Goal: Task Accomplishment & Management: Use online tool/utility

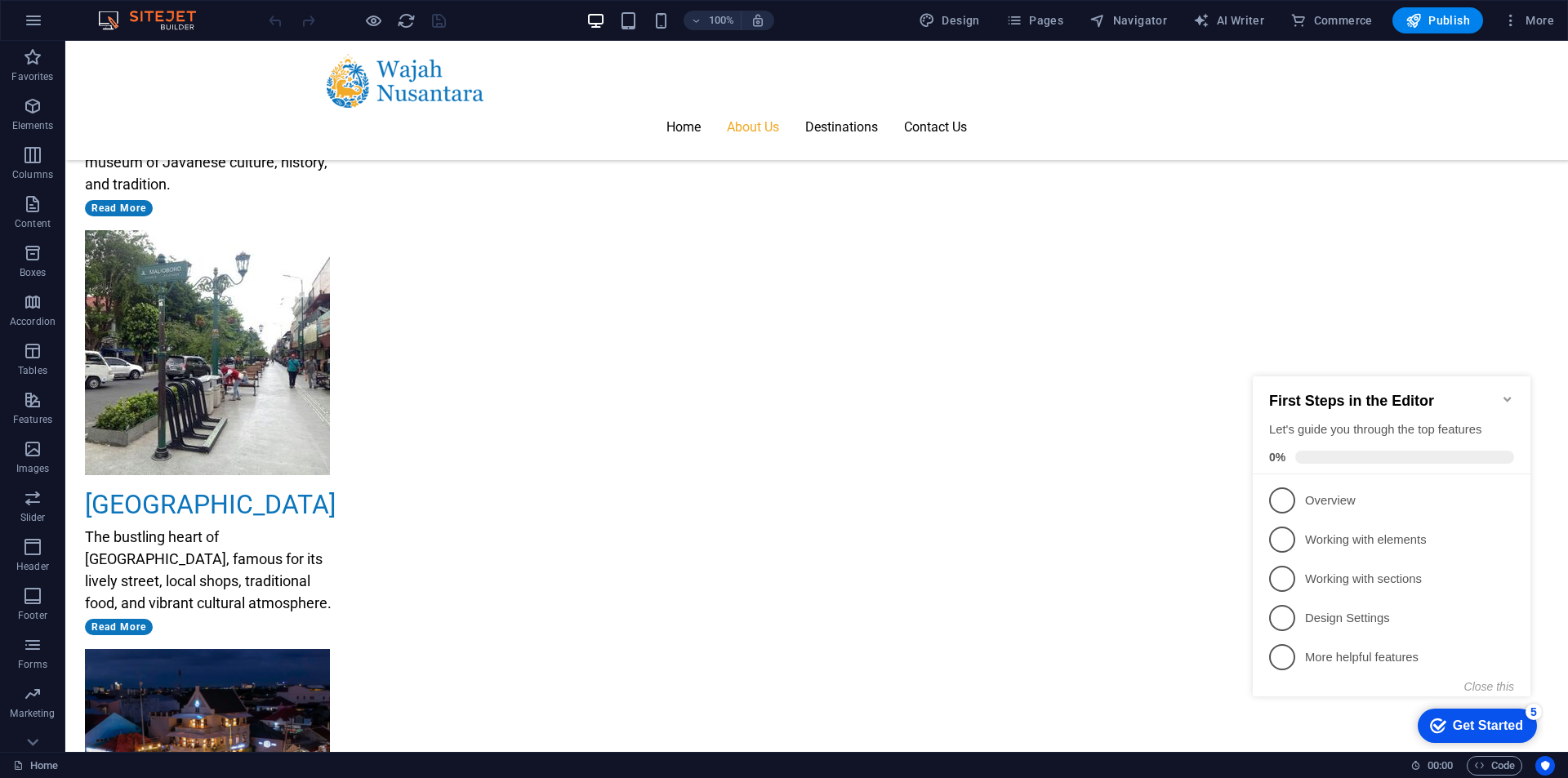
scroll to position [2123, 0]
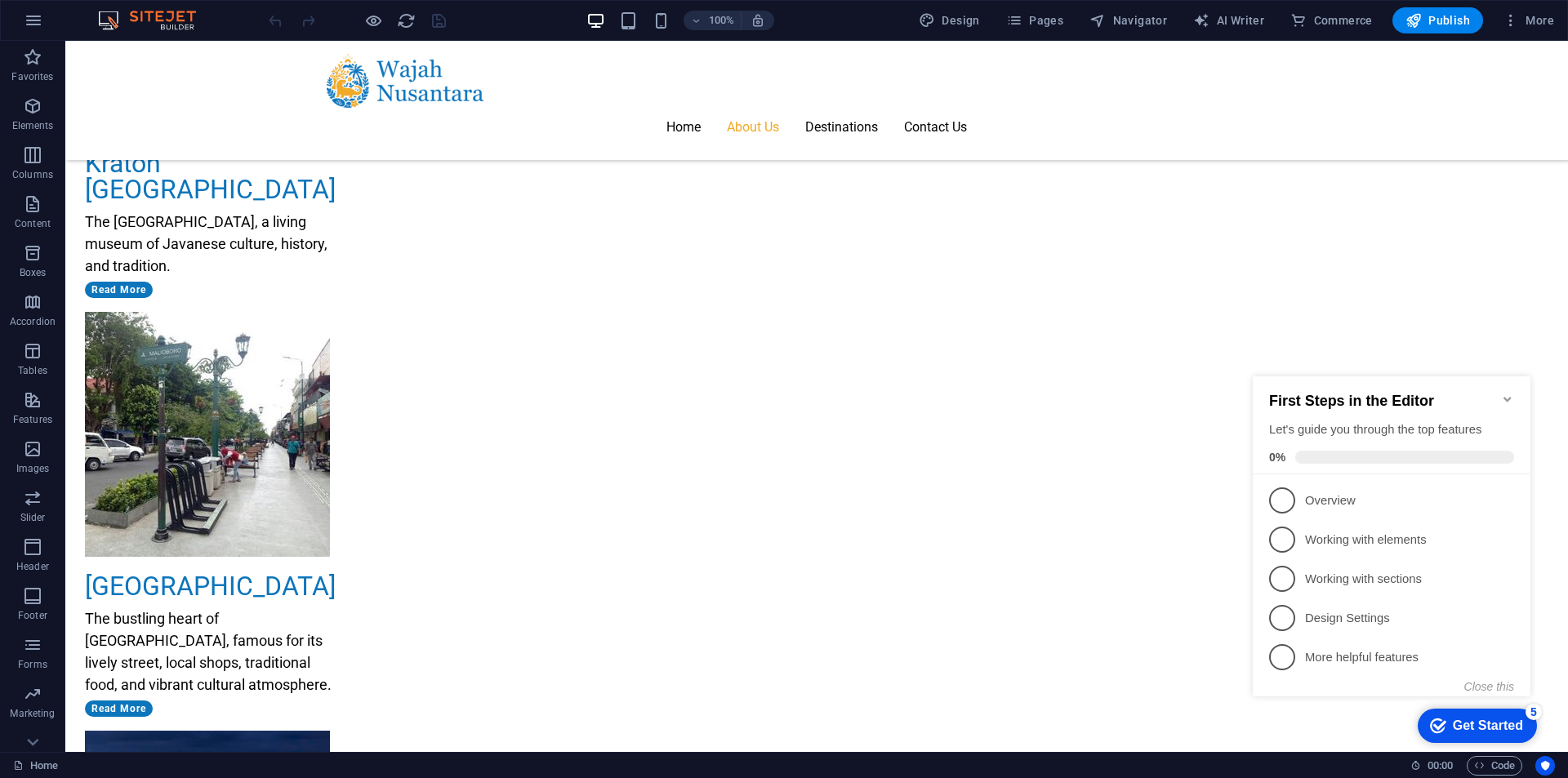
click at [1510, 395] on icon "Minimize checklist" at bounding box center [1508, 399] width 13 height 13
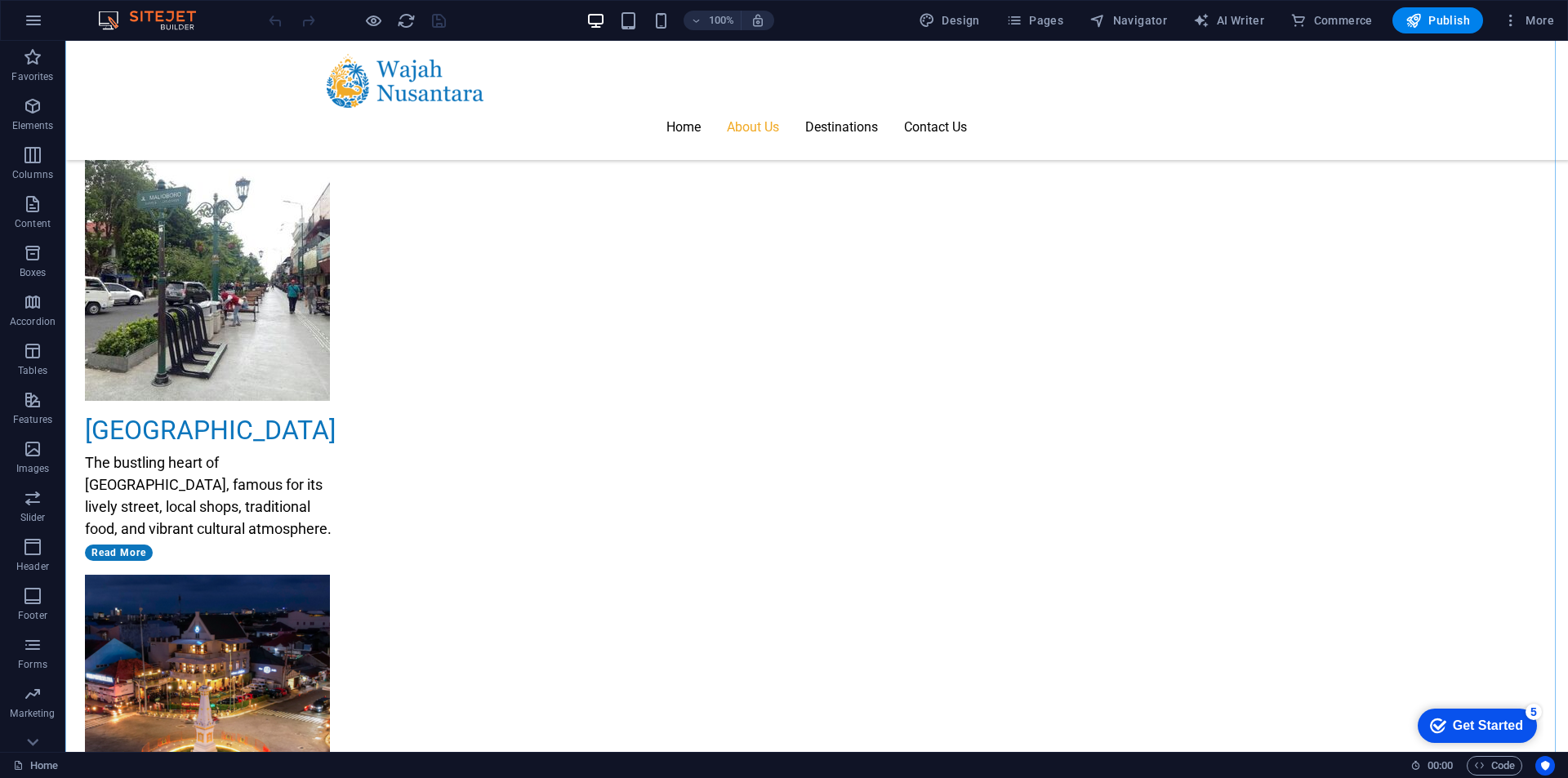
scroll to position [2283, 0]
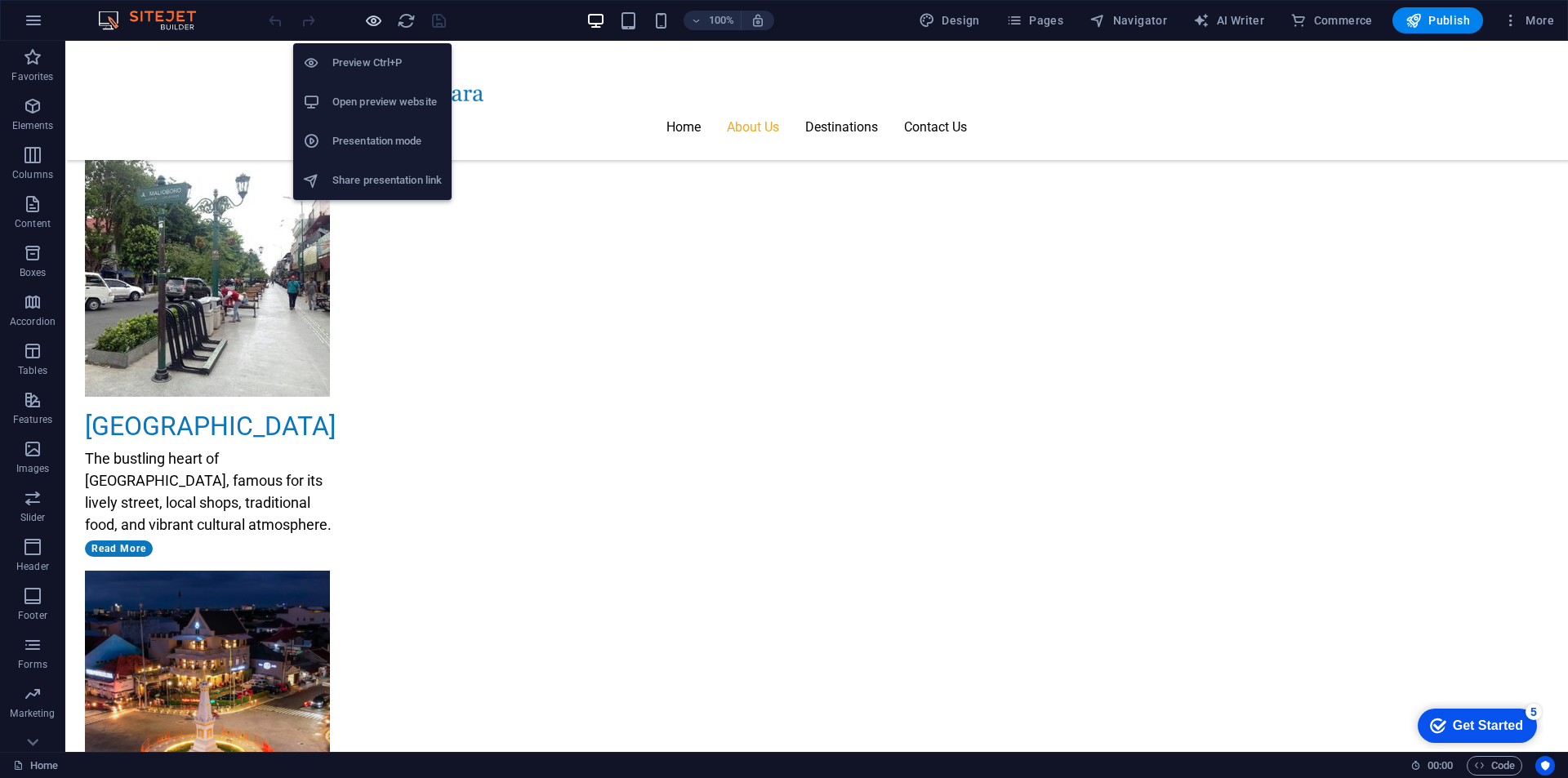
click at [375, 20] on icon "button" at bounding box center [374, 20] width 19 height 19
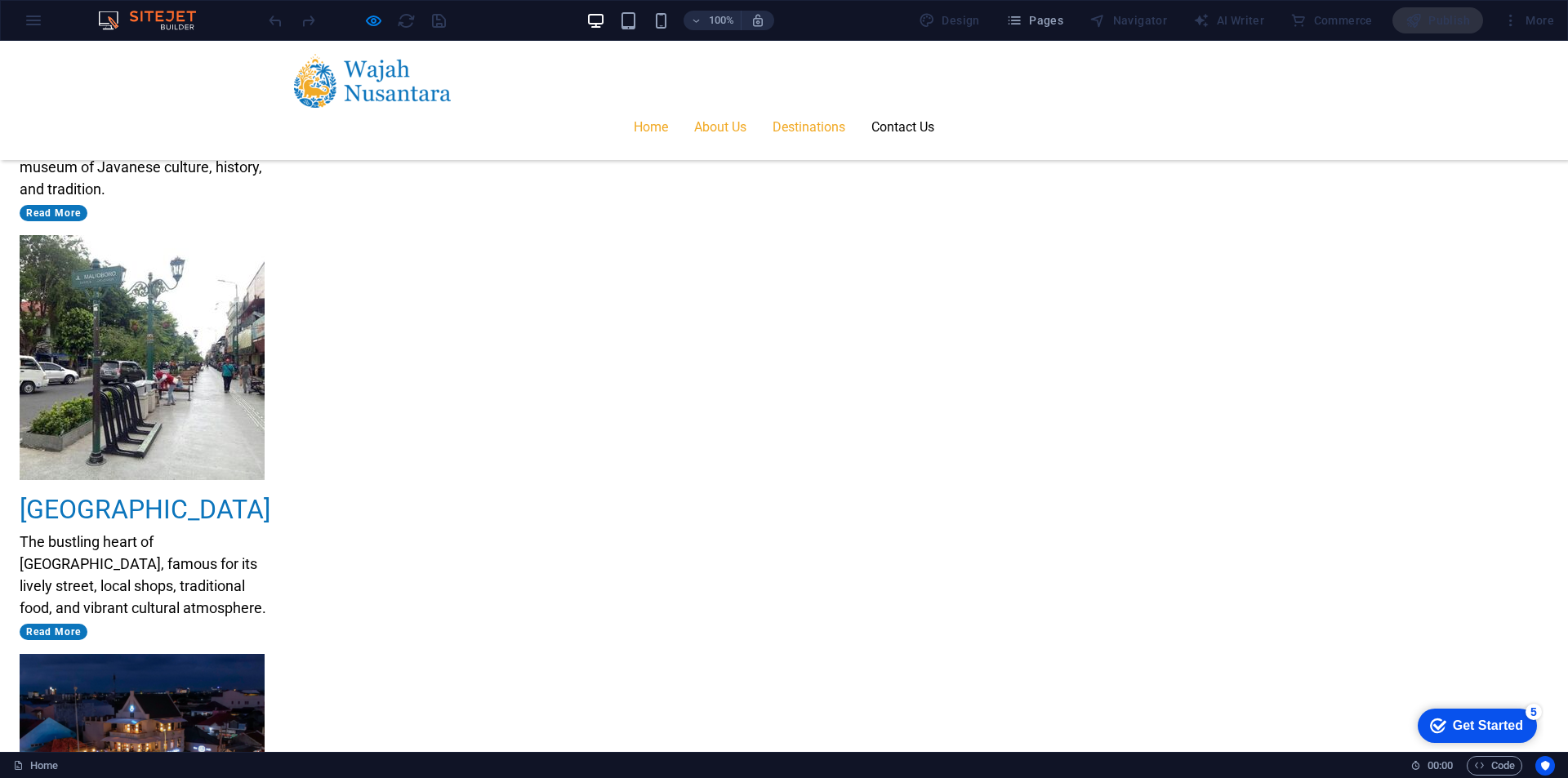
click at [846, 108] on link "Destinations" at bounding box center [809, 128] width 73 height 39
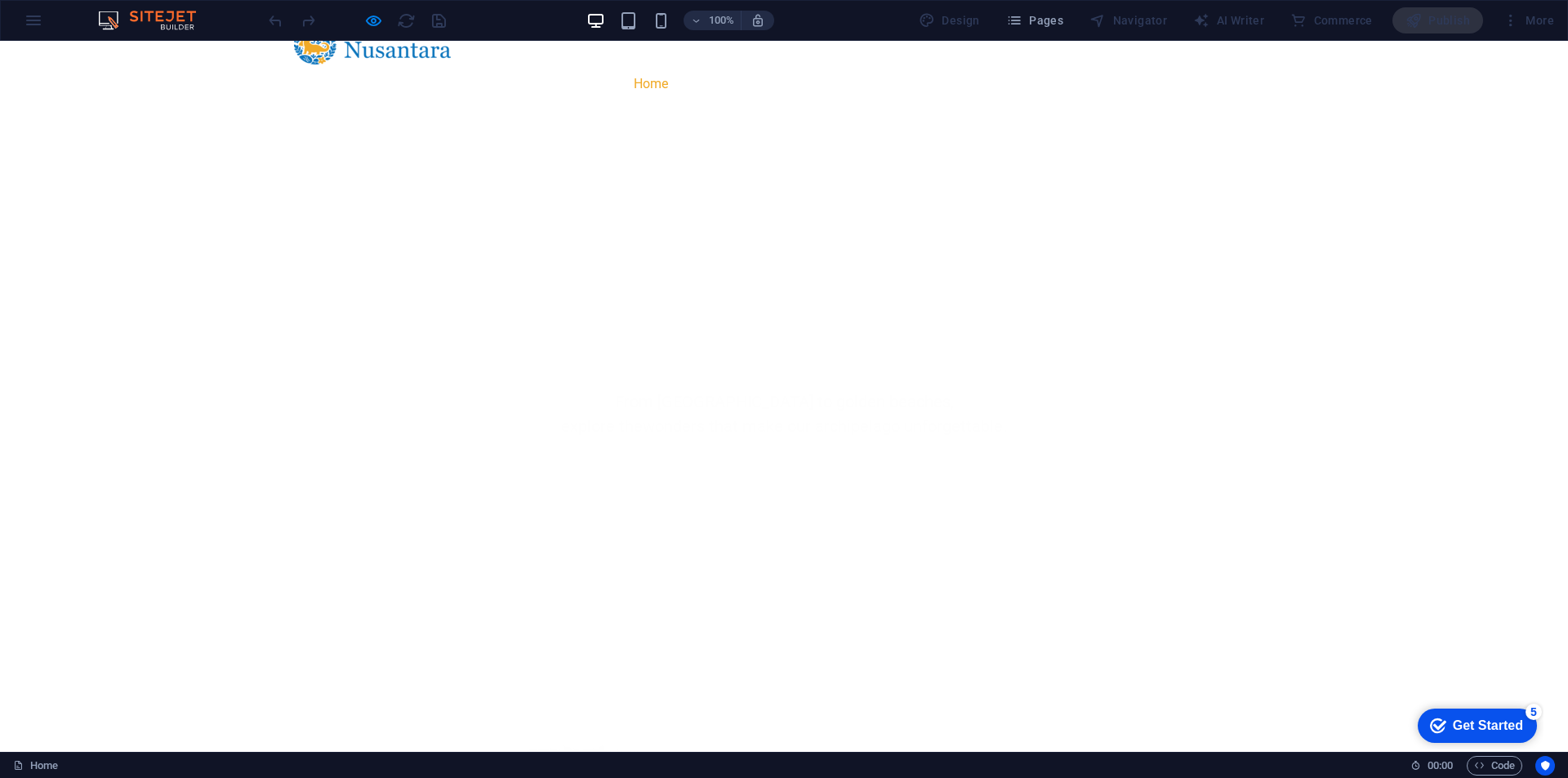
scroll to position [930, 0]
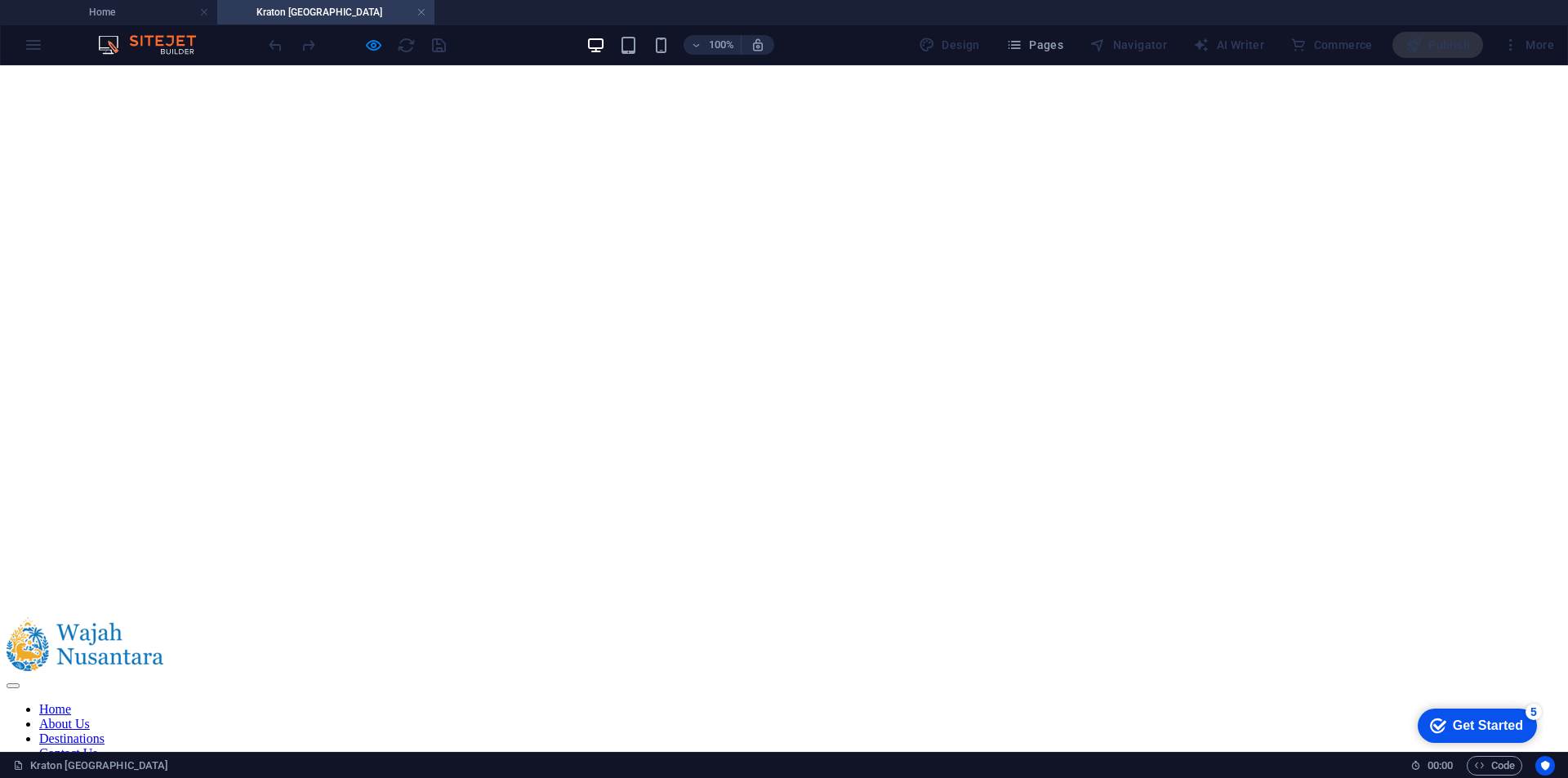
scroll to position [0, 0]
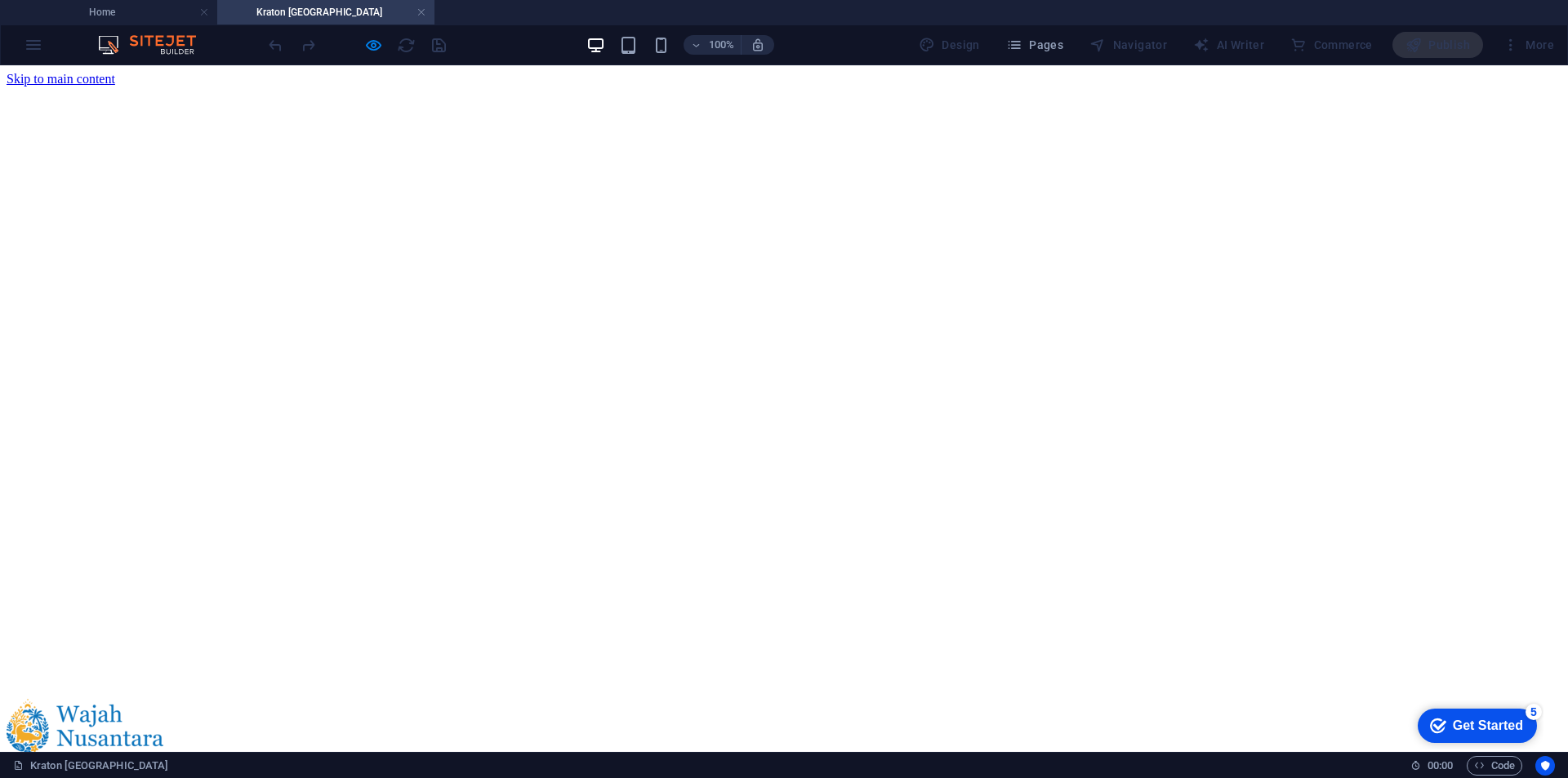
click at [118, 19] on h4 "Home" at bounding box center [108, 12] width 217 height 18
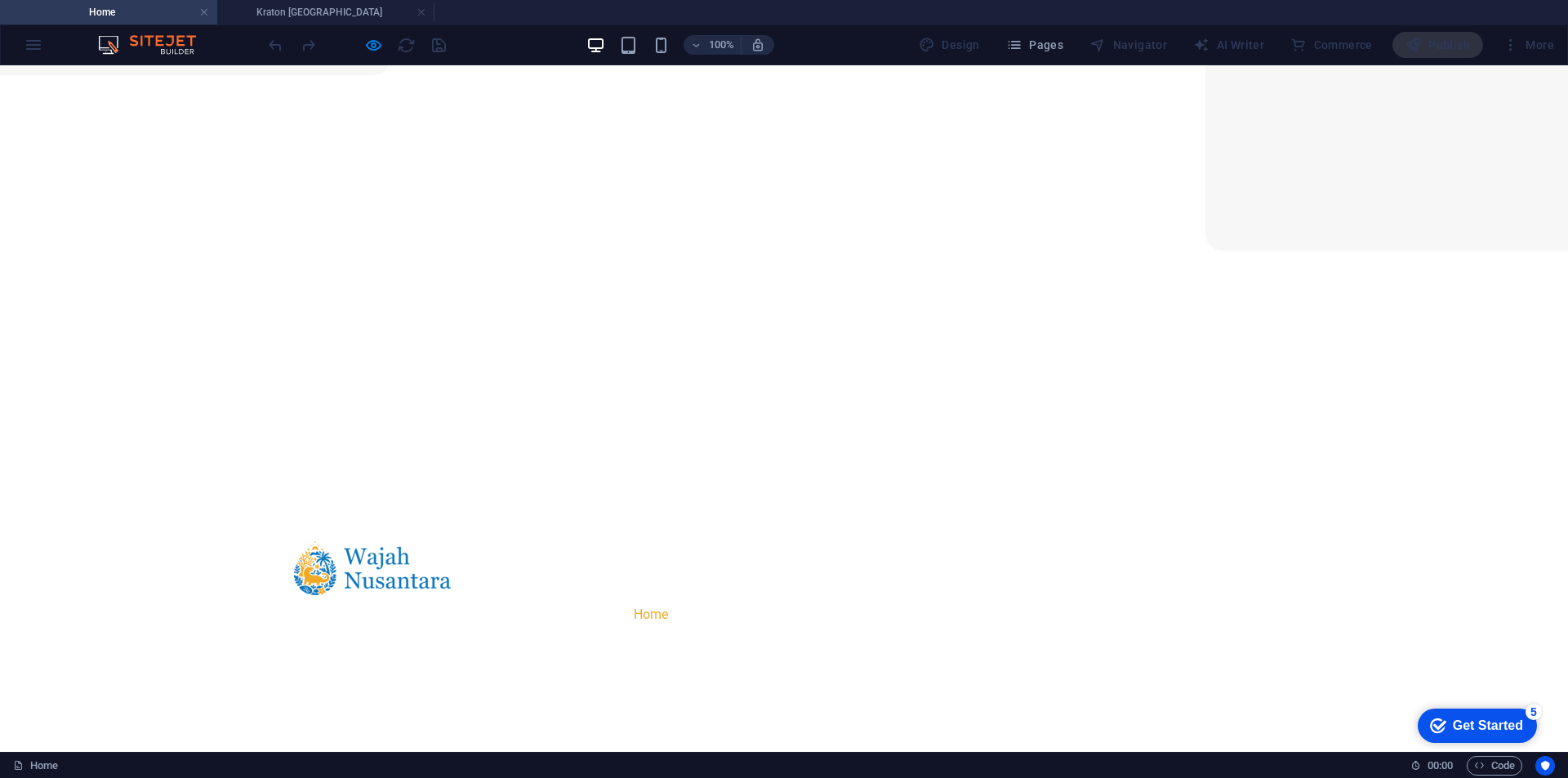
scroll to position [358, 0]
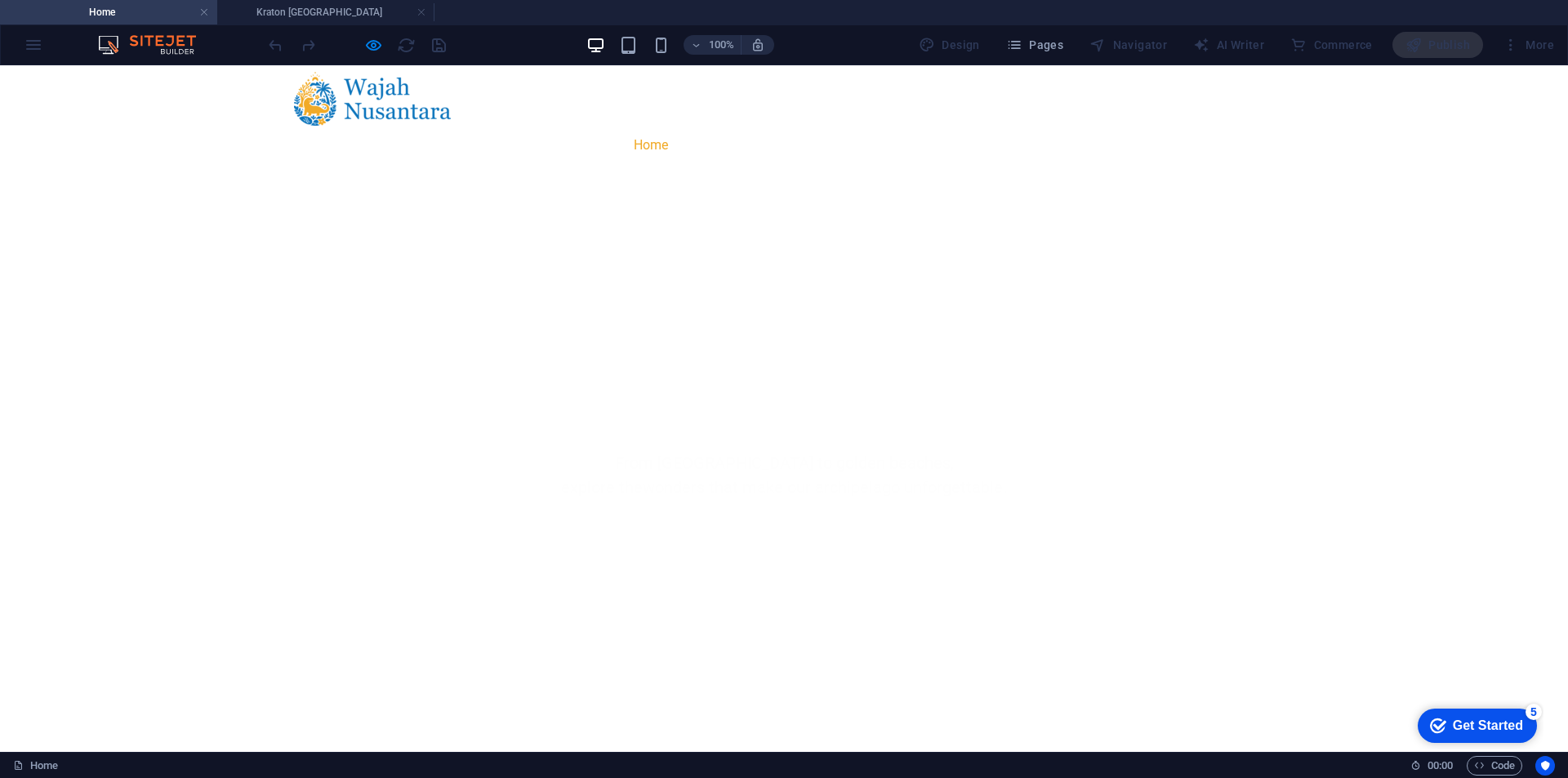
scroll to position [1062, 0]
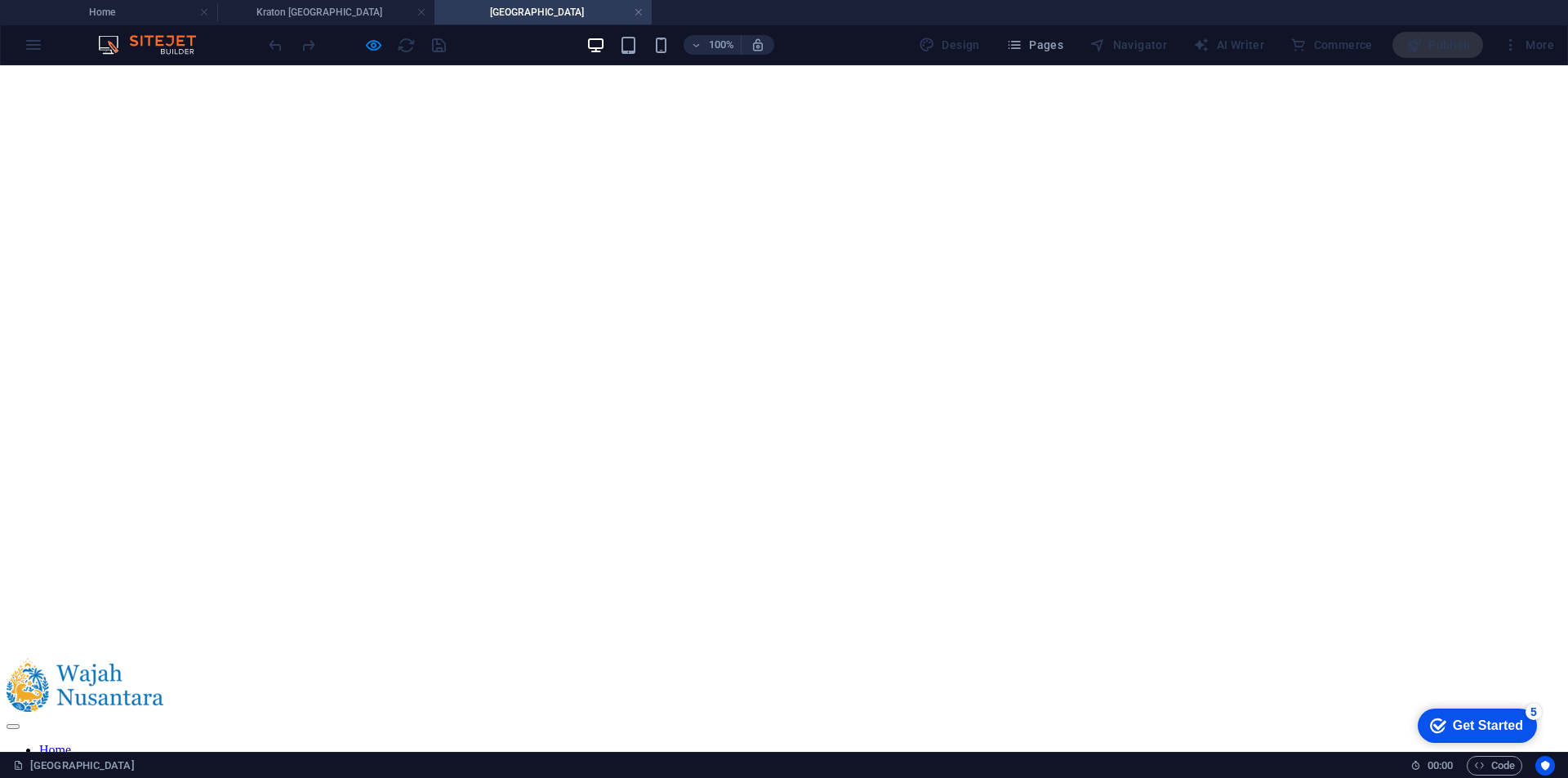
scroll to position [0, 0]
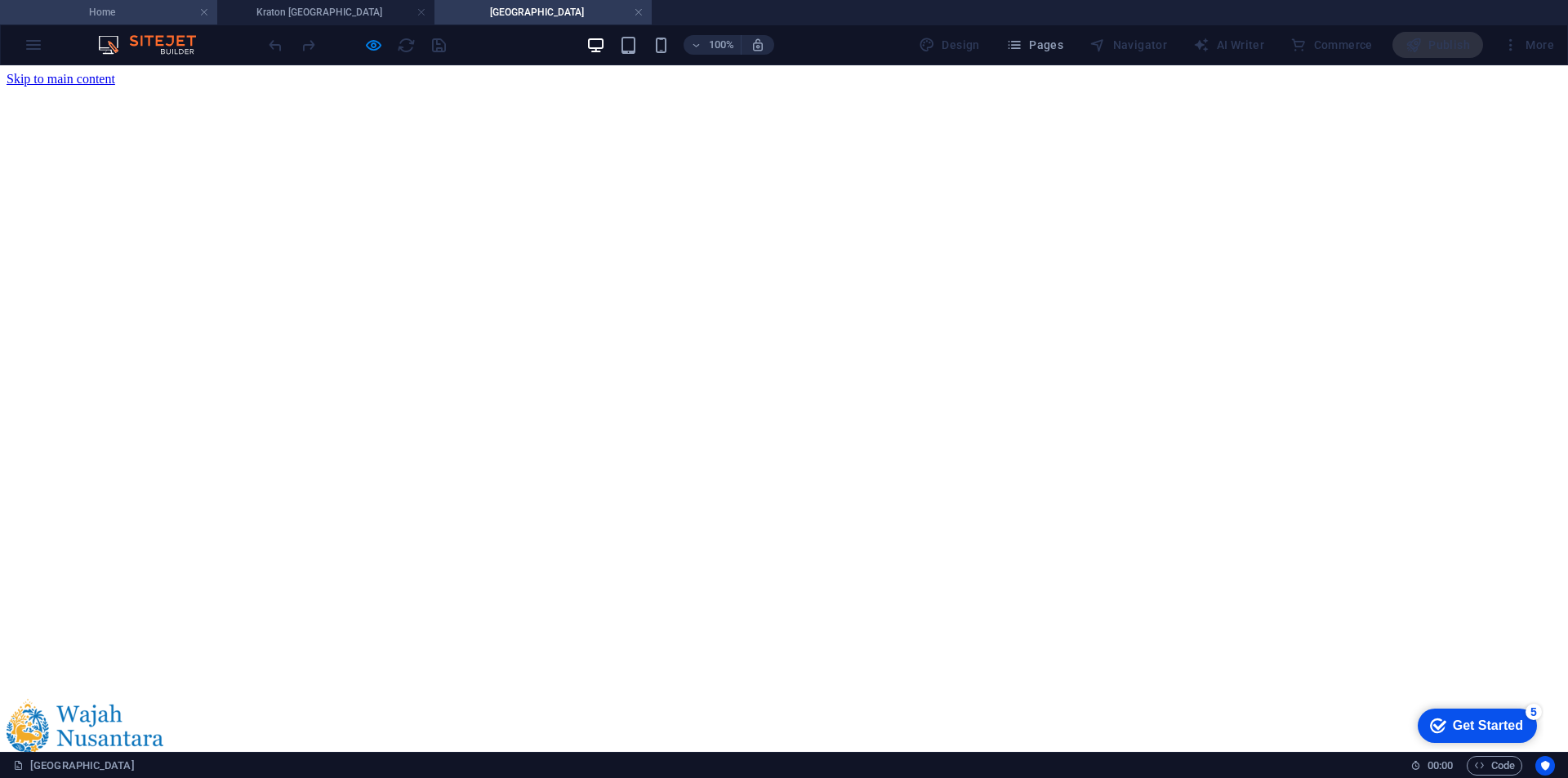
drag, startPoint x: 157, startPoint y: 15, endPoint x: 490, endPoint y: 19, distance: 333.0
click at [157, 15] on h4 "Home" at bounding box center [108, 12] width 217 height 18
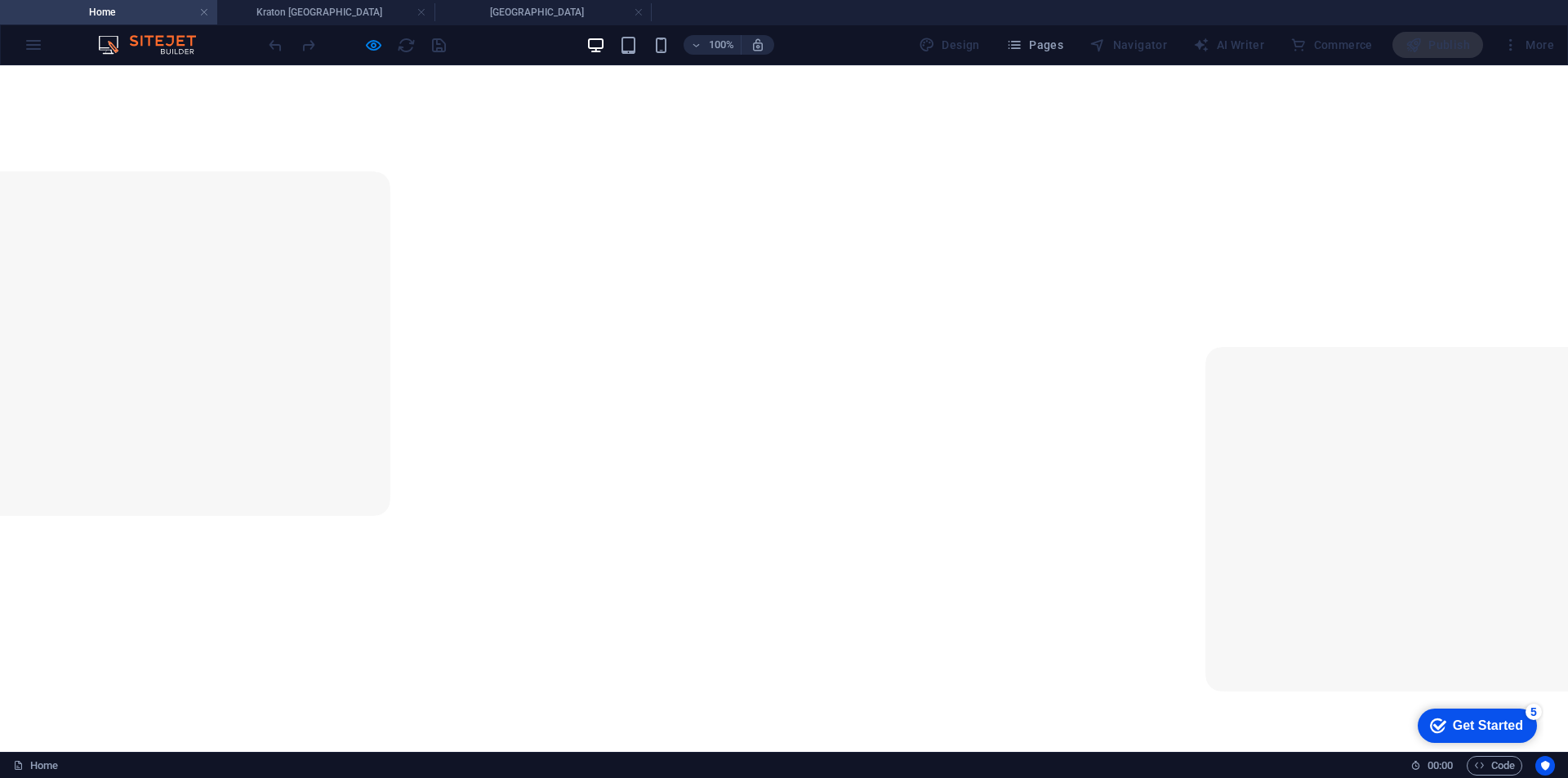
drag, startPoint x: 334, startPoint y: 6, endPoint x: 468, endPoint y: 51, distance: 141.4
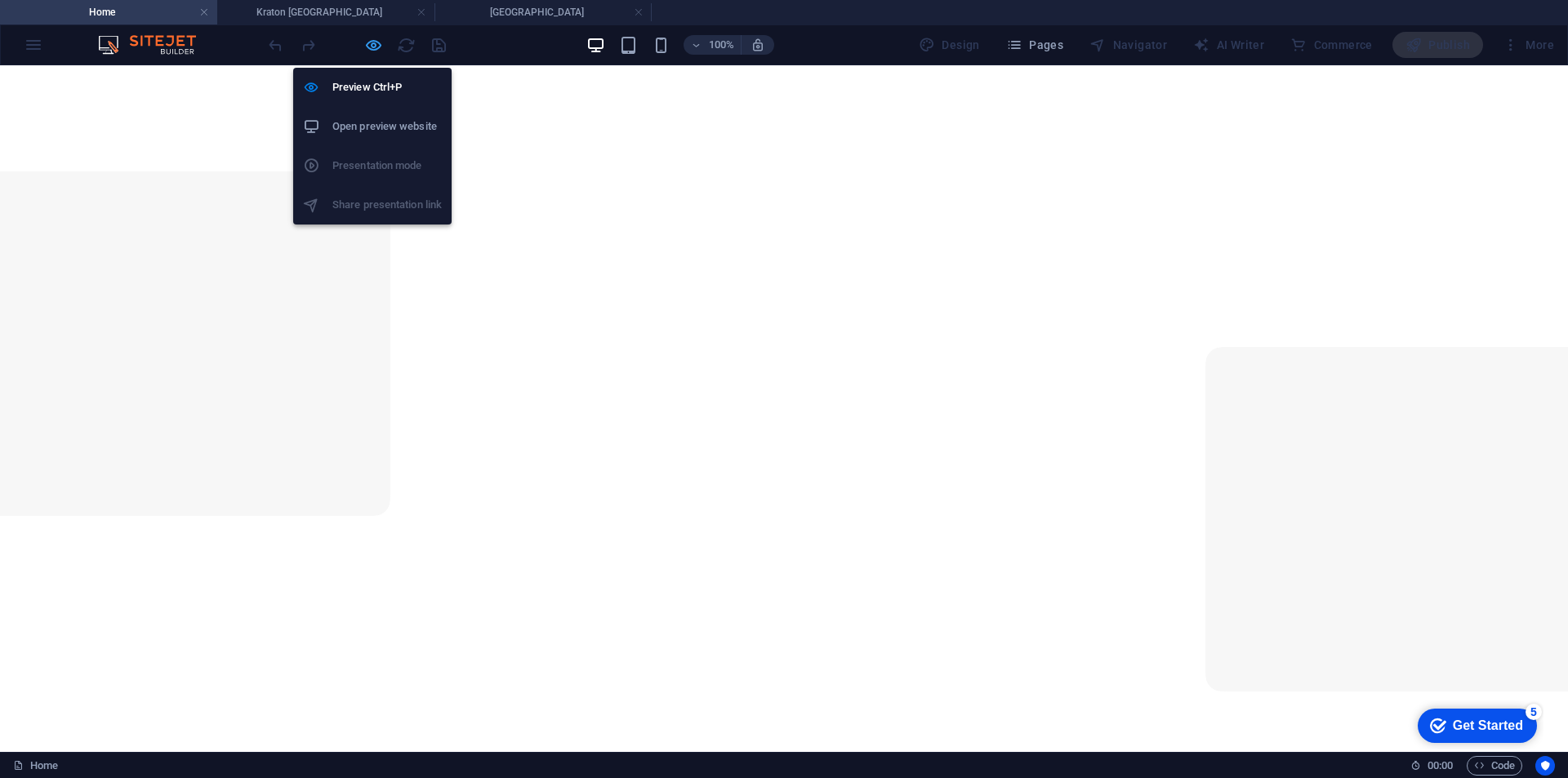
click at [374, 49] on icon "button" at bounding box center [374, 45] width 19 height 19
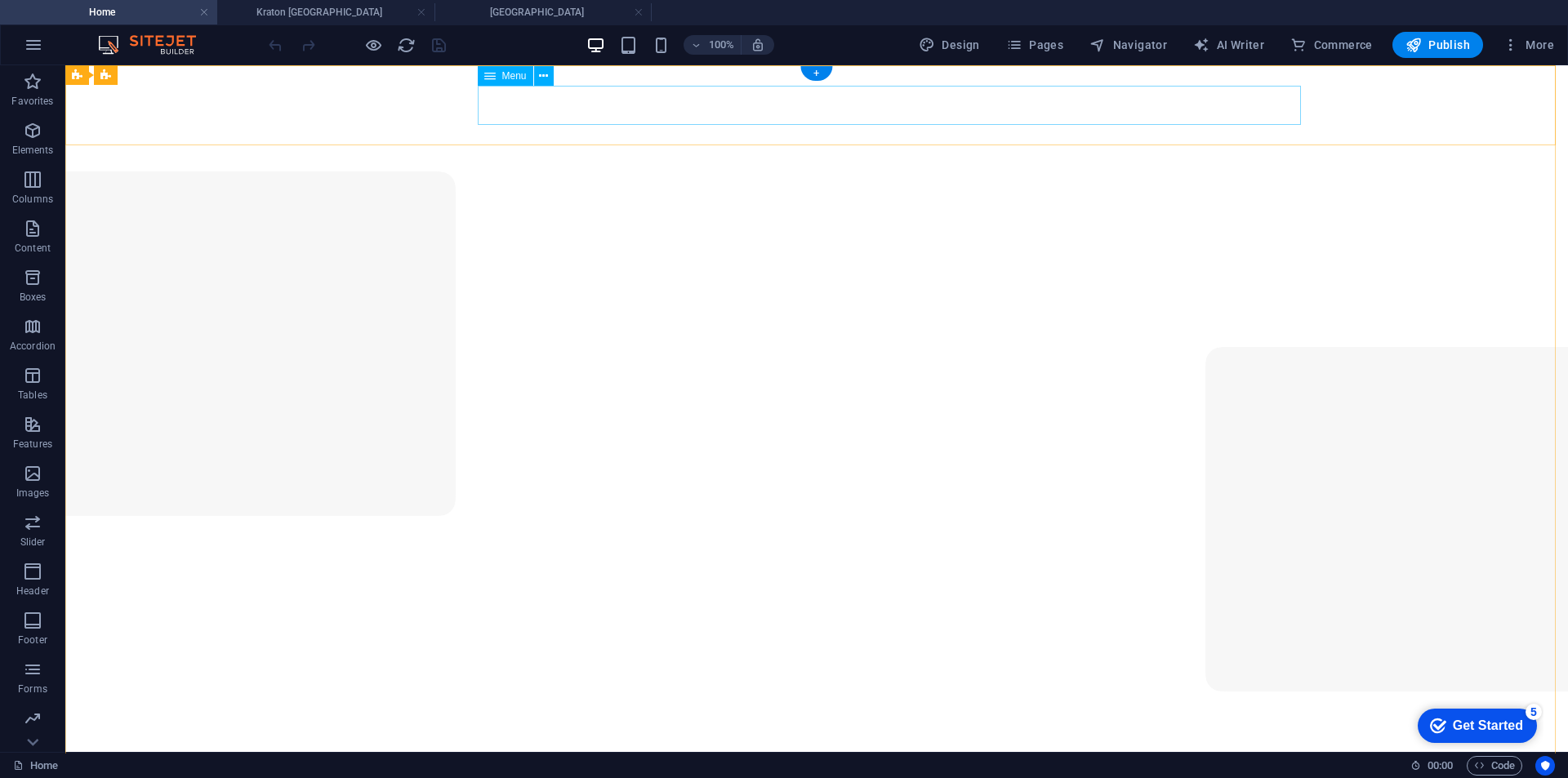
click at [1104, 49] on icon "button" at bounding box center [1098, 44] width 16 height 16
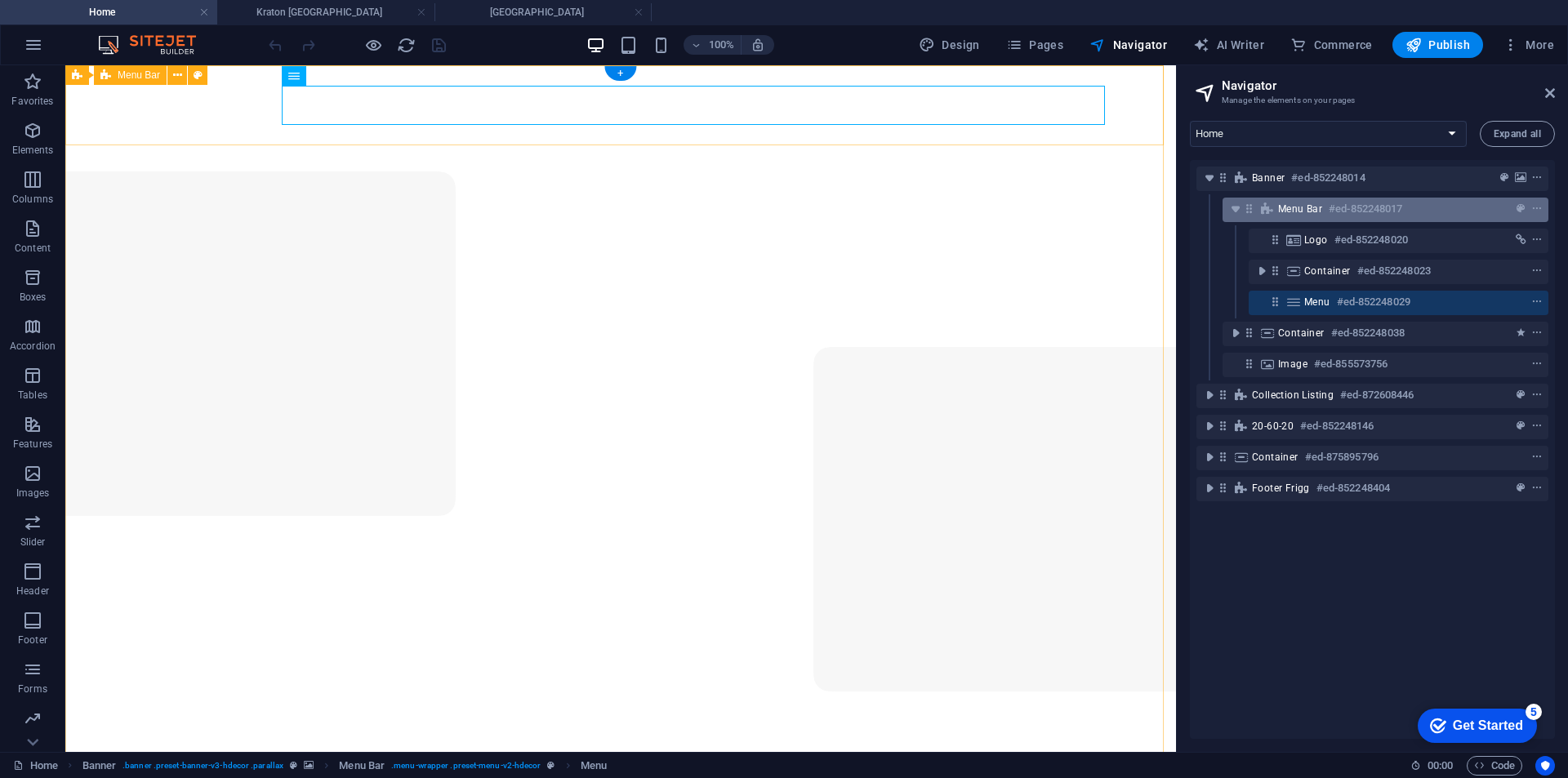
click at [1308, 206] on span "Menu Bar" at bounding box center [1301, 208] width 44 height 13
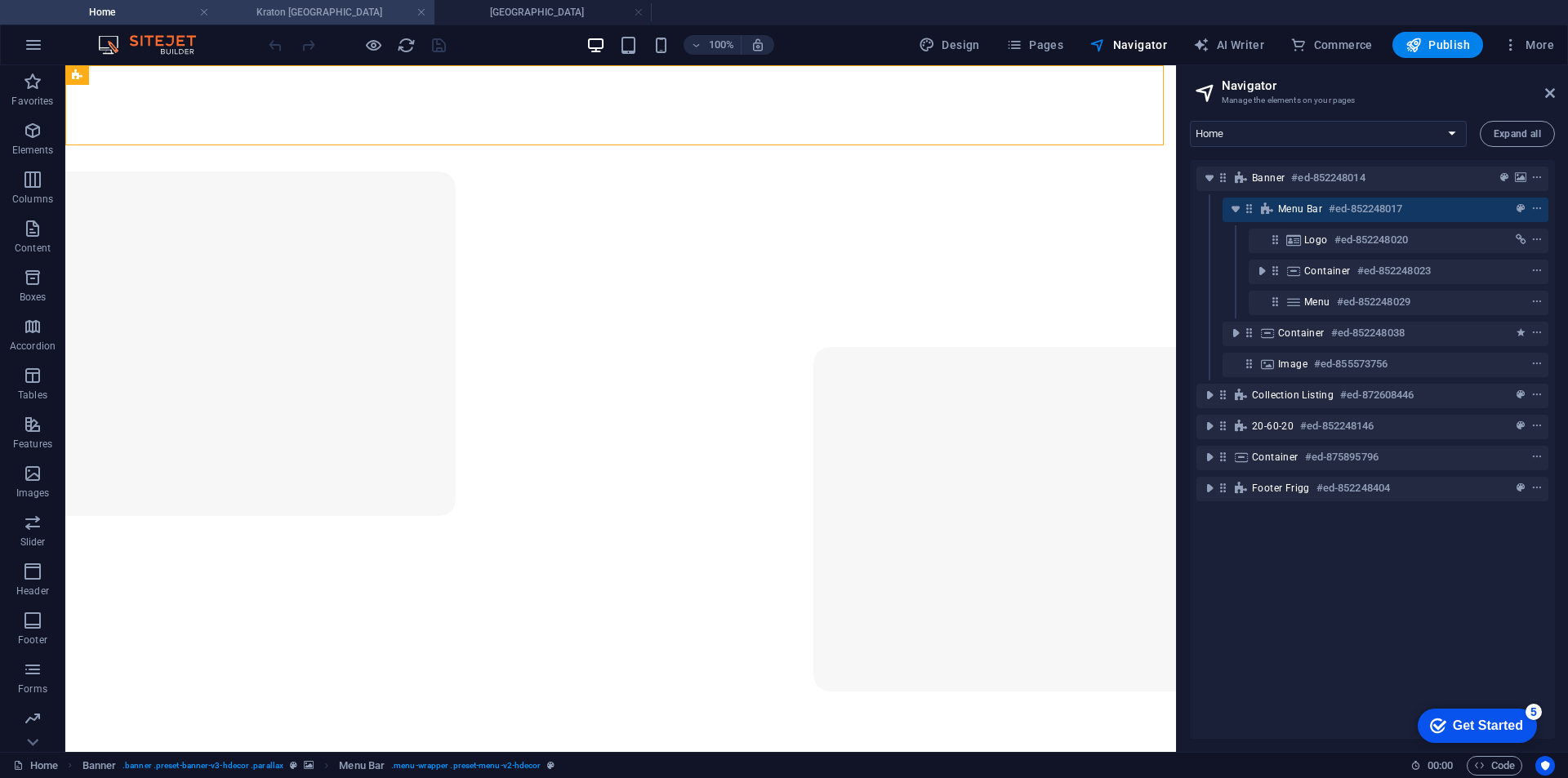
click at [312, 7] on h4 "Kraton [GEOGRAPHIC_DATA]" at bounding box center [326, 12] width 217 height 18
select select "16584204-en"
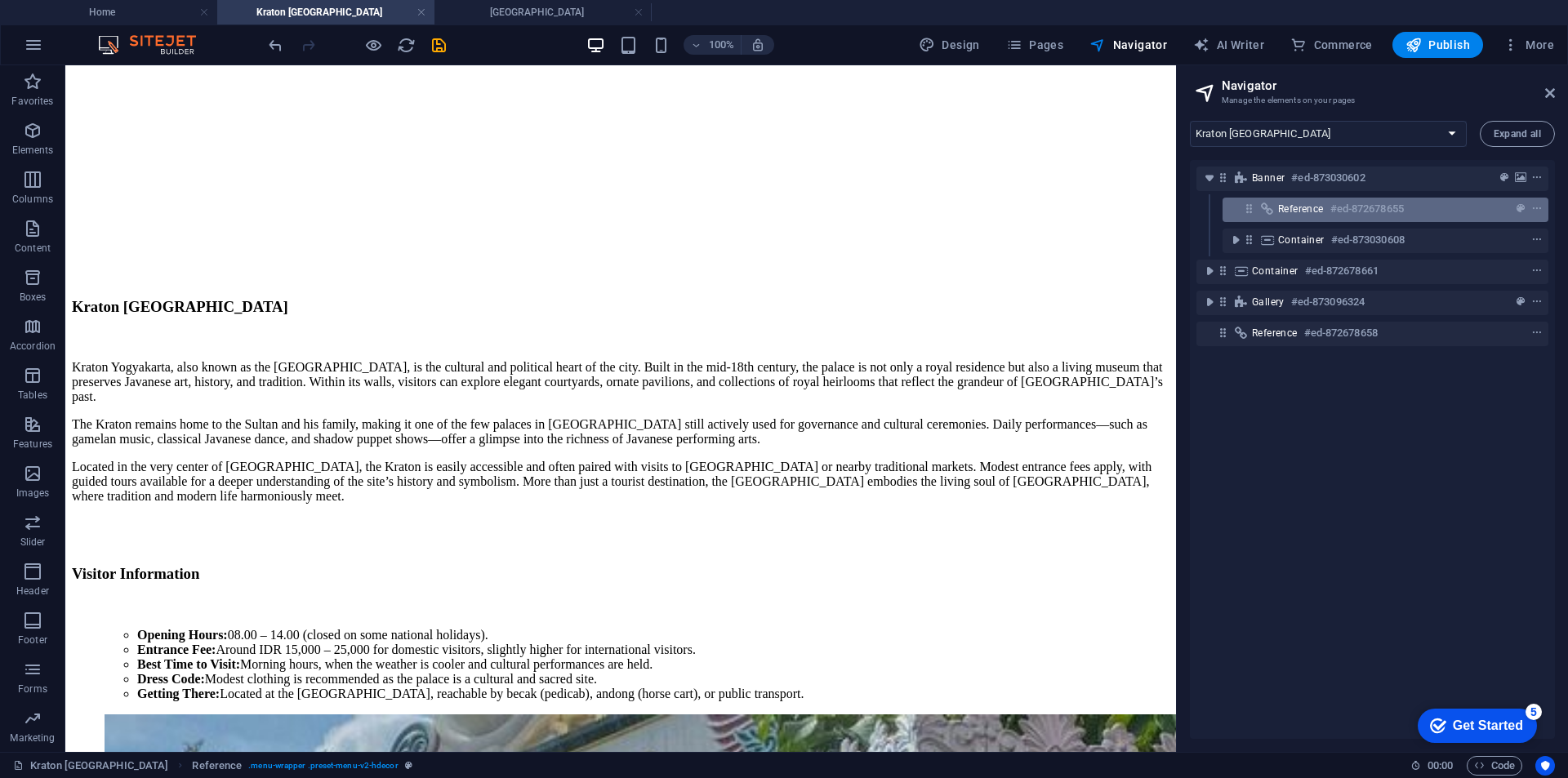
scroll to position [1350, 0]
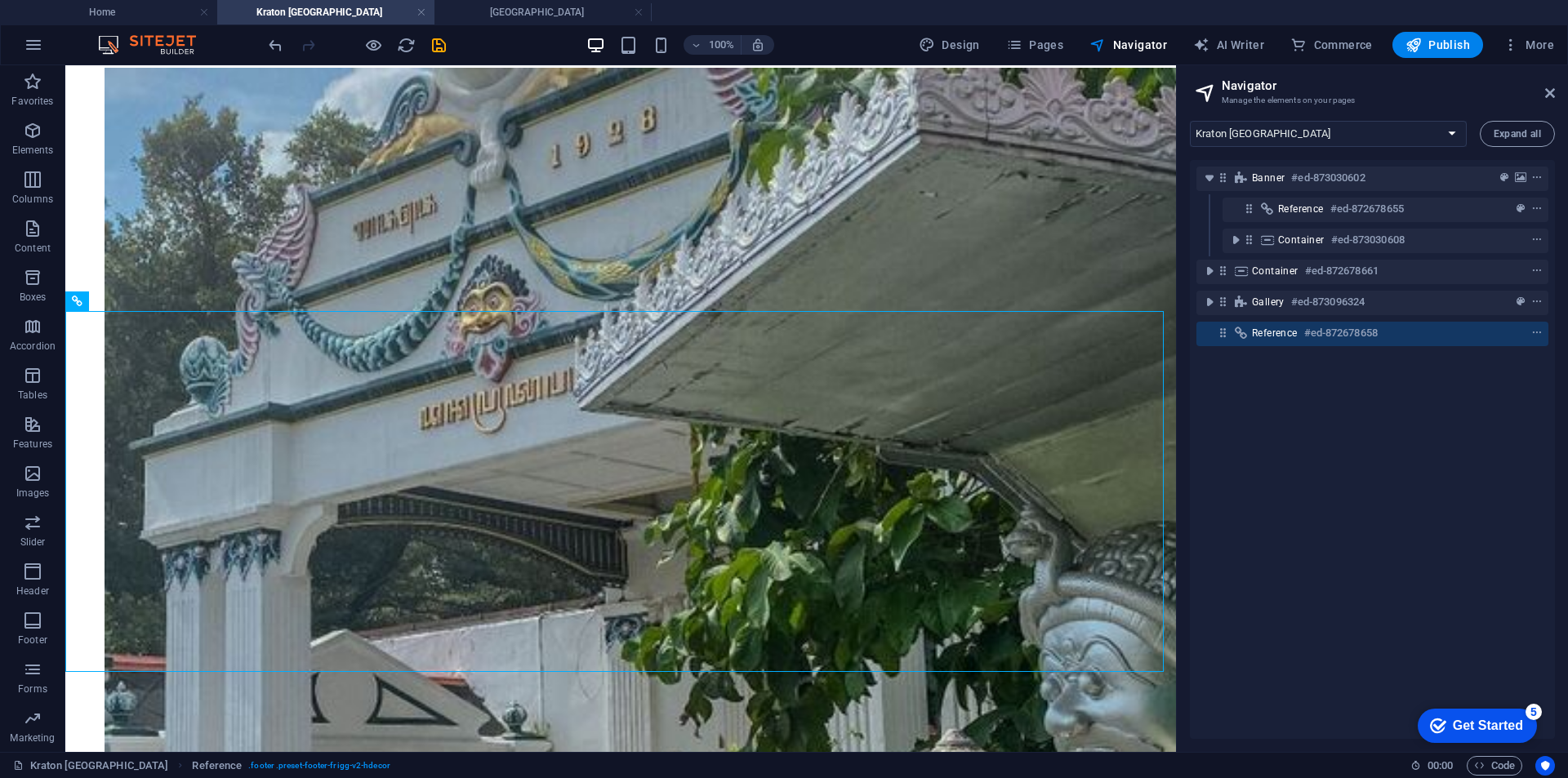
click at [1231, 329] on div "Reference #ed-872678658" at bounding box center [1373, 334] width 352 height 25
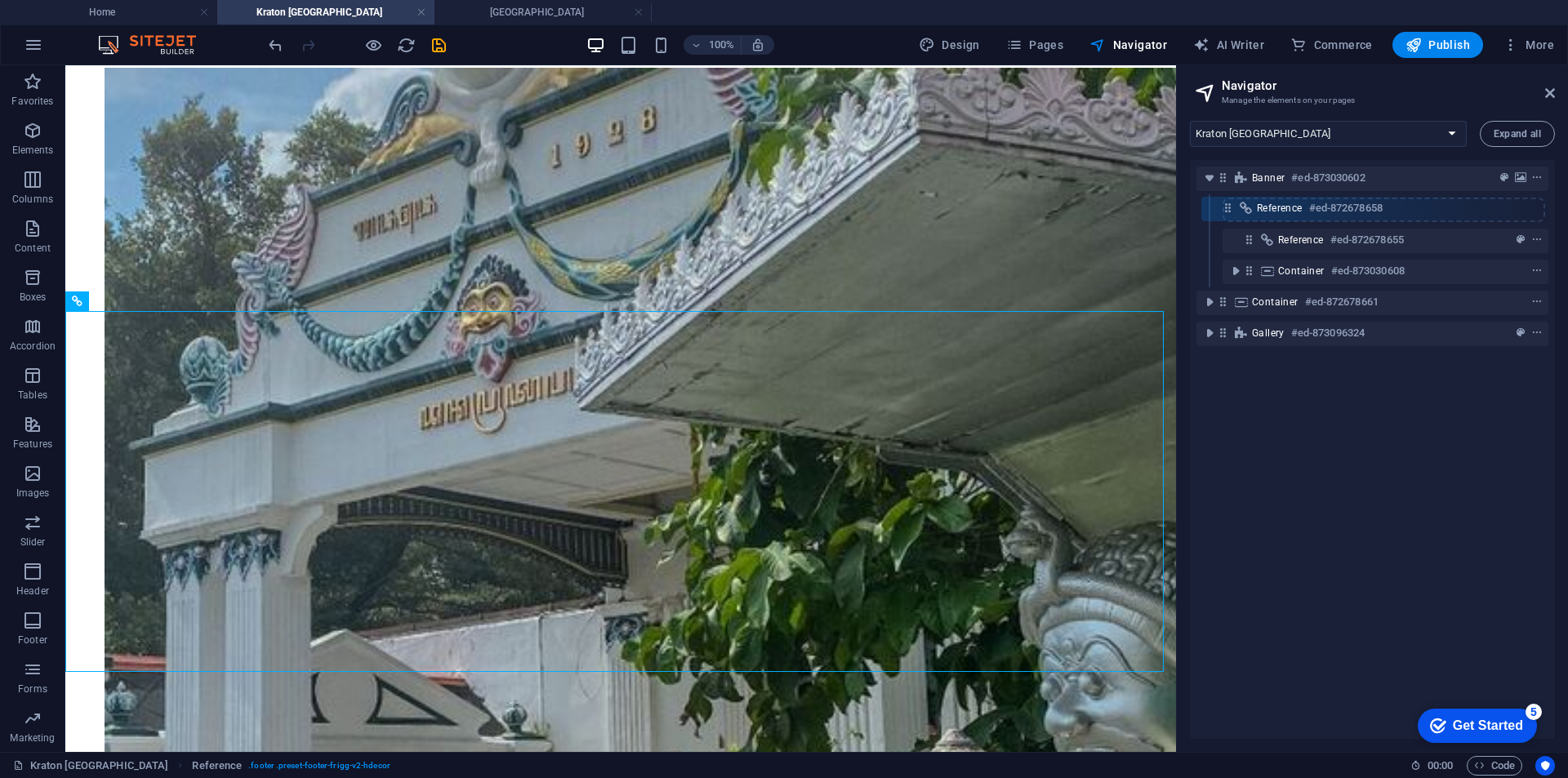
drag, startPoint x: 1227, startPoint y: 334, endPoint x: 1231, endPoint y: 197, distance: 137.1
click at [1231, 197] on div "Banner #ed-873030602 Reference #ed-872678655 Container #ed-873030608 Container …" at bounding box center [1372, 449] width 365 height 579
drag, startPoint x: 1222, startPoint y: 336, endPoint x: 1234, endPoint y: 232, distance: 104.7
click at [1234, 232] on div "Banner #ed-873030602 Reference #ed-872678655 Container #ed-873030608 Container …" at bounding box center [1372, 449] width 365 height 579
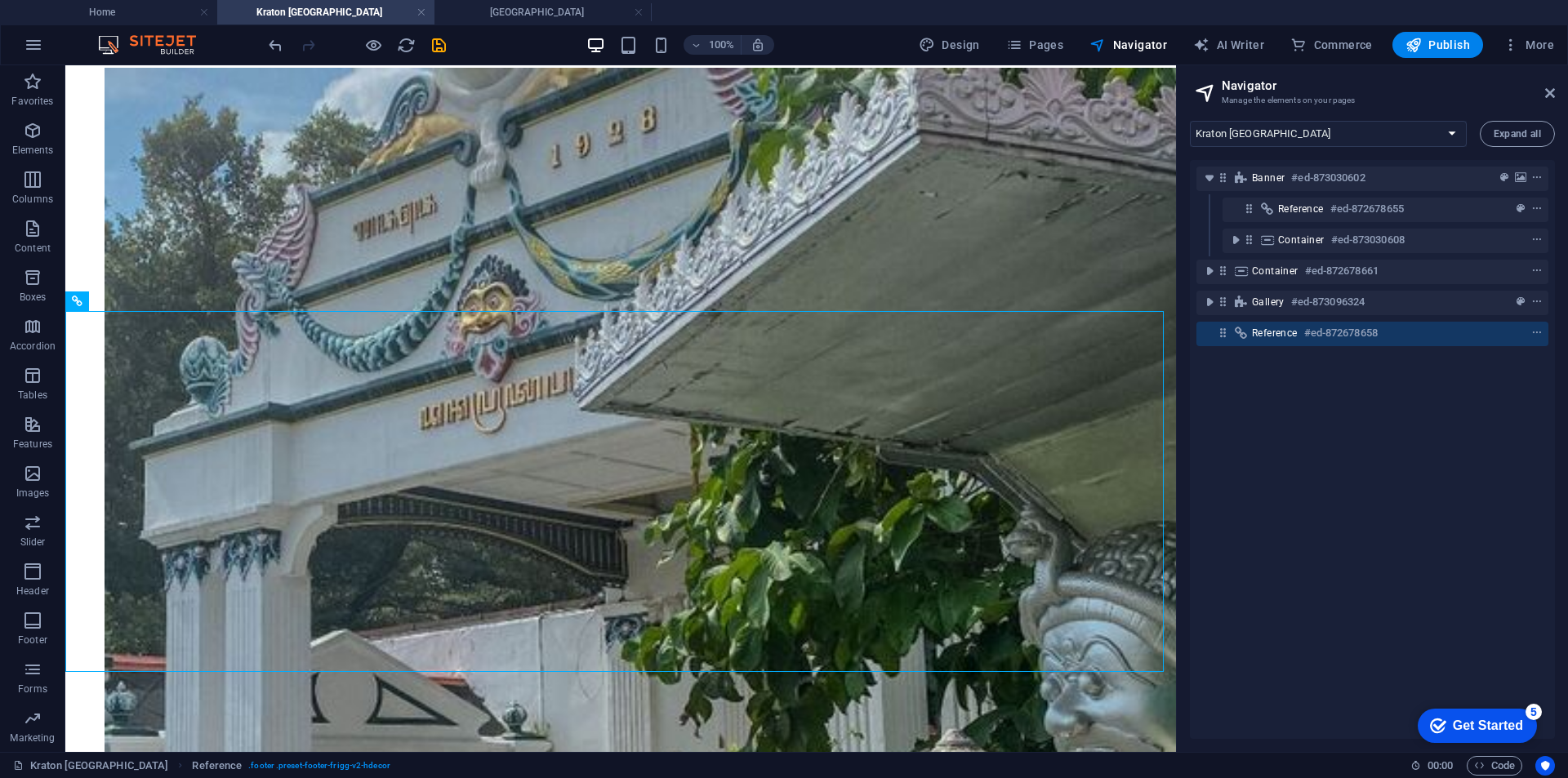
drag, startPoint x: 1243, startPoint y: 235, endPoint x: 1244, endPoint y: 227, distance: 8.1
click at [1244, 227] on div "Container #ed-873030608" at bounding box center [1373, 240] width 352 height 31
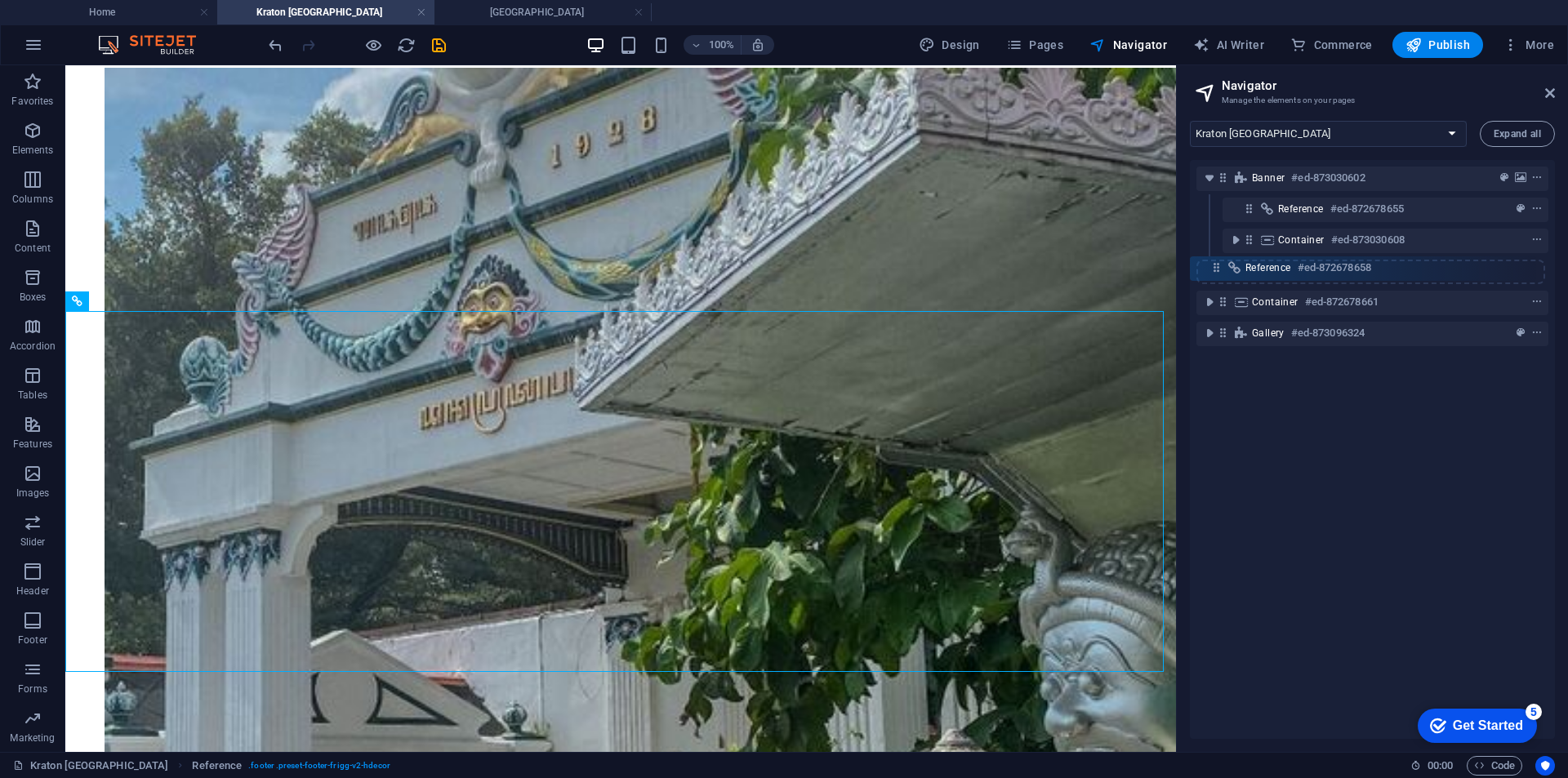
drag, startPoint x: 1223, startPoint y: 334, endPoint x: 1216, endPoint y: 257, distance: 77.3
click at [1216, 257] on div "Banner #ed-873030602 Reference #ed-872678655 Container #ed-873030608 Container …" at bounding box center [1372, 449] width 365 height 579
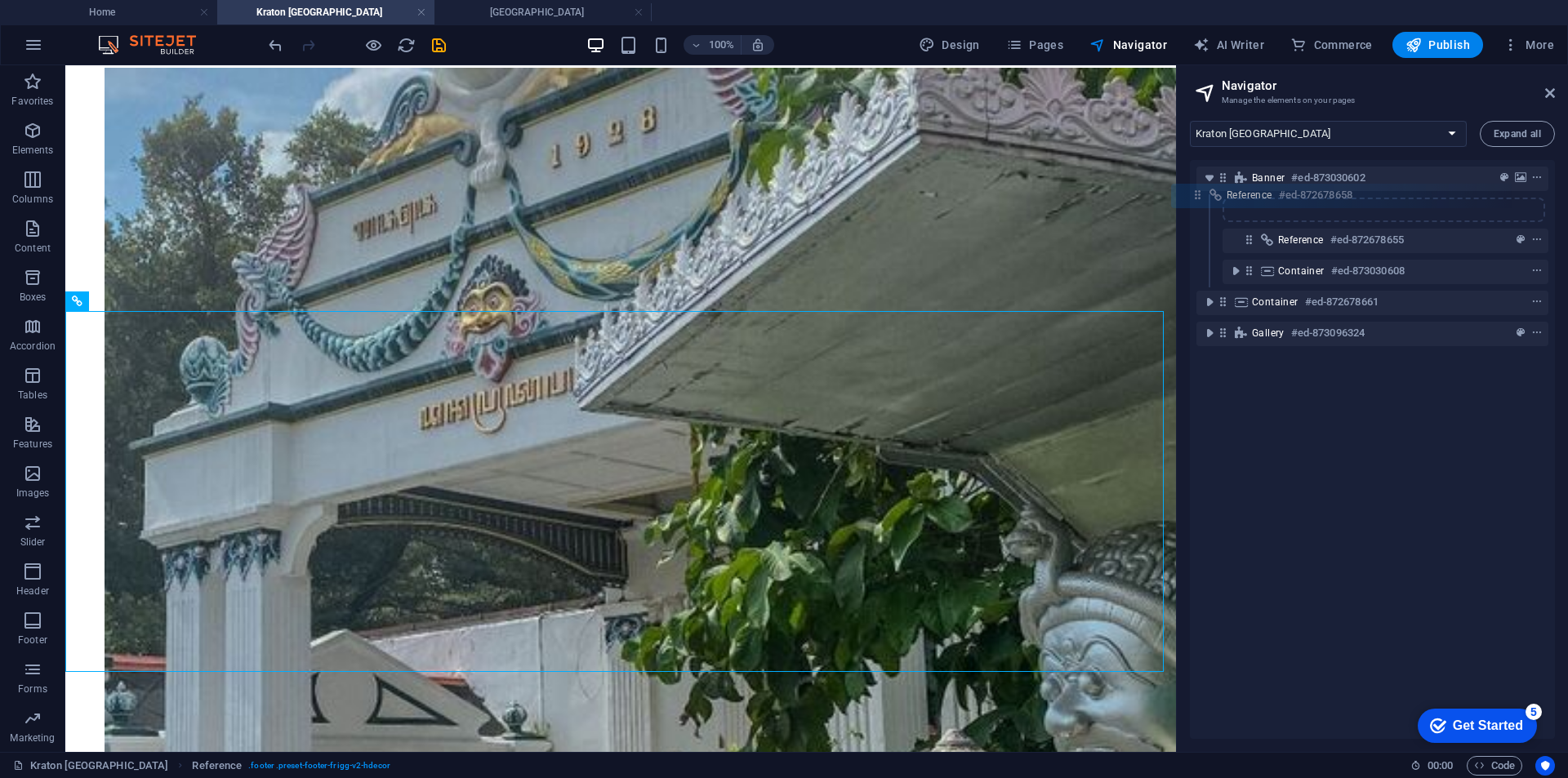
drag, startPoint x: 1225, startPoint y: 335, endPoint x: 1201, endPoint y: 192, distance: 145.0
click at [1201, 192] on div "Banner #ed-873030602 Reference #ed-872678655 Container #ed-873030608 Container …" at bounding box center [1372, 449] width 365 height 579
drag, startPoint x: 1225, startPoint y: 337, endPoint x: 1225, endPoint y: 169, distance: 168.0
click at [1225, 169] on div "Banner #ed-873030602 Reference #ed-872678655 Container #ed-873030608 Container …" at bounding box center [1372, 449] width 365 height 579
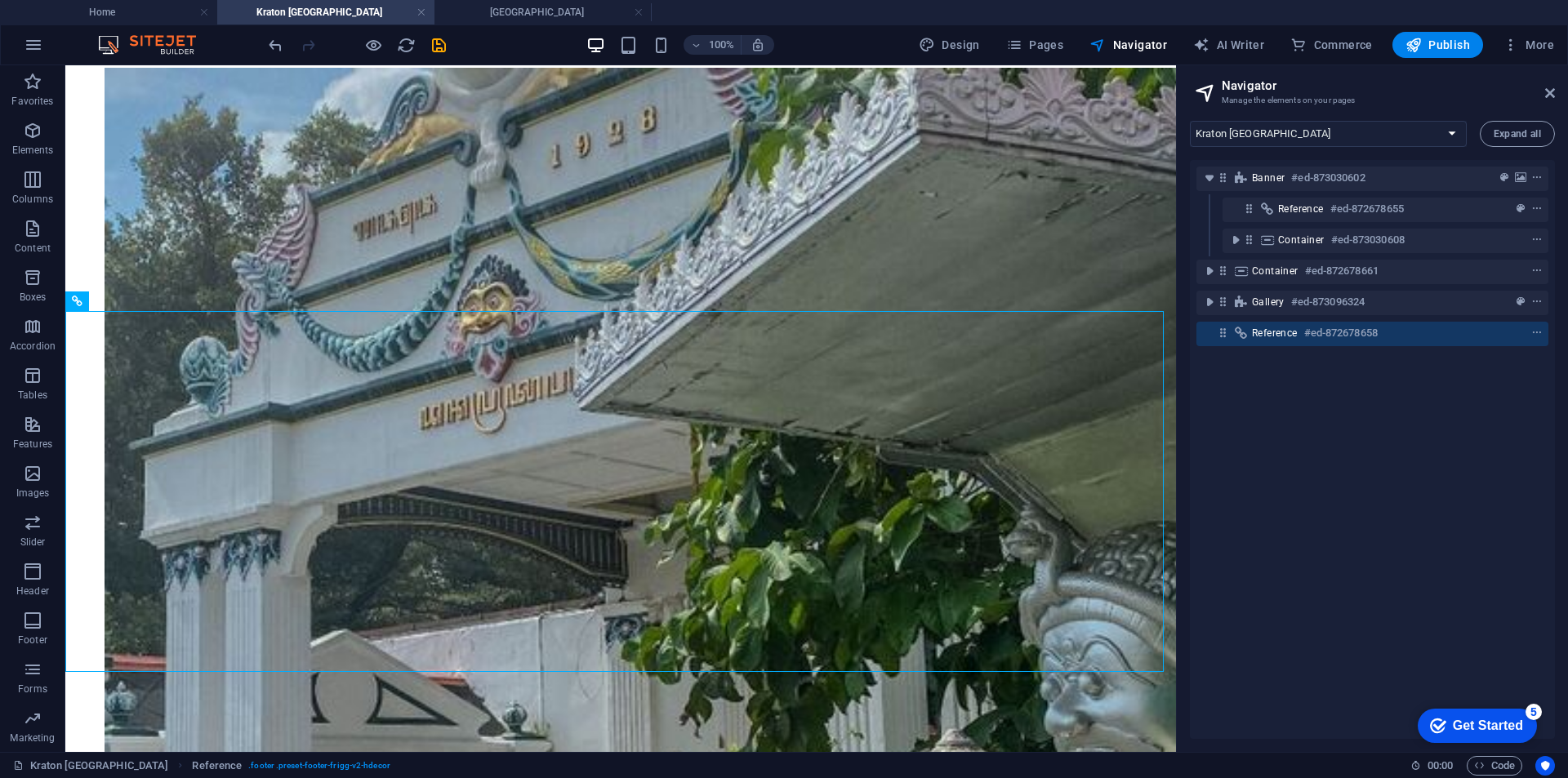
click at [1223, 338] on icon at bounding box center [1224, 333] width 14 height 14
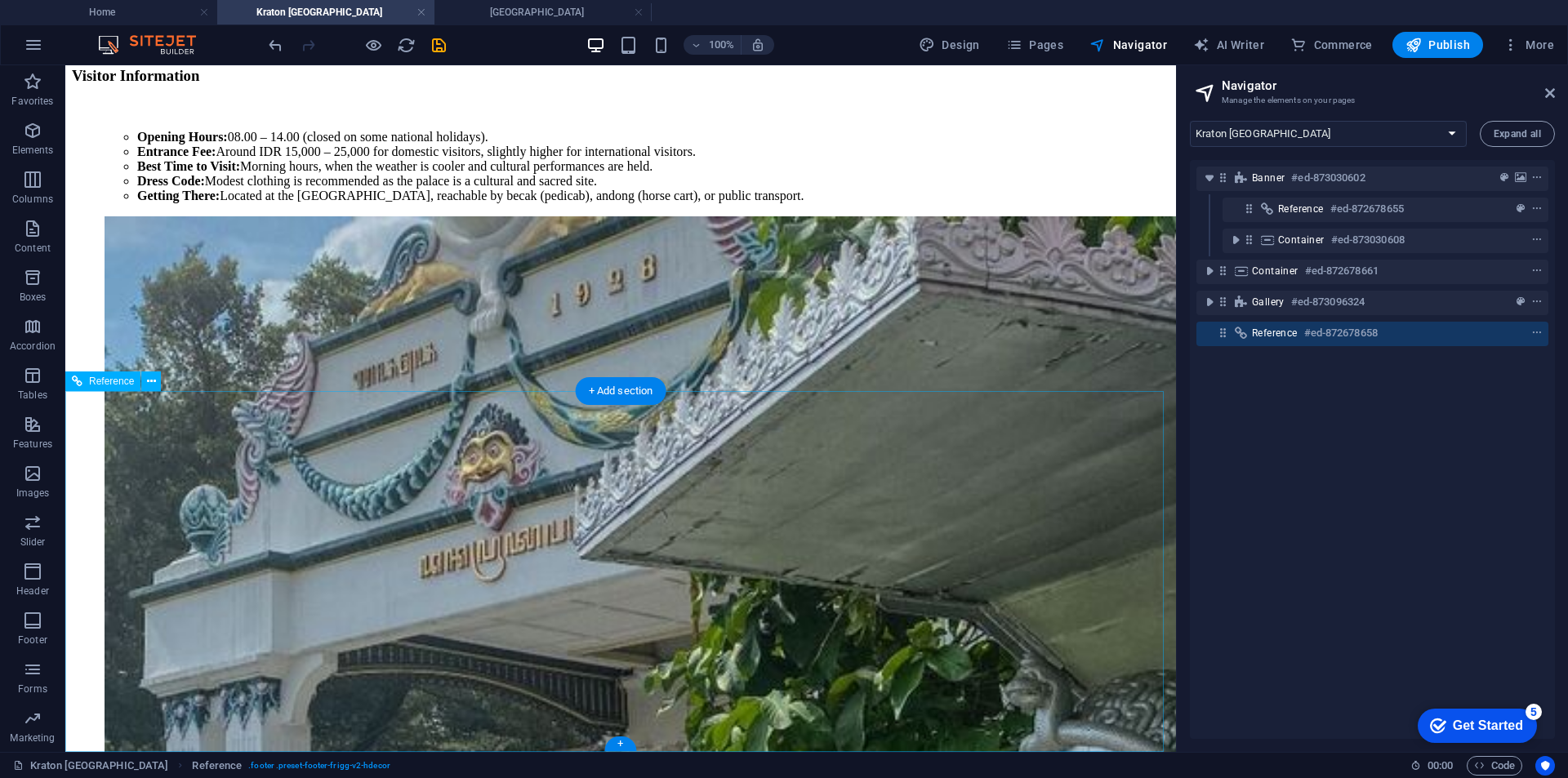
scroll to position [1269, 0]
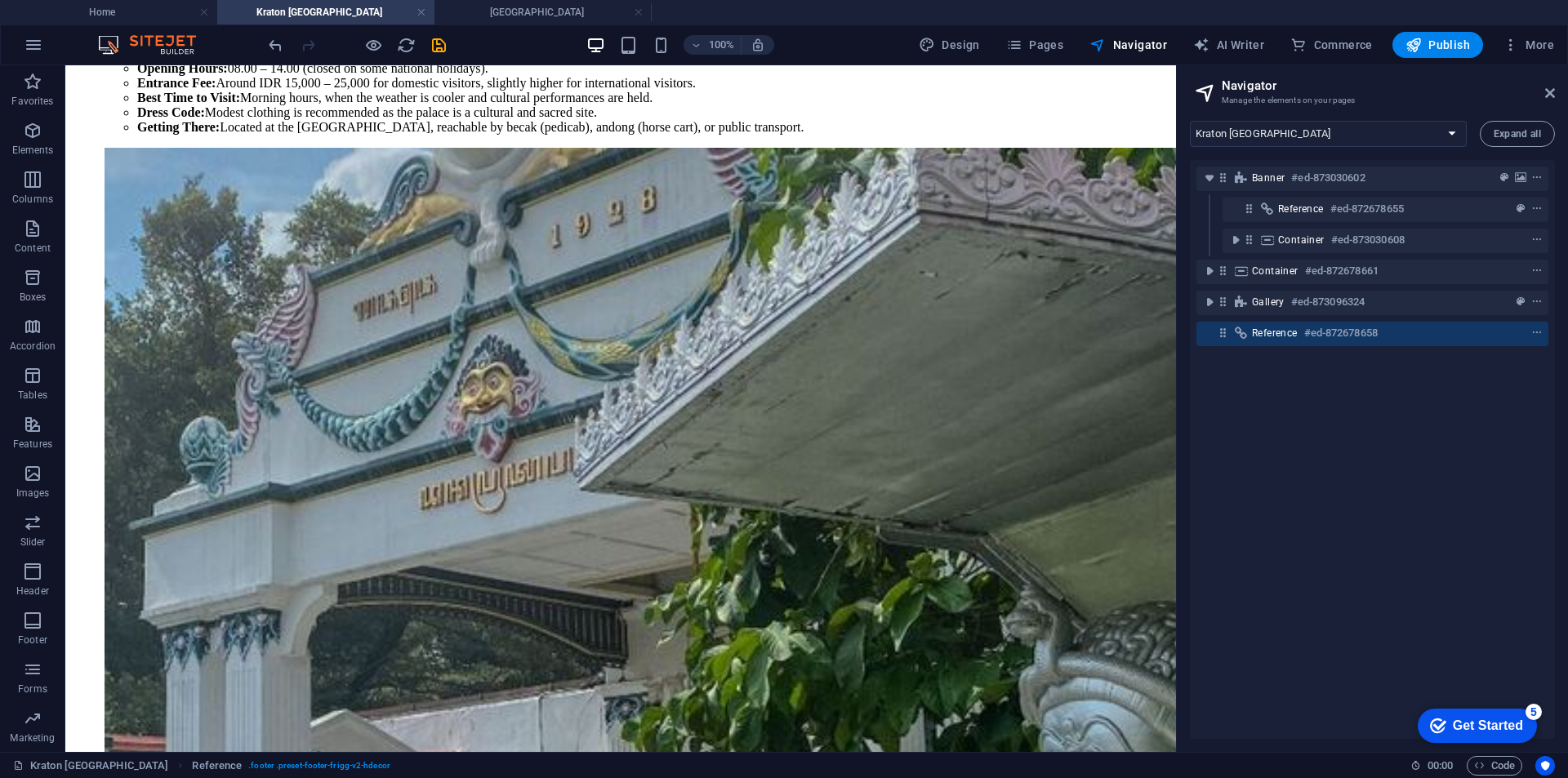
click at [1276, 339] on span "Reference" at bounding box center [1275, 333] width 46 height 13
click at [1540, 330] on div "Reference #ed-872678658" at bounding box center [1373, 334] width 352 height 25
click at [1537, 333] on icon "context-menu" at bounding box center [1537, 333] width 12 height 12
click at [1533, 330] on icon "context-menu" at bounding box center [1537, 333] width 12 height 12
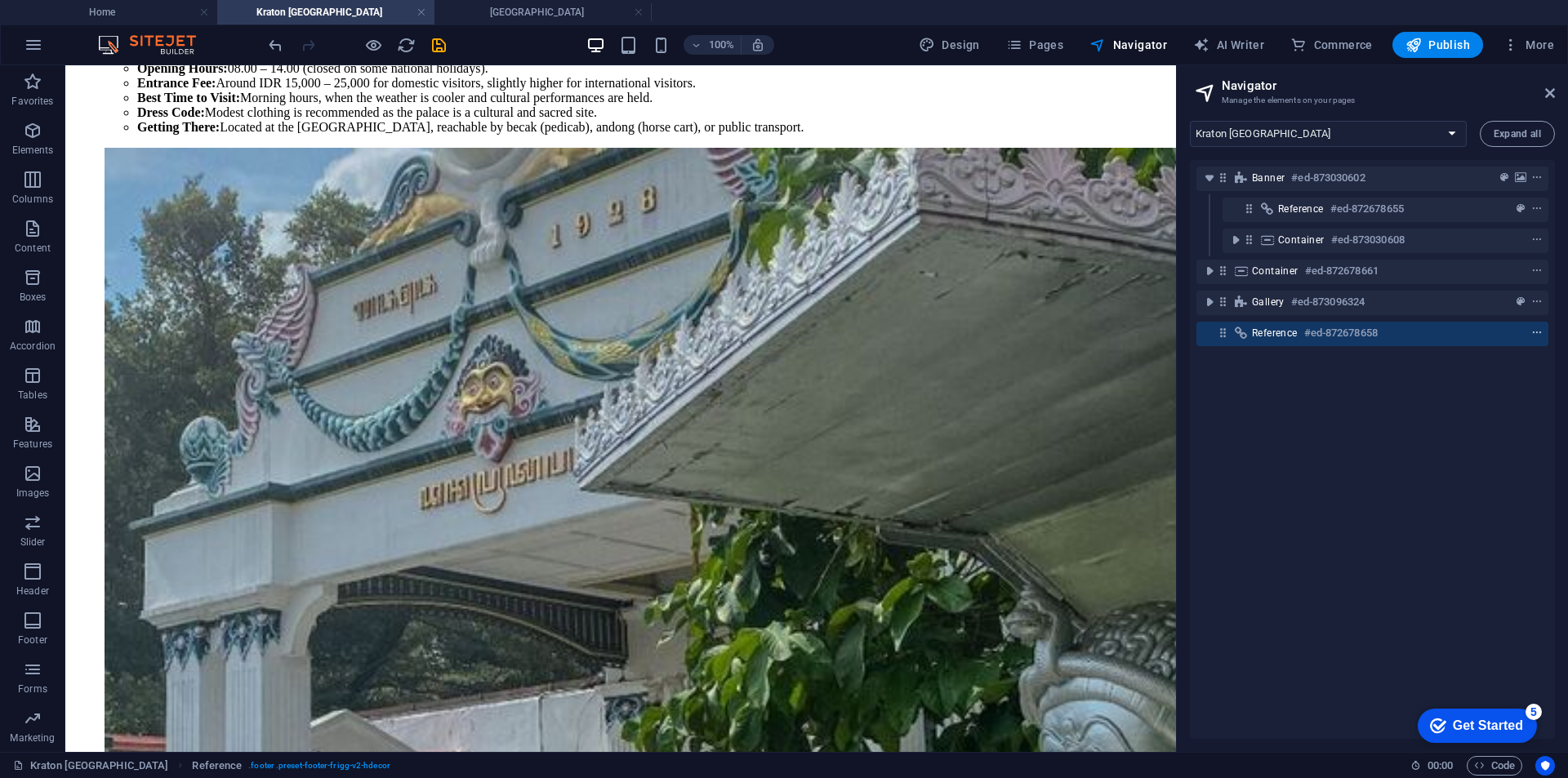
click at [1533, 330] on icon "context-menu" at bounding box center [1537, 333] width 12 height 12
click at [1532, 305] on icon "context-menu" at bounding box center [1537, 302] width 12 height 12
click at [1539, 303] on icon "context-menu" at bounding box center [1537, 302] width 12 height 12
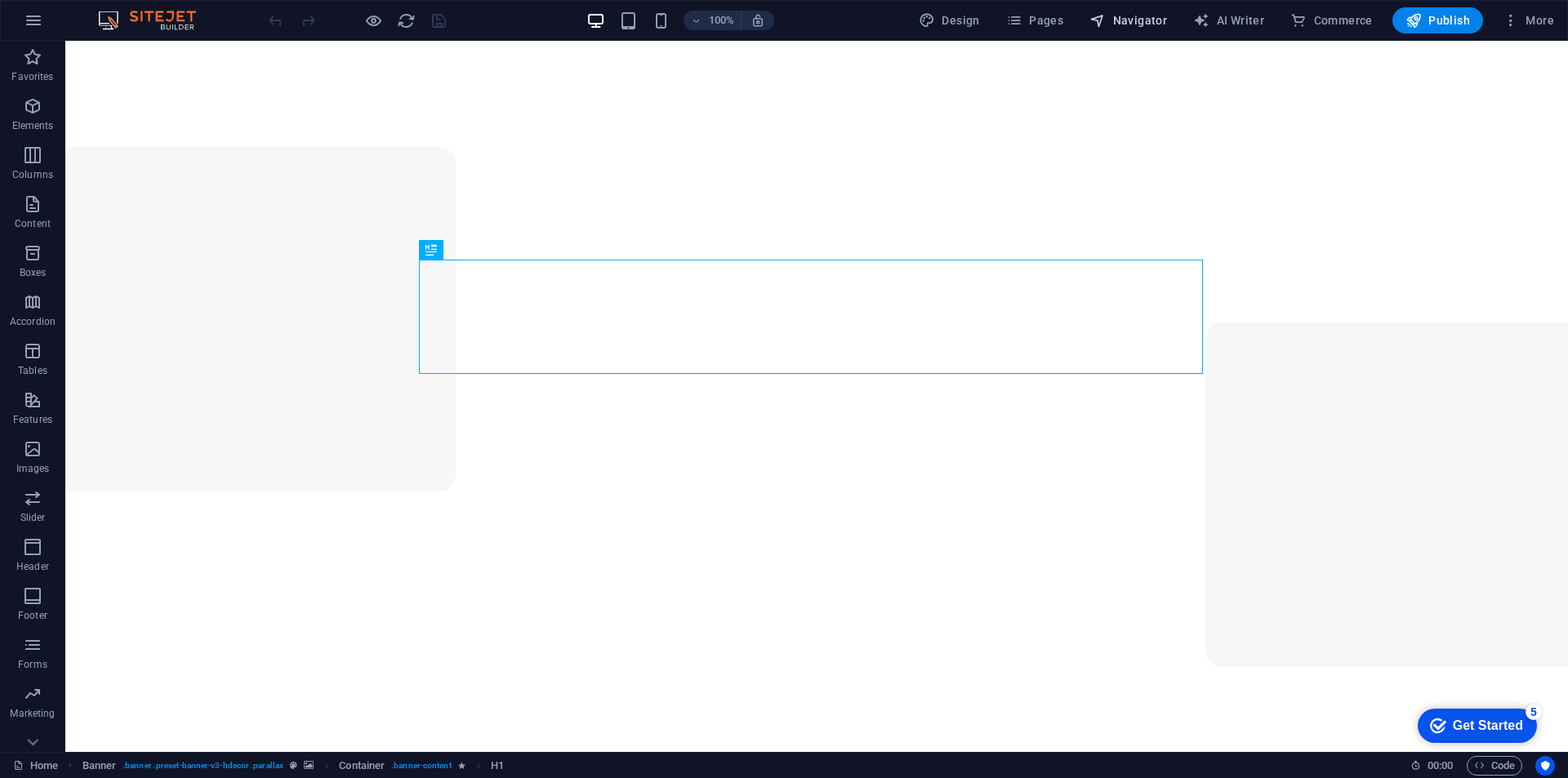
click at [1146, 21] on span "Navigator" at bounding box center [1128, 20] width 77 height 16
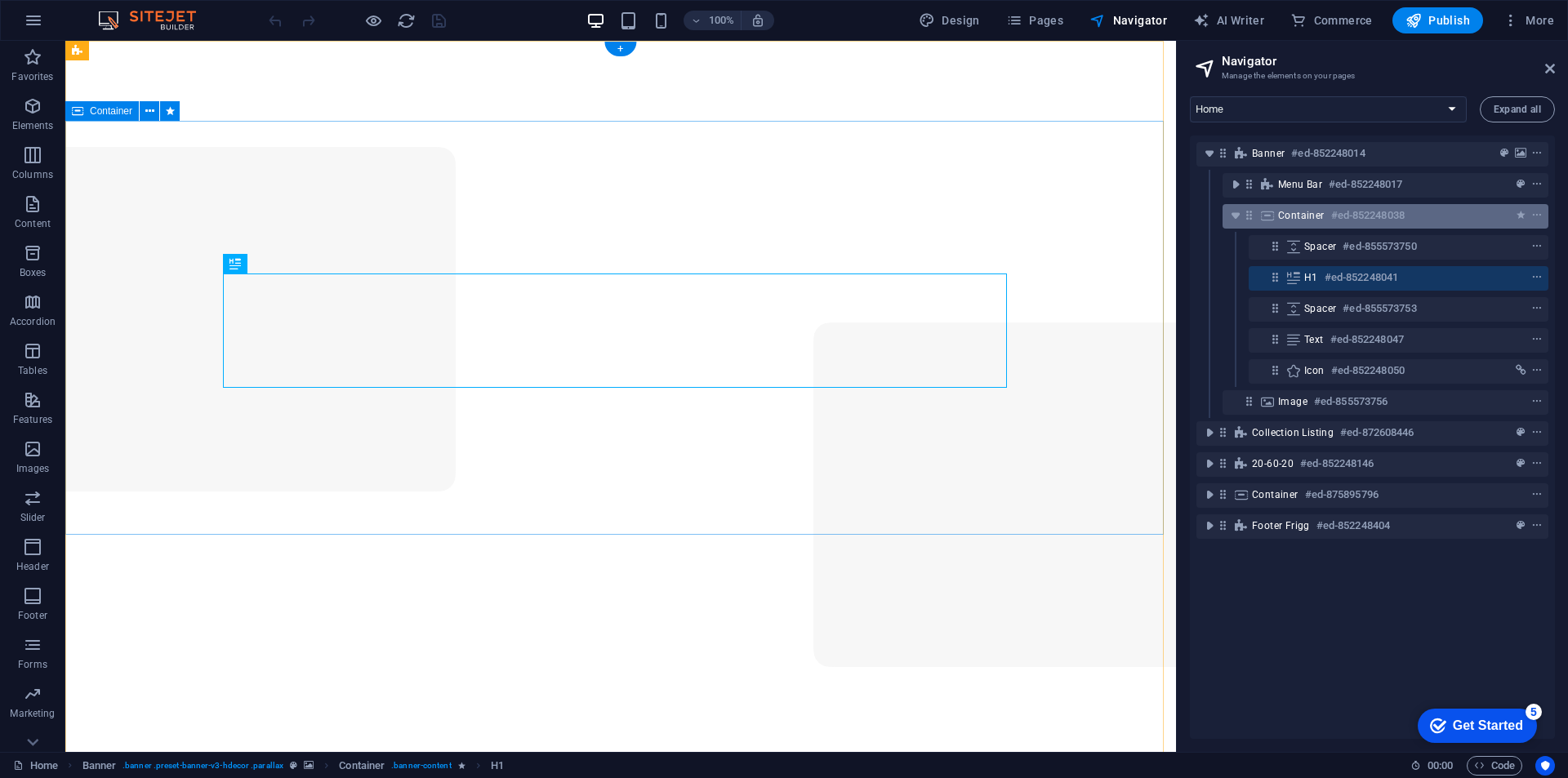
click at [1311, 208] on div "Container #ed-852248038" at bounding box center [1373, 216] width 189 height 20
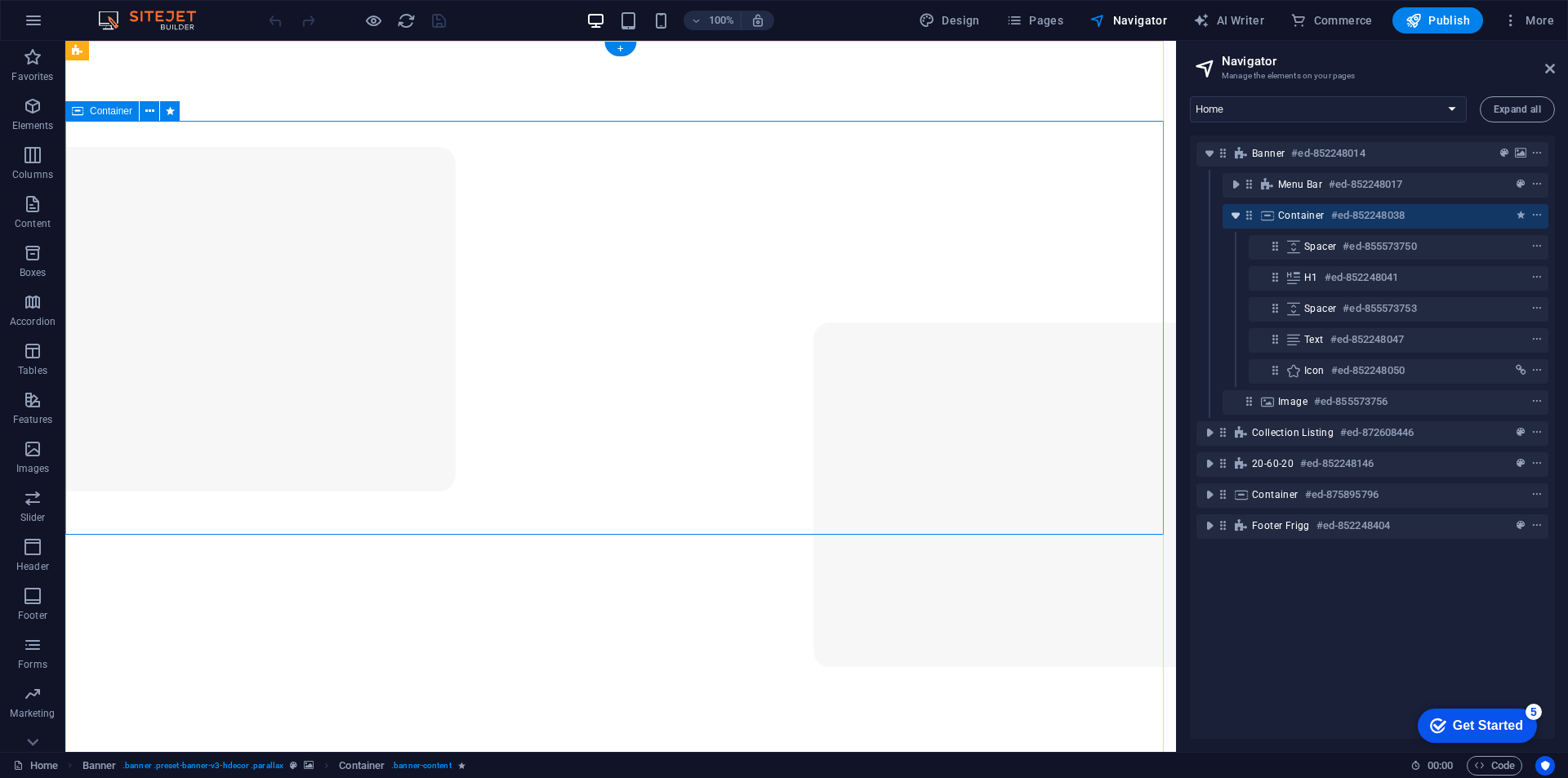
click at [1235, 219] on icon "toggle-expand" at bounding box center [1236, 216] width 16 height 16
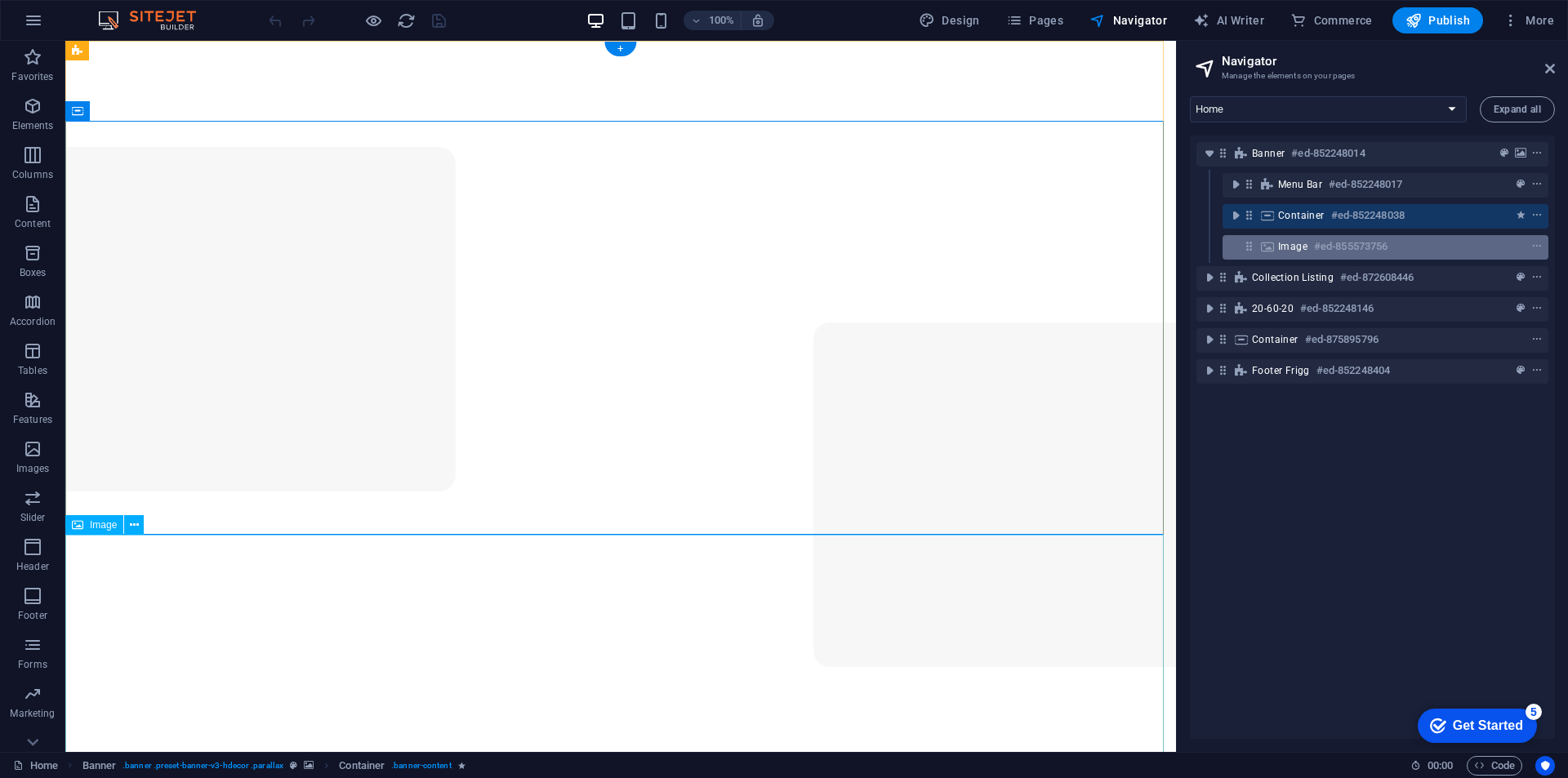
click at [1296, 247] on span "Image" at bounding box center [1293, 247] width 29 height 13
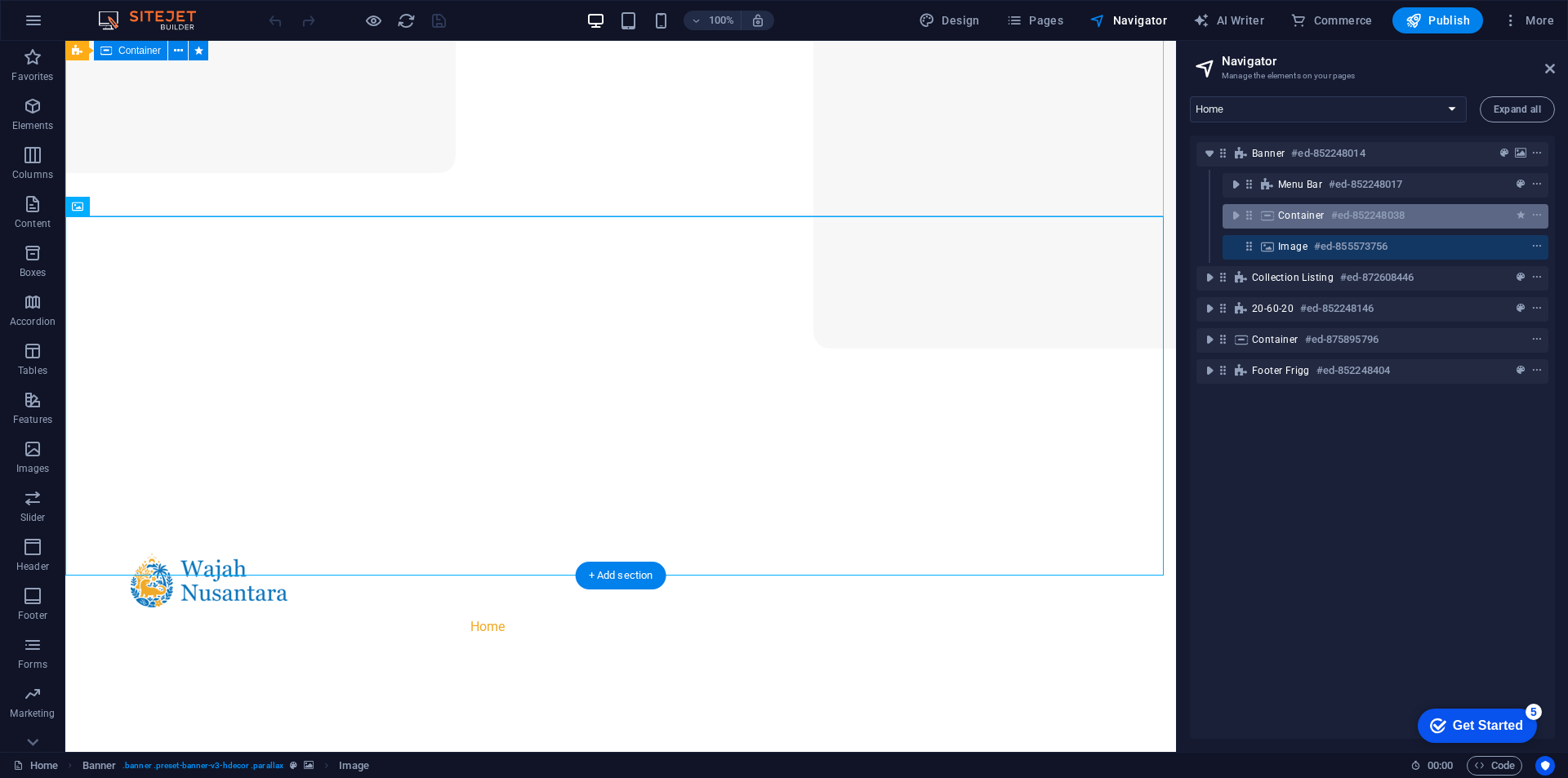
click at [1297, 220] on span "Container" at bounding box center [1302, 216] width 46 height 13
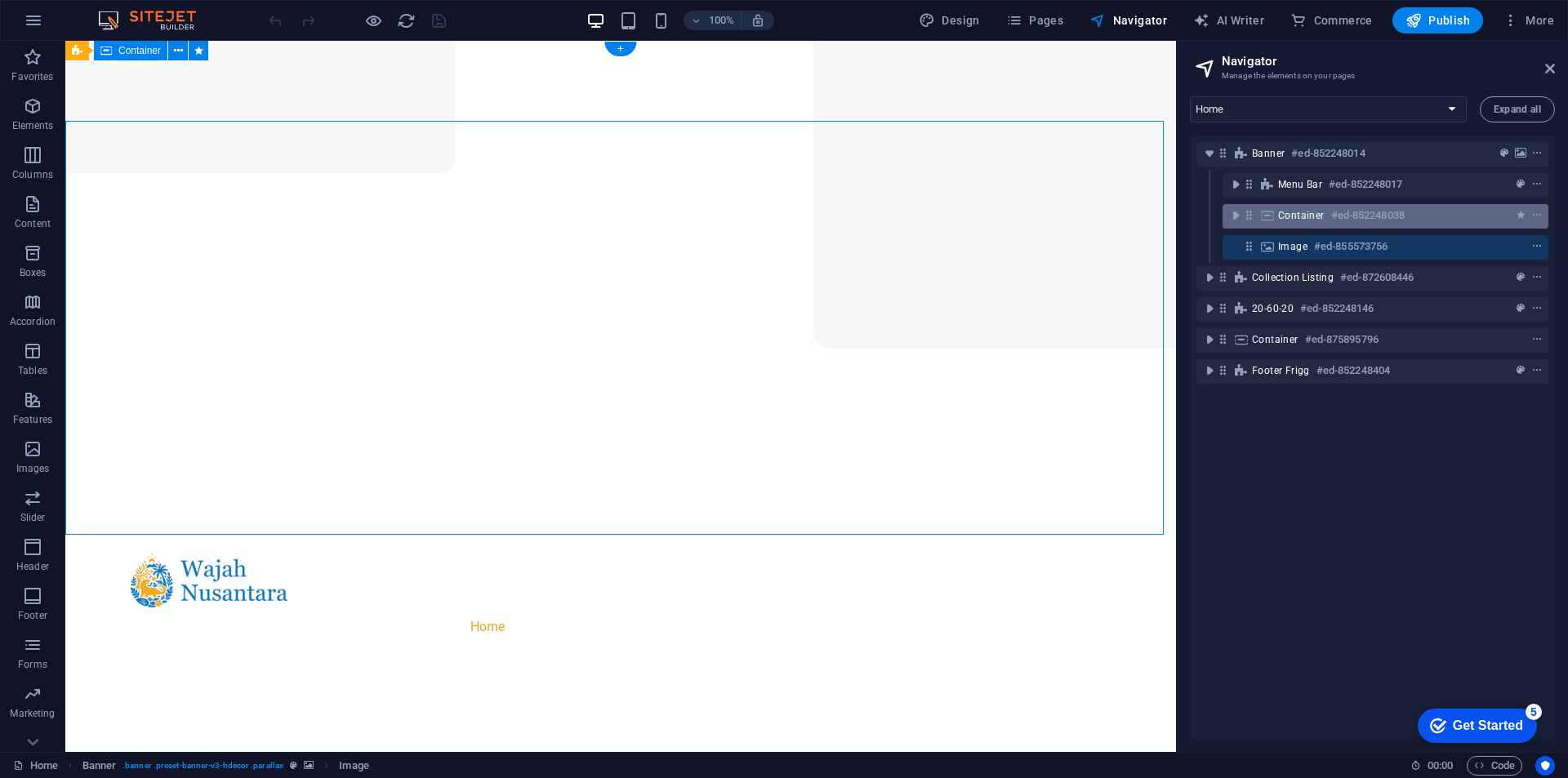
scroll to position [0, 0]
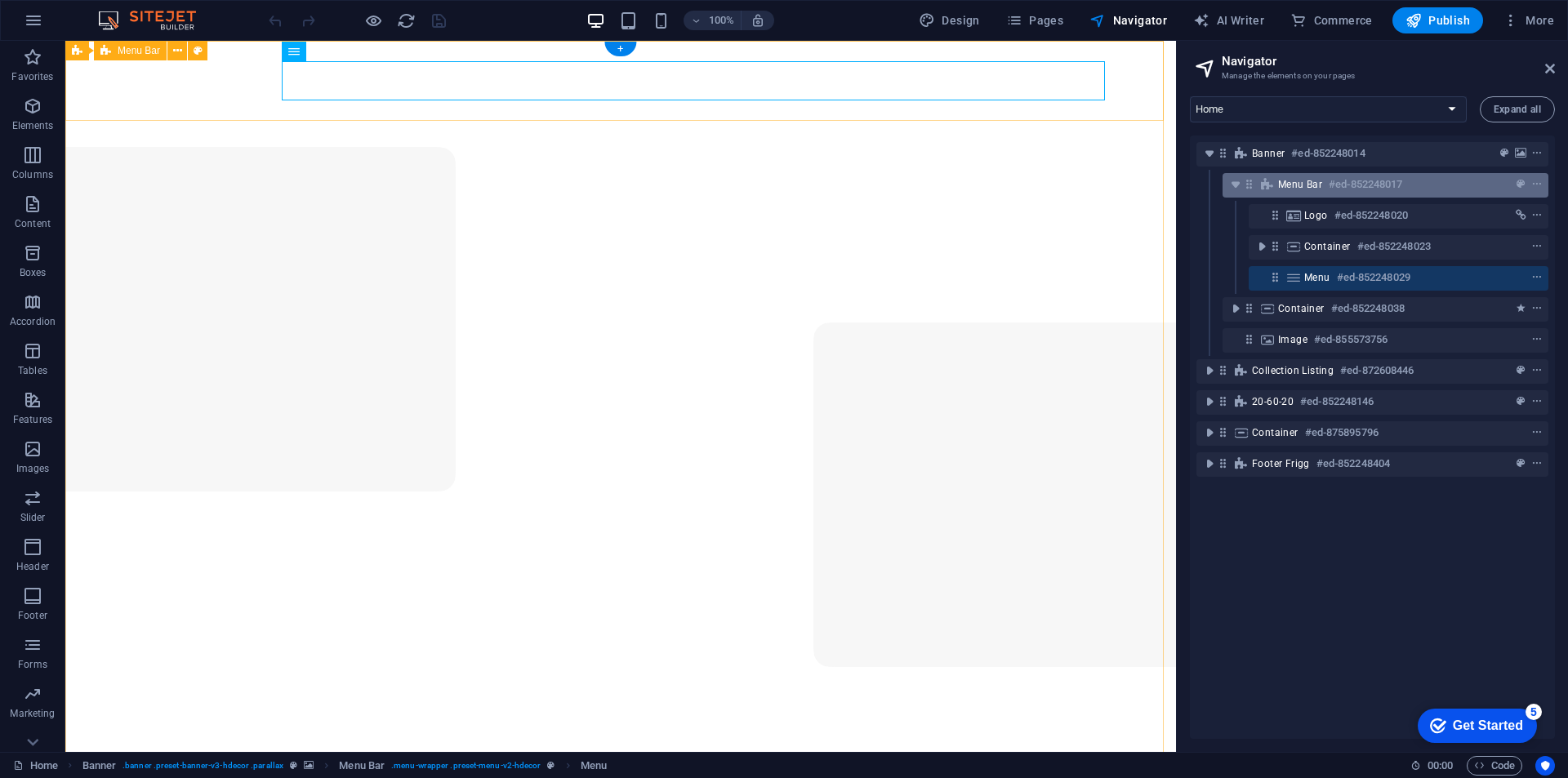
click at [1296, 191] on div "Menu Bar #ed-852248017" at bounding box center [1373, 185] width 189 height 20
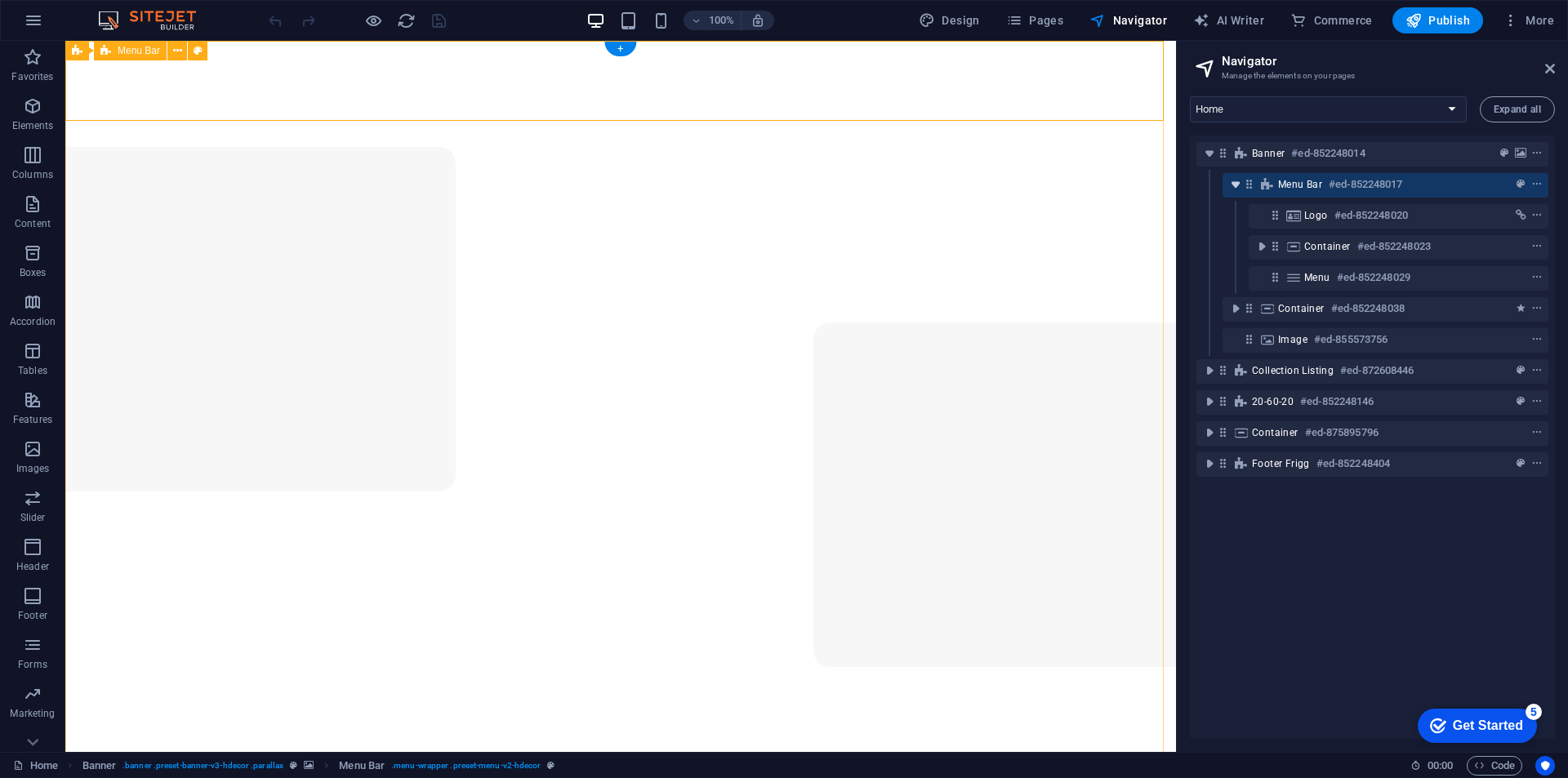
click at [1233, 187] on icon "toggle-expand" at bounding box center [1236, 185] width 16 height 16
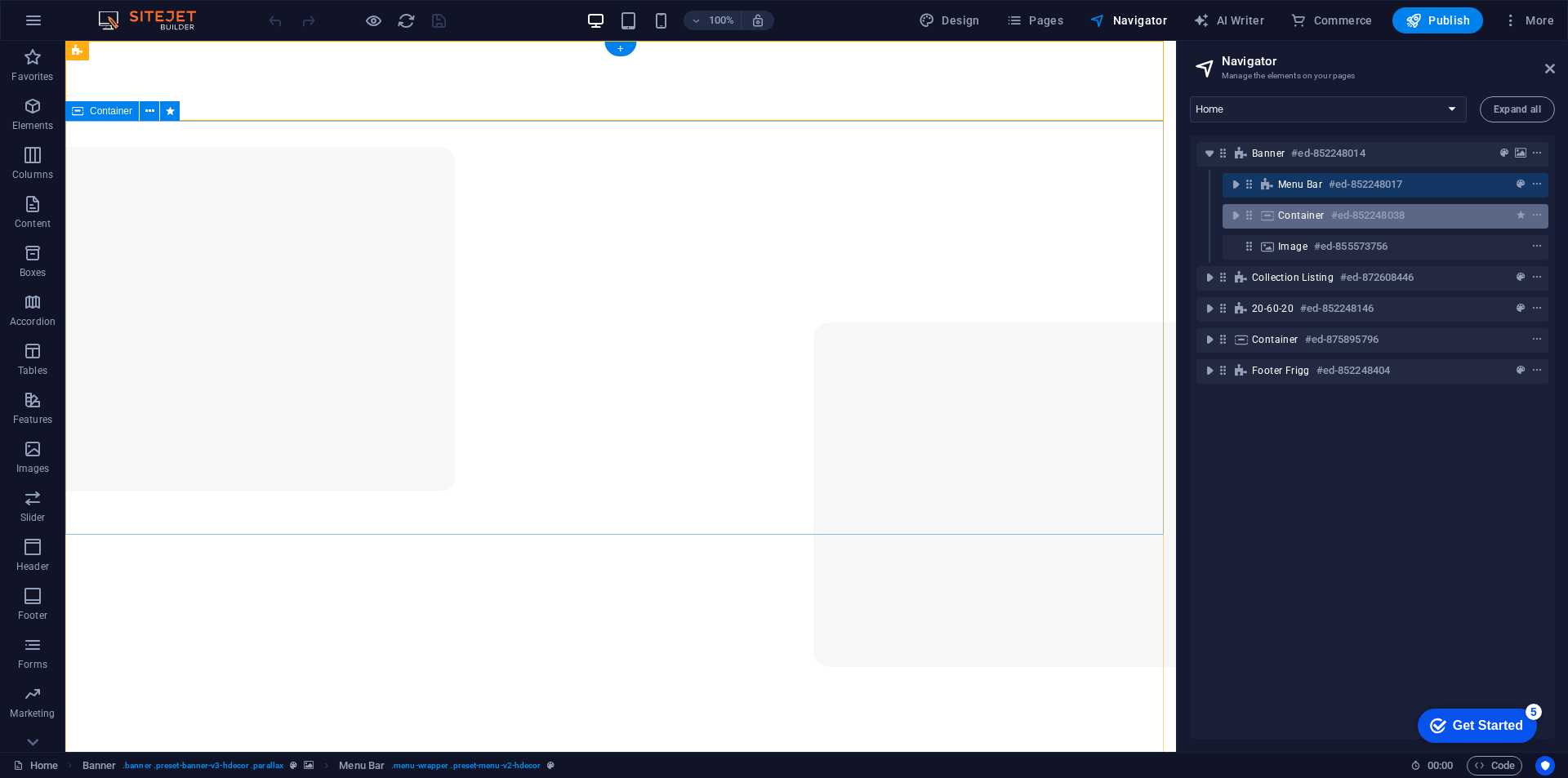
click at [1281, 220] on span "Container" at bounding box center [1302, 216] width 46 height 13
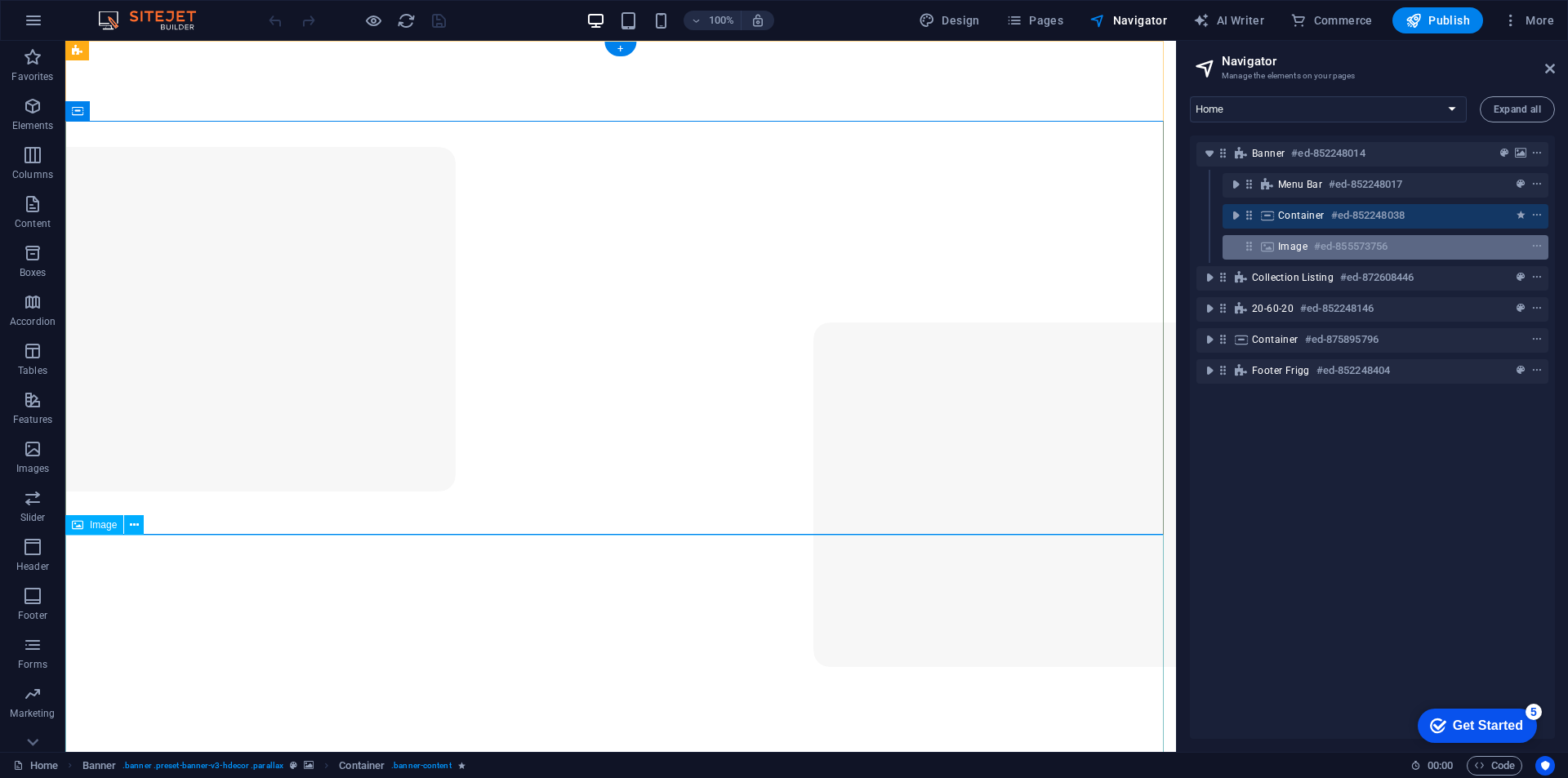
click at [1294, 241] on span "Image" at bounding box center [1293, 247] width 29 height 13
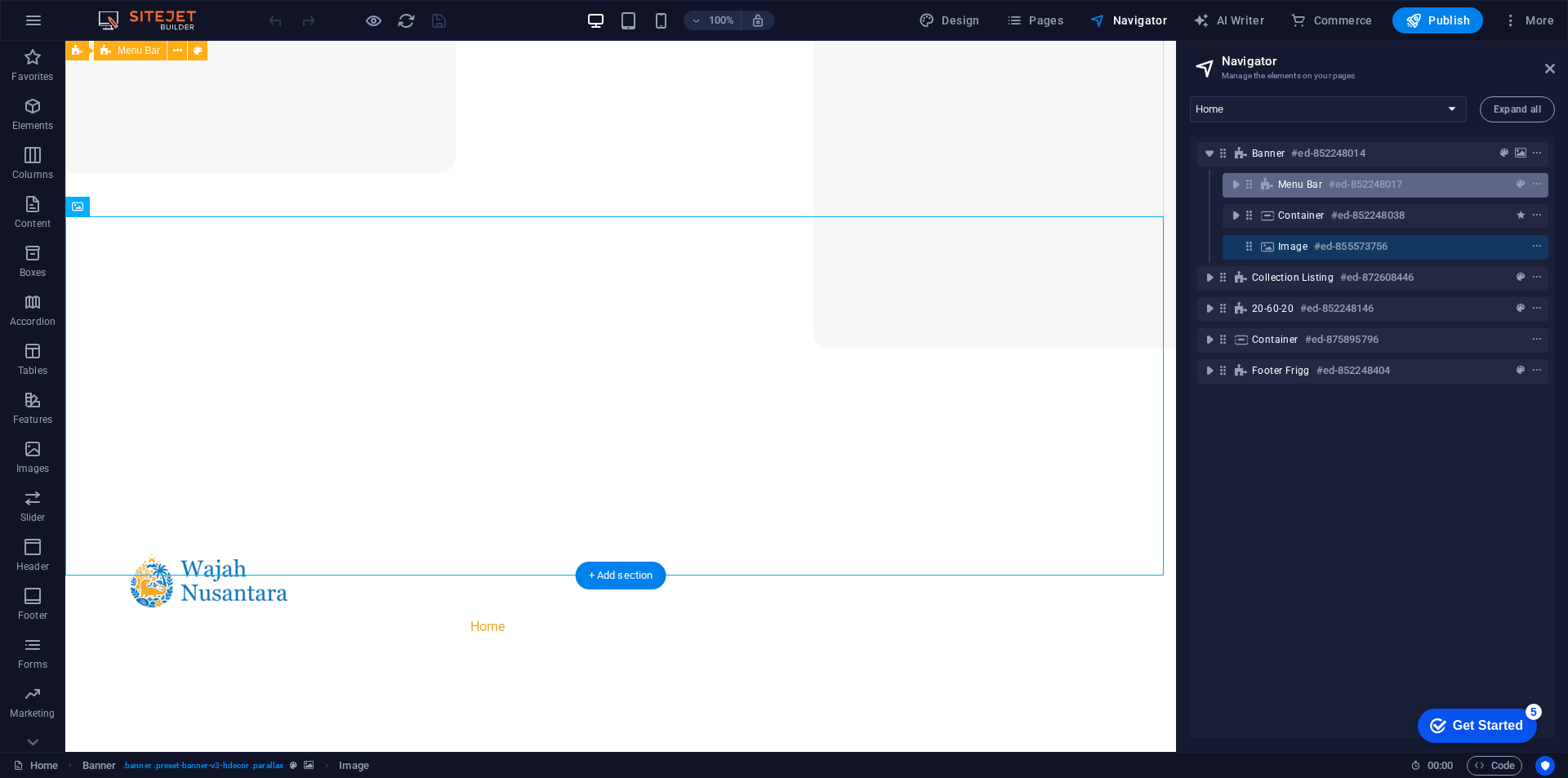
click at [1287, 185] on span "Menu Bar" at bounding box center [1301, 185] width 44 height 13
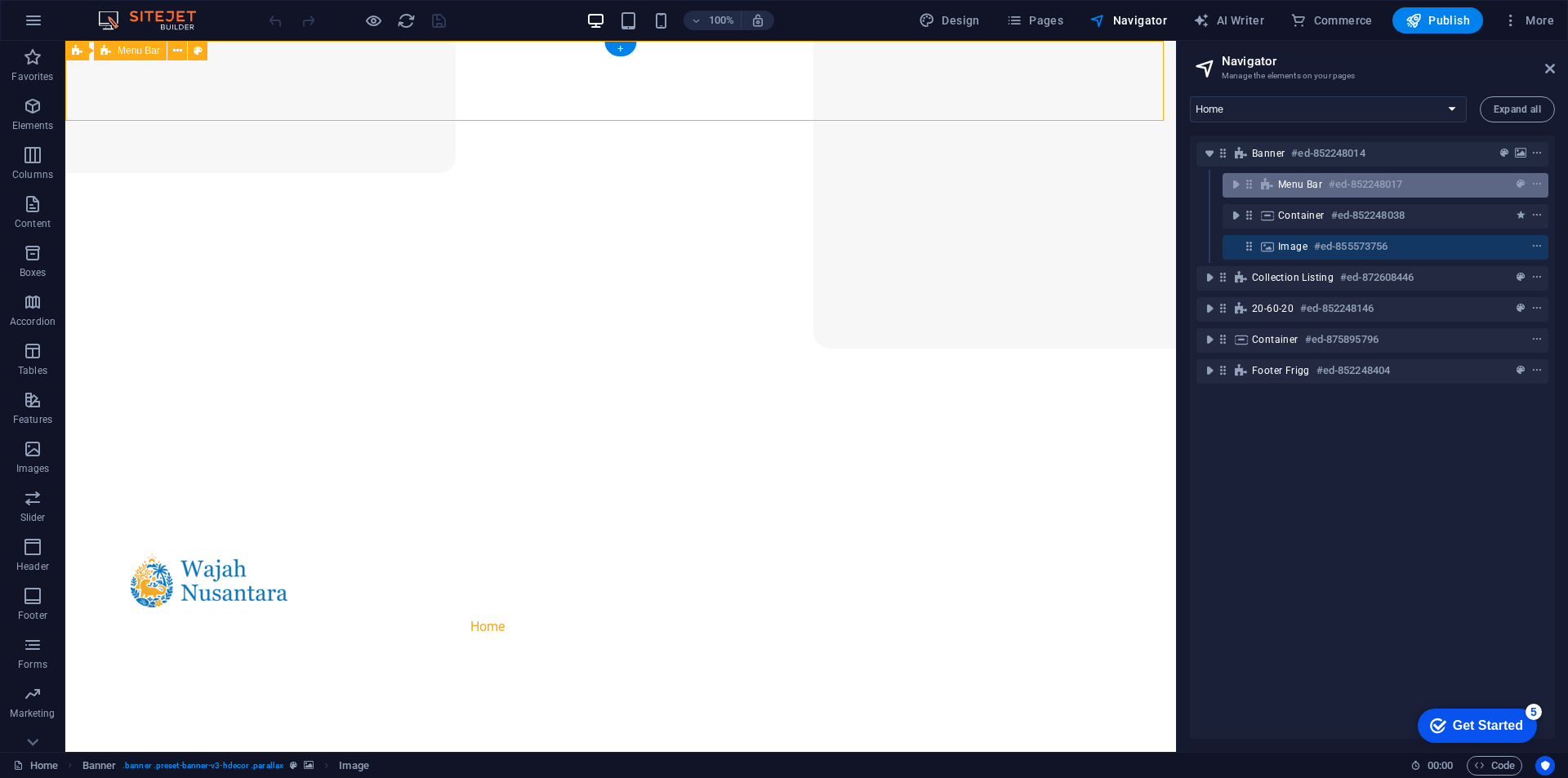
scroll to position [0, 0]
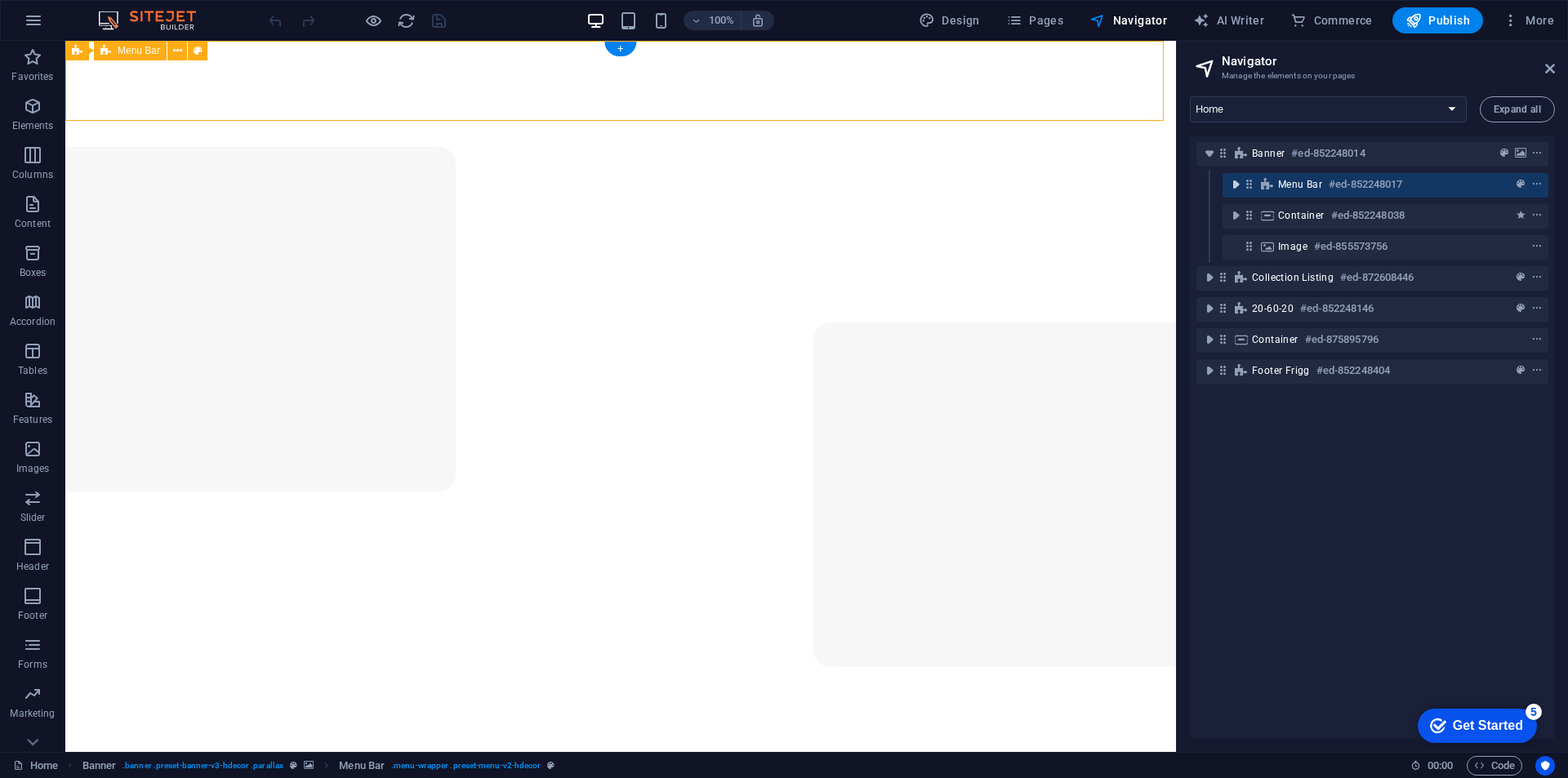
click at [1241, 185] on icon "toggle-expand" at bounding box center [1236, 185] width 16 height 16
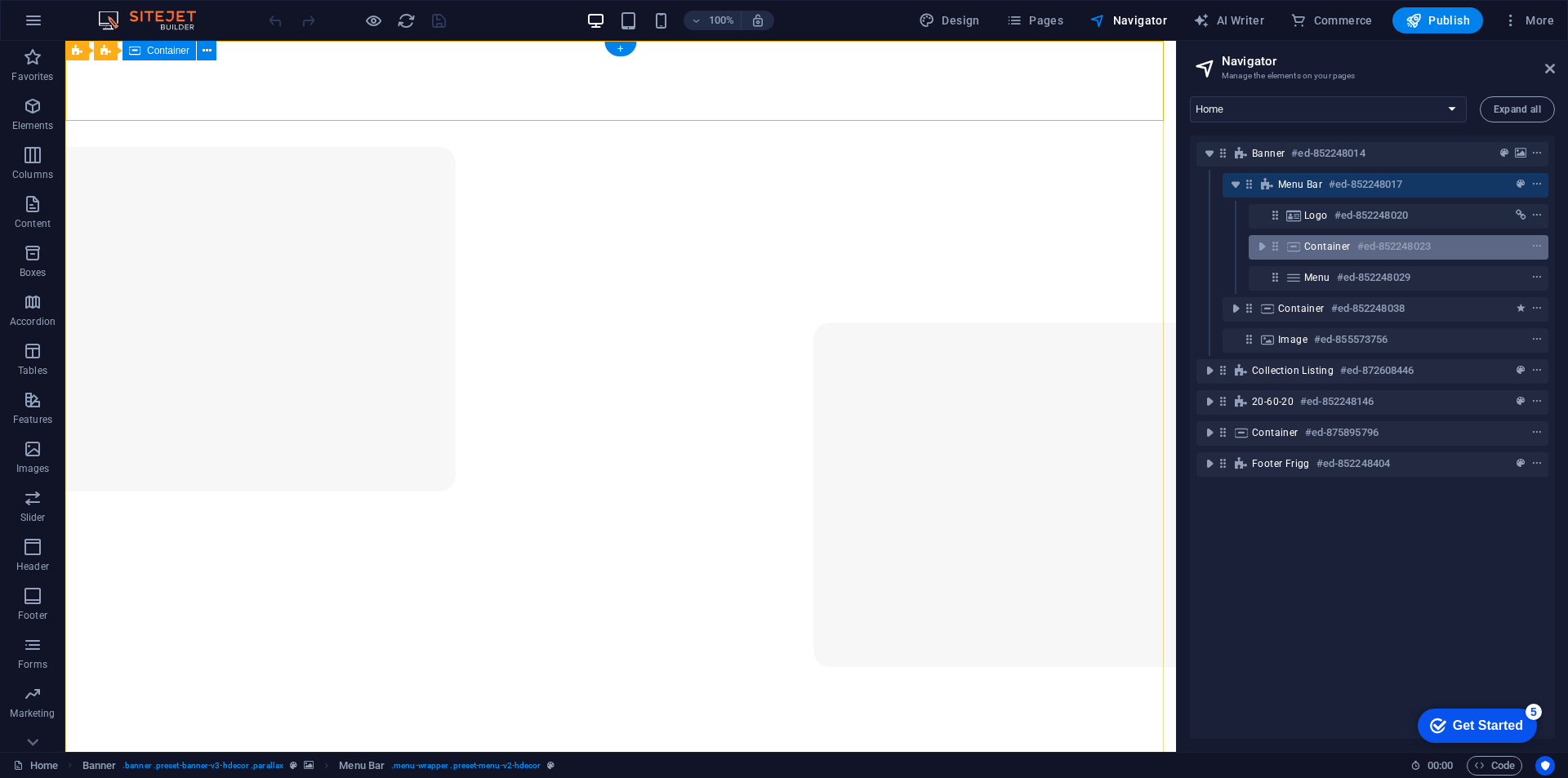
click at [1329, 245] on span "Container" at bounding box center [1328, 247] width 46 height 13
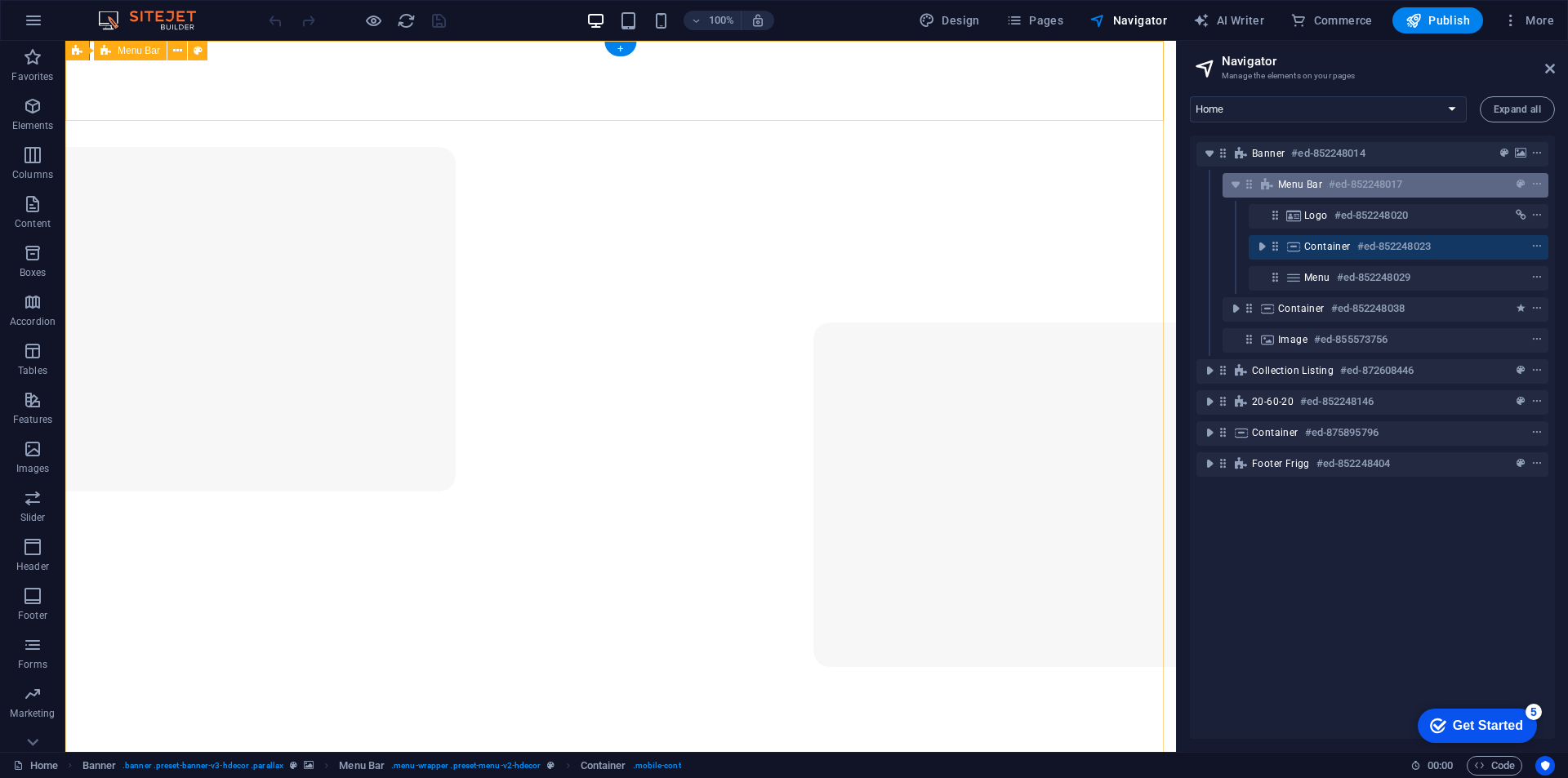
click at [1287, 180] on span "Menu Bar" at bounding box center [1301, 185] width 44 height 13
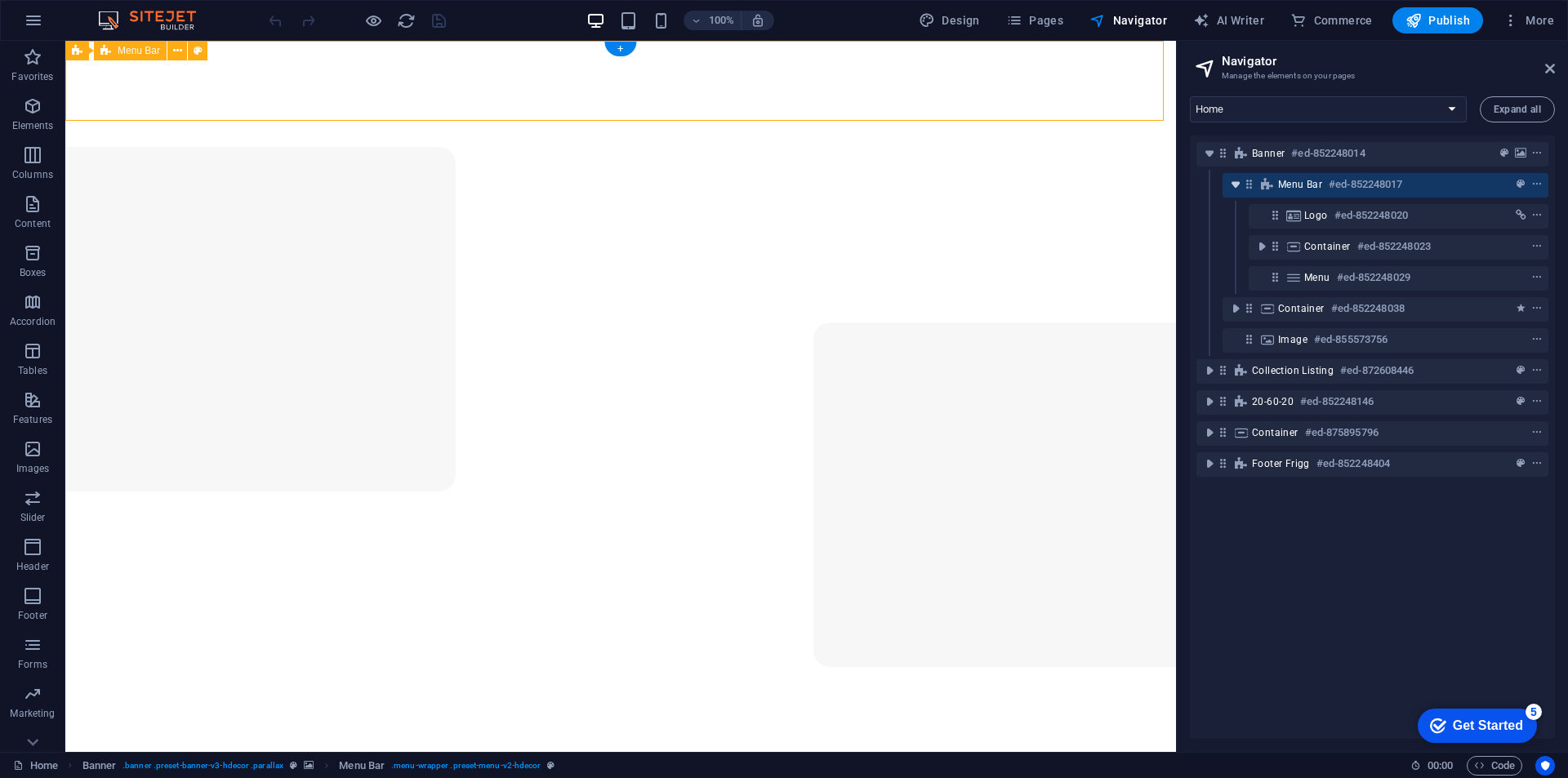
click at [1238, 188] on icon "toggle-expand" at bounding box center [1236, 185] width 16 height 16
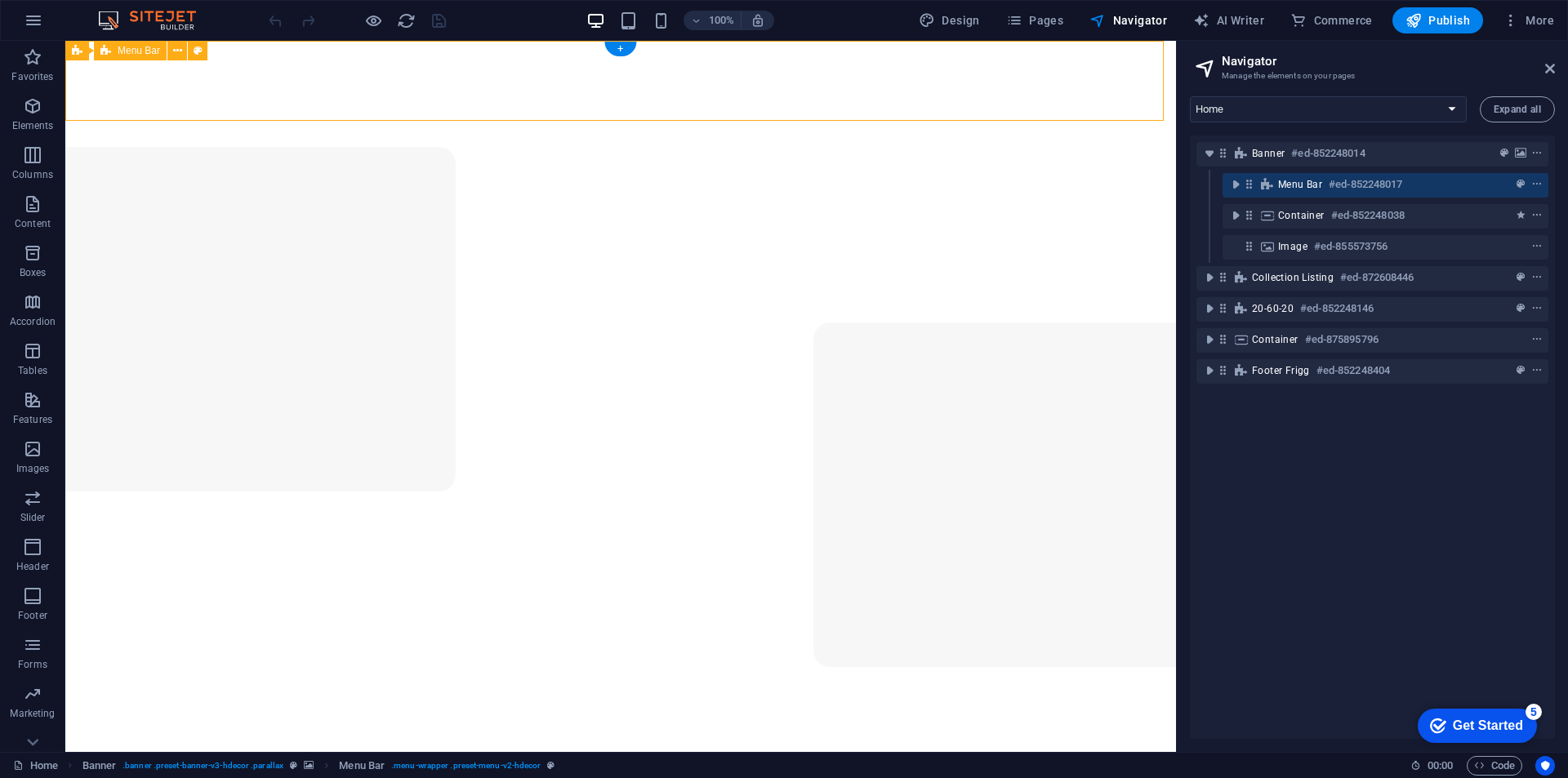
click at [1298, 182] on span "Menu Bar" at bounding box center [1301, 185] width 44 height 13
click at [1022, 21] on icon "button" at bounding box center [1014, 20] width 16 height 16
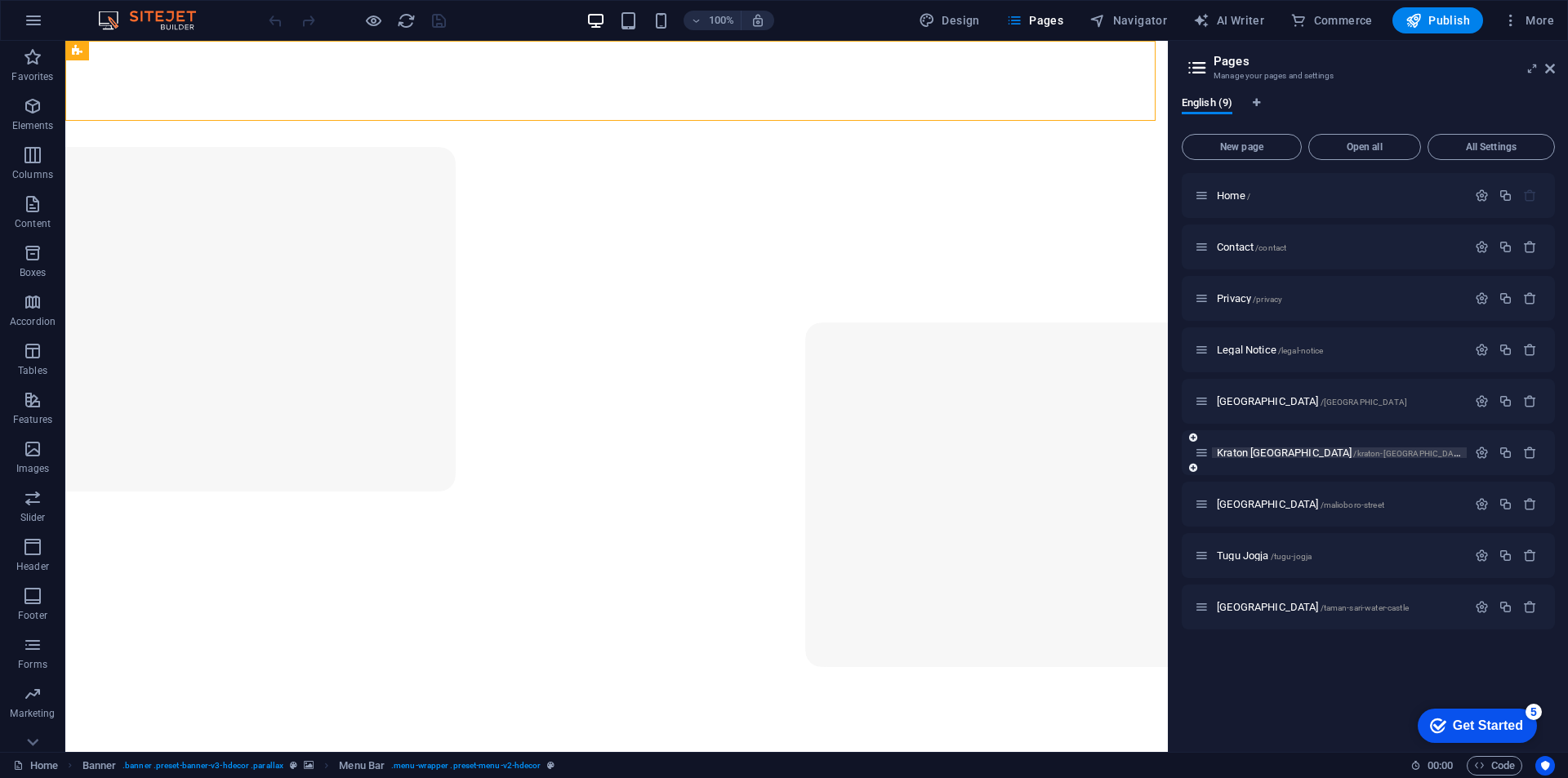
click at [1248, 449] on span "Kraton [GEOGRAPHIC_DATA] /[GEOGRAPHIC_DATA]-[GEOGRAPHIC_DATA]" at bounding box center [1343, 453] width 250 height 12
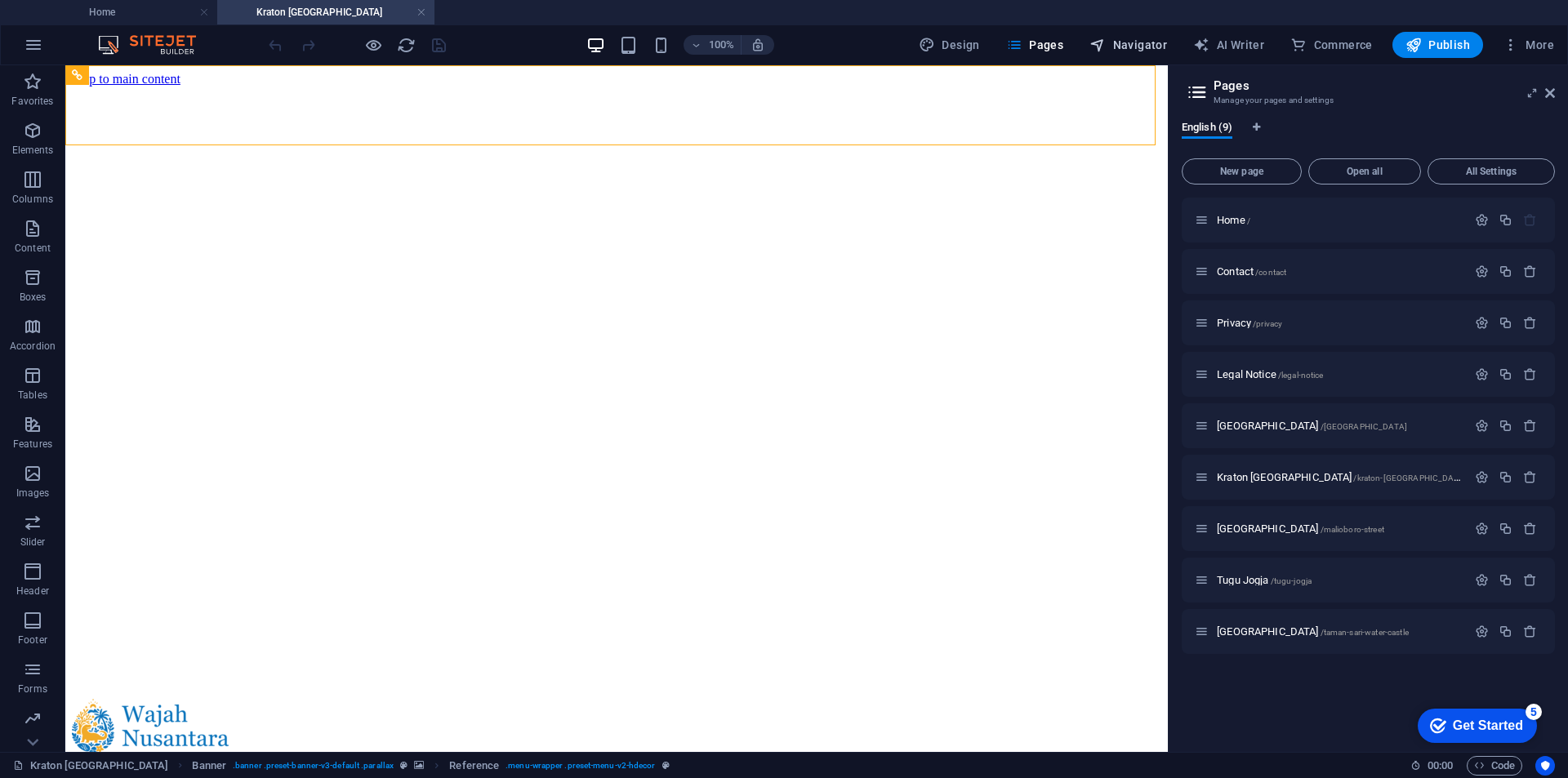
click at [1111, 43] on span "Navigator" at bounding box center [1128, 44] width 77 height 16
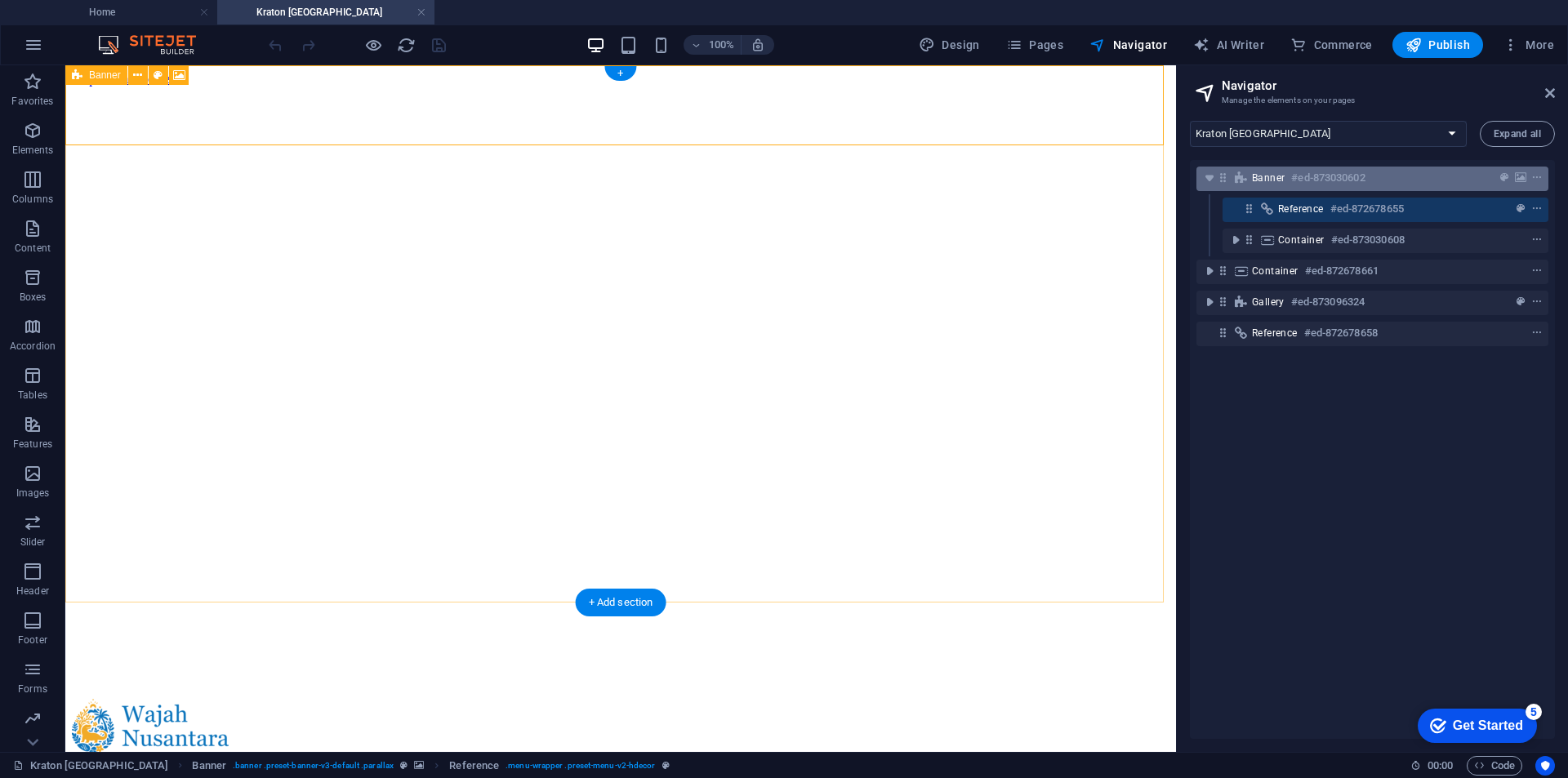
click at [1261, 176] on span "Banner" at bounding box center [1268, 177] width 33 height 13
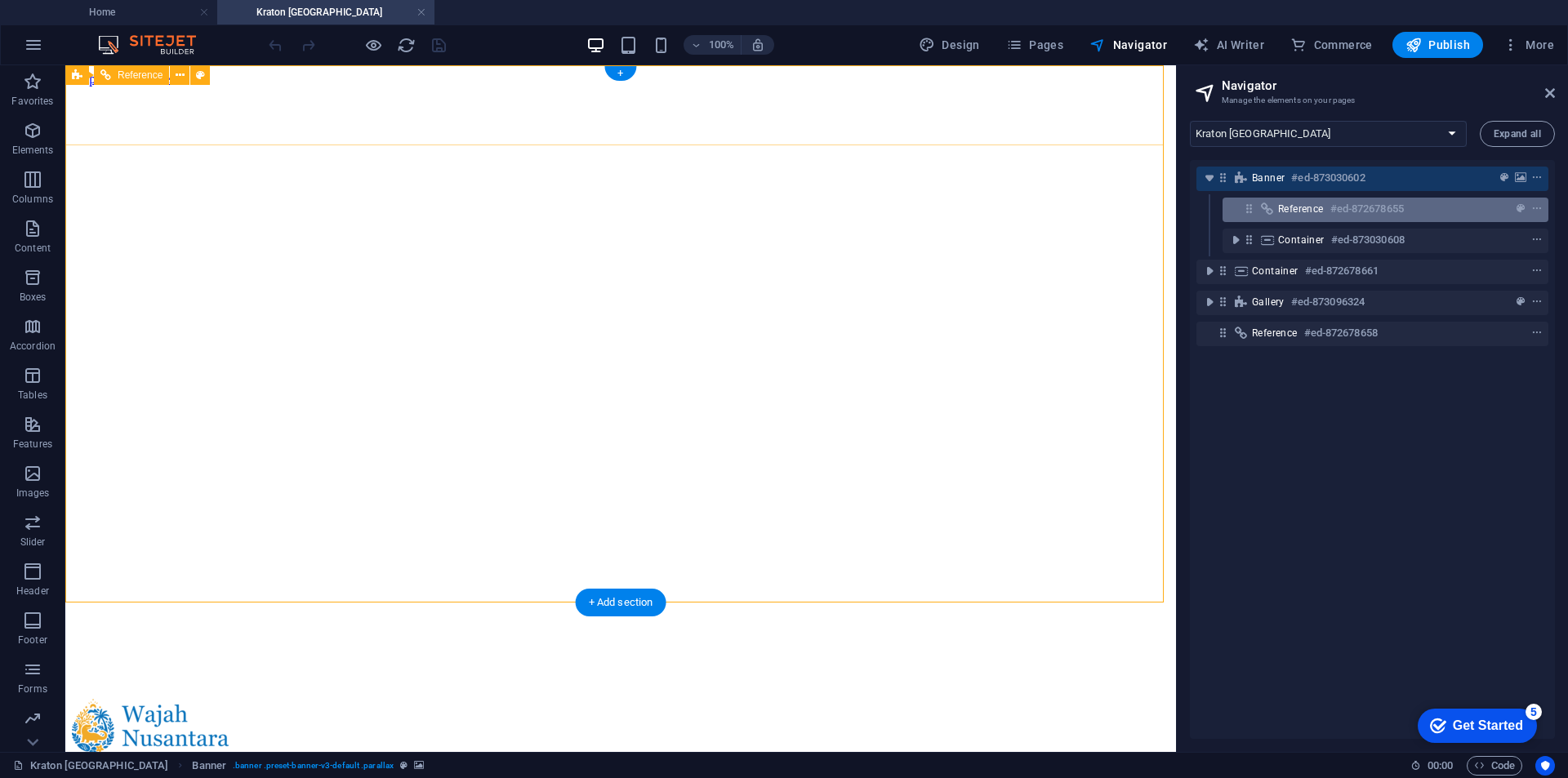
click at [1289, 210] on span "Reference" at bounding box center [1302, 208] width 46 height 13
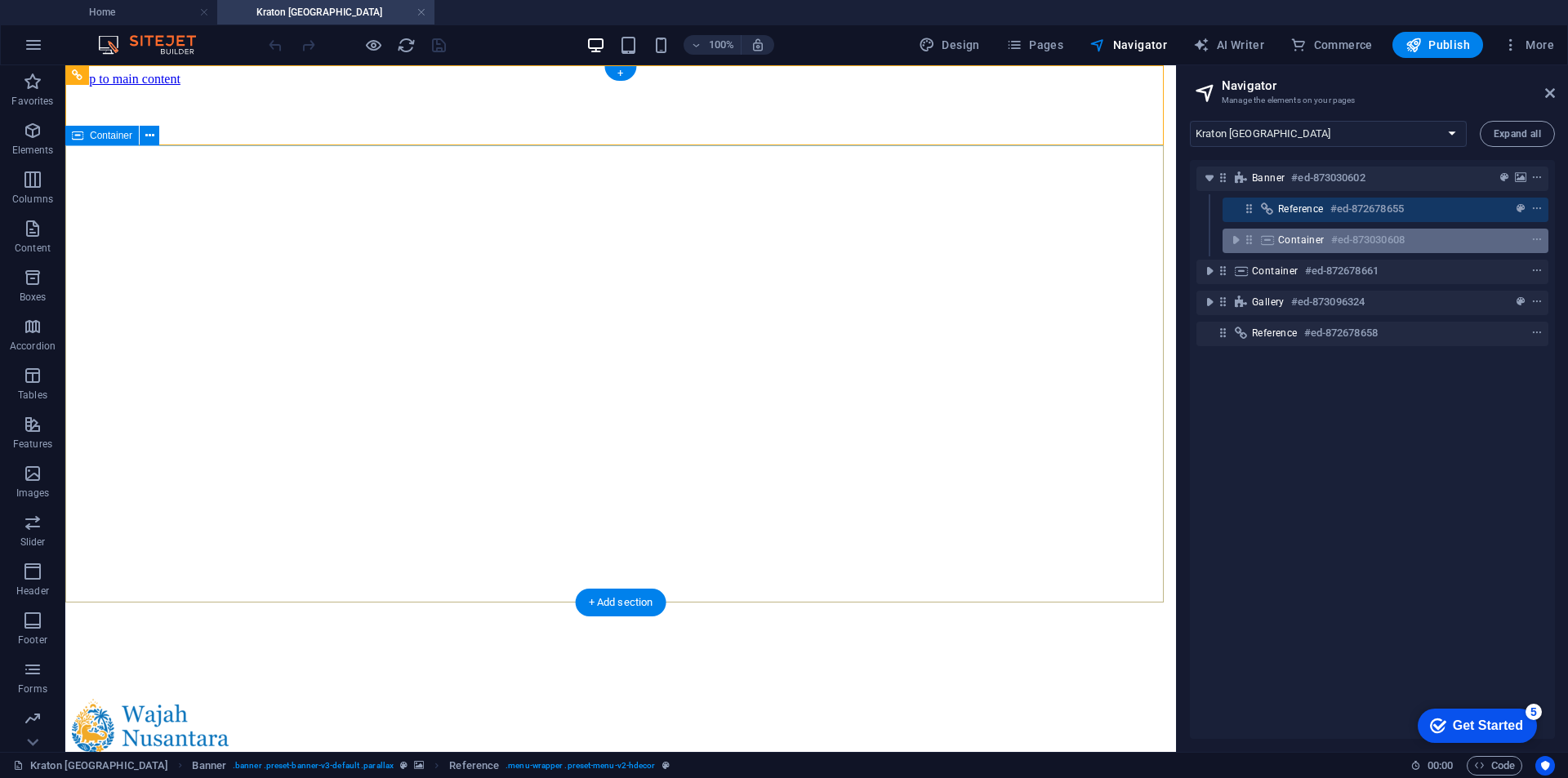
click at [1292, 234] on span "Container" at bounding box center [1302, 240] width 46 height 13
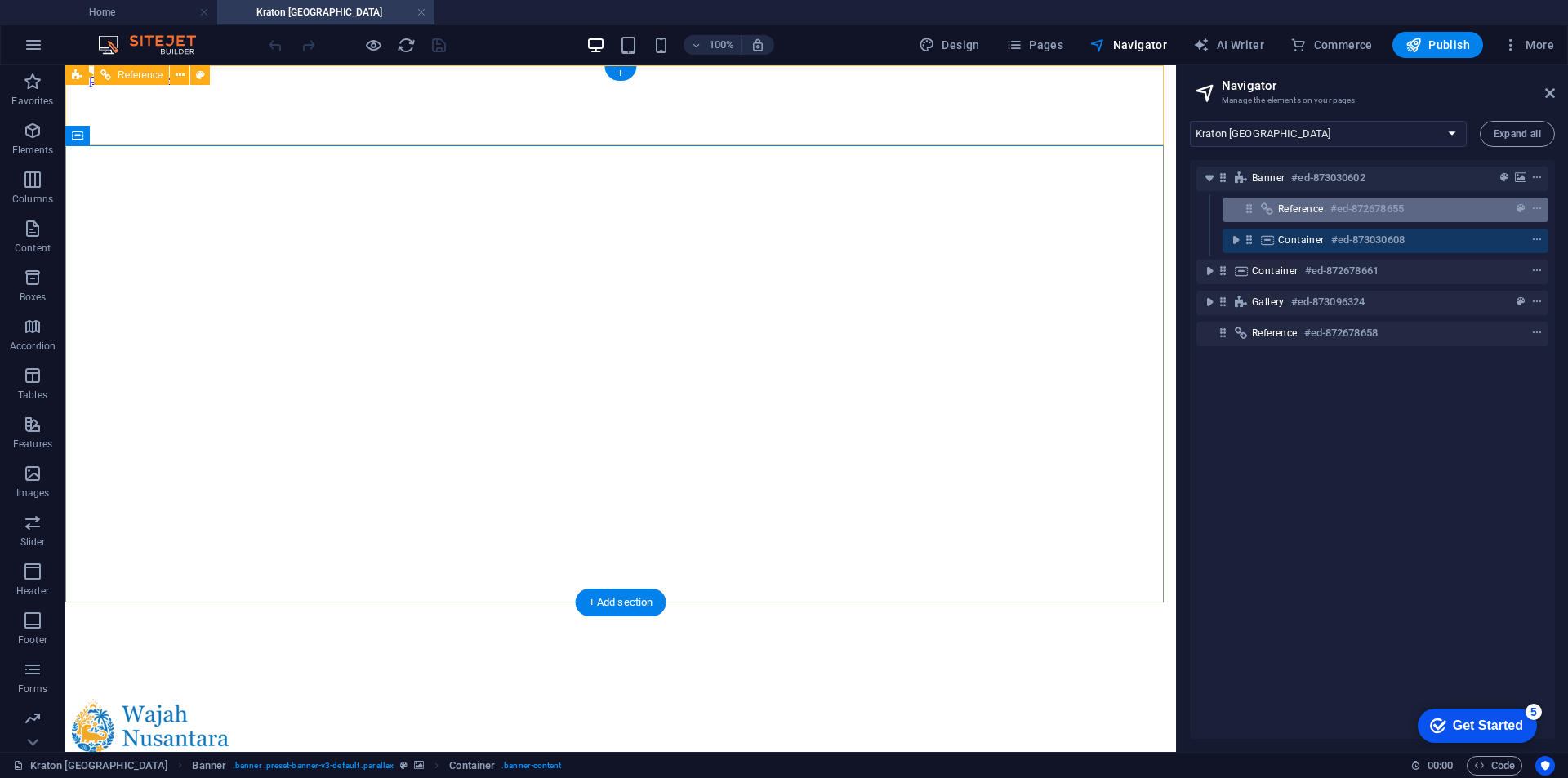
click at [1282, 210] on span "Reference" at bounding box center [1302, 208] width 46 height 13
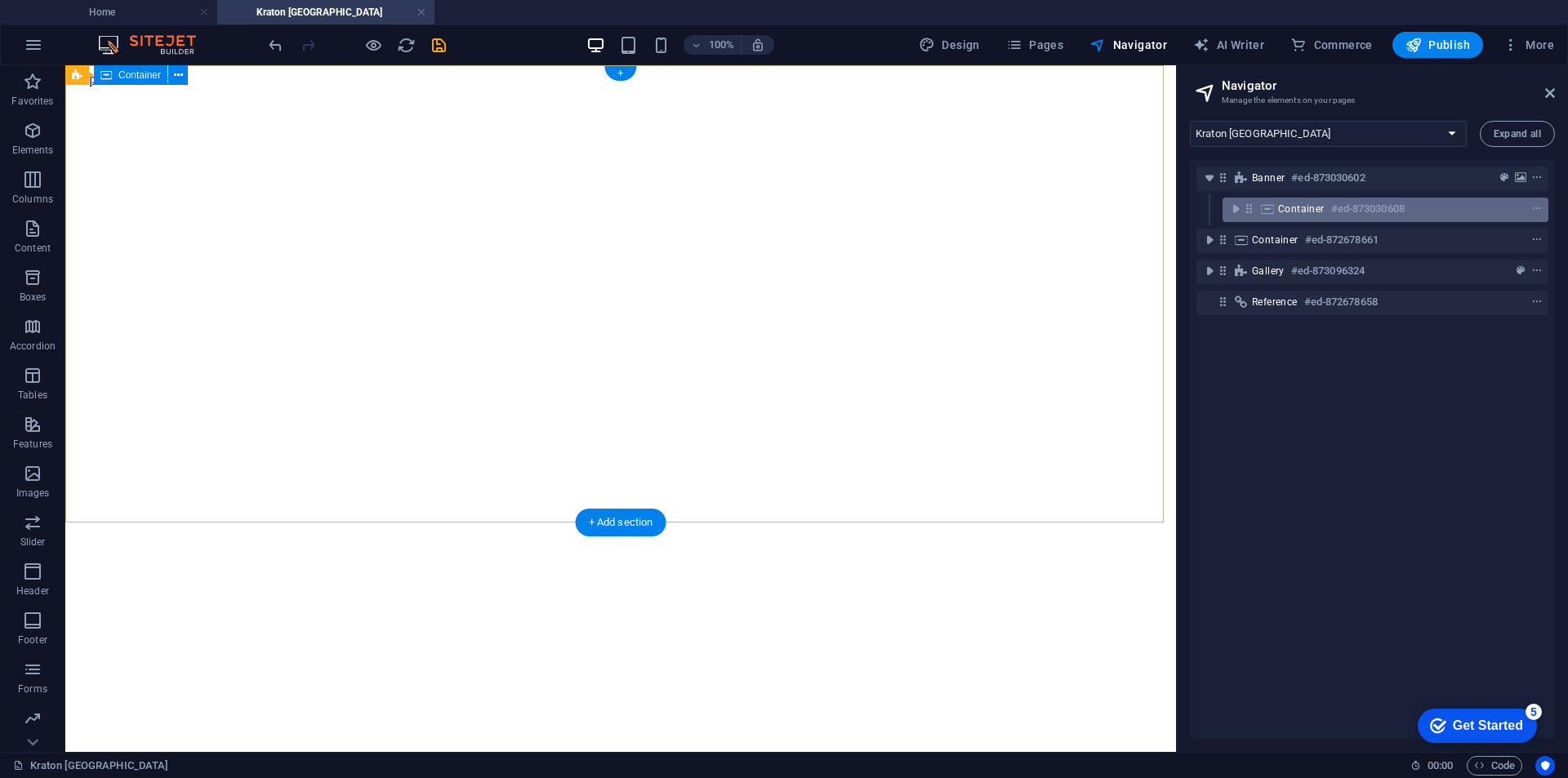
click at [1300, 210] on span "Container" at bounding box center [1302, 208] width 46 height 13
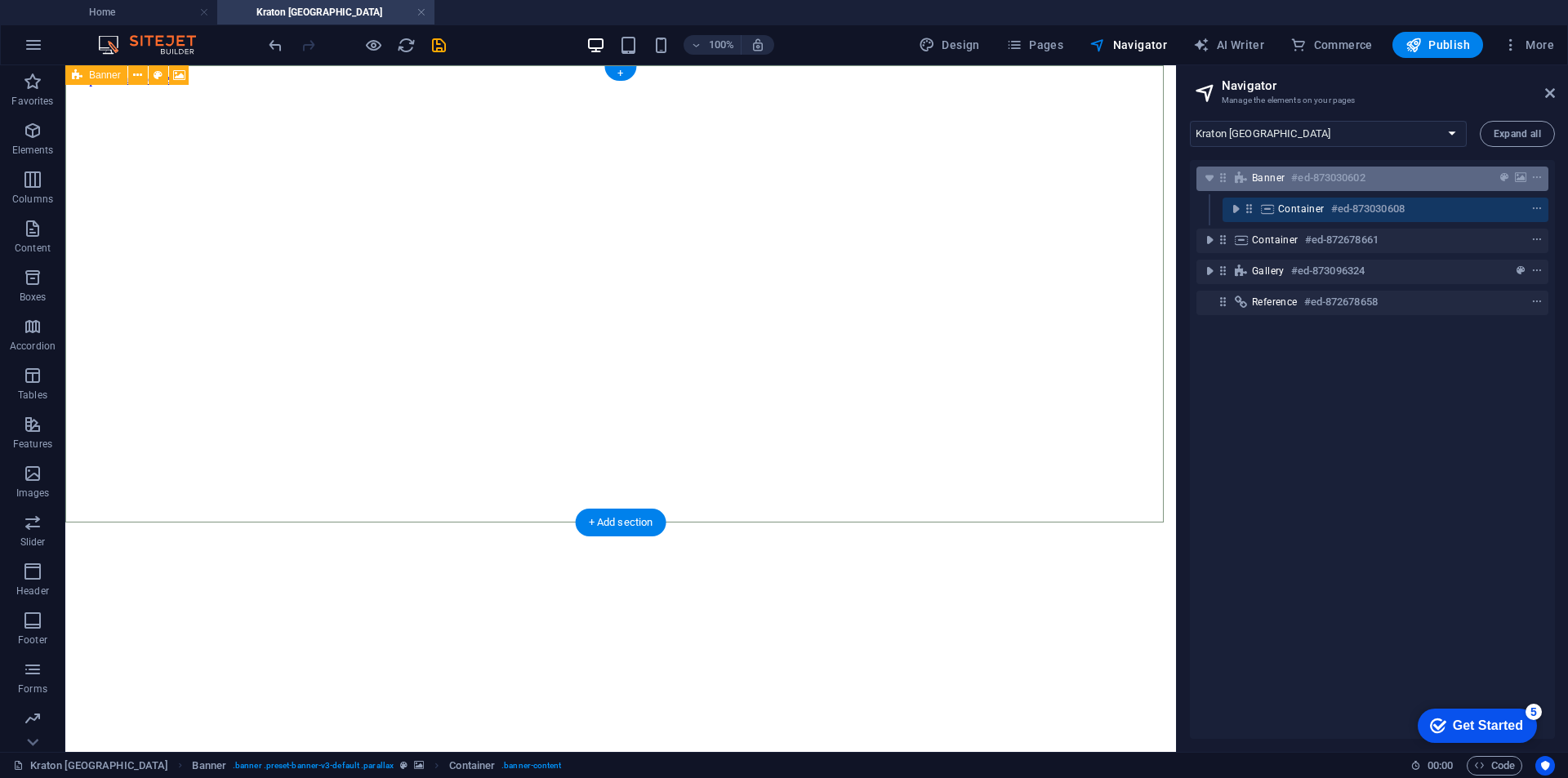
click at [1263, 177] on span "Banner" at bounding box center [1268, 177] width 33 height 13
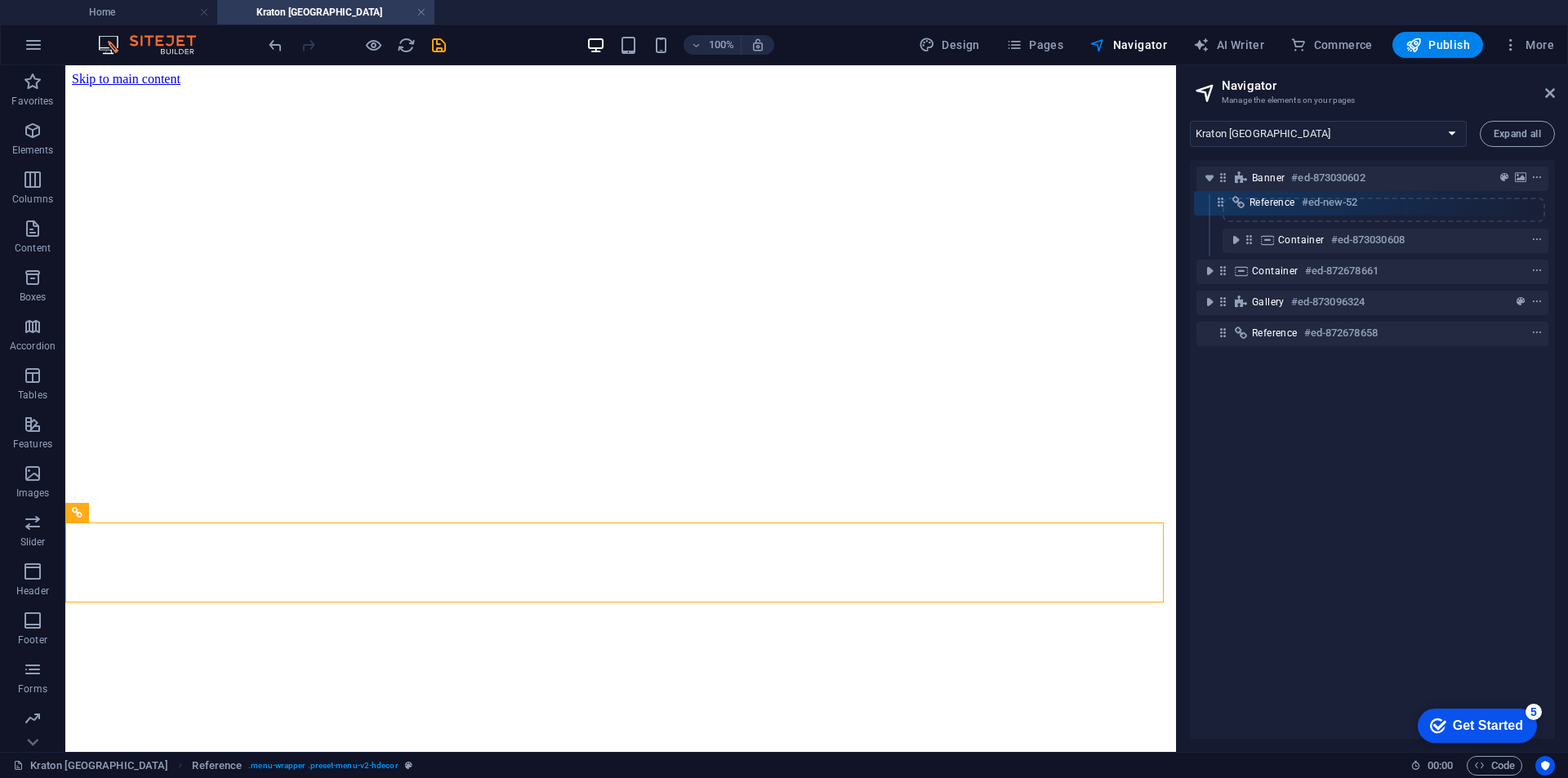
drag, startPoint x: 1218, startPoint y: 241, endPoint x: 1217, endPoint y: 198, distance: 43.0
click at [1217, 198] on div "Banner #ed-873030602 Container #ed-873030608 Reference #ed-new-52 Container #ed…" at bounding box center [1372, 449] width 365 height 579
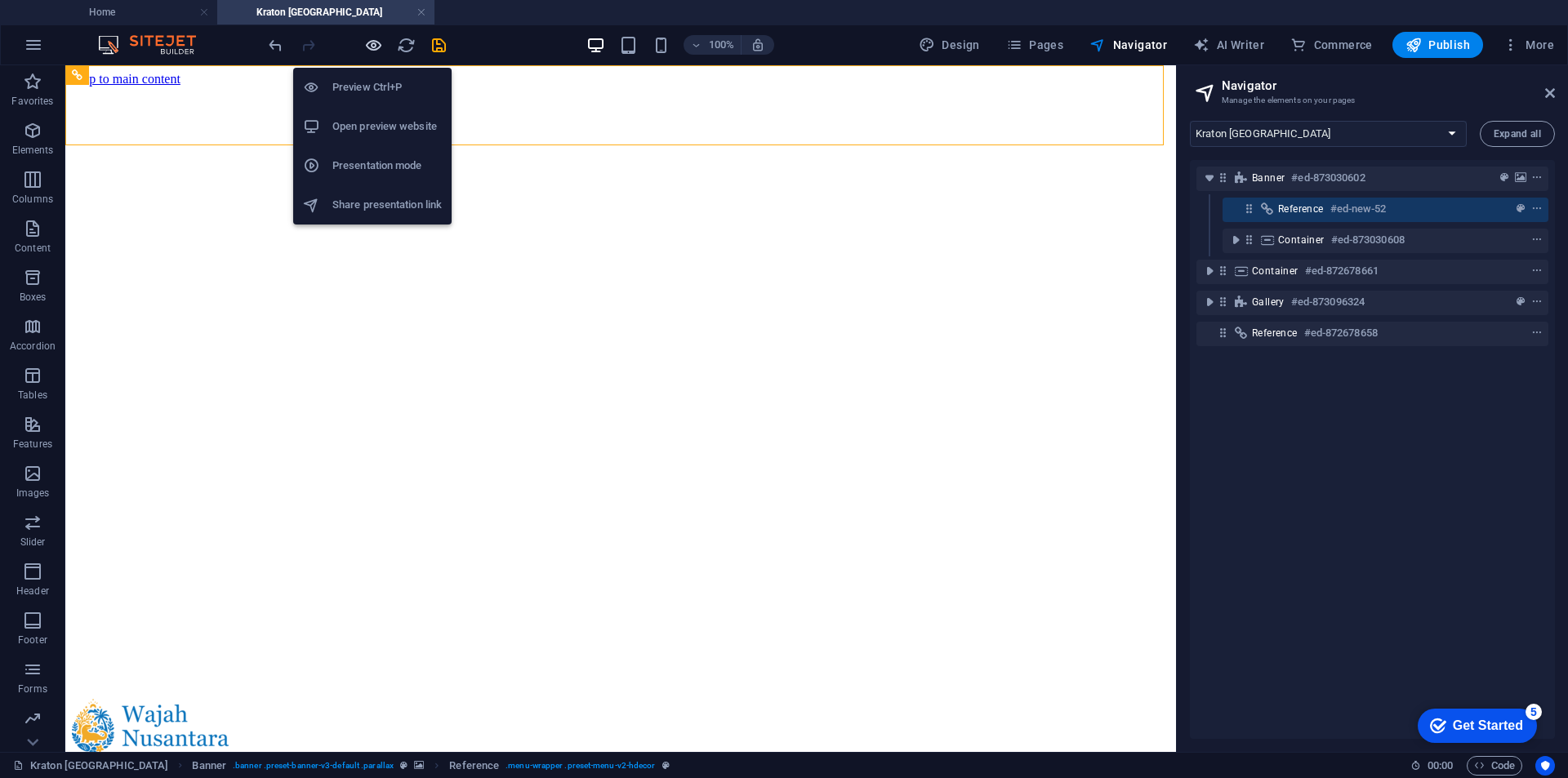
click at [375, 51] on icon "button" at bounding box center [374, 45] width 19 height 19
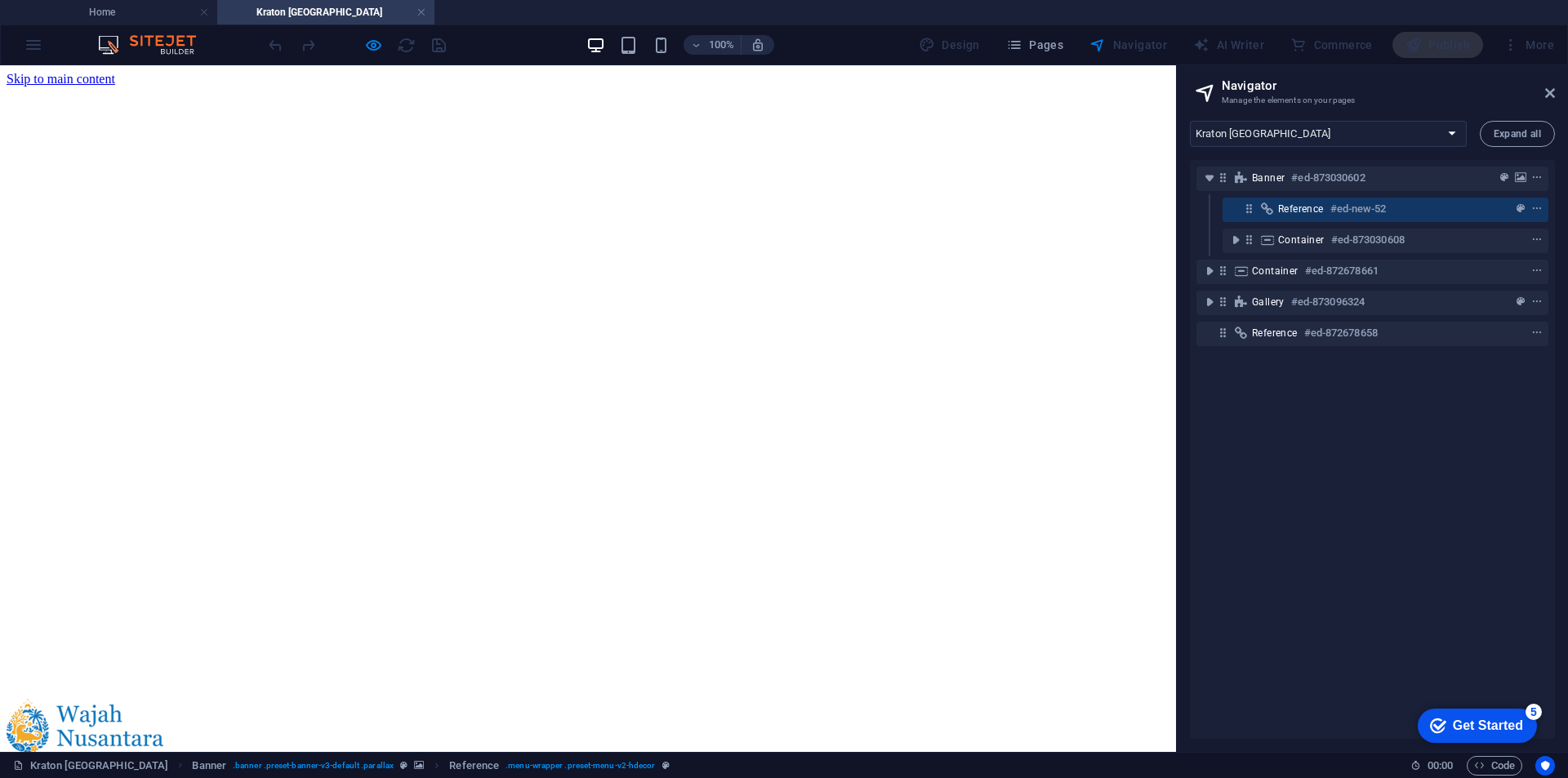
select select "16333633-en"
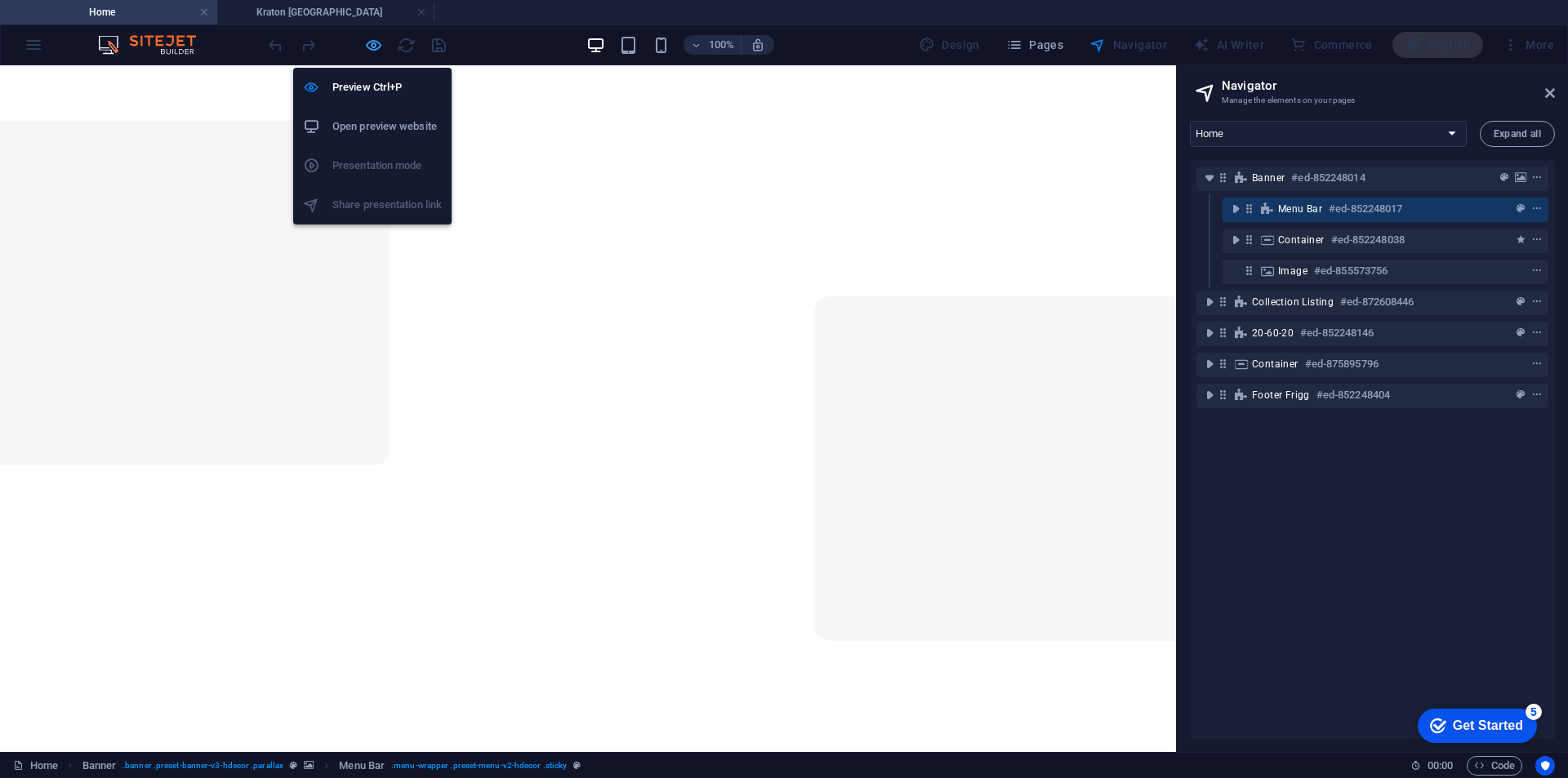
click at [366, 46] on icon "button" at bounding box center [374, 45] width 19 height 19
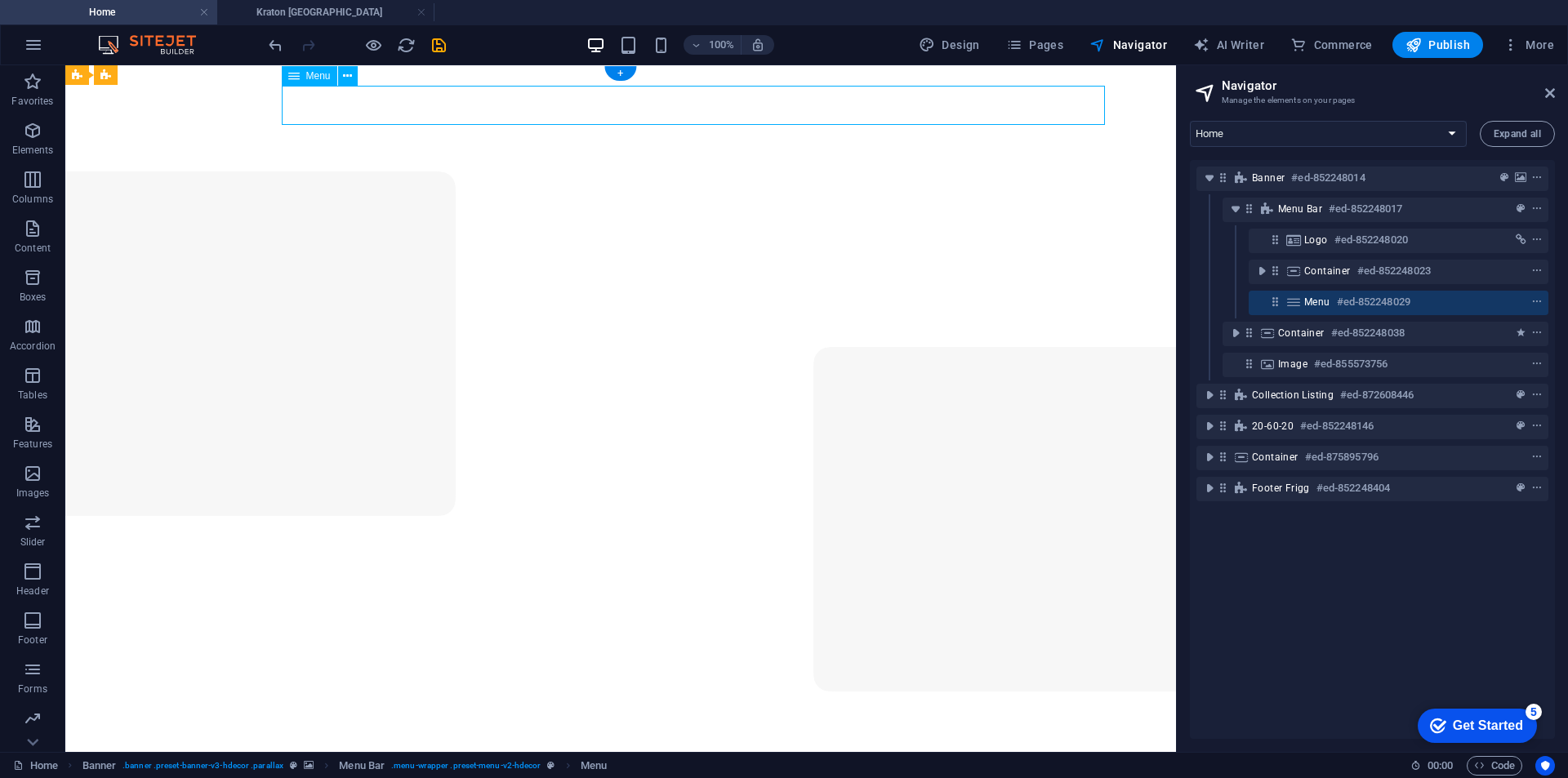
select select "1"
select select
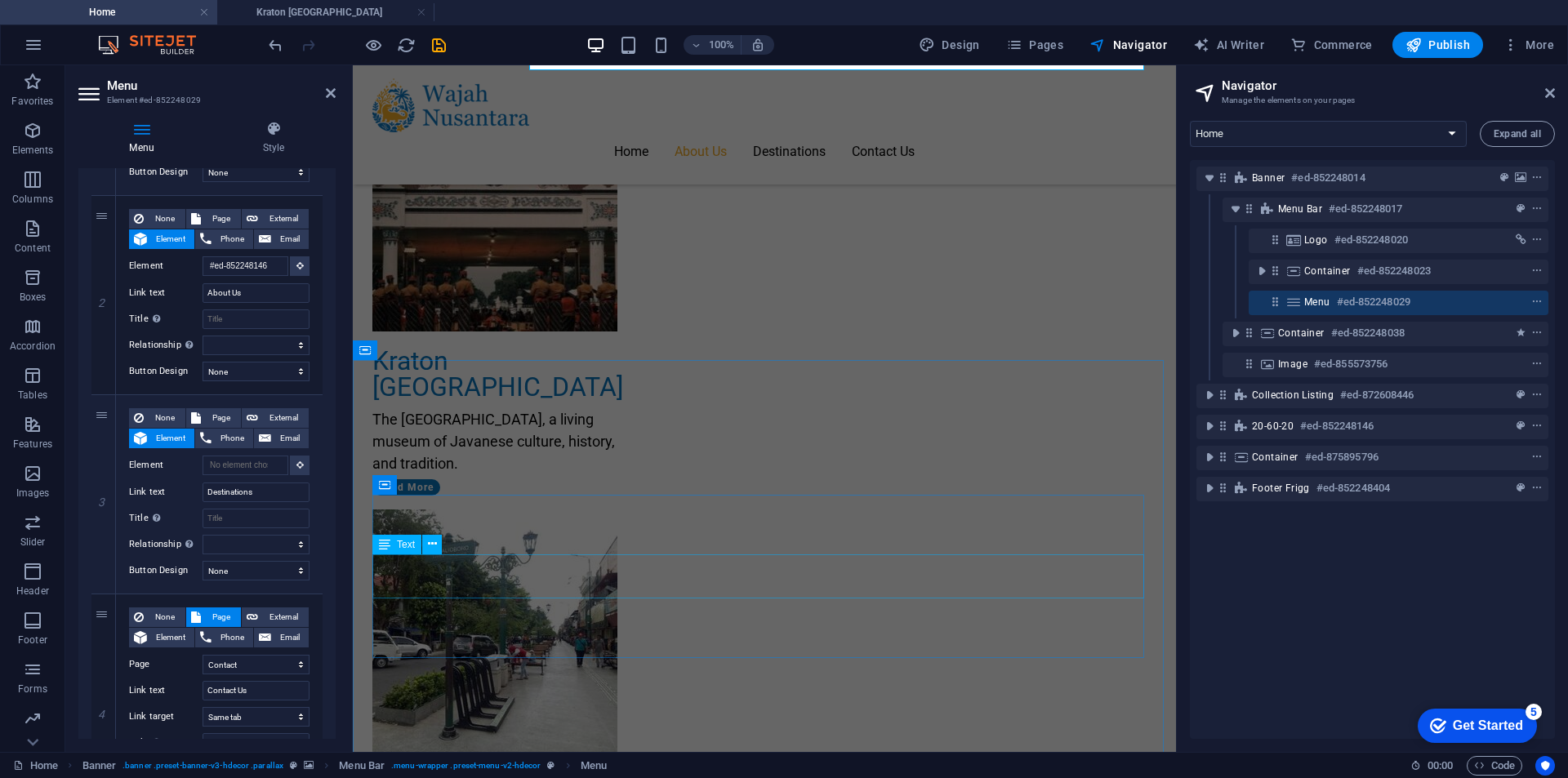
scroll to position [1715, 0]
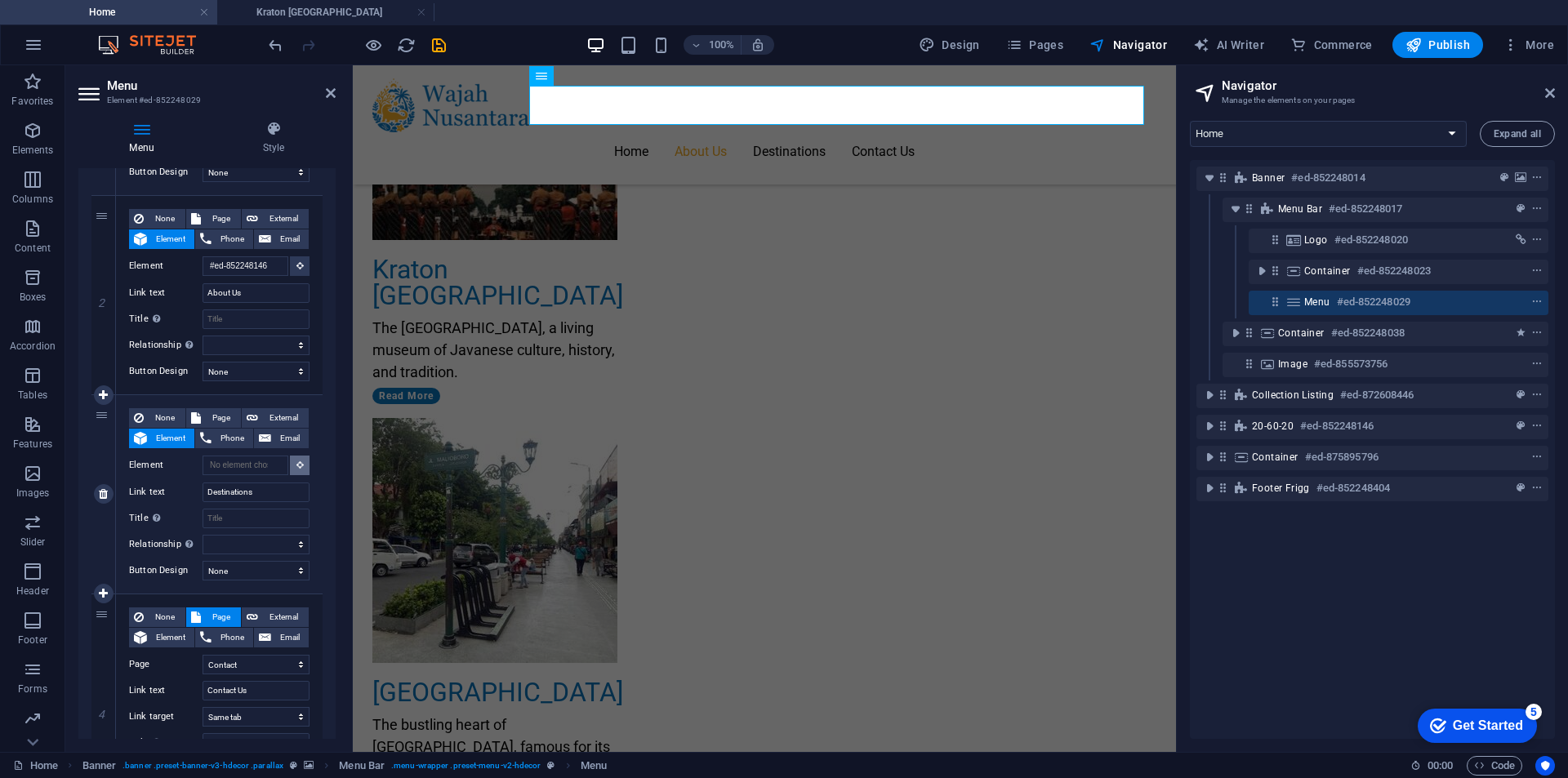
click at [300, 472] on button at bounding box center [300, 466] width 20 height 20
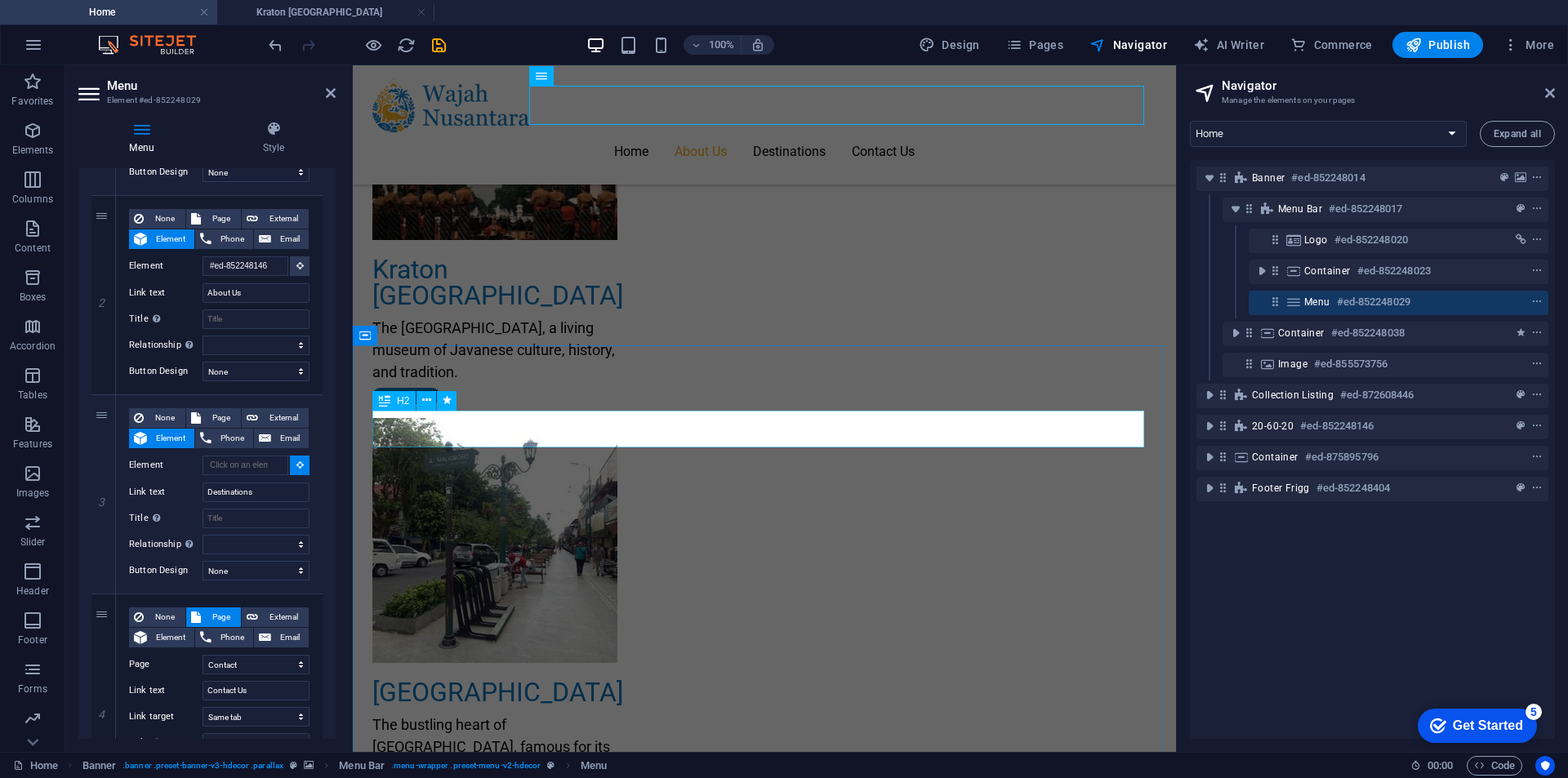
select select
type input "#ed-852248347"
select select
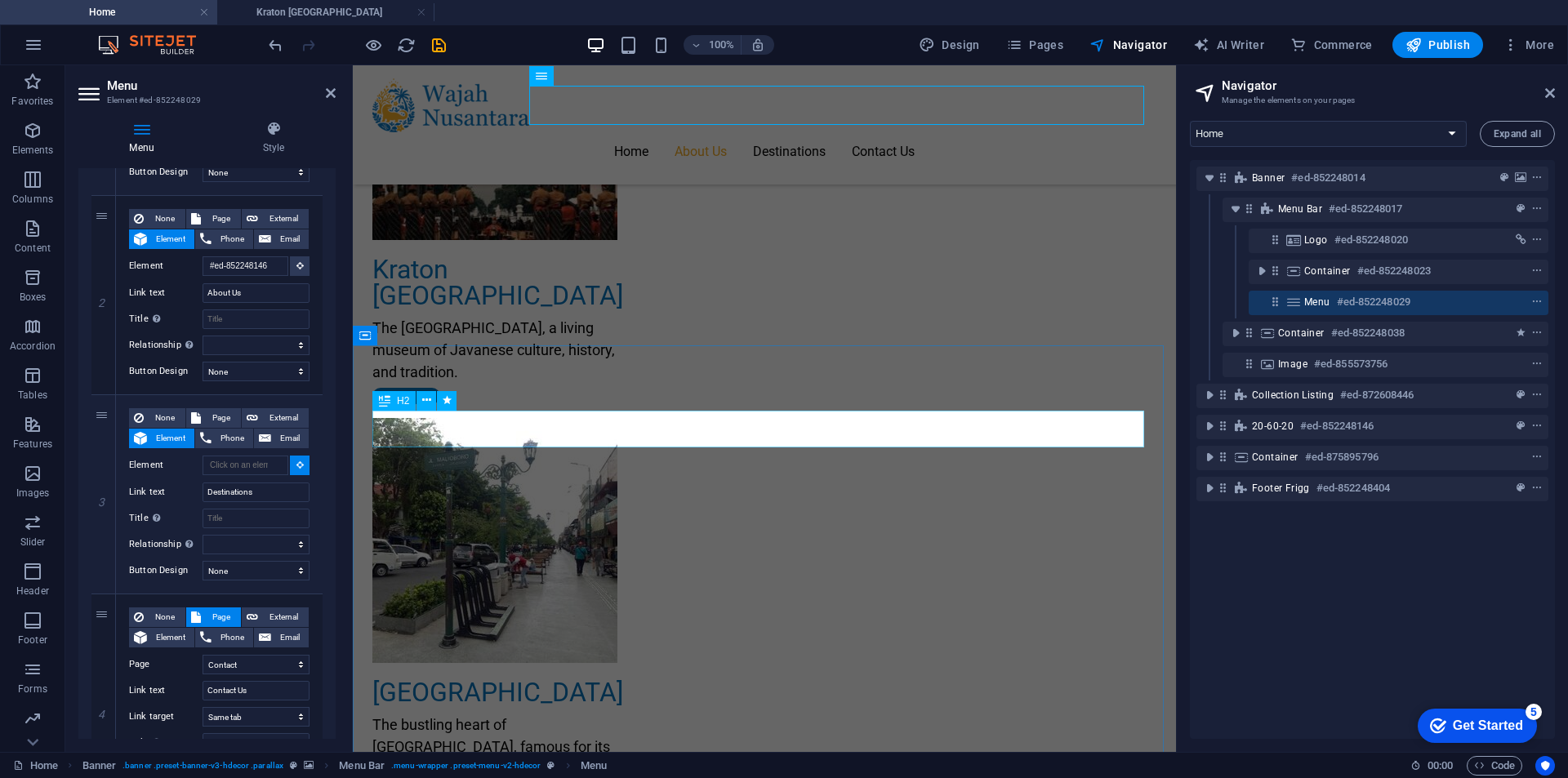
select select
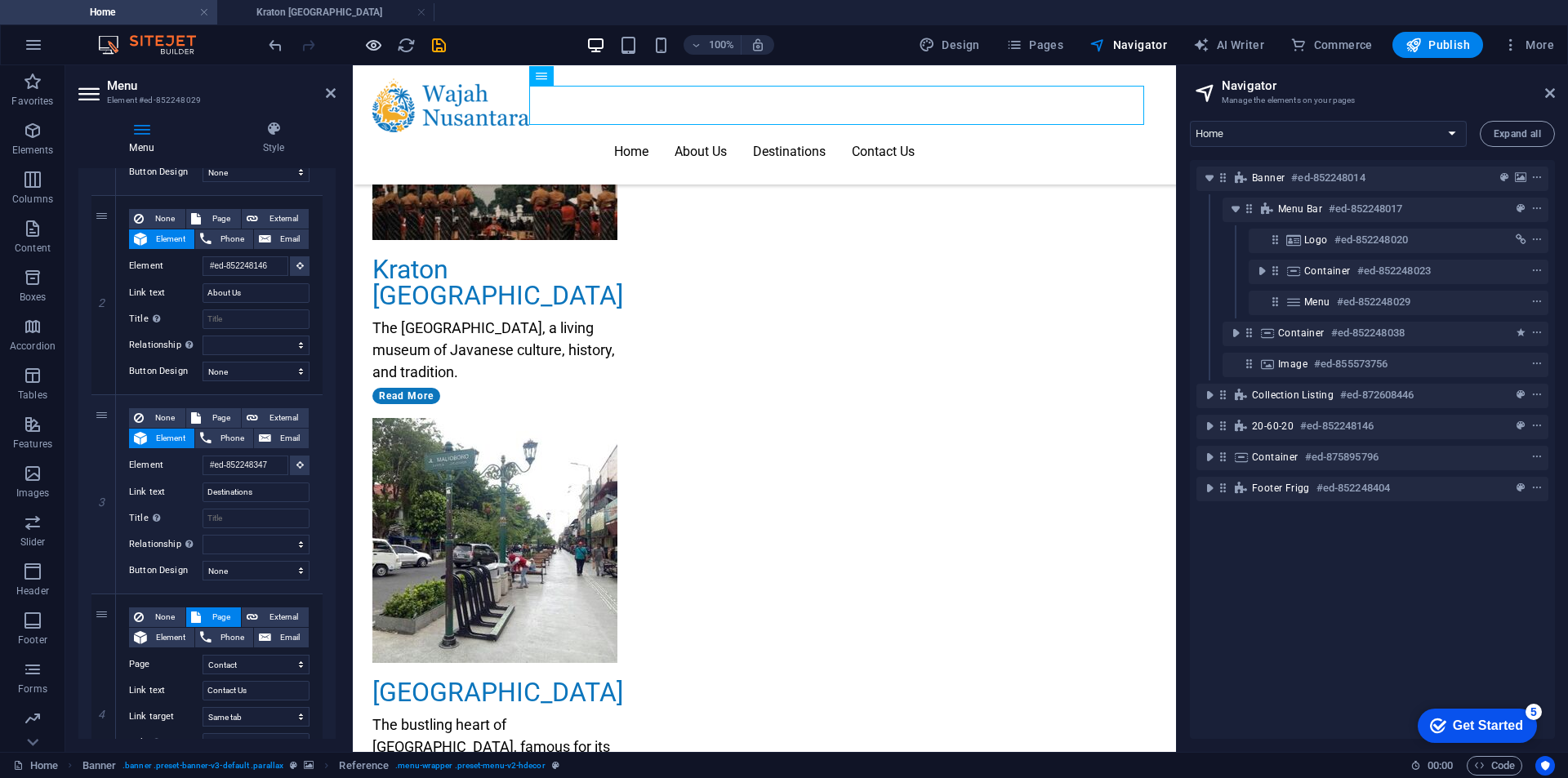
click at [365, 49] on icon "button" at bounding box center [374, 45] width 19 height 19
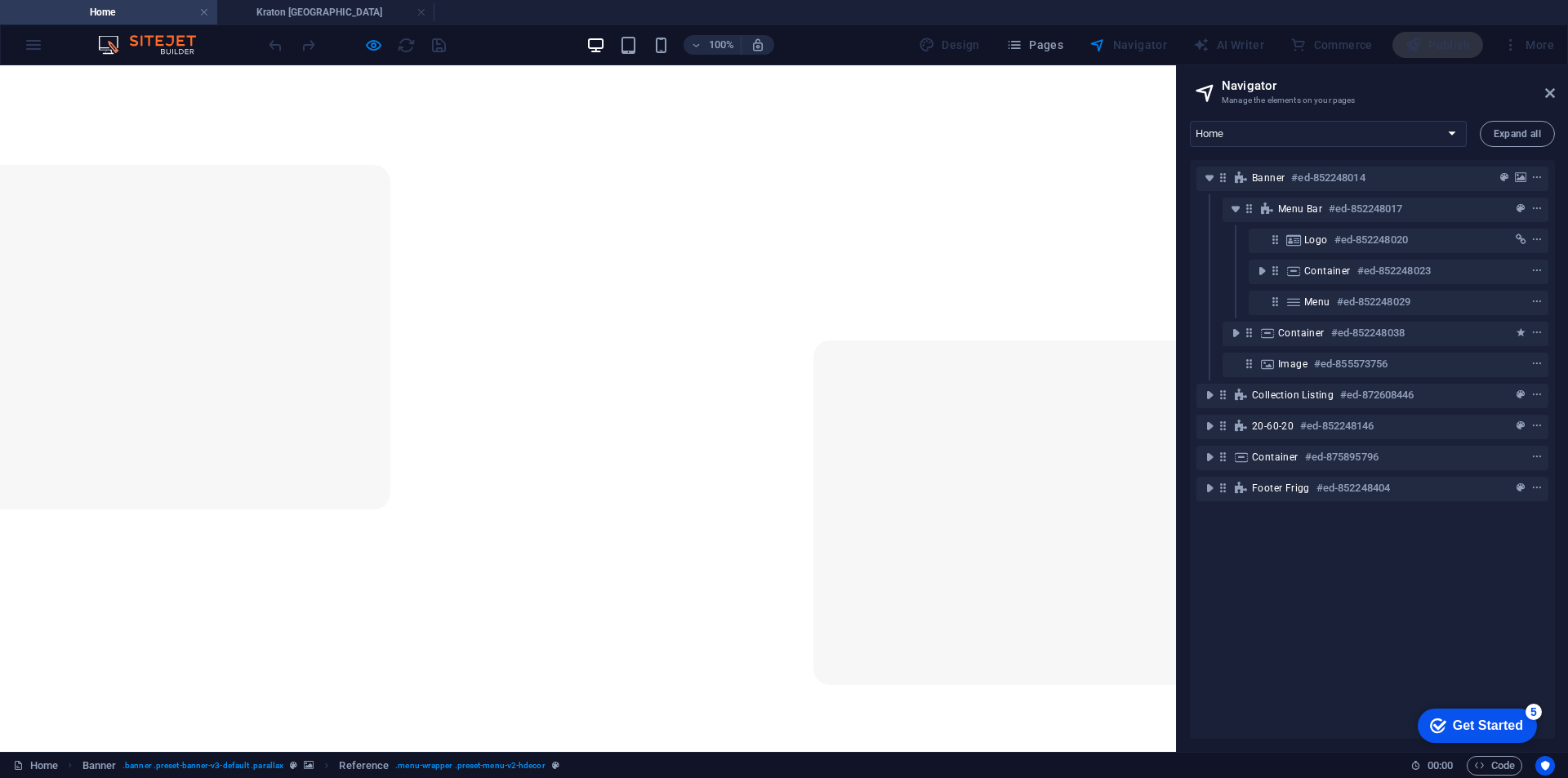
scroll to position [0, 0]
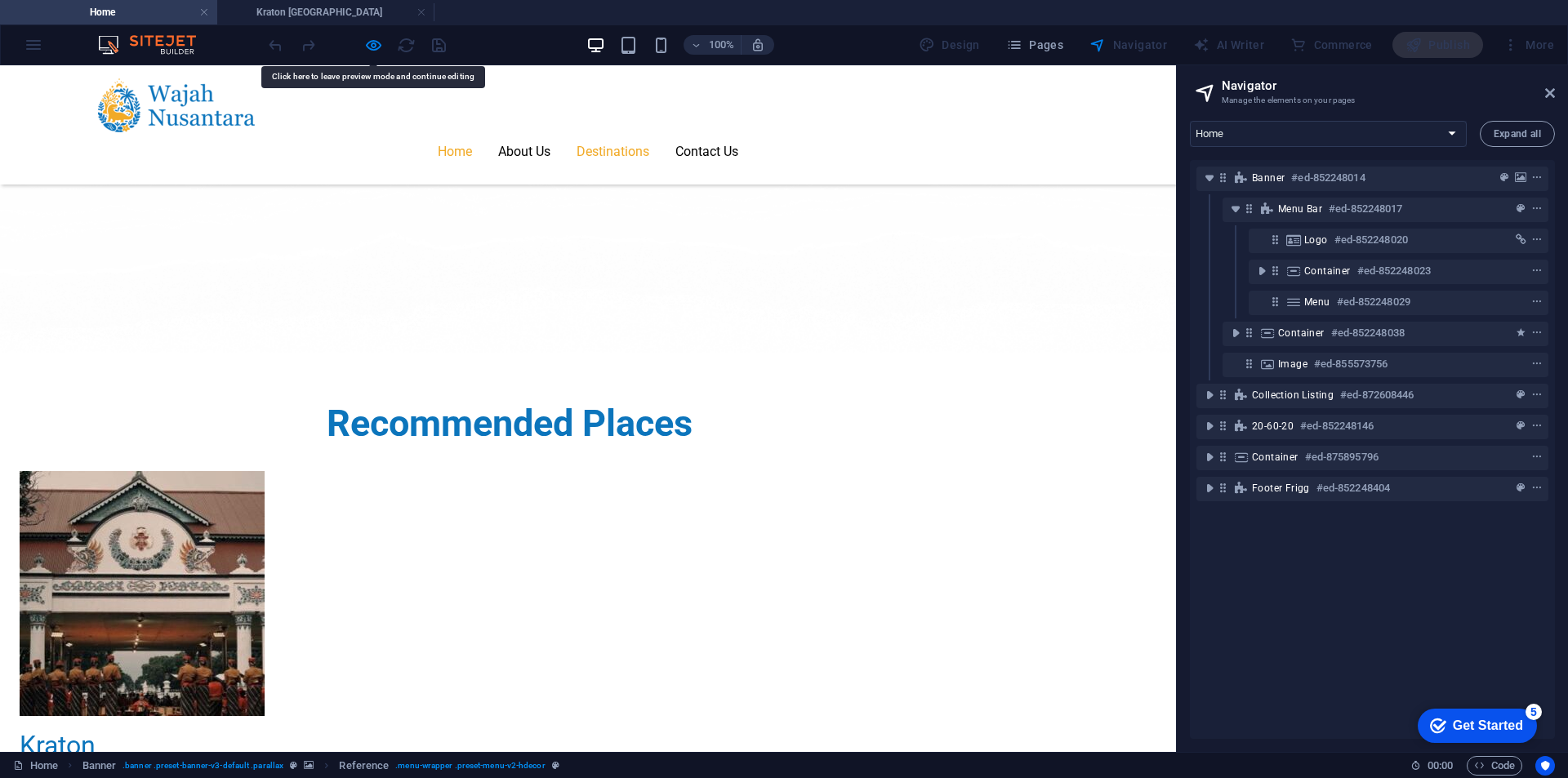
scroll to position [1868, 0]
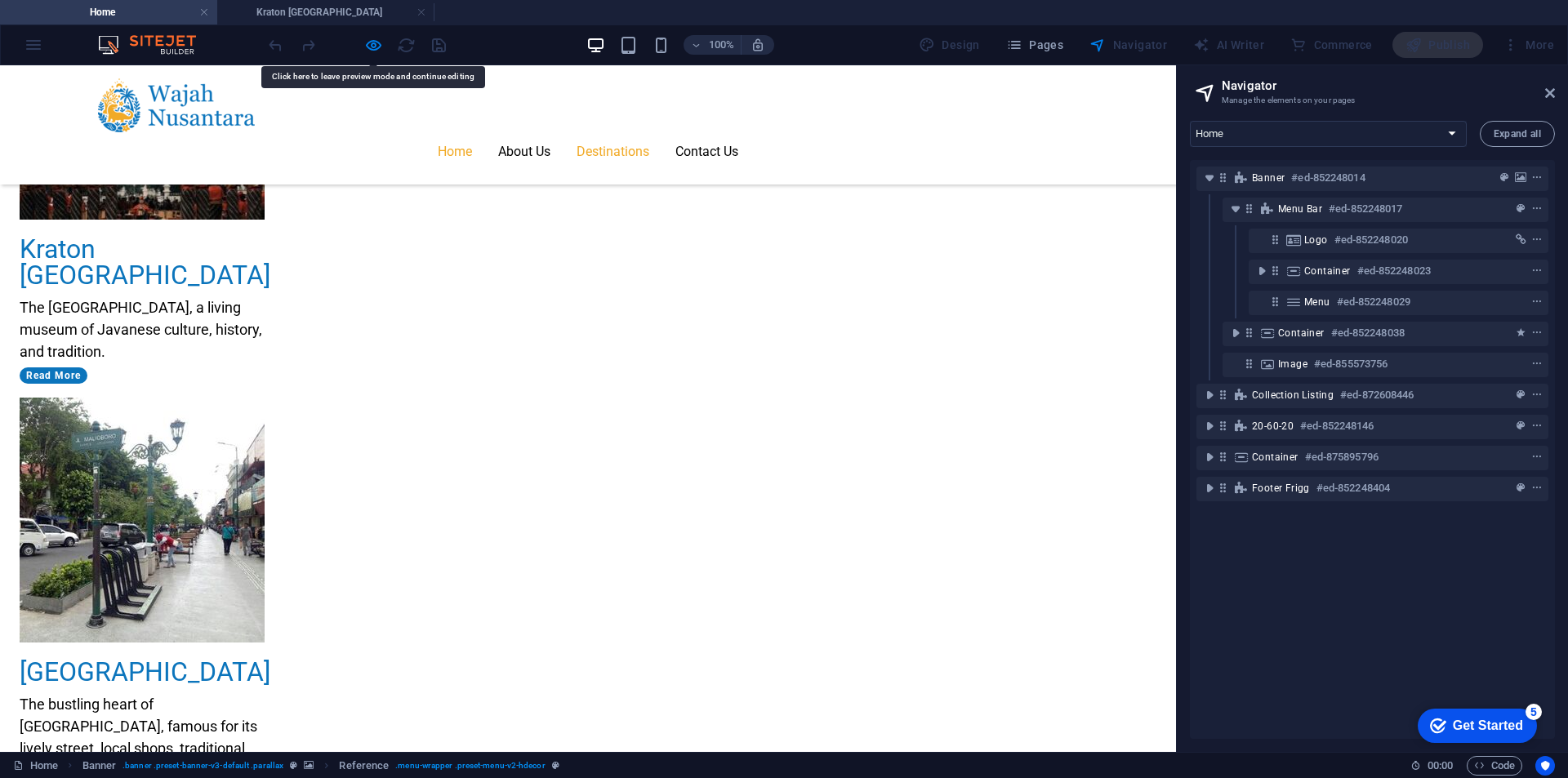
click at [472, 132] on link "Home" at bounding box center [454, 152] width 35 height 39
click at [550, 132] on link "About Us" at bounding box center [524, 152] width 52 height 39
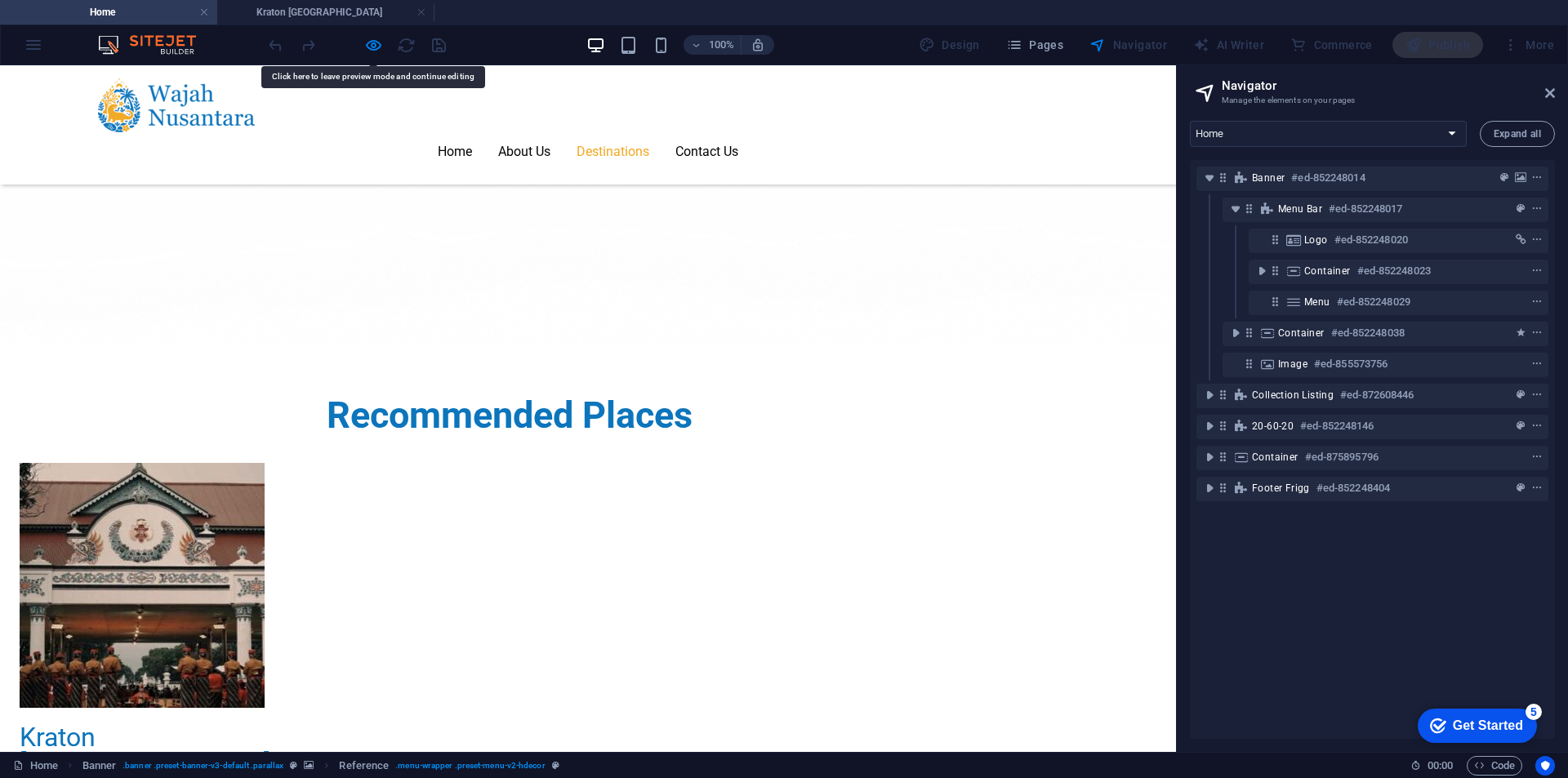
scroll to position [1357, 0]
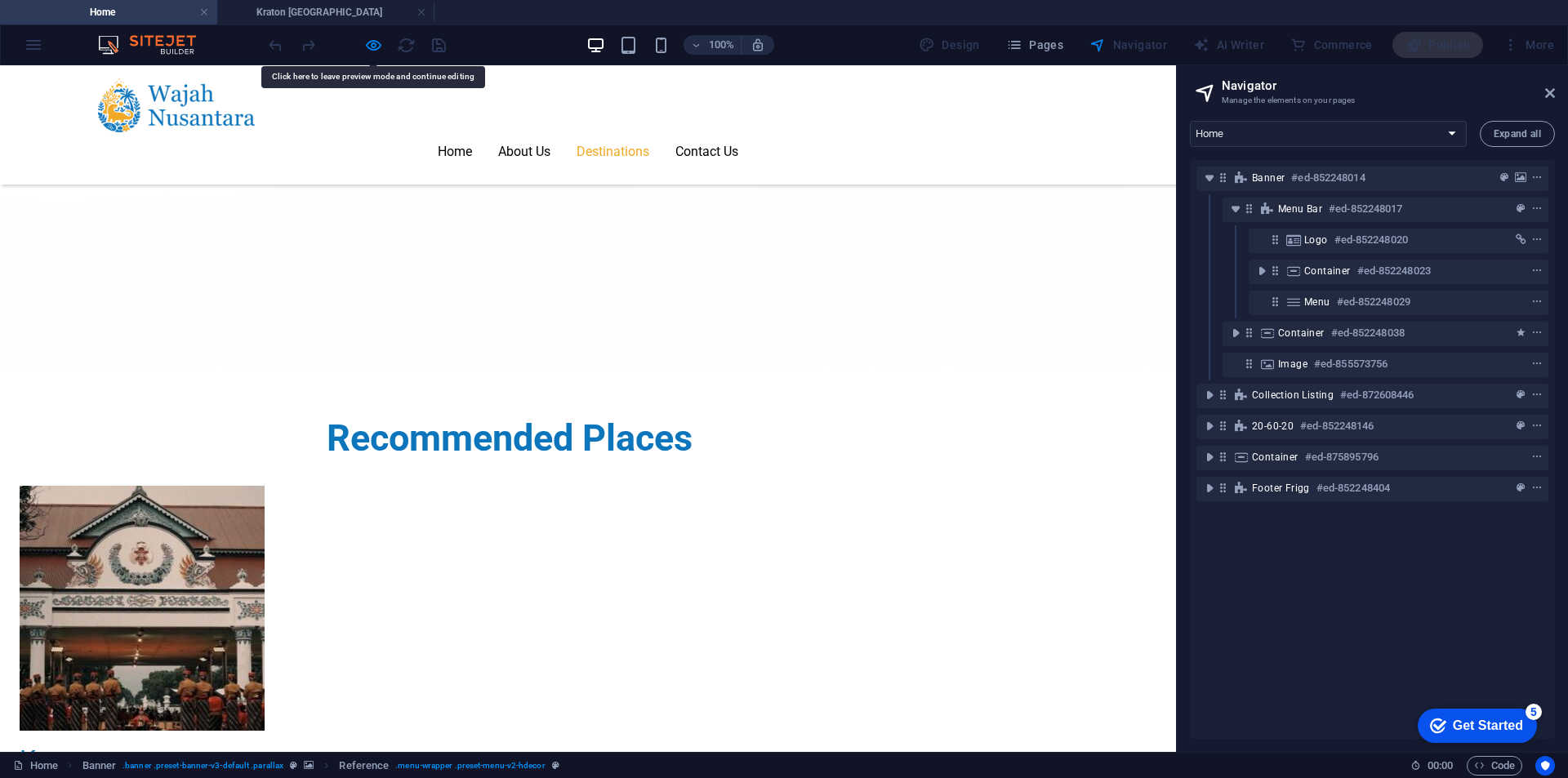
click at [650, 132] on link "Destinations" at bounding box center [613, 152] width 73 height 39
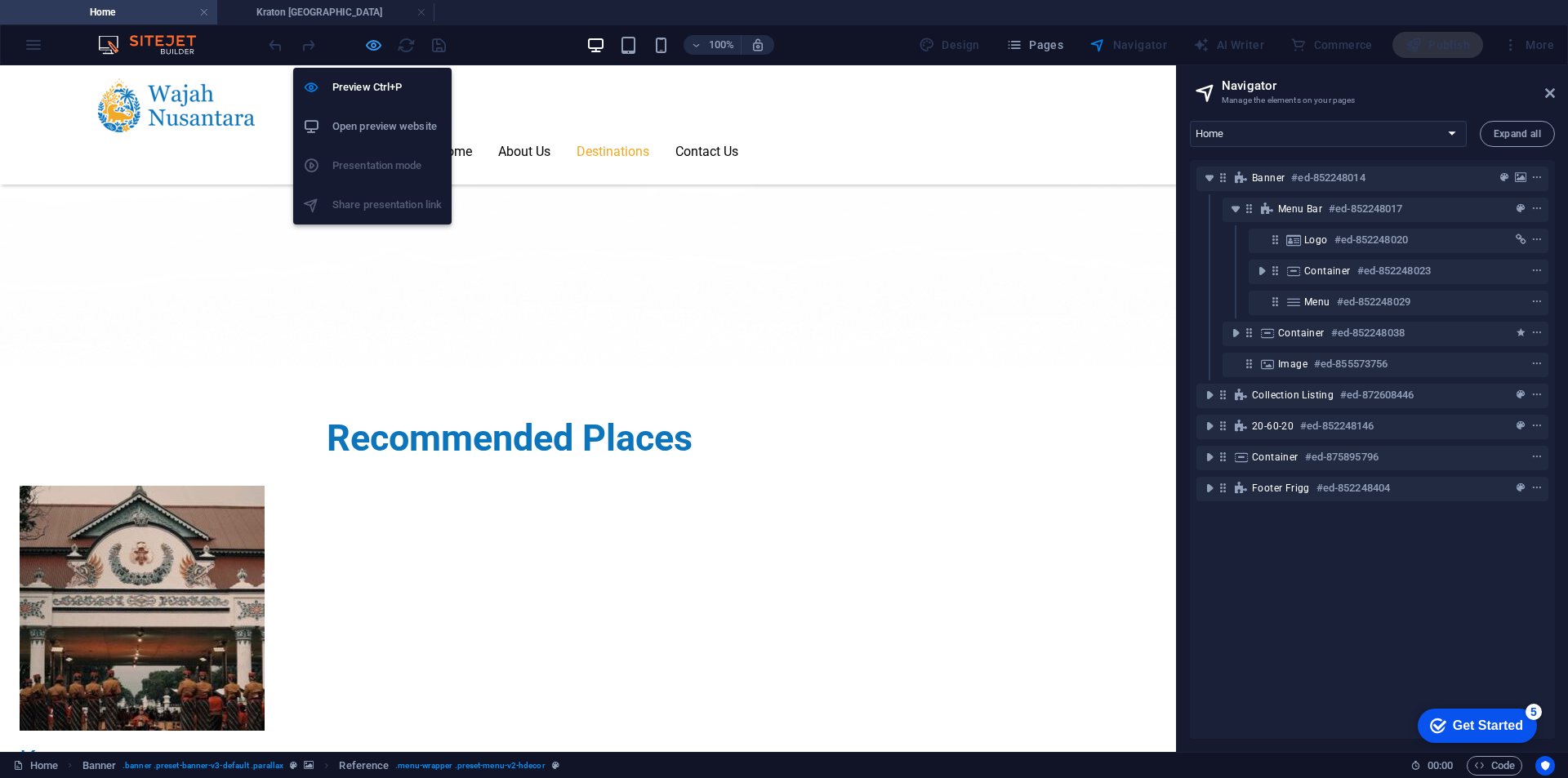
click at [374, 41] on icon "button" at bounding box center [374, 45] width 19 height 19
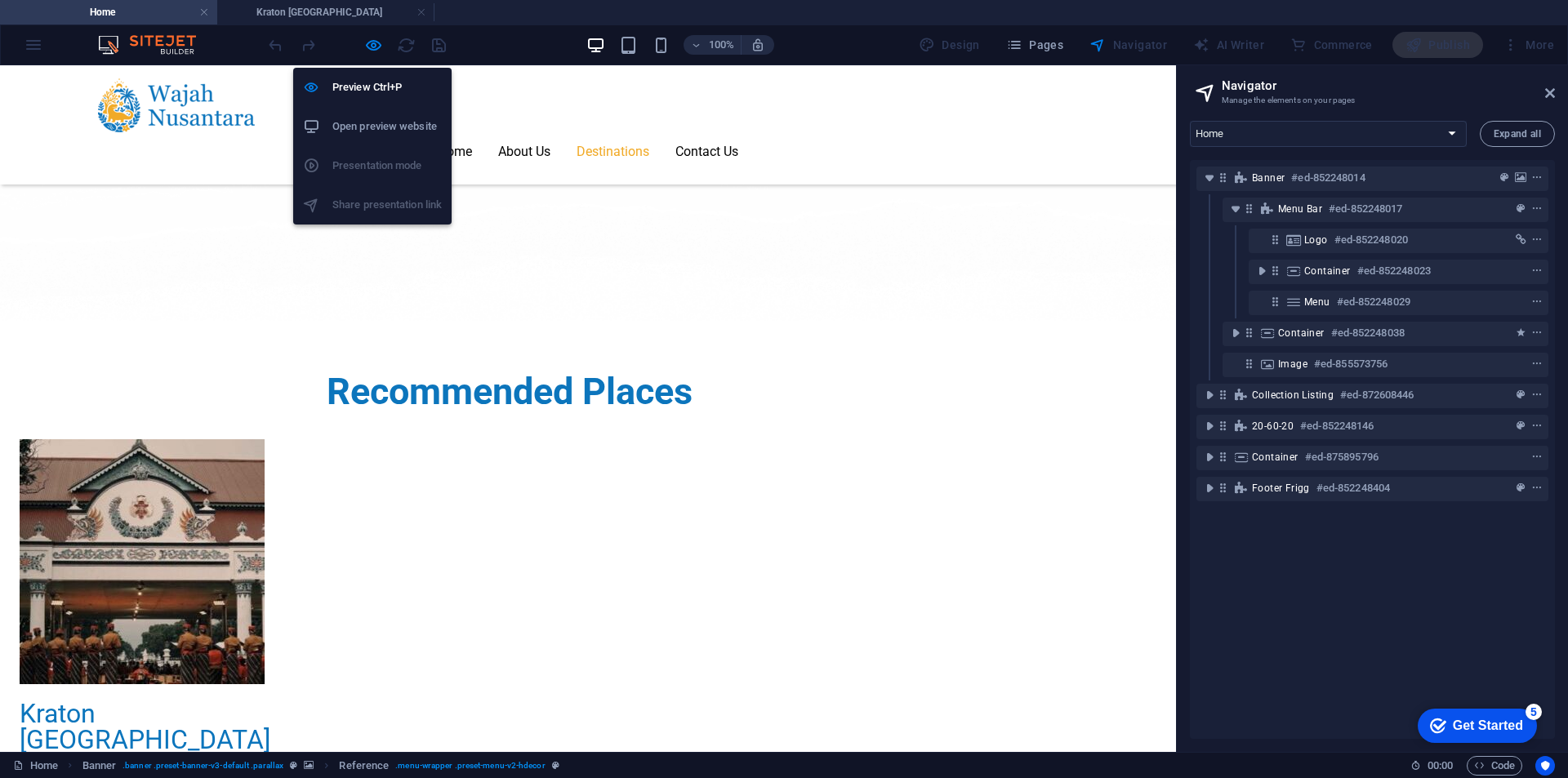
select select "1"
select select
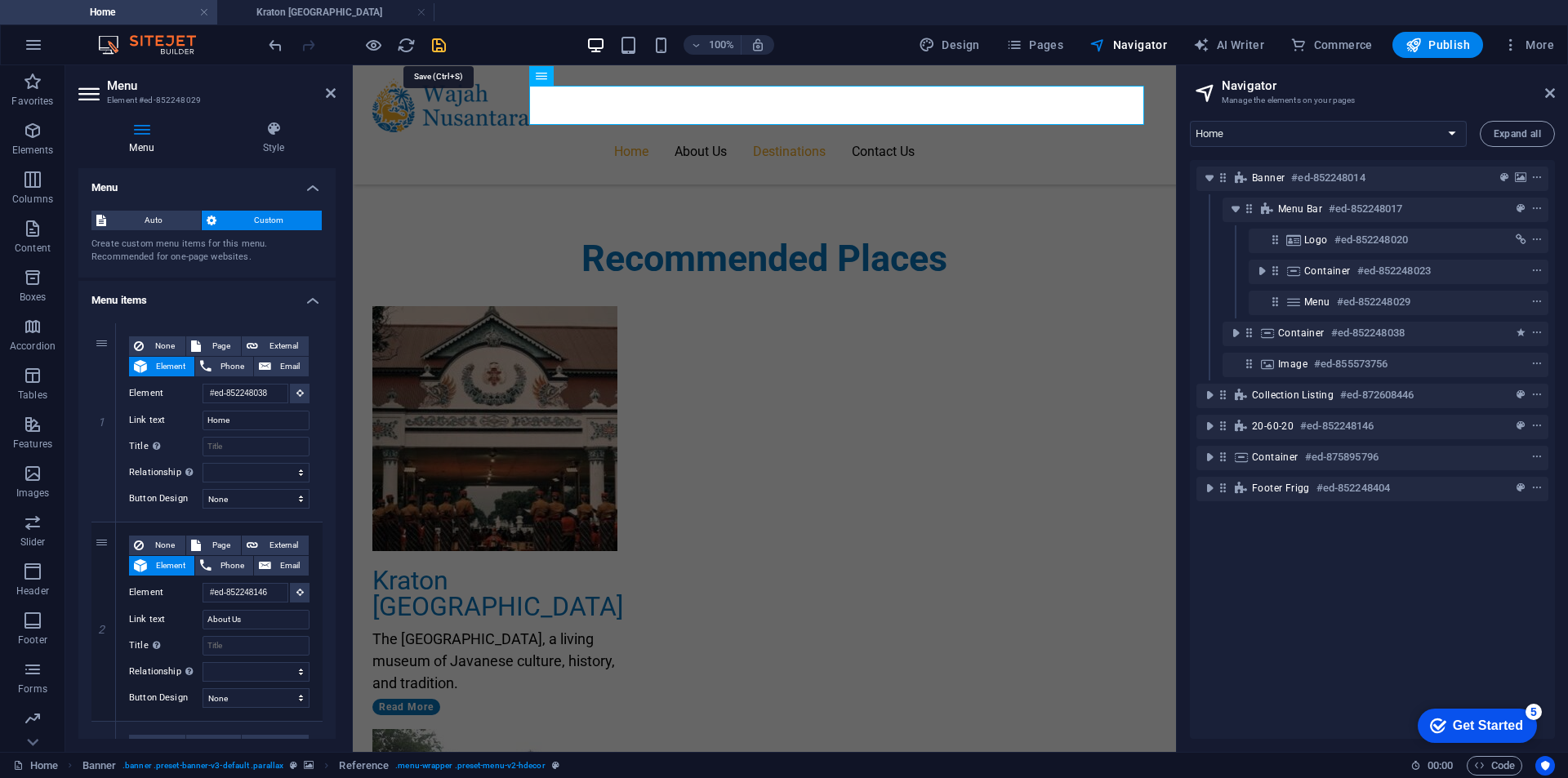
click at [432, 44] on icon "save" at bounding box center [438, 45] width 19 height 19
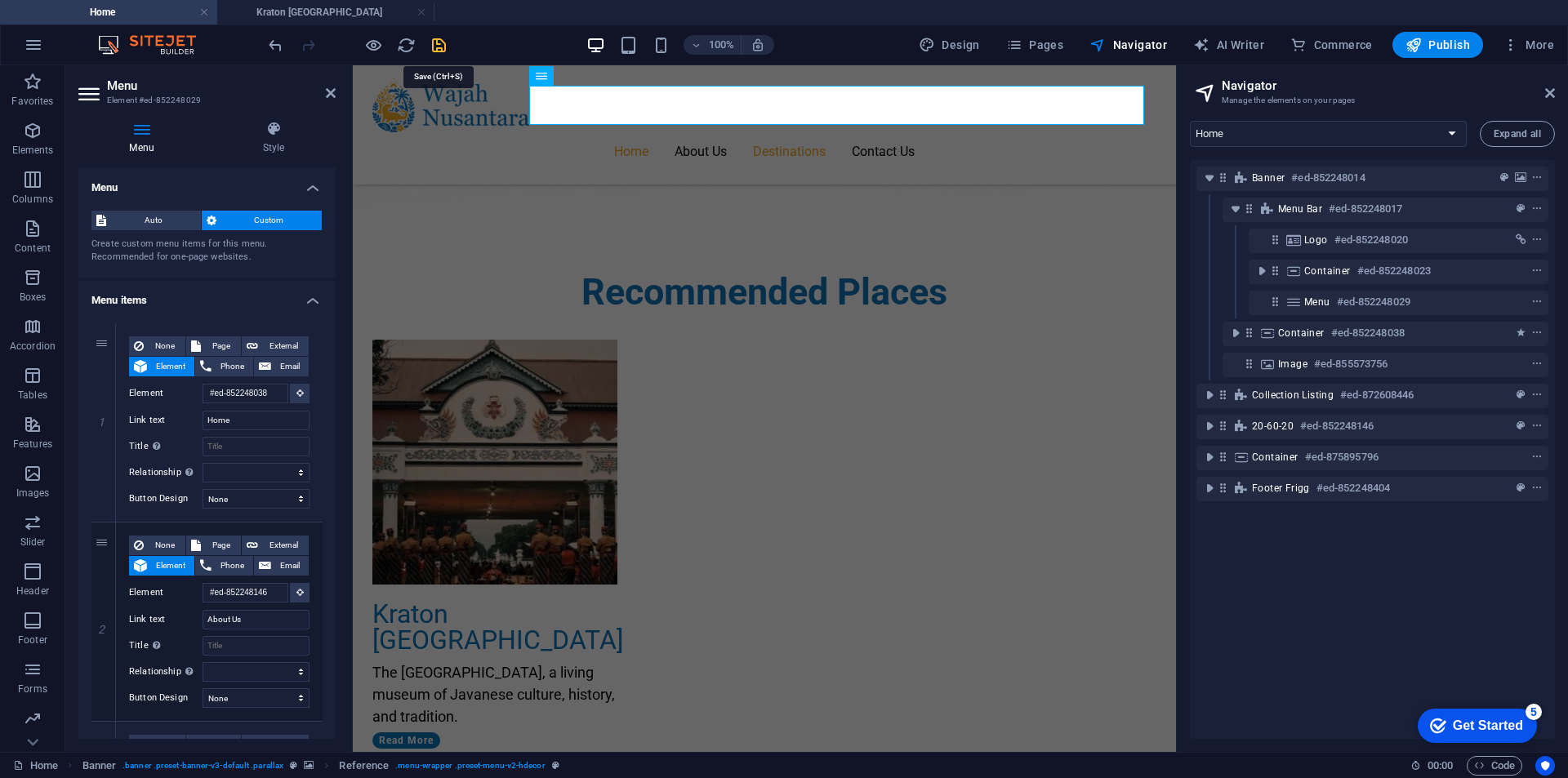
select select "1"
select select
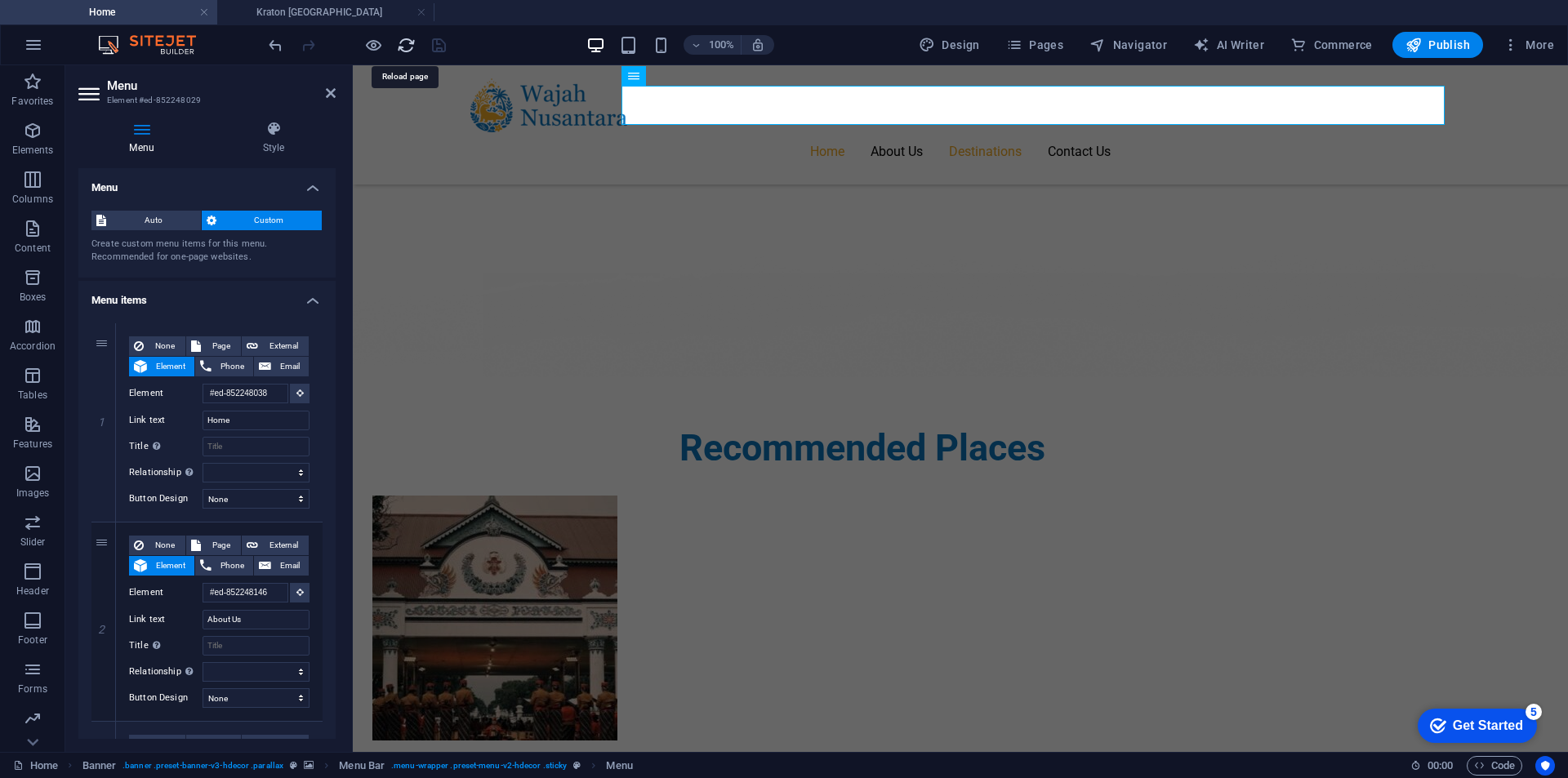
click at [403, 39] on icon "reload" at bounding box center [406, 45] width 19 height 19
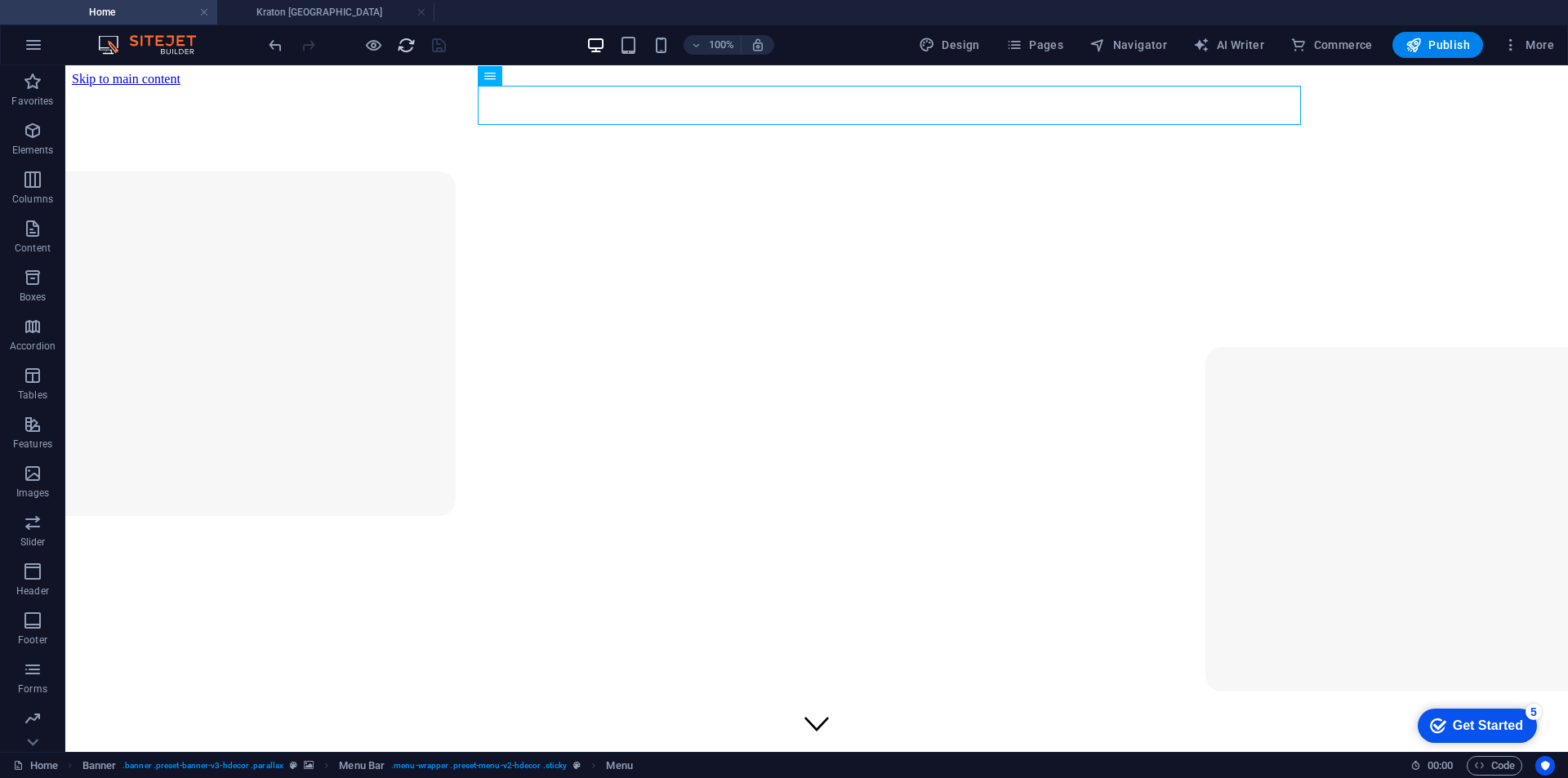
scroll to position [0, 0]
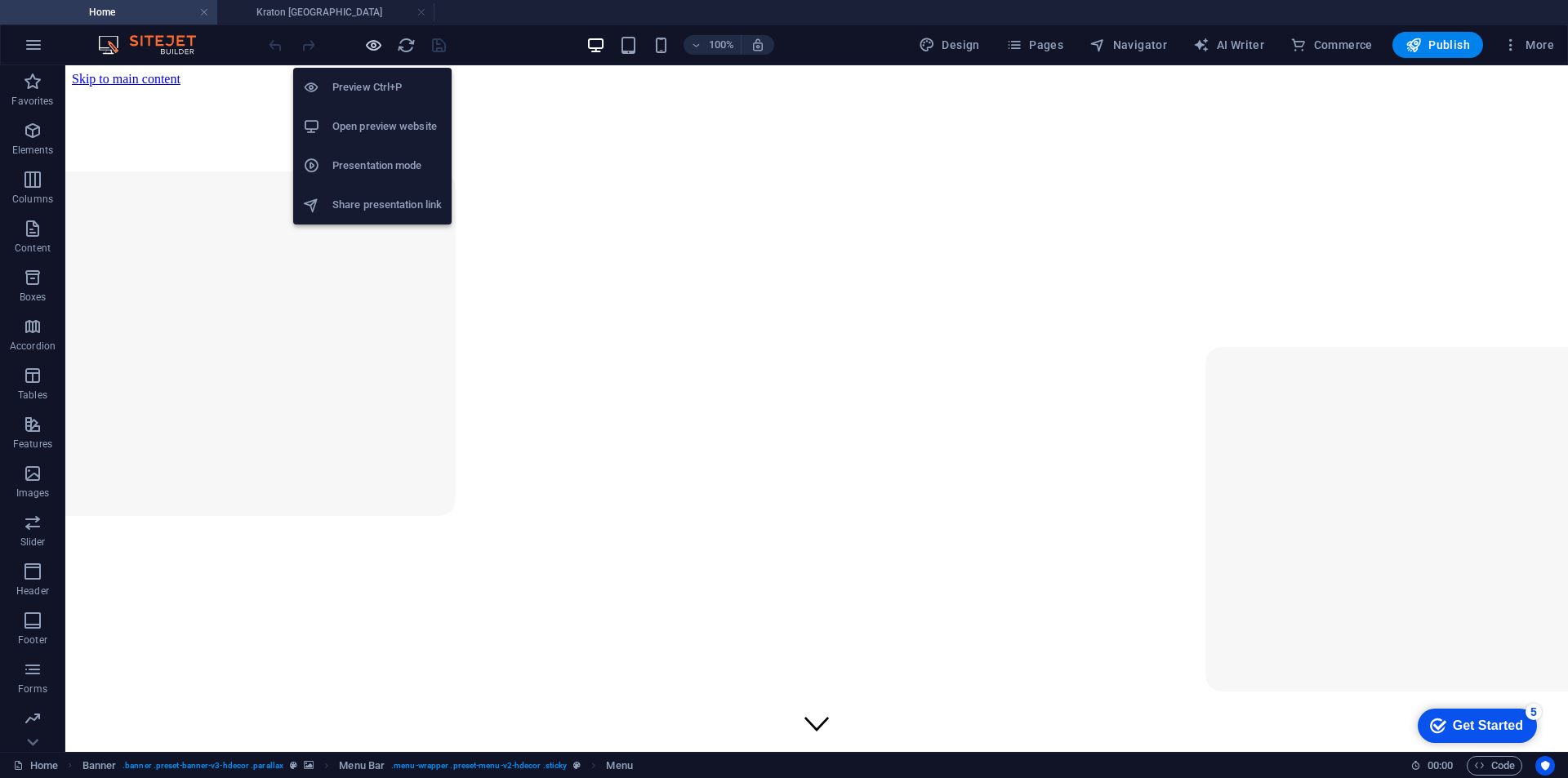
click at [375, 44] on icon "button" at bounding box center [374, 45] width 19 height 19
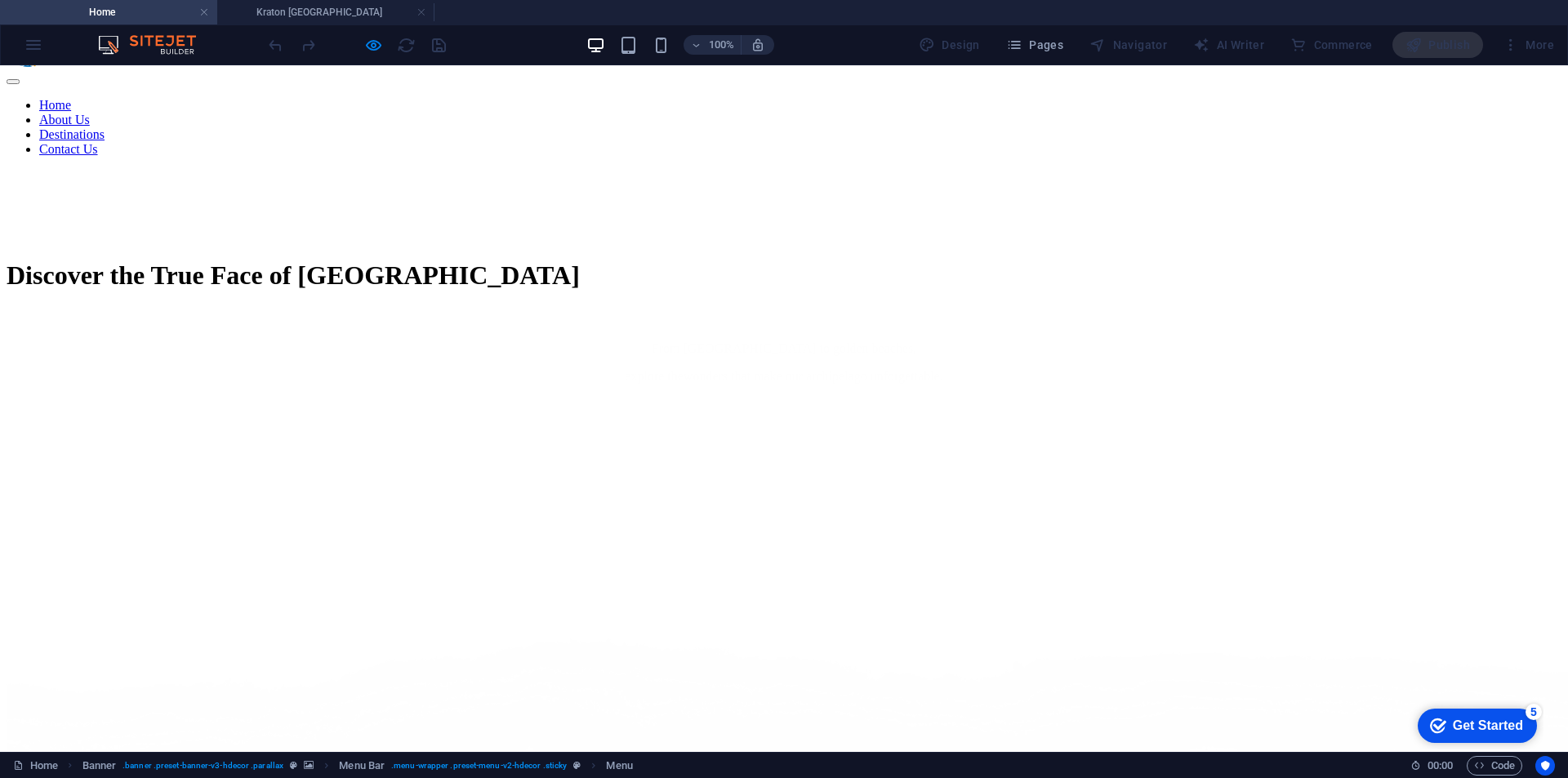
scroll to position [899, 0]
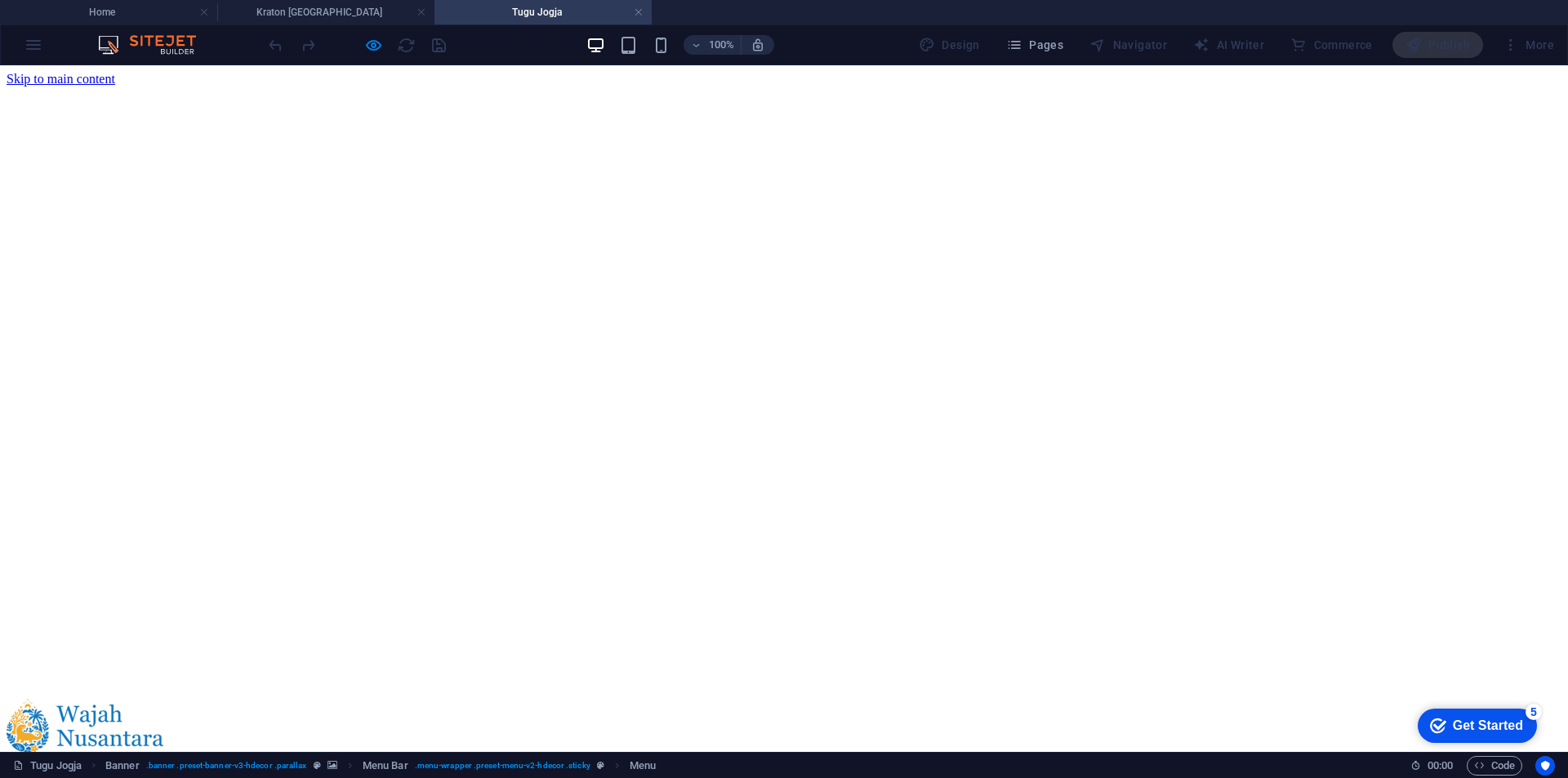
scroll to position [0, 0]
click at [379, 16] on h4 "Kraton [GEOGRAPHIC_DATA]" at bounding box center [326, 12] width 217 height 18
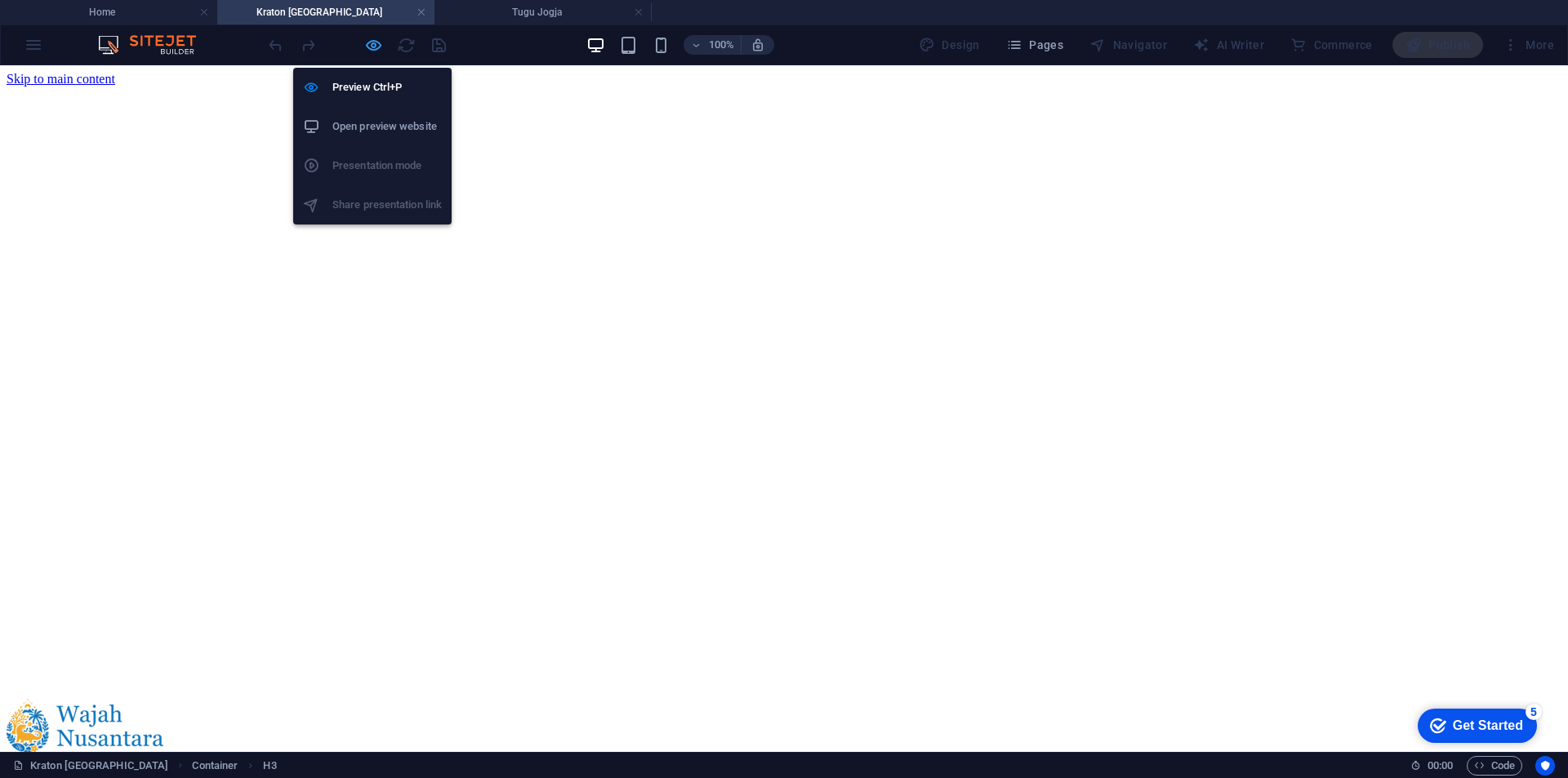
click at [374, 47] on icon "button" at bounding box center [374, 45] width 19 height 19
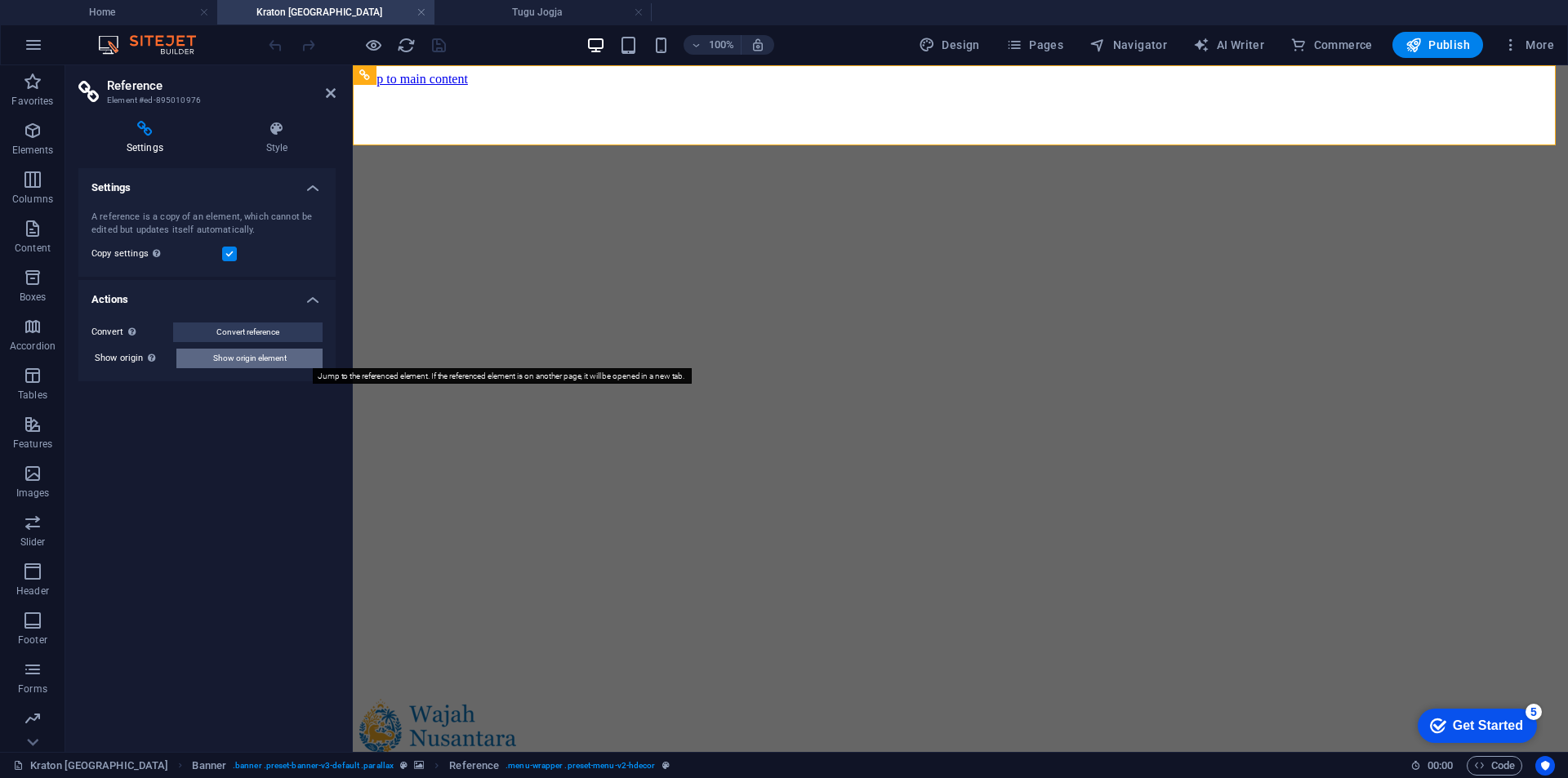
click at [266, 362] on span "Show origin element" at bounding box center [249, 358] width 74 height 20
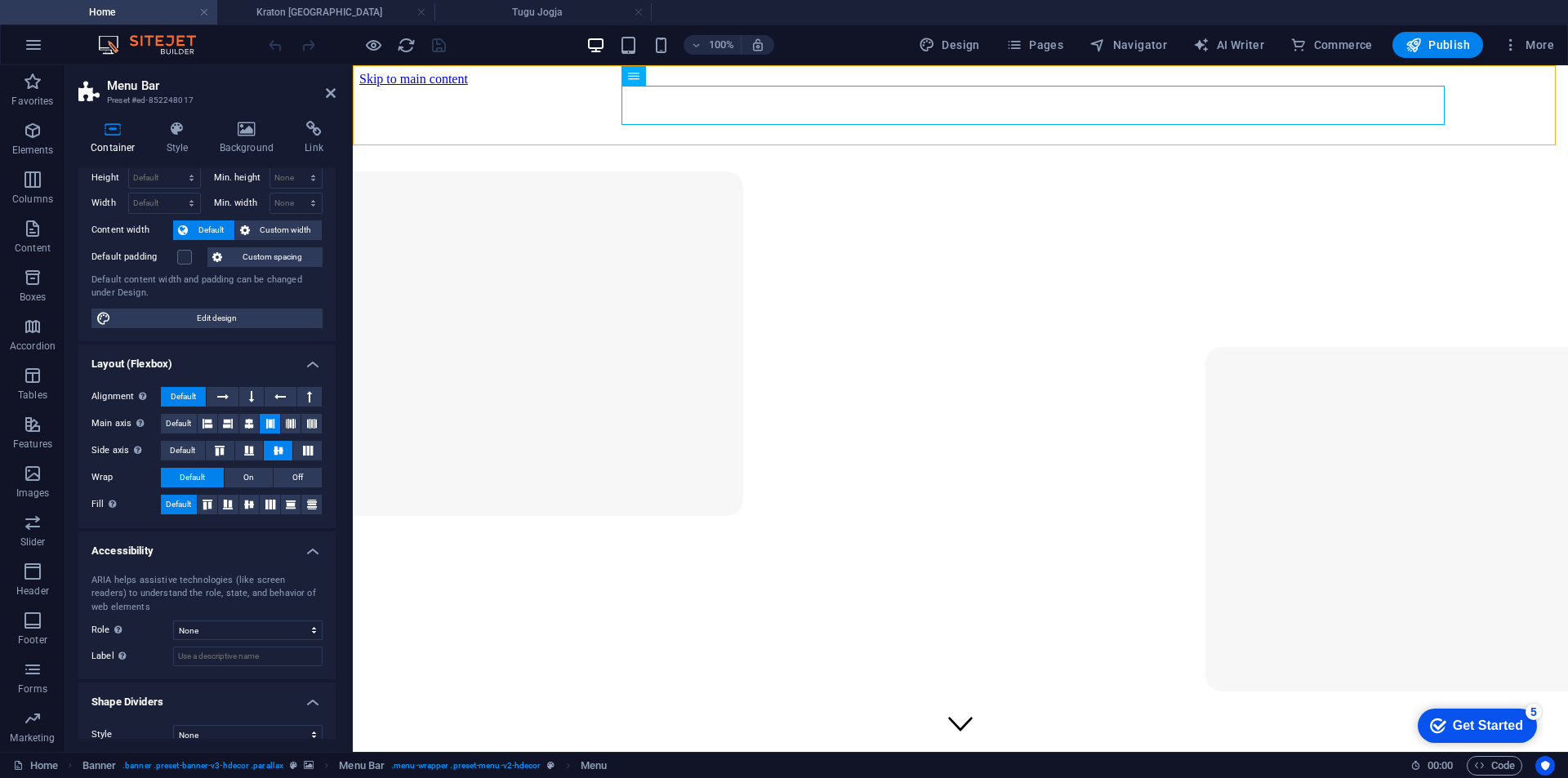
scroll to position [62, 0]
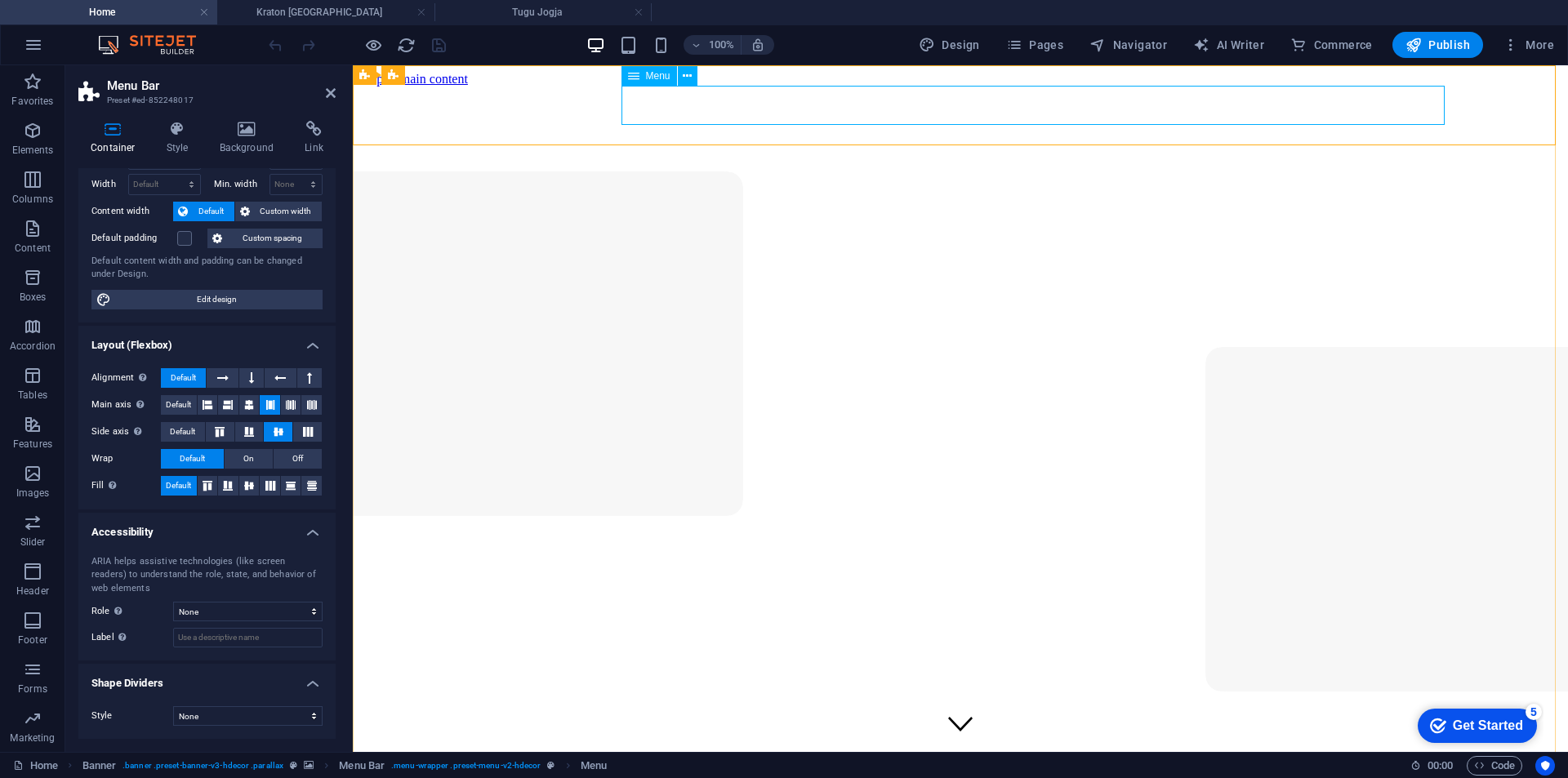
select select "1"
select select
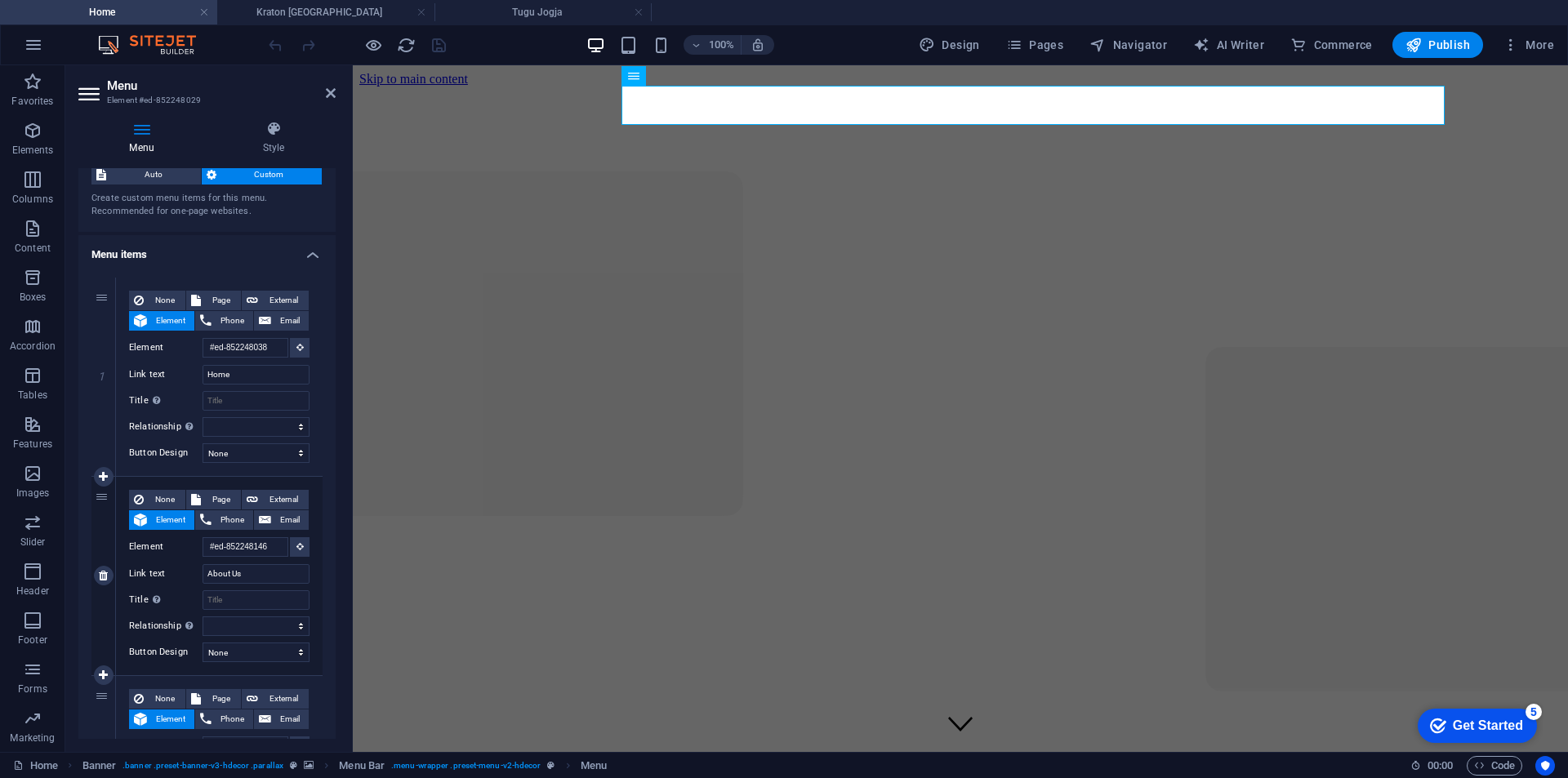
scroll to position [0, 0]
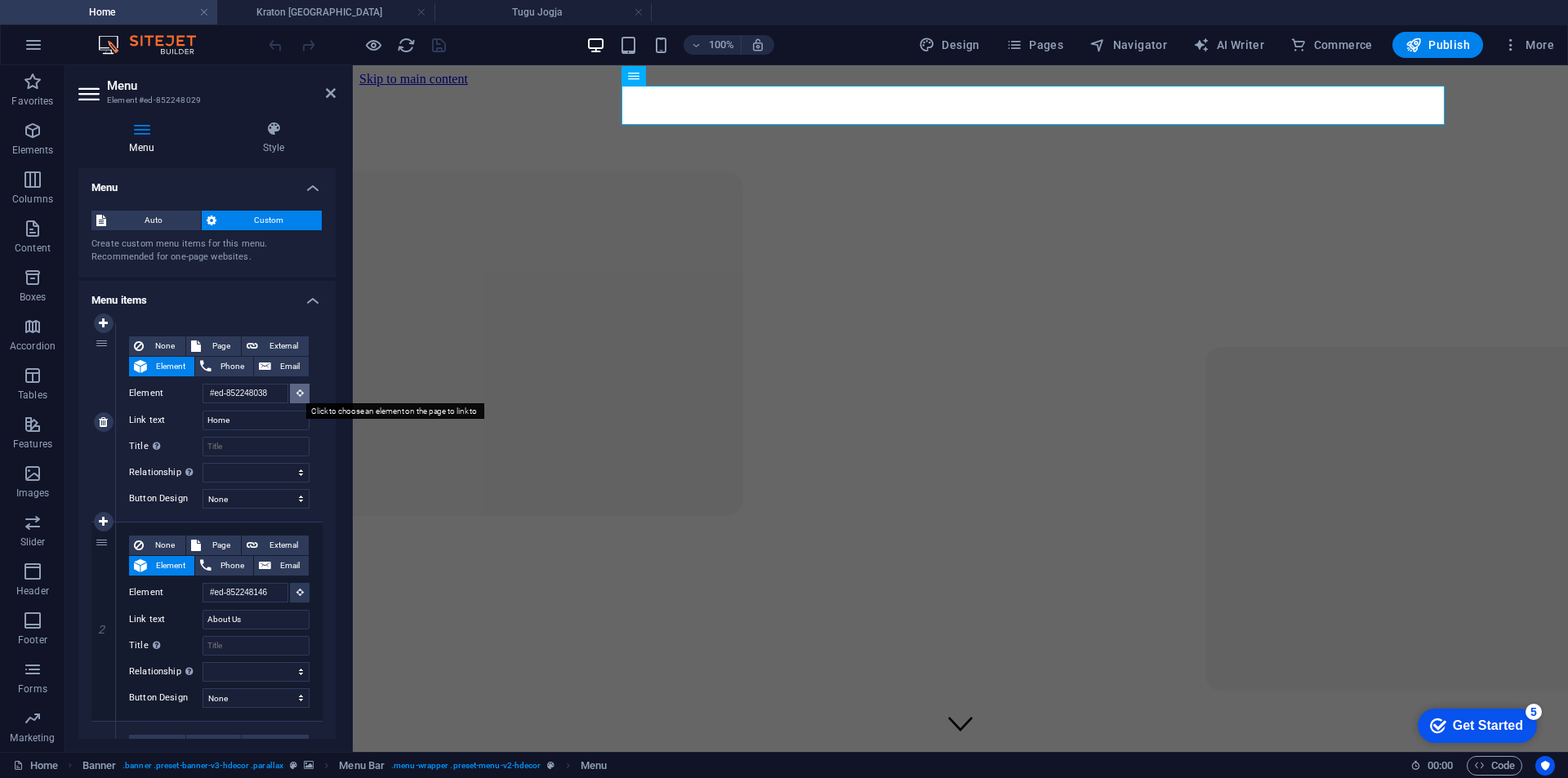
click at [301, 392] on button at bounding box center [300, 394] width 20 height 20
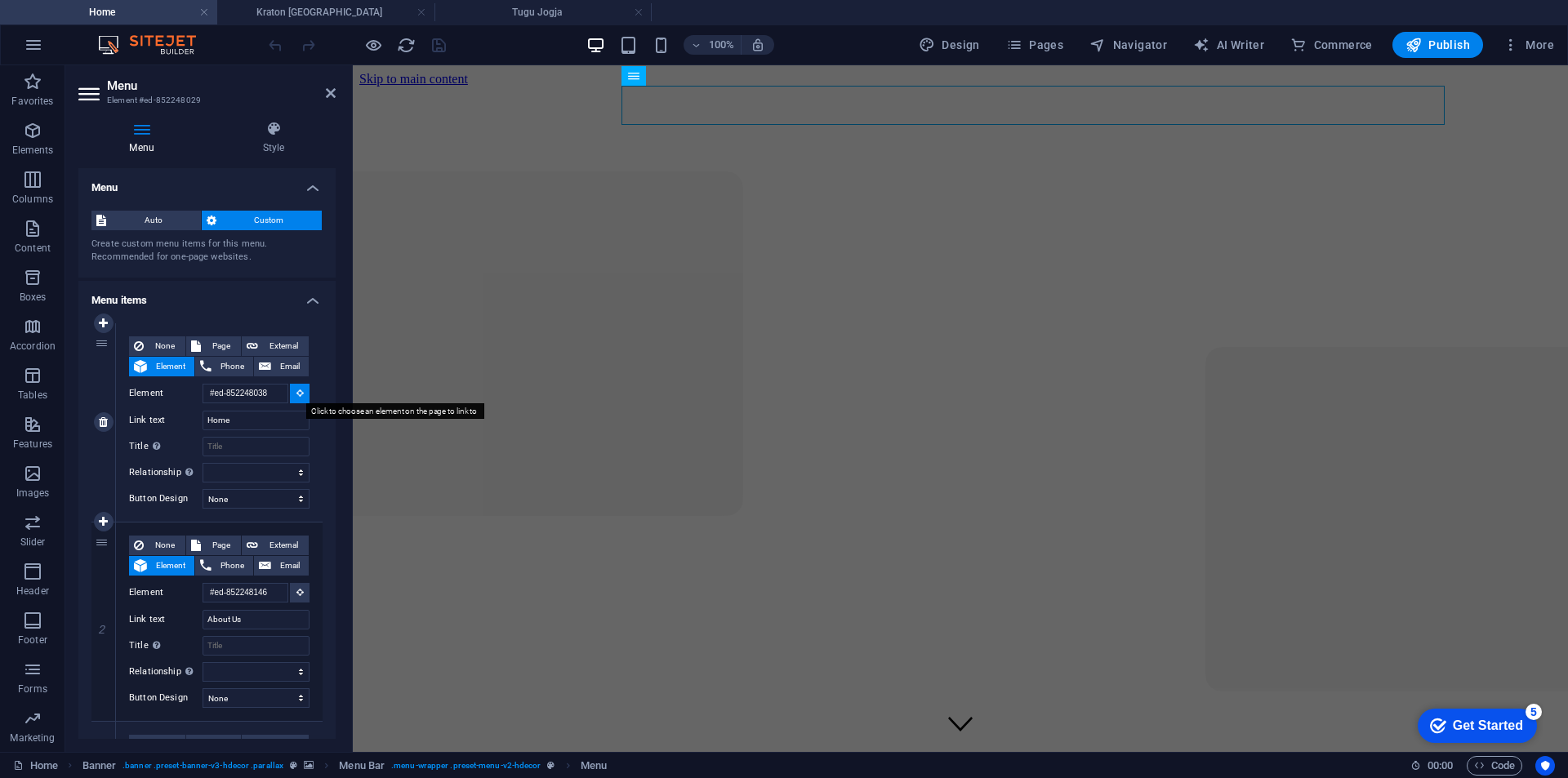
click at [296, 390] on icon at bounding box center [300, 392] width 7 height 8
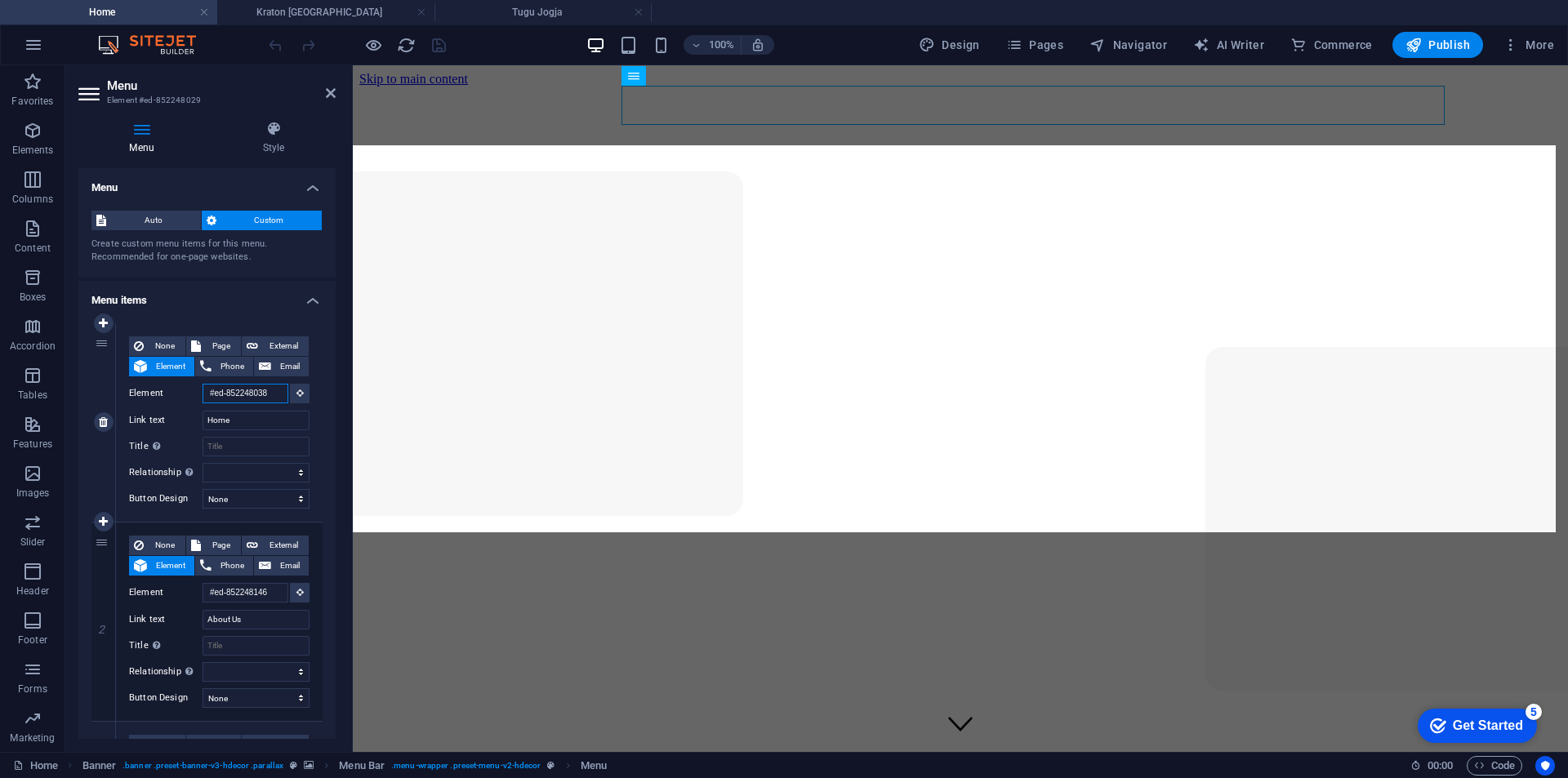
click at [241, 389] on input "#ed-852248038" at bounding box center [245, 394] width 86 height 20
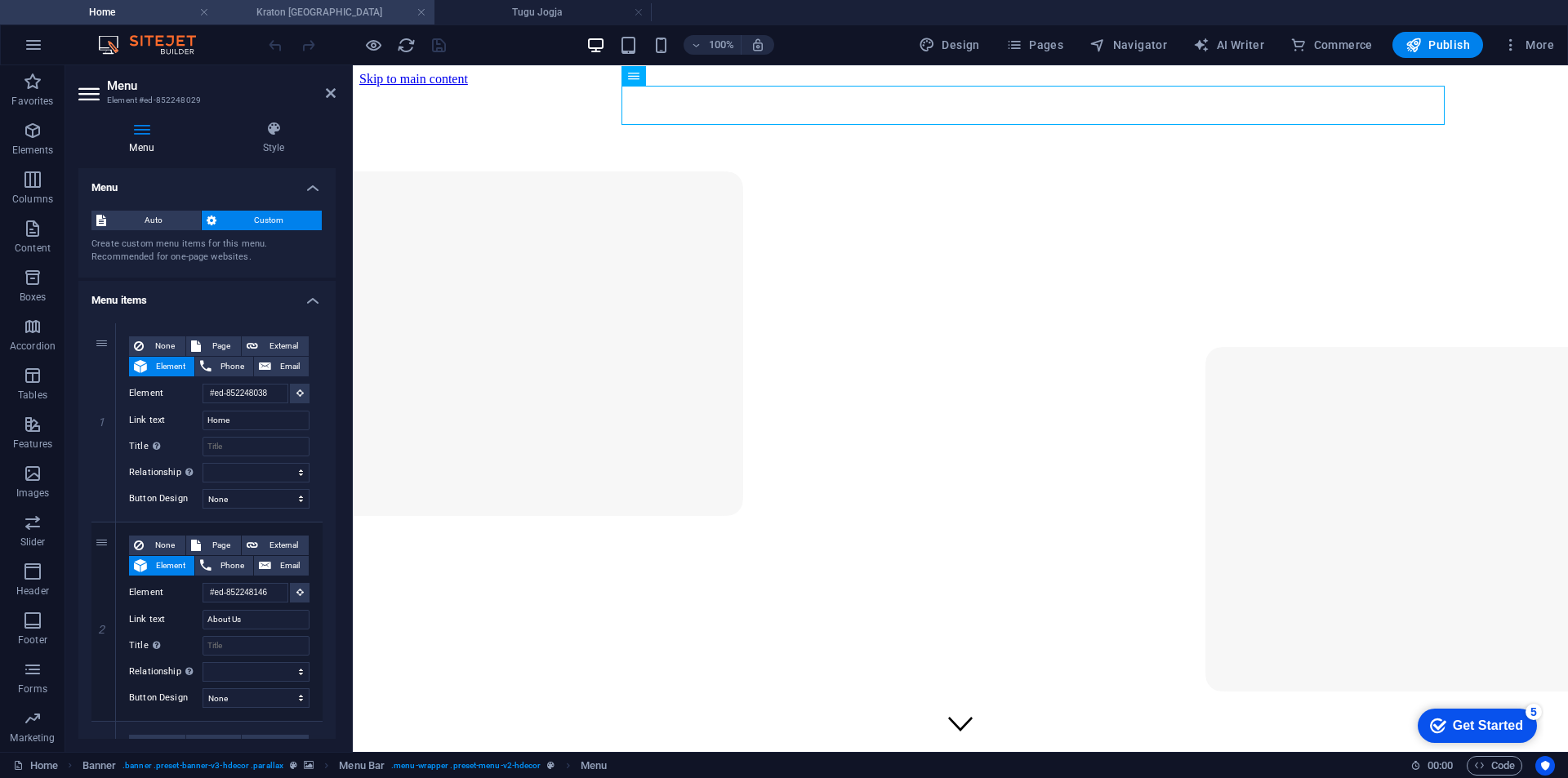
click at [320, 12] on h4 "Kraton [GEOGRAPHIC_DATA]" at bounding box center [326, 12] width 217 height 18
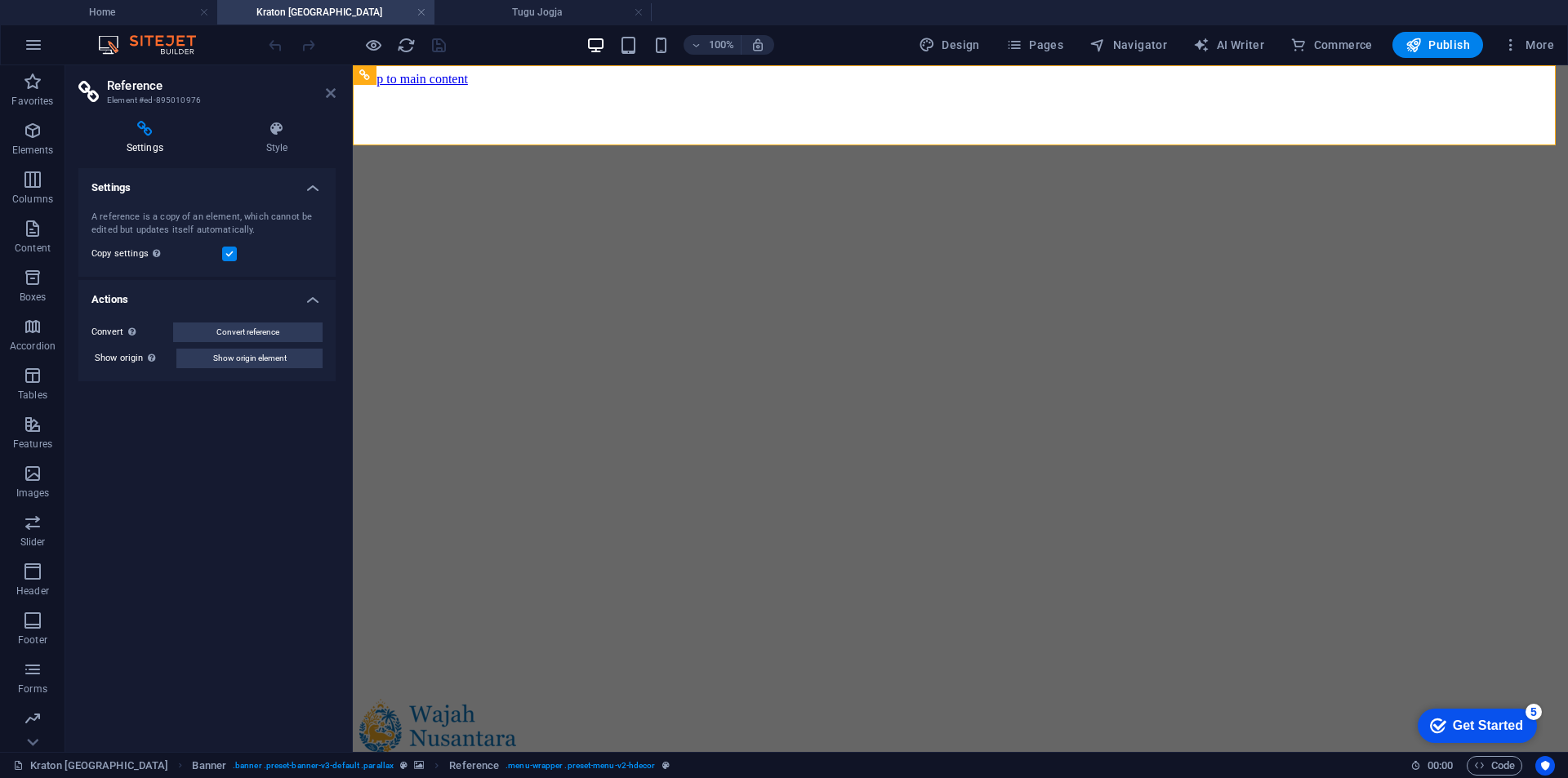
drag, startPoint x: 332, startPoint y: 91, endPoint x: 354, endPoint y: 2, distance: 91.7
click at [332, 91] on icon at bounding box center [330, 93] width 10 height 13
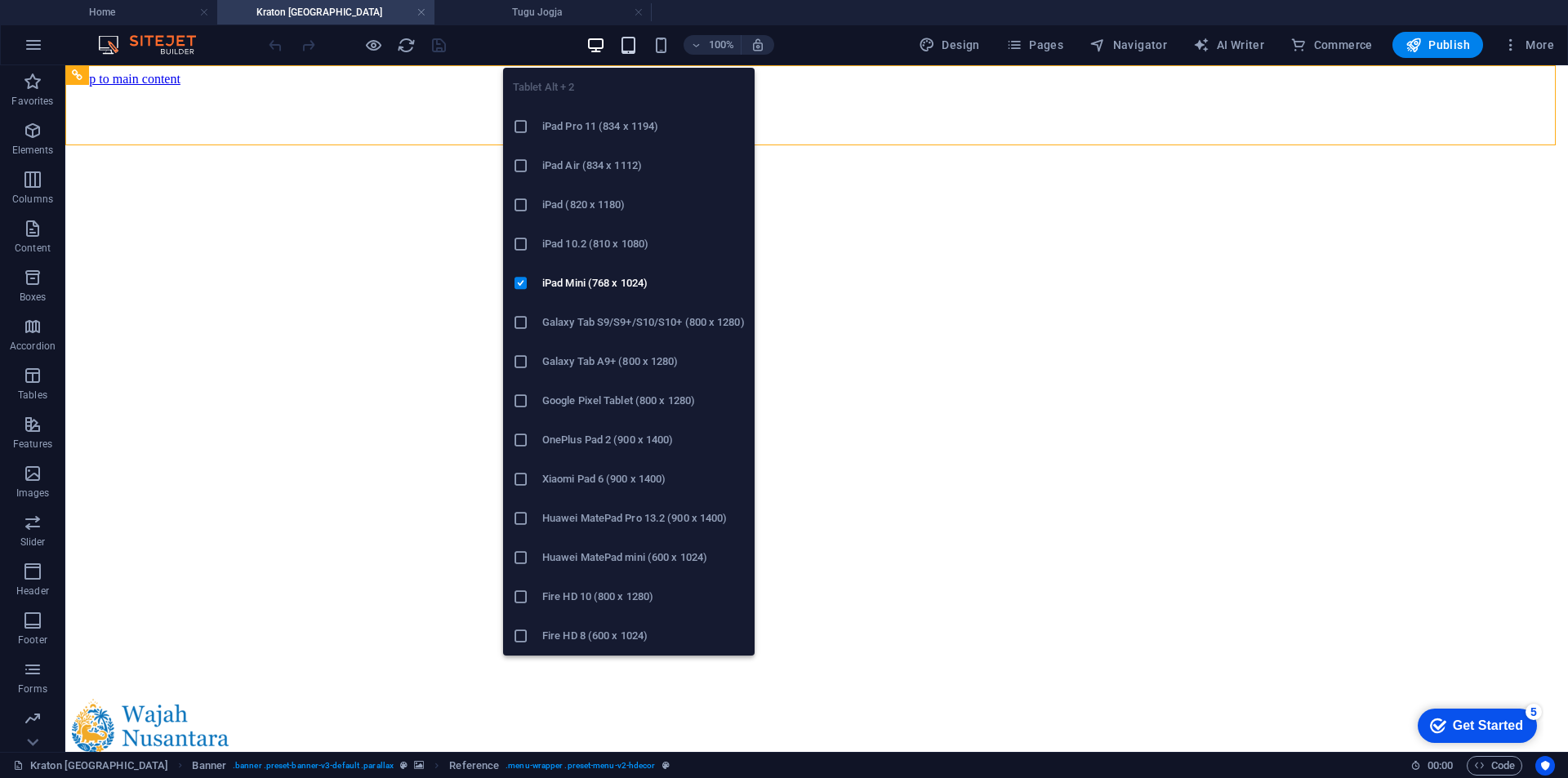
click at [629, 48] on icon "button" at bounding box center [628, 45] width 19 height 19
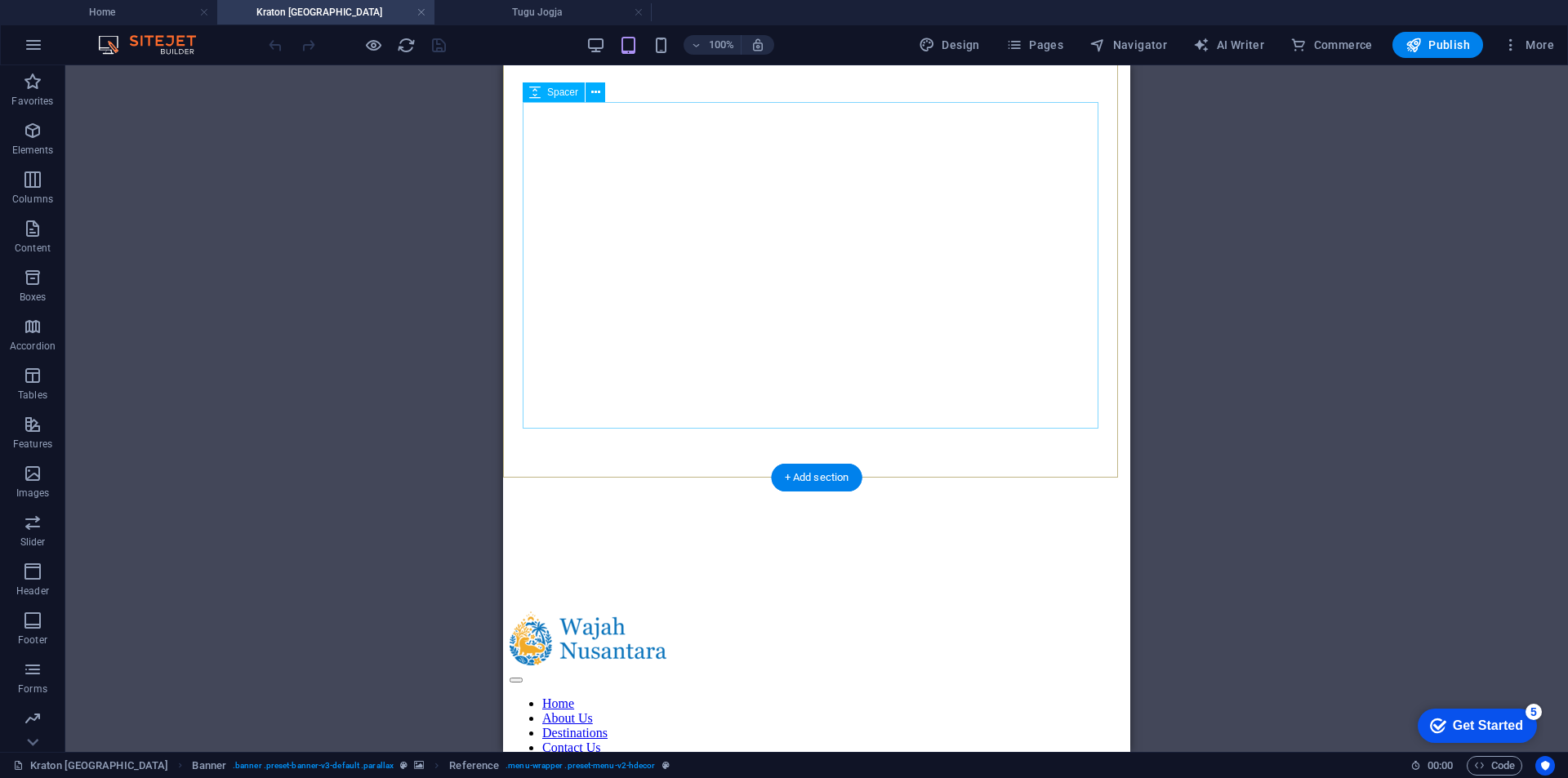
scroll to position [163, 0]
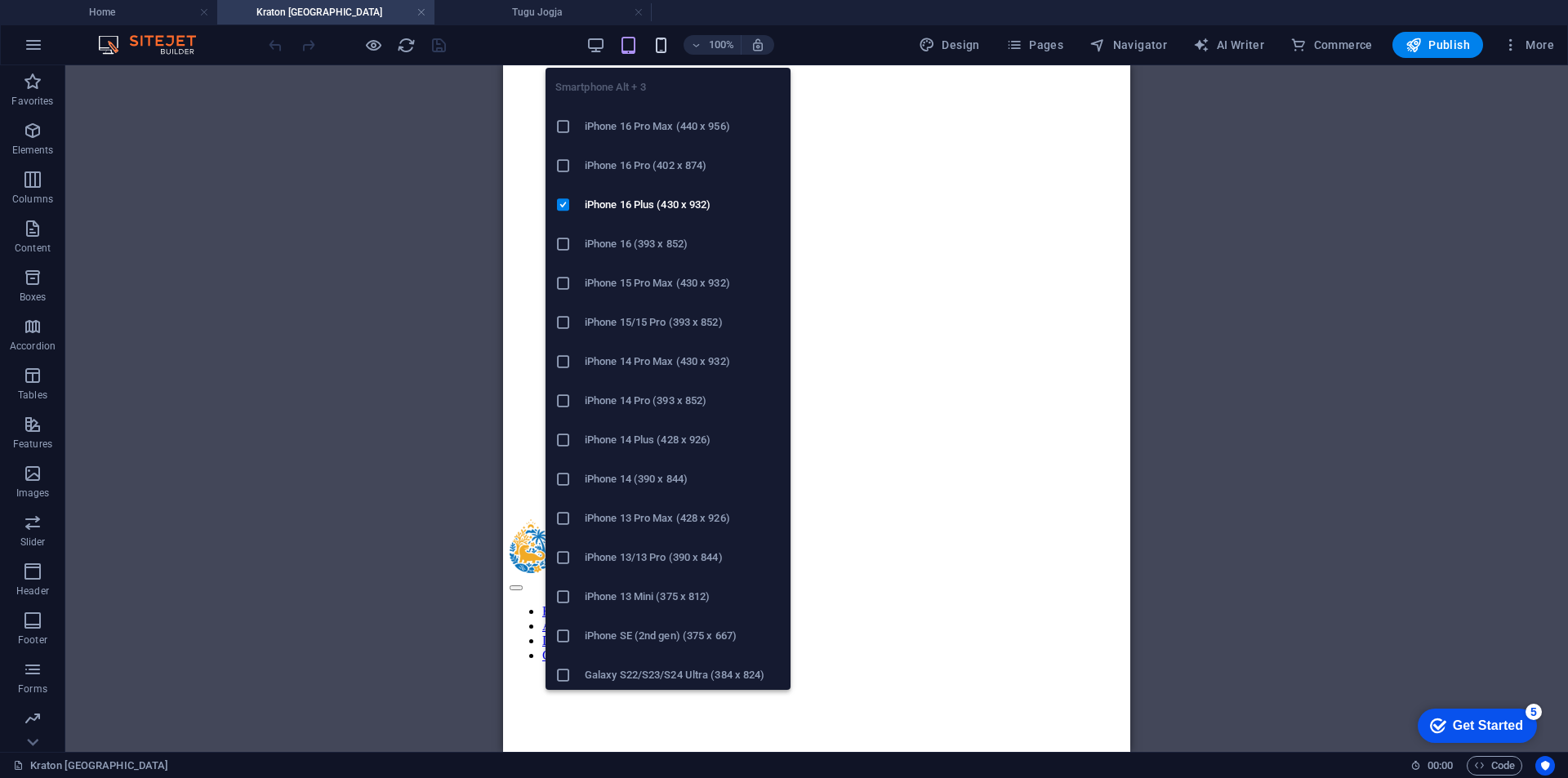
click at [658, 37] on icon "button" at bounding box center [661, 45] width 19 height 19
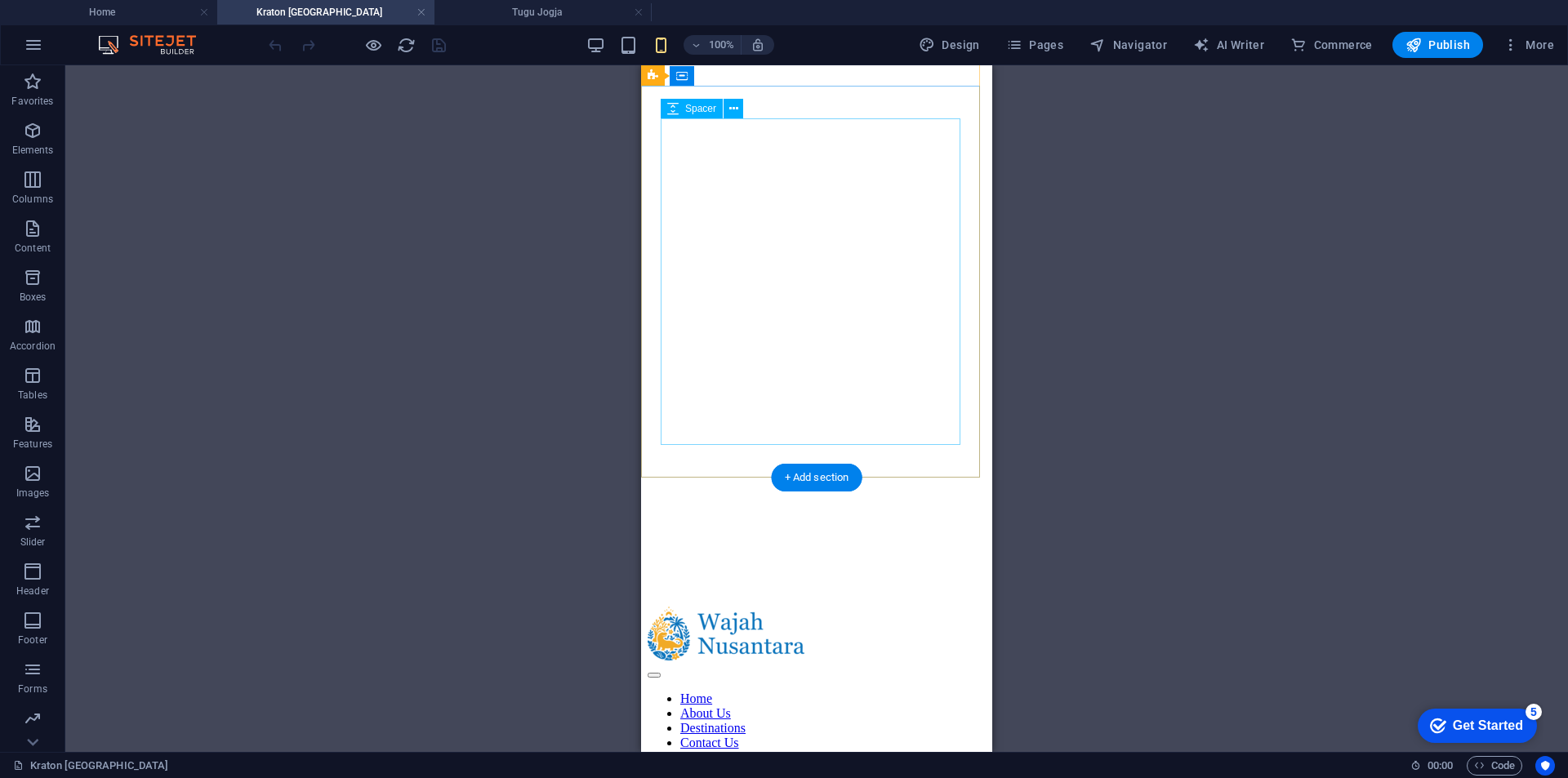
scroll to position [0, 0]
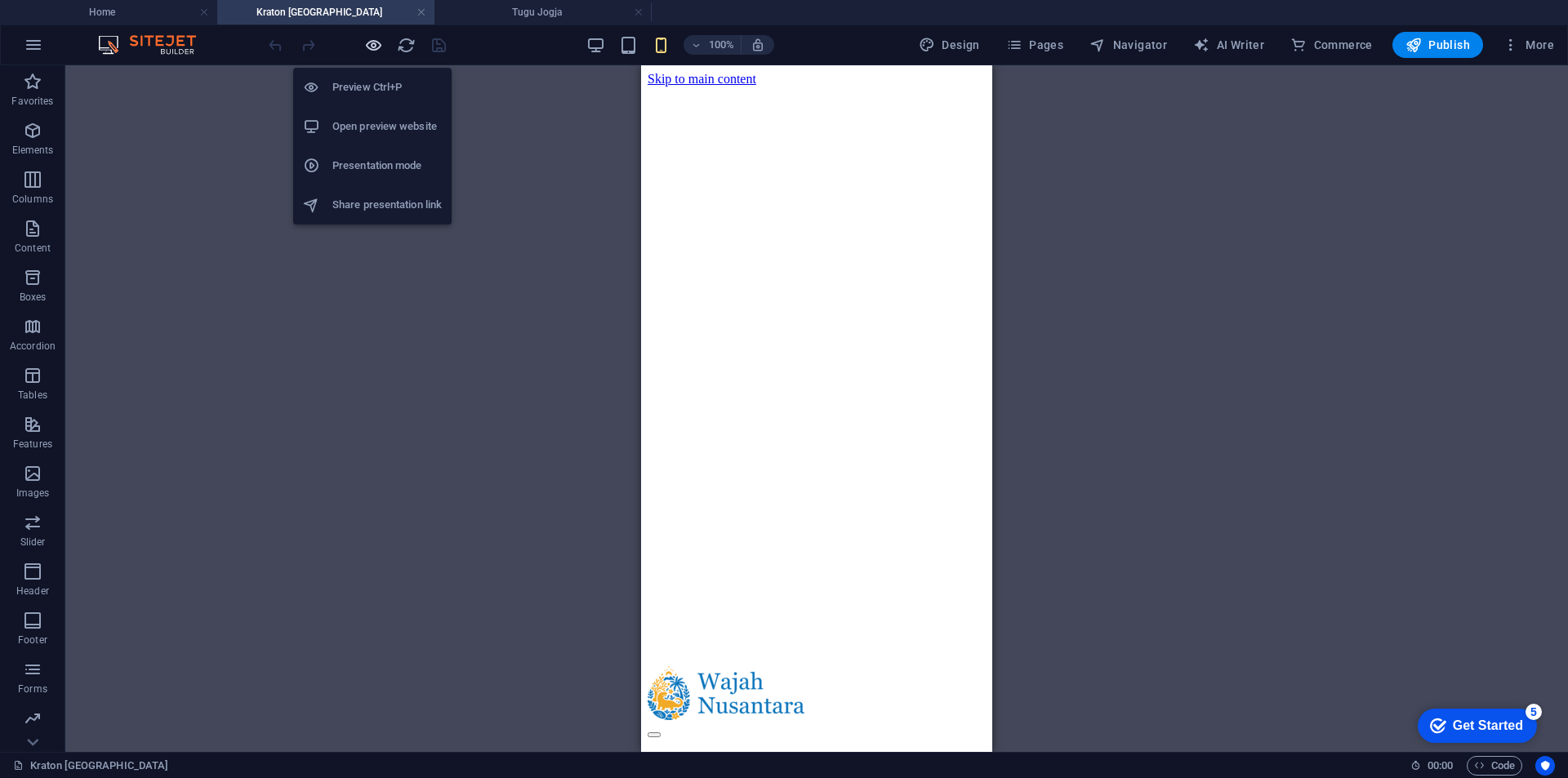
click at [378, 44] on icon "button" at bounding box center [374, 45] width 19 height 19
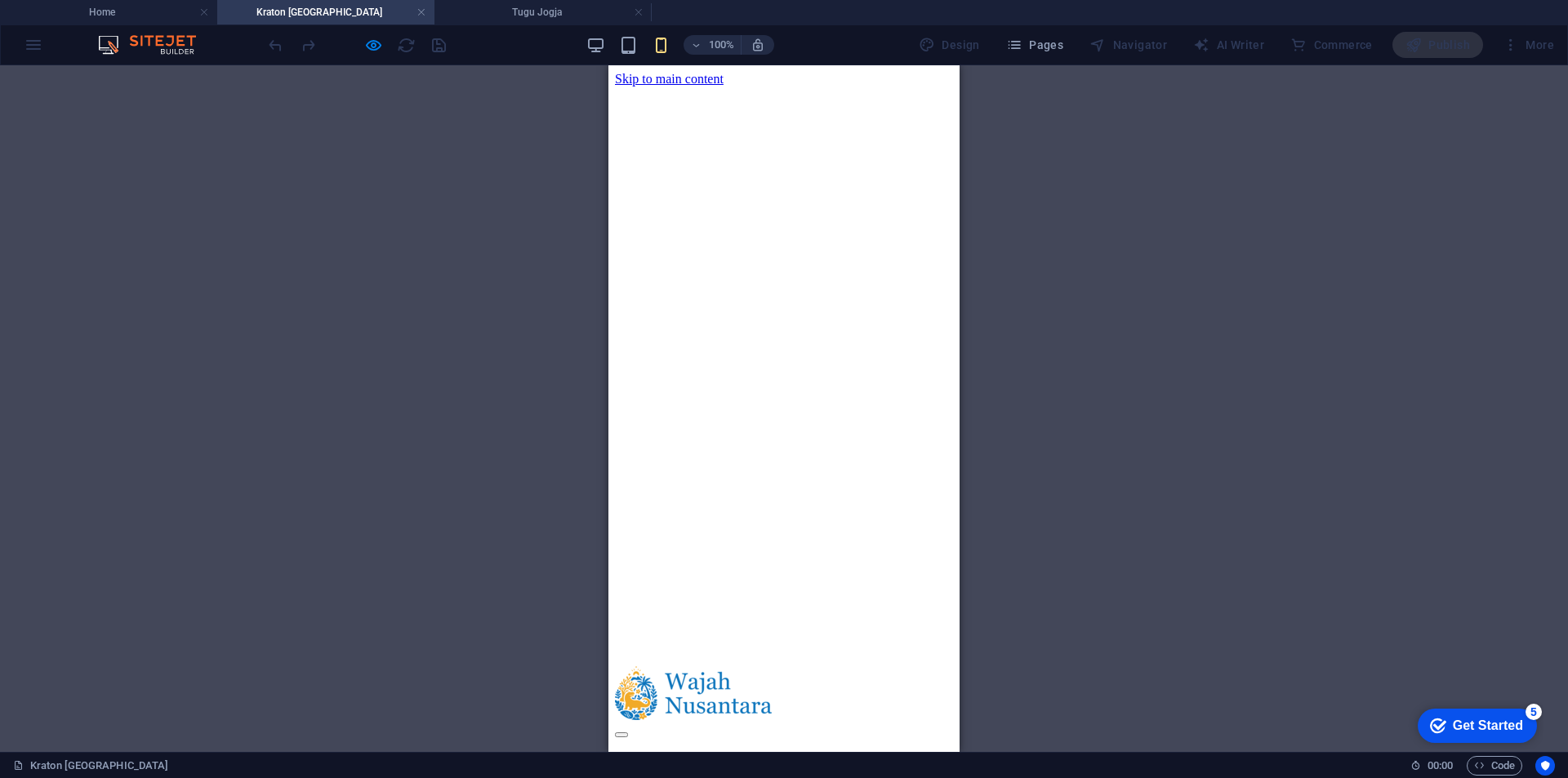
click at [628, 733] on button at bounding box center [621, 735] width 13 height 5
click at [910, 724] on div at bounding box center [784, 731] width 338 height 15
click at [117, 15] on h4 "Home" at bounding box center [108, 12] width 217 height 18
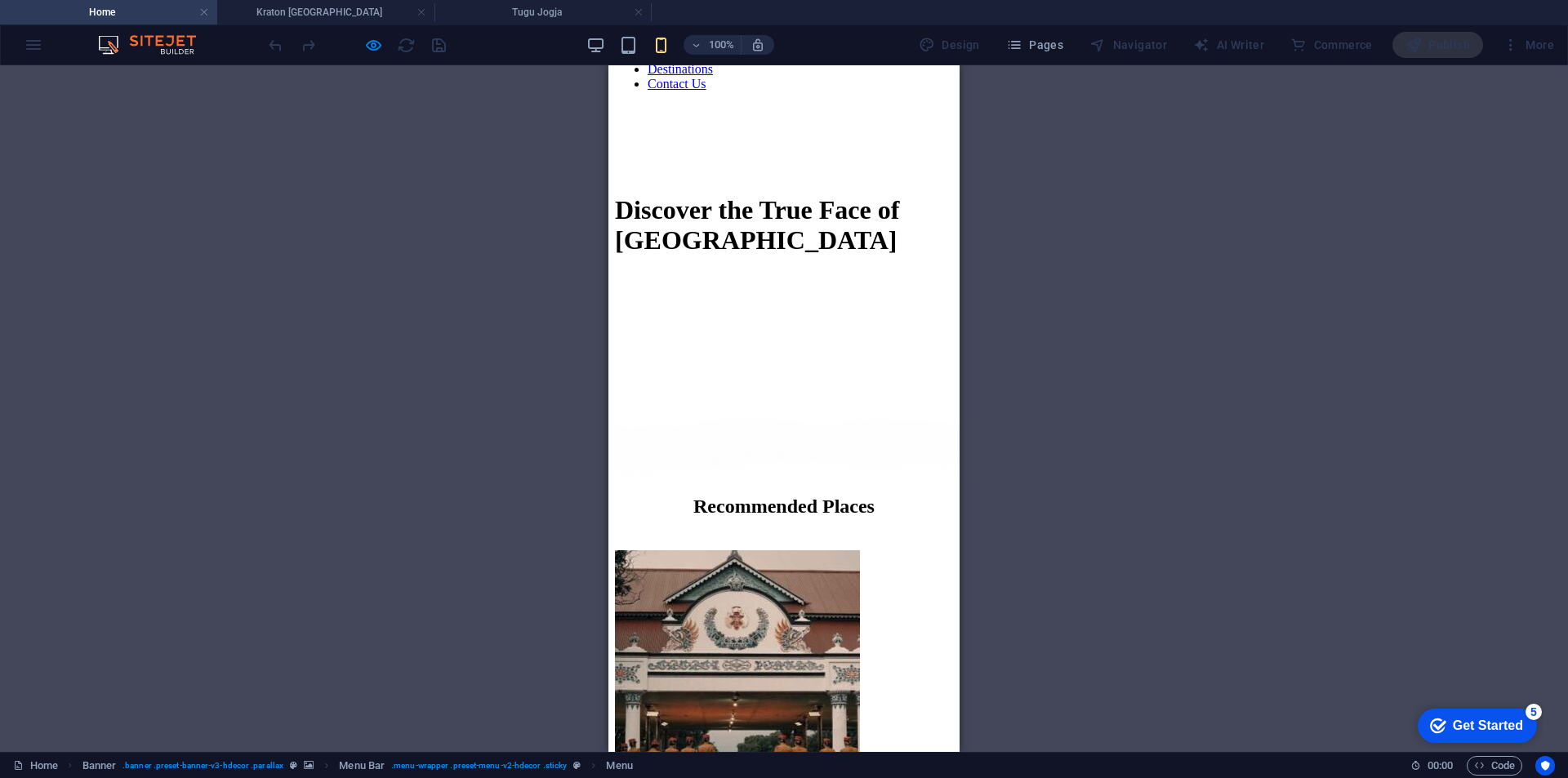
scroll to position [980, 0]
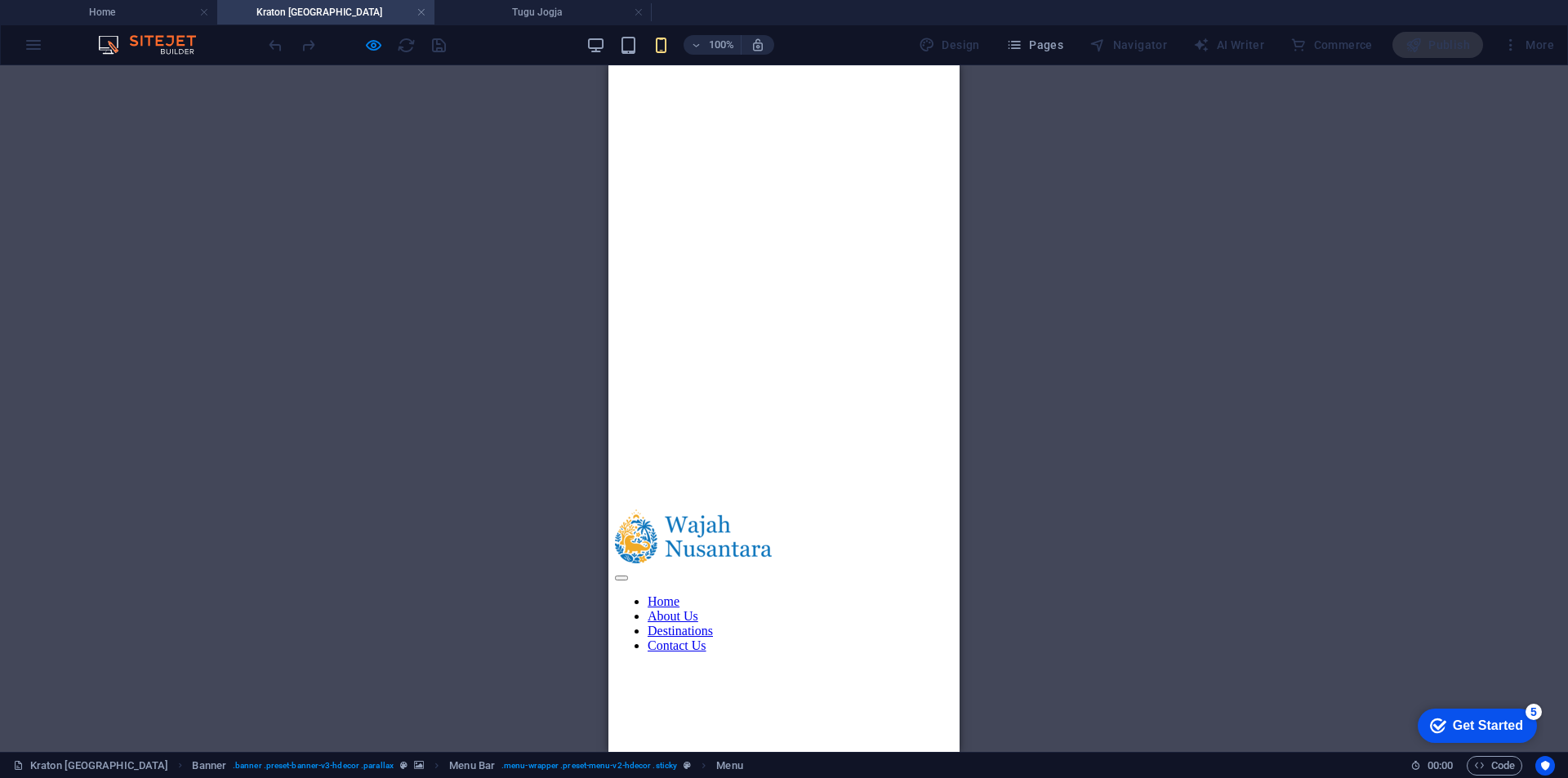
scroll to position [0, 0]
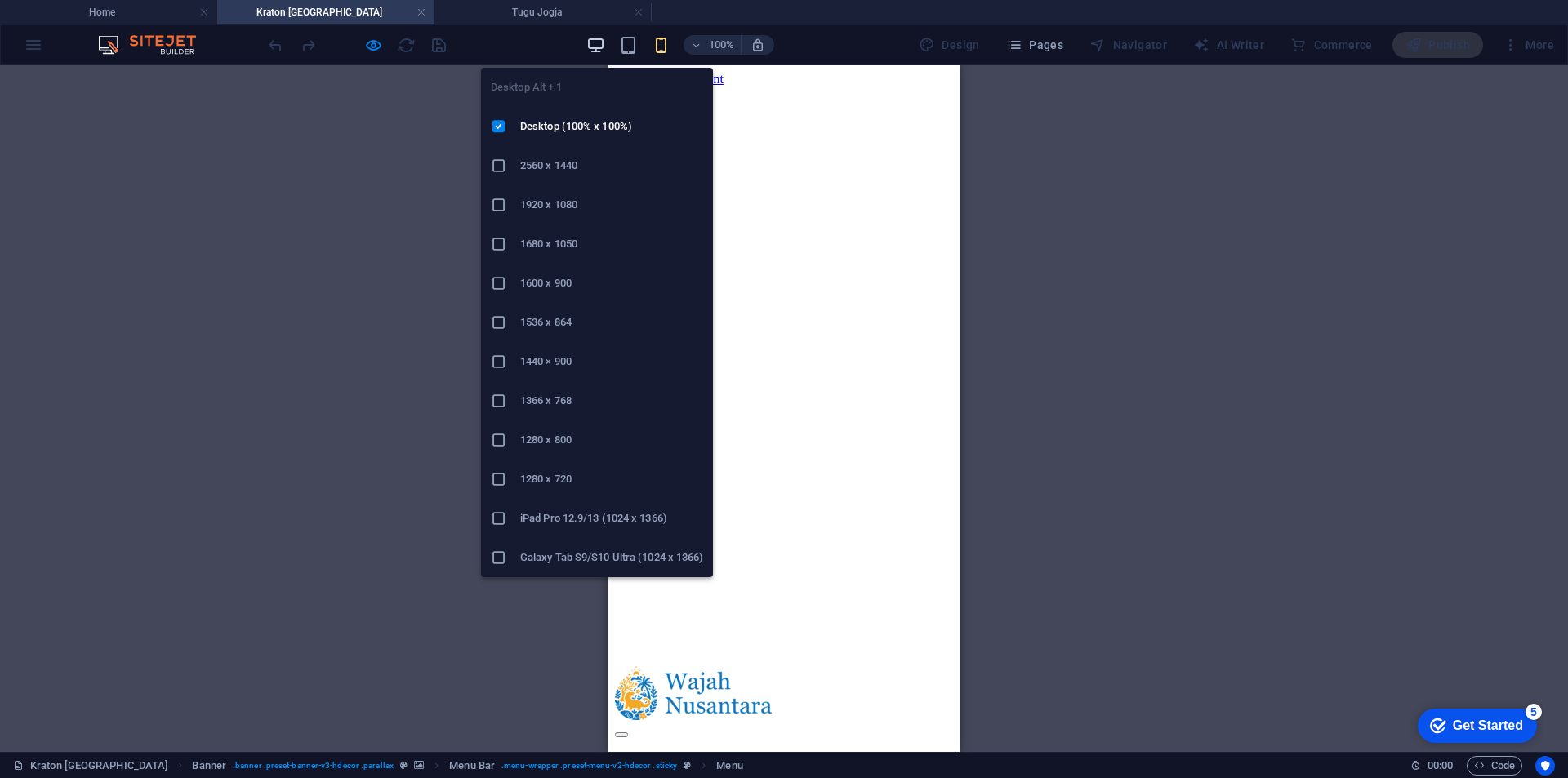
click at [601, 41] on icon "button" at bounding box center [595, 45] width 19 height 19
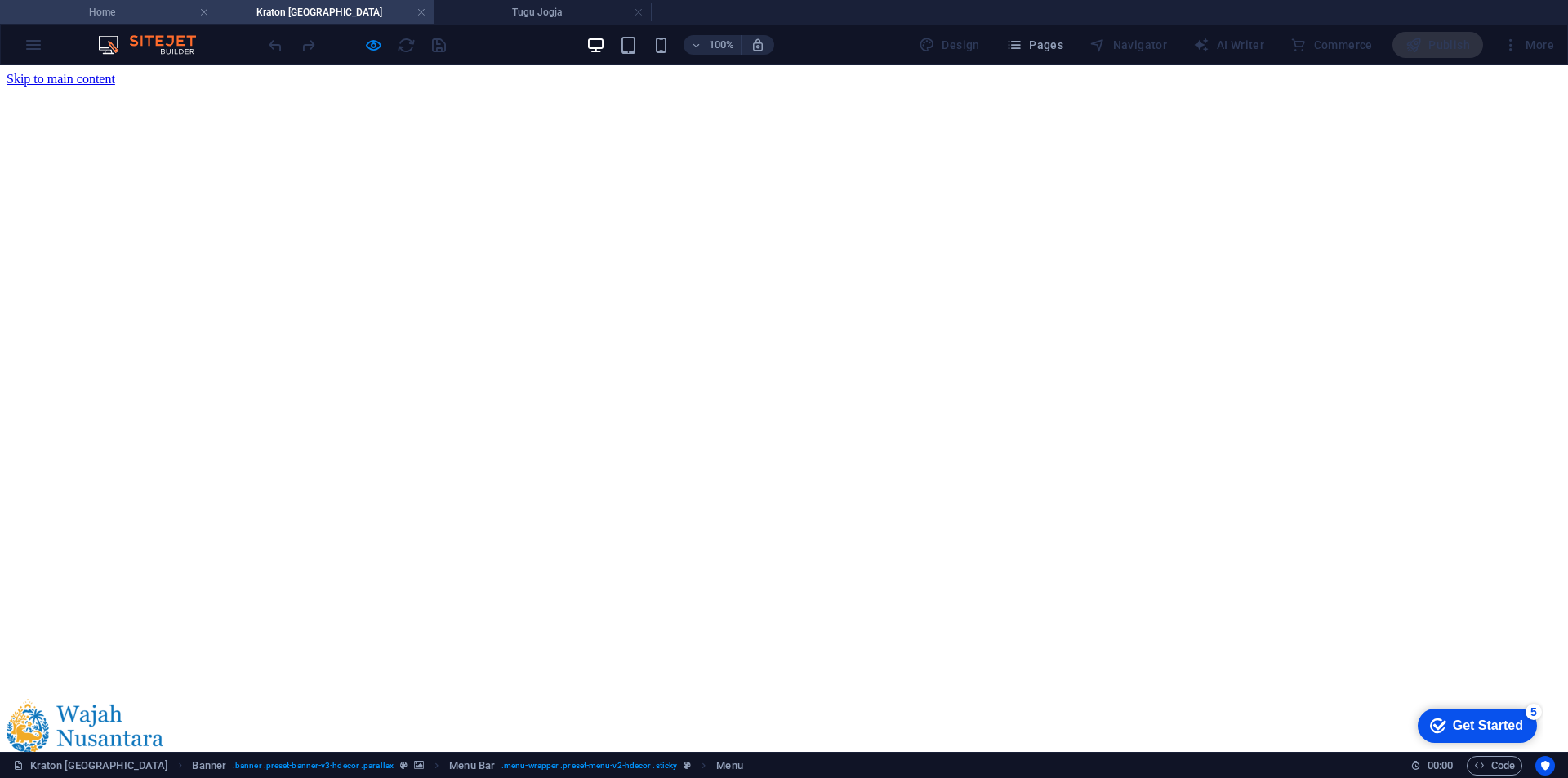
click at [106, 14] on h4 "Home" at bounding box center [108, 12] width 217 height 18
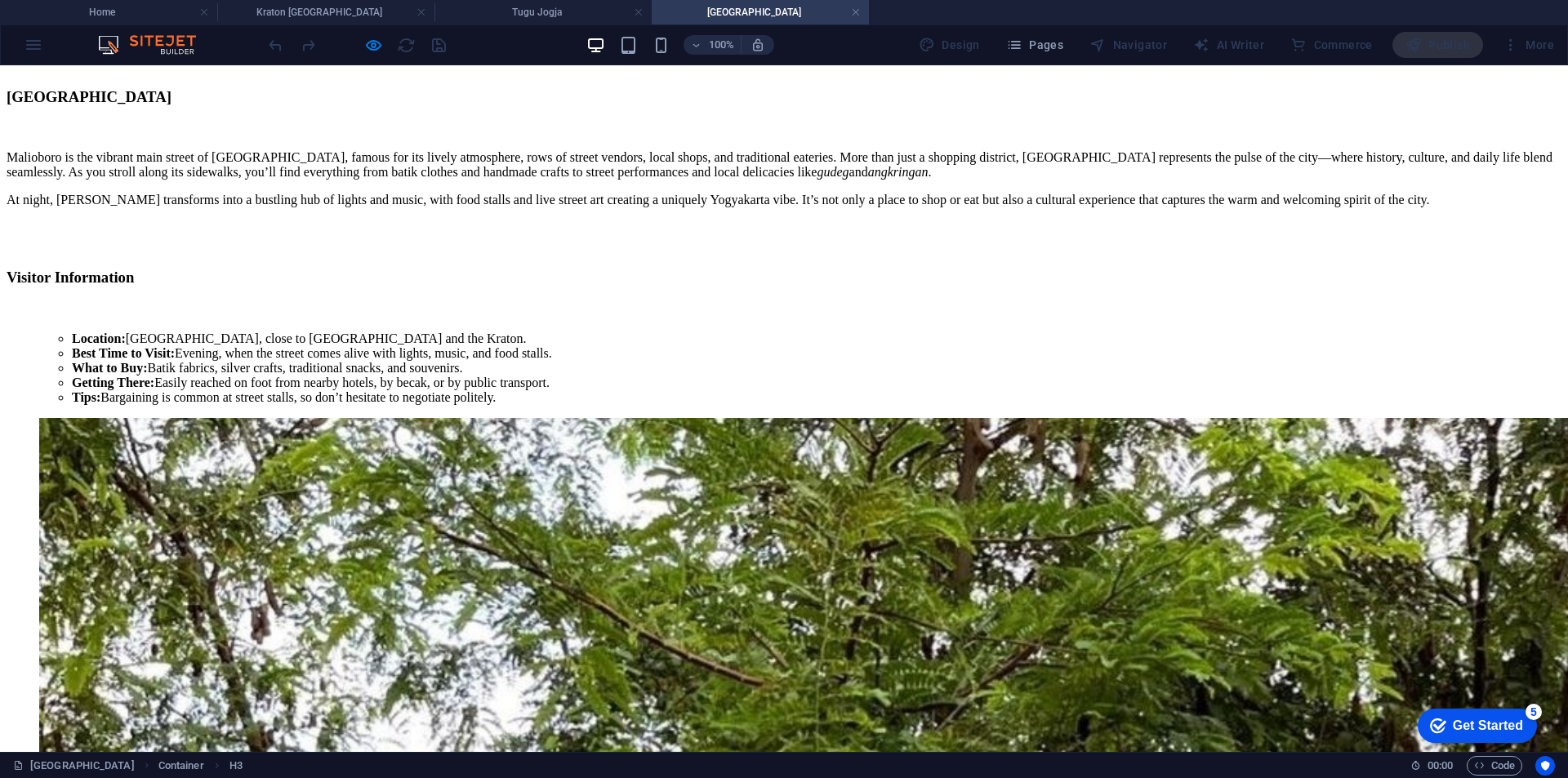
scroll to position [1143, 0]
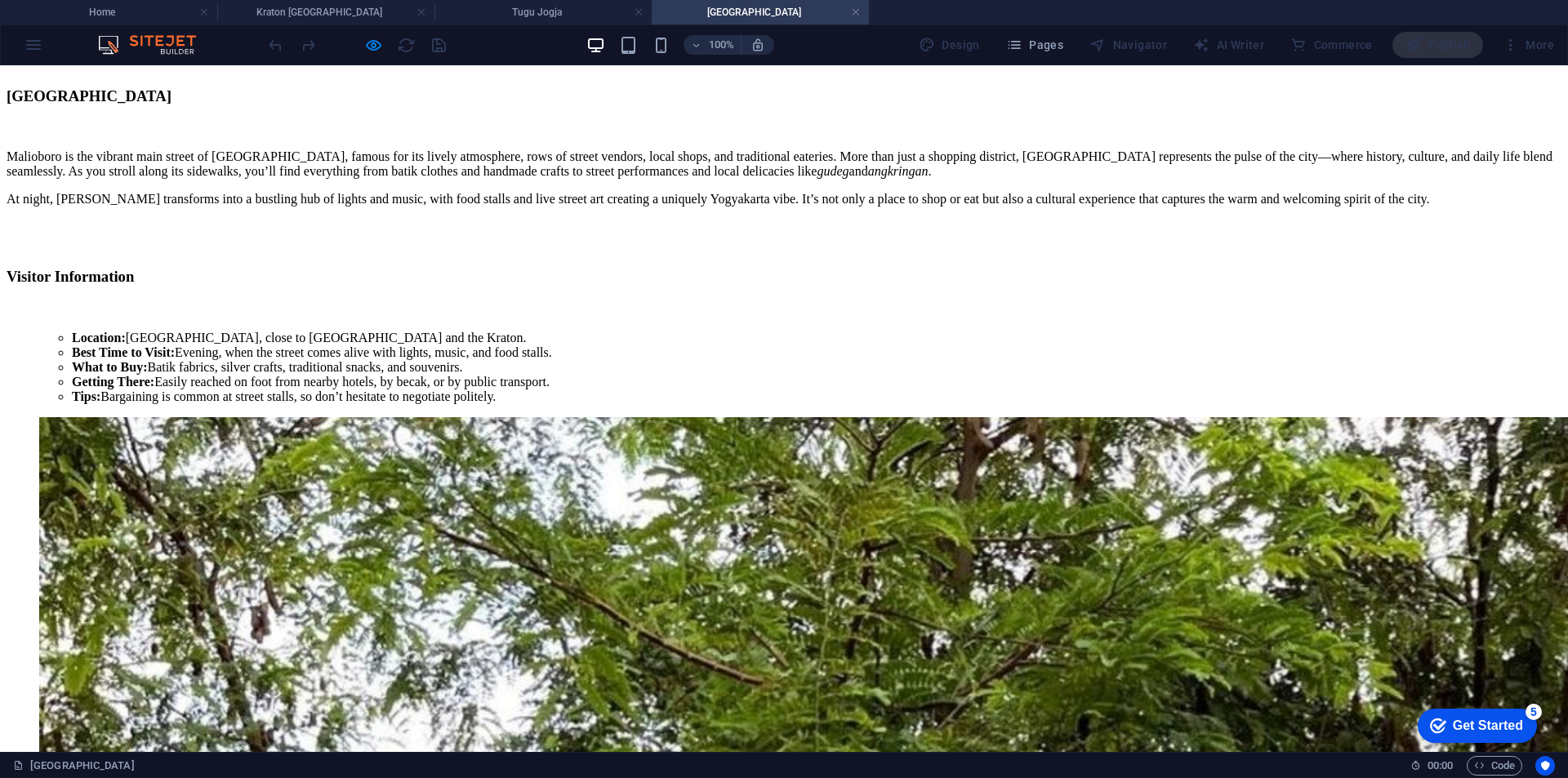
scroll to position [899, 0]
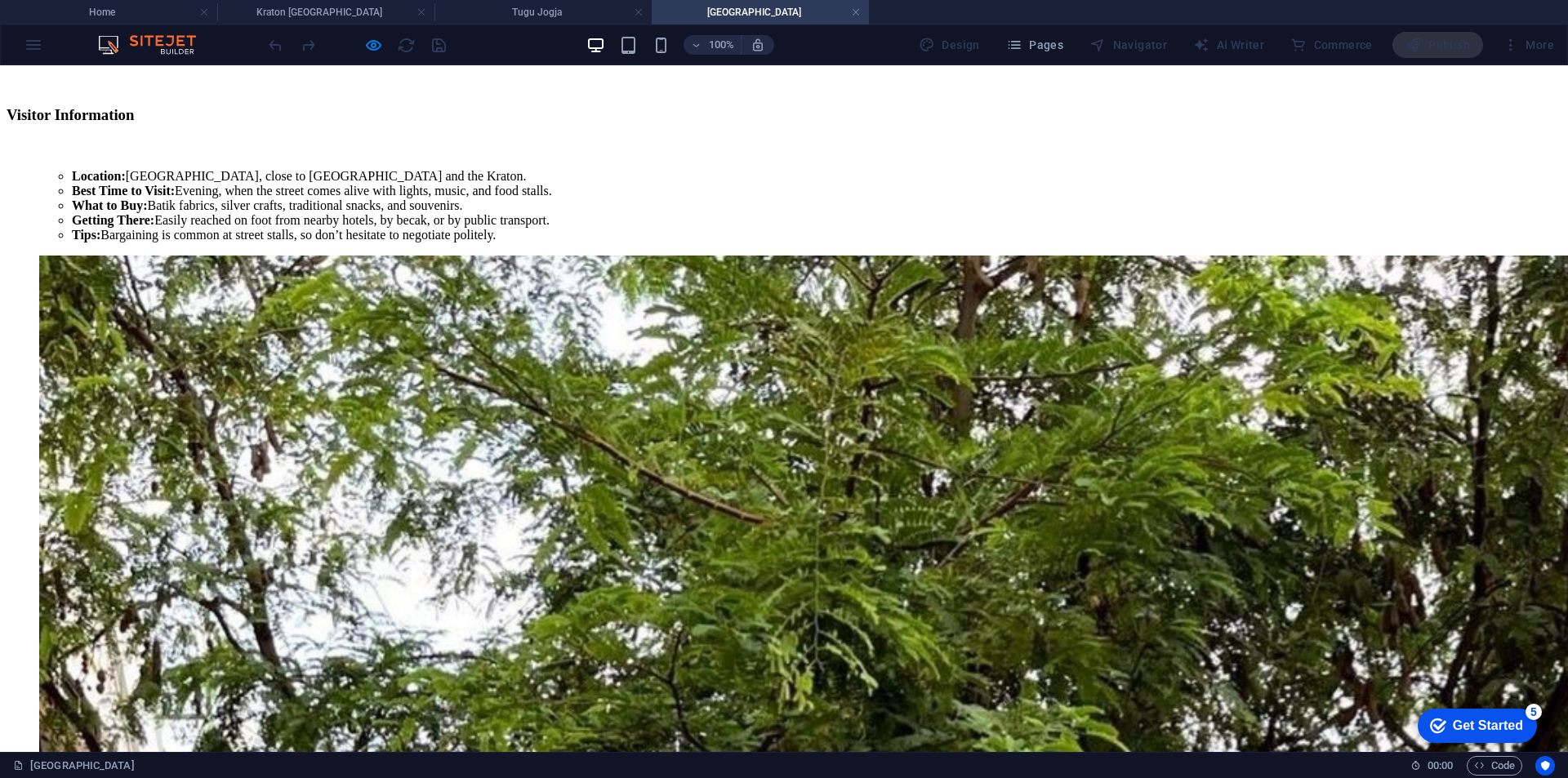
scroll to position [1388, 0]
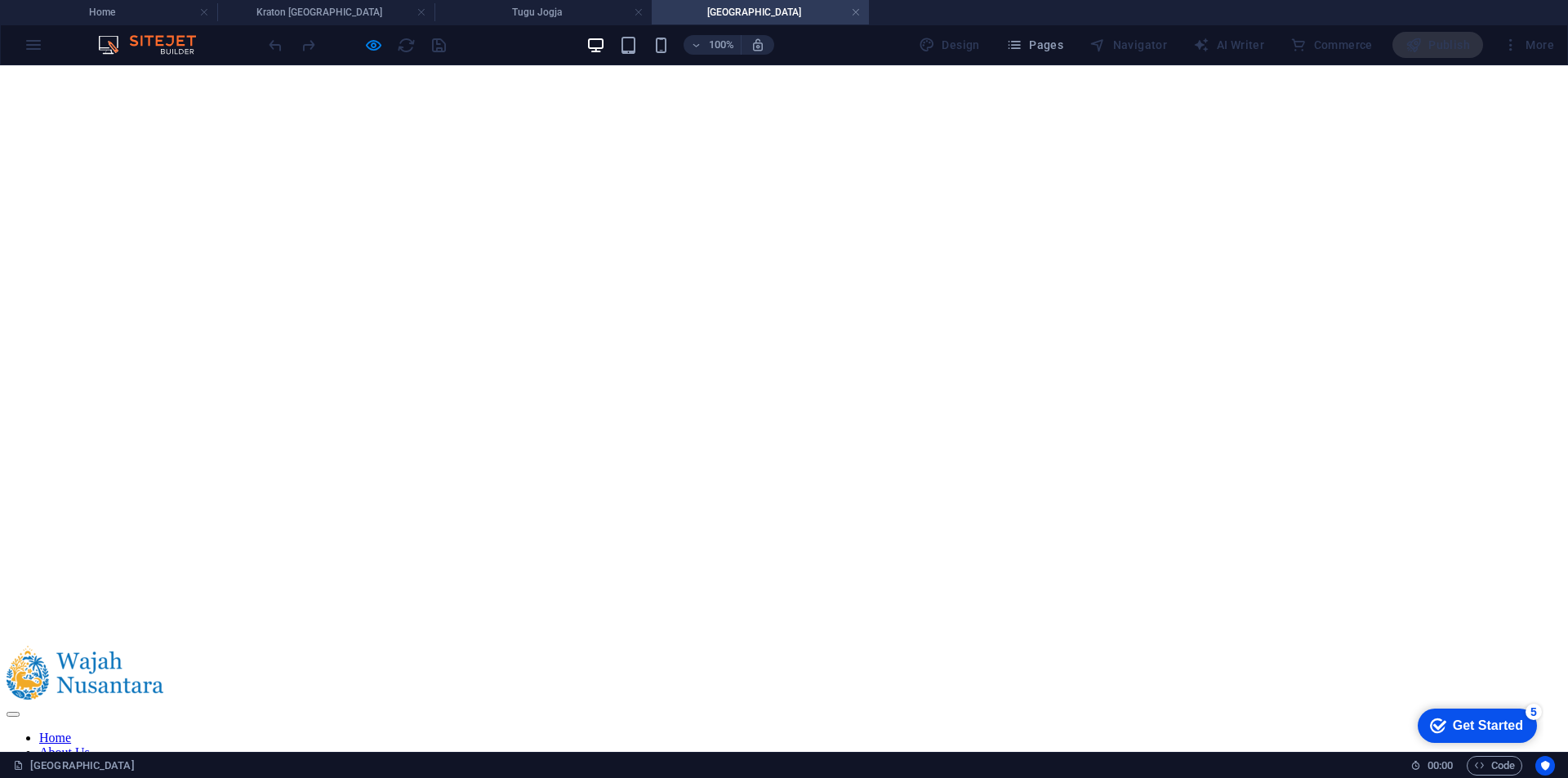
scroll to position [0, 0]
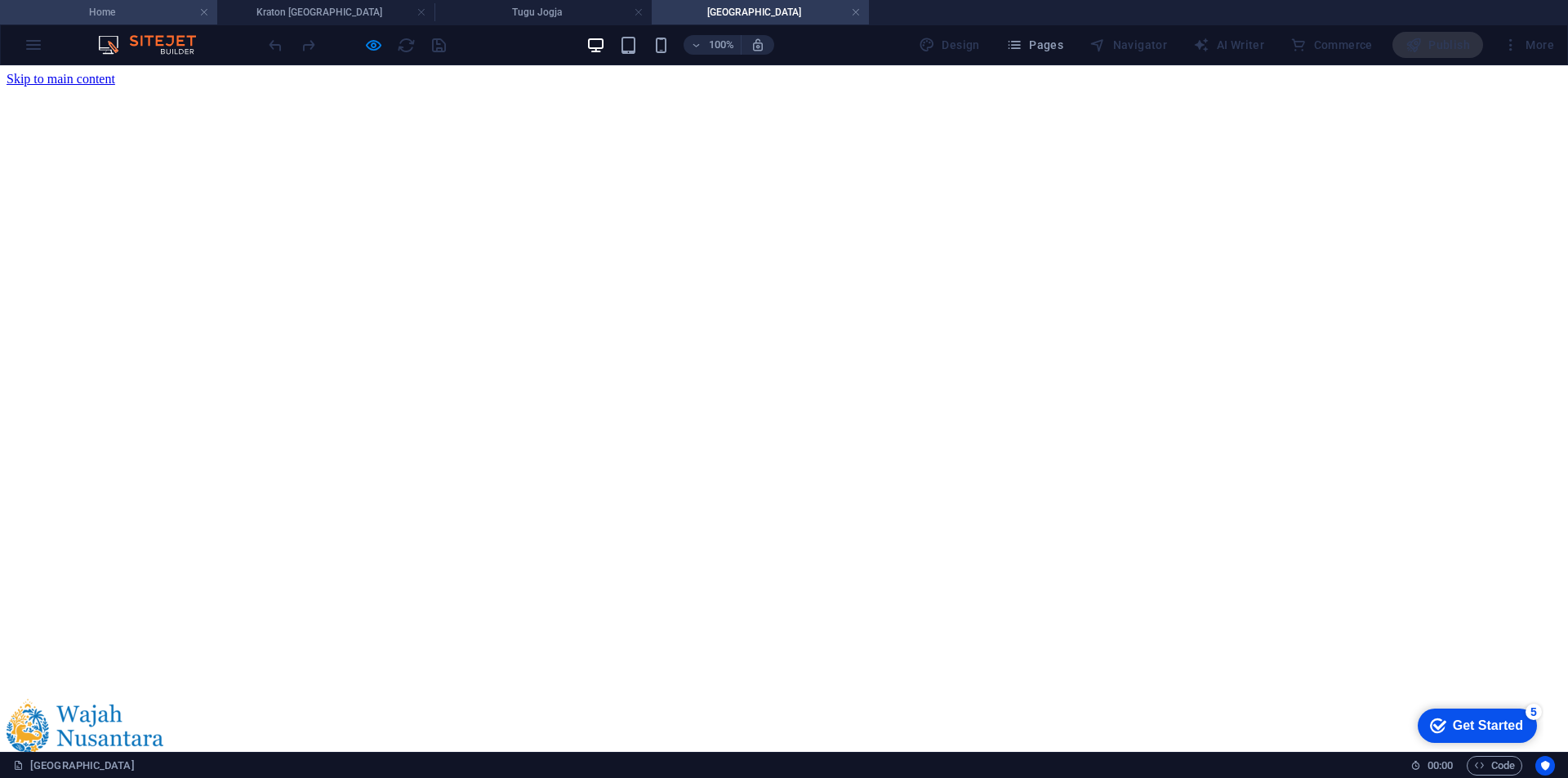
click at [98, 10] on h4 "Home" at bounding box center [108, 12] width 217 height 18
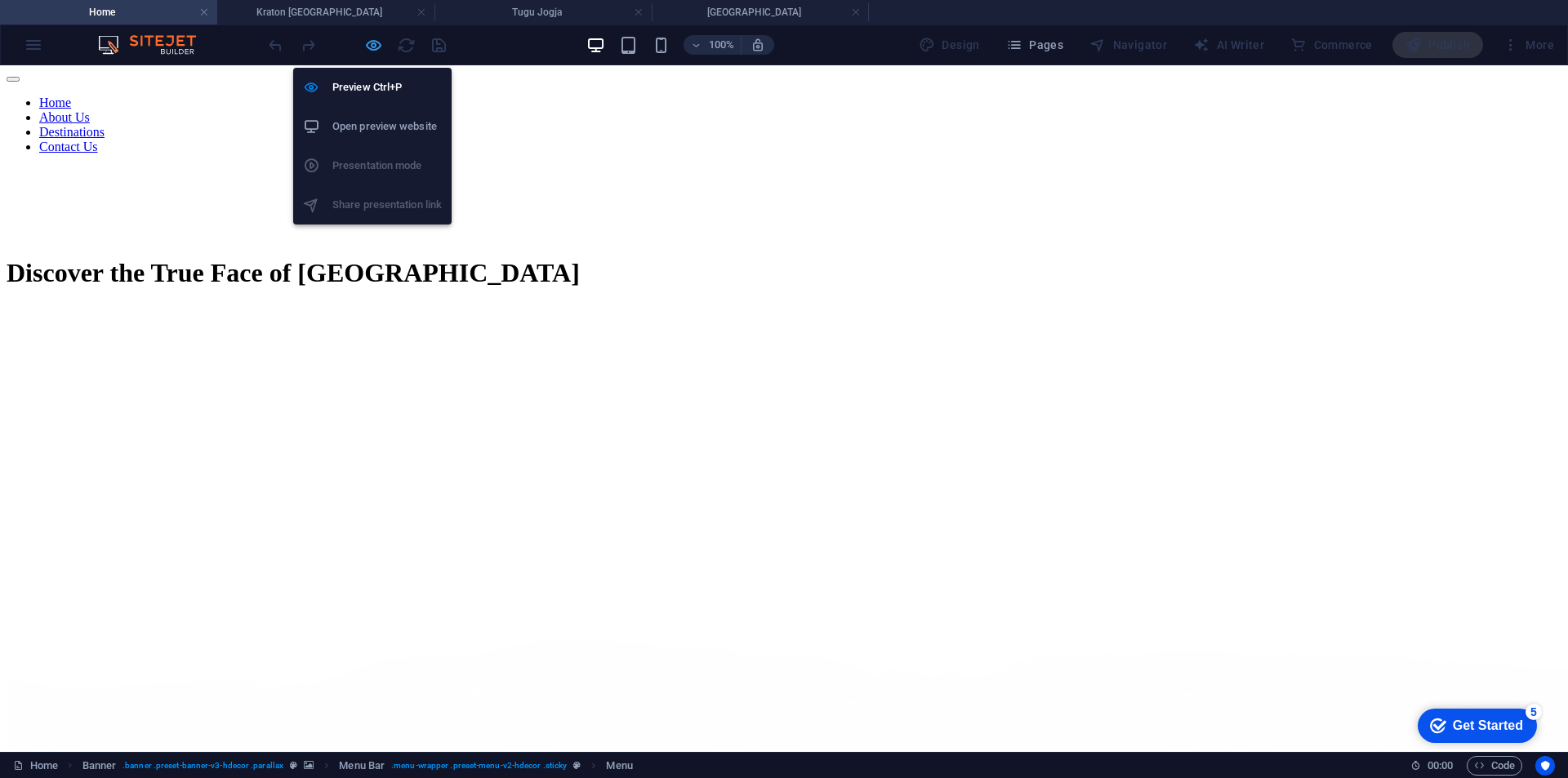
click at [369, 45] on icon "button" at bounding box center [374, 45] width 19 height 19
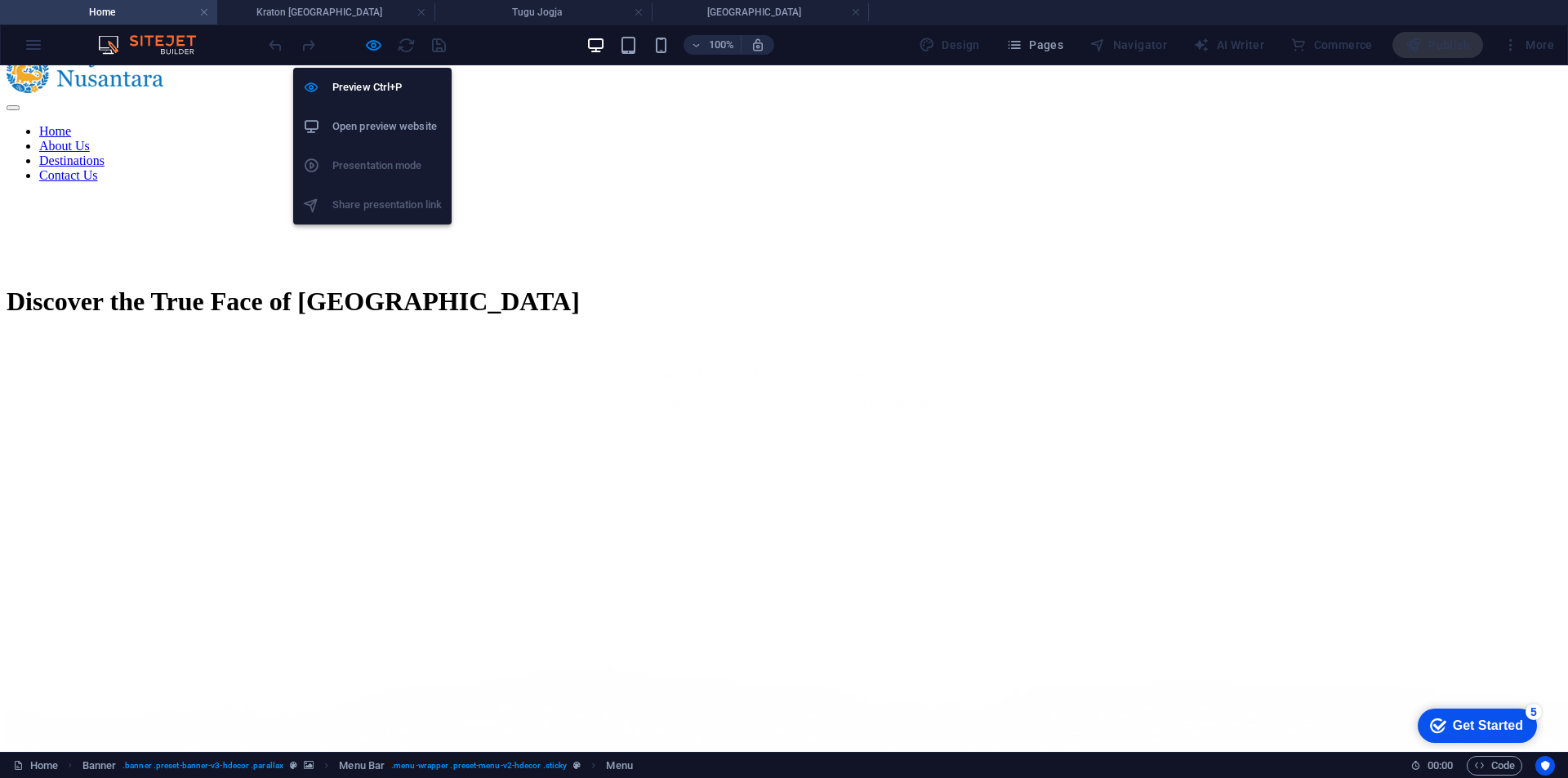
select select "1"
select select
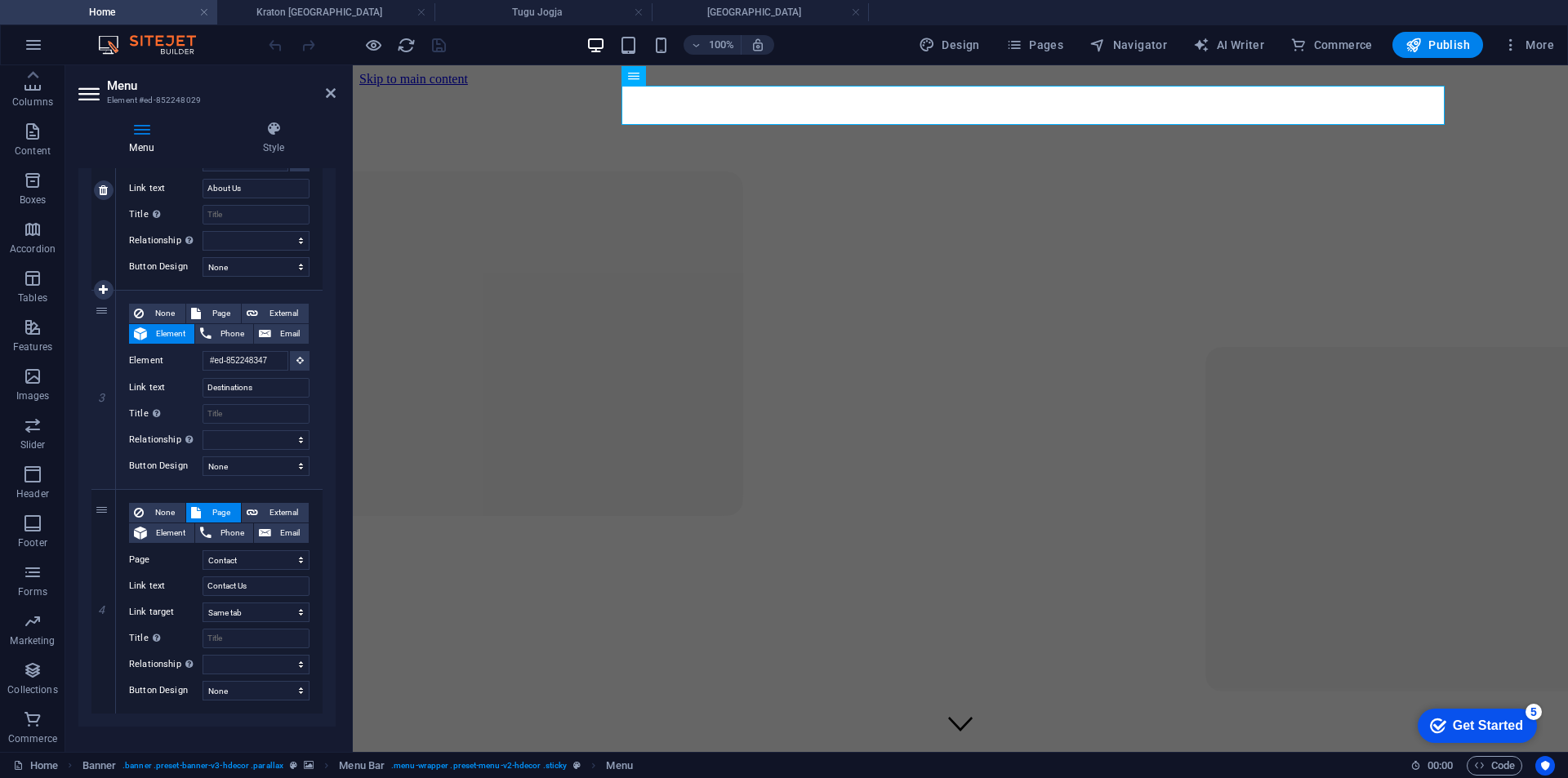
scroll to position [452, 0]
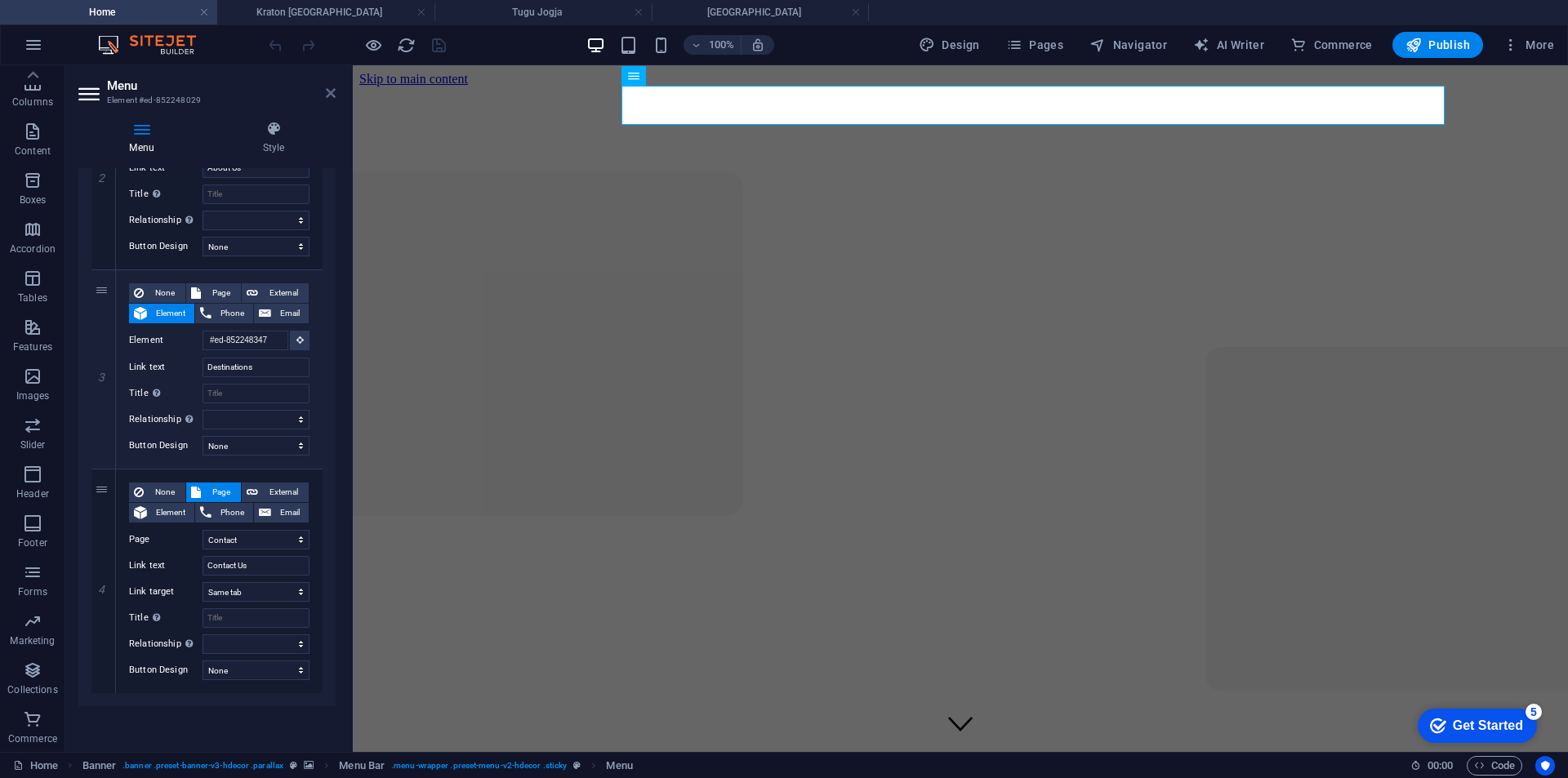
drag, startPoint x: 330, startPoint y: 90, endPoint x: 272, endPoint y: 27, distance: 85.6
click at [330, 90] on icon at bounding box center [330, 93] width 10 height 13
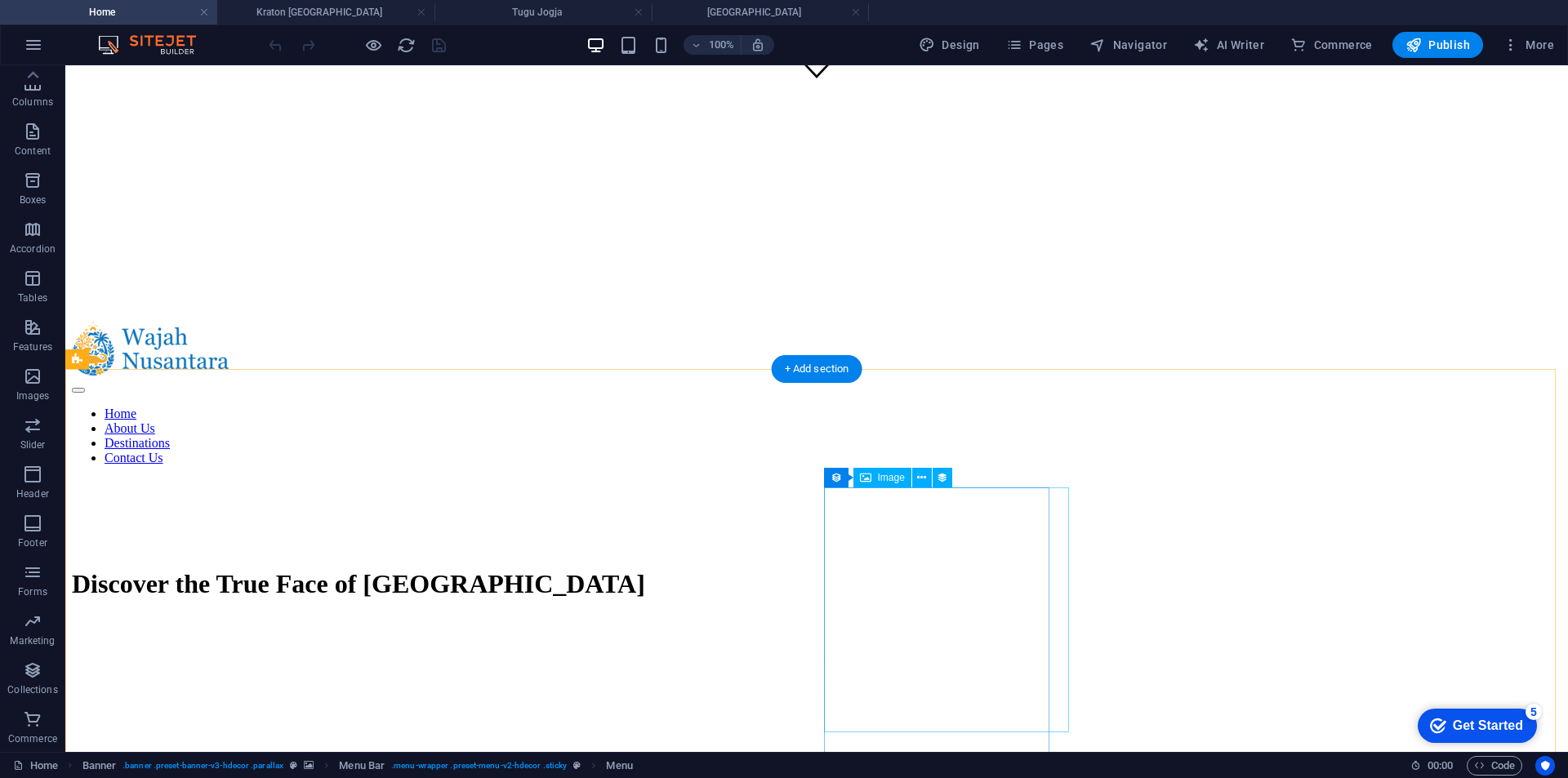
scroll to position [980, 0]
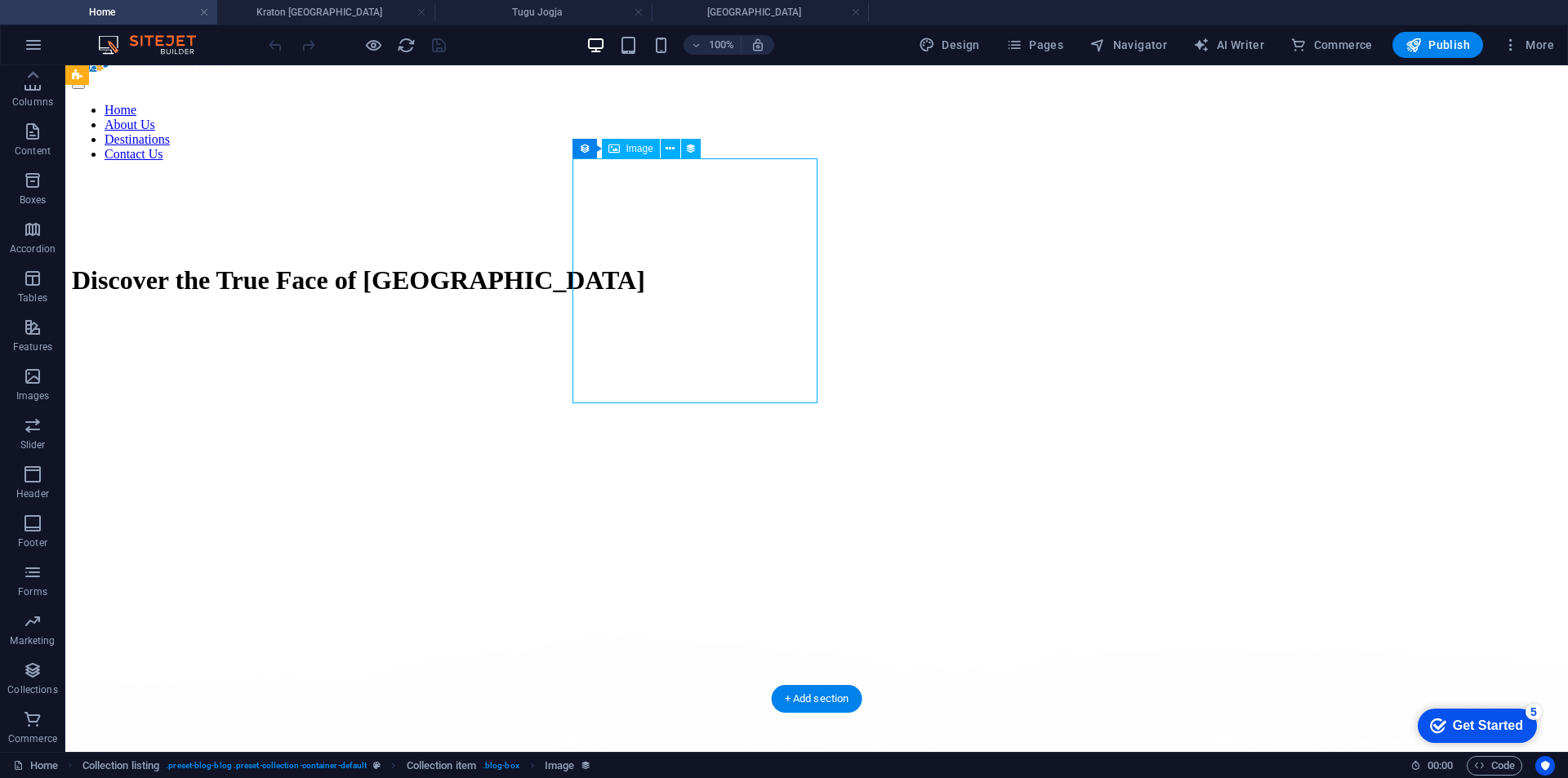
select select "px"
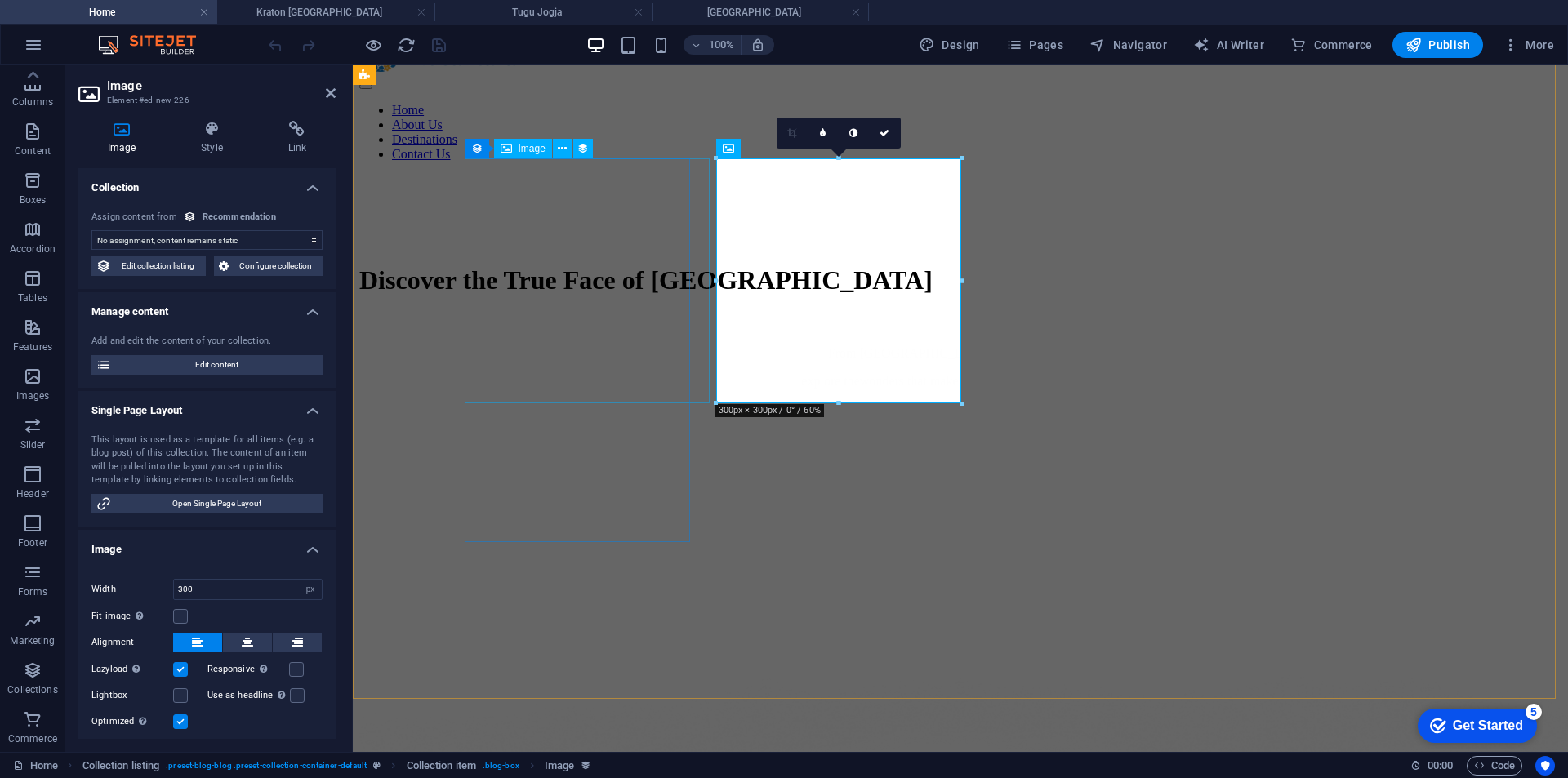
select select "image"
click at [216, 360] on span "Edit content" at bounding box center [217, 365] width 201 height 20
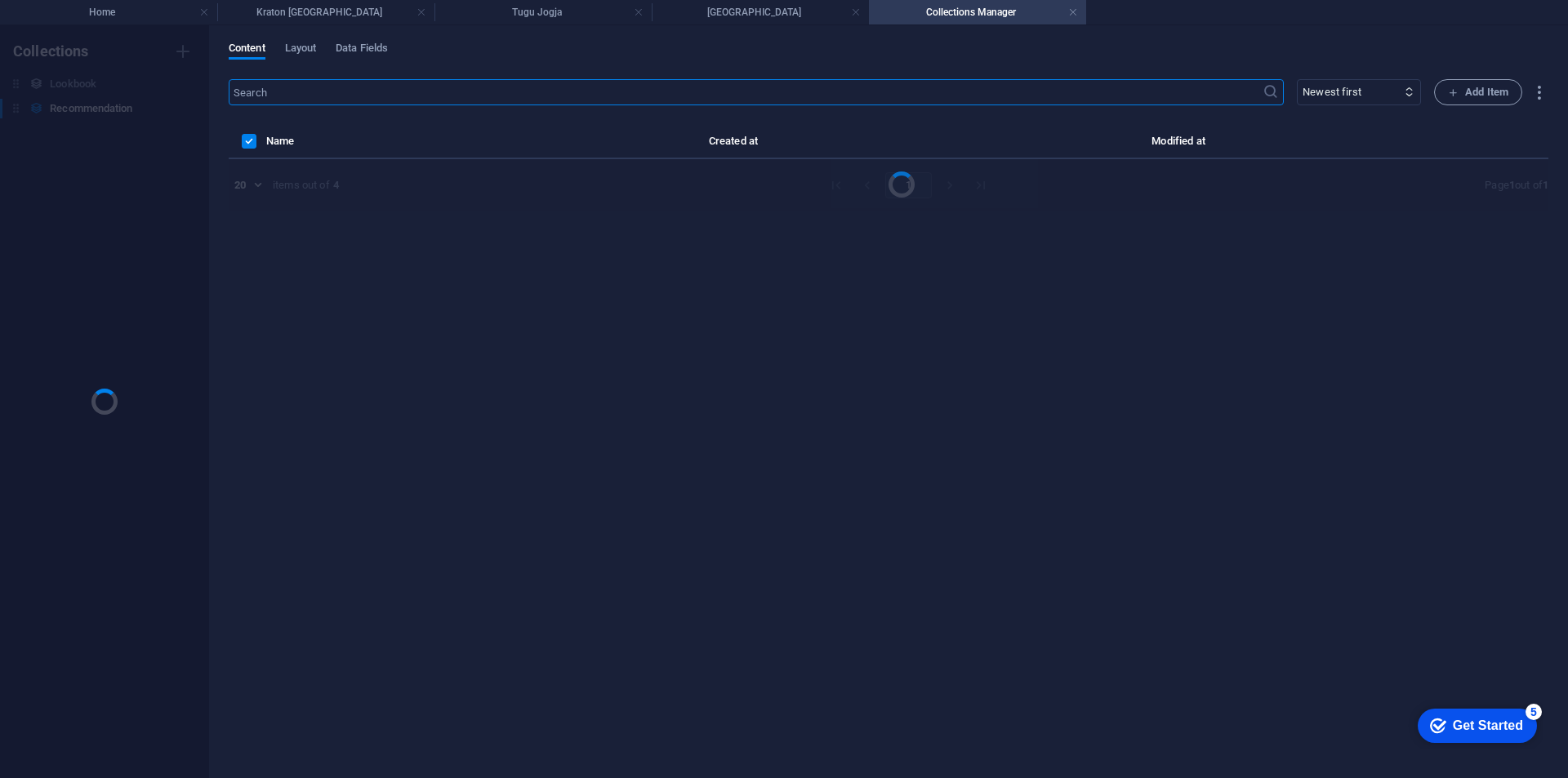
scroll to position [0, 0]
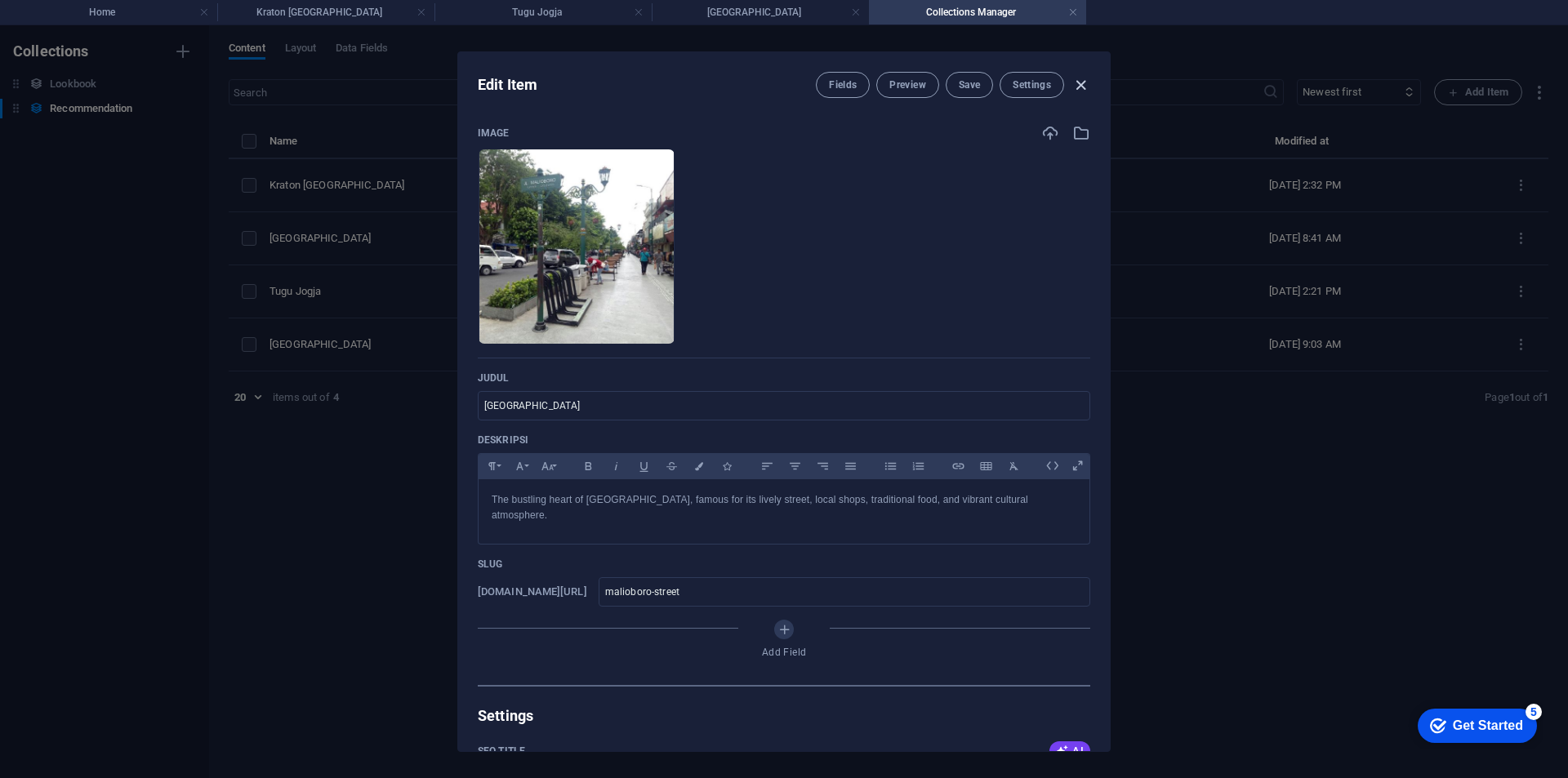
click at [1078, 90] on icon "button" at bounding box center [1081, 85] width 19 height 19
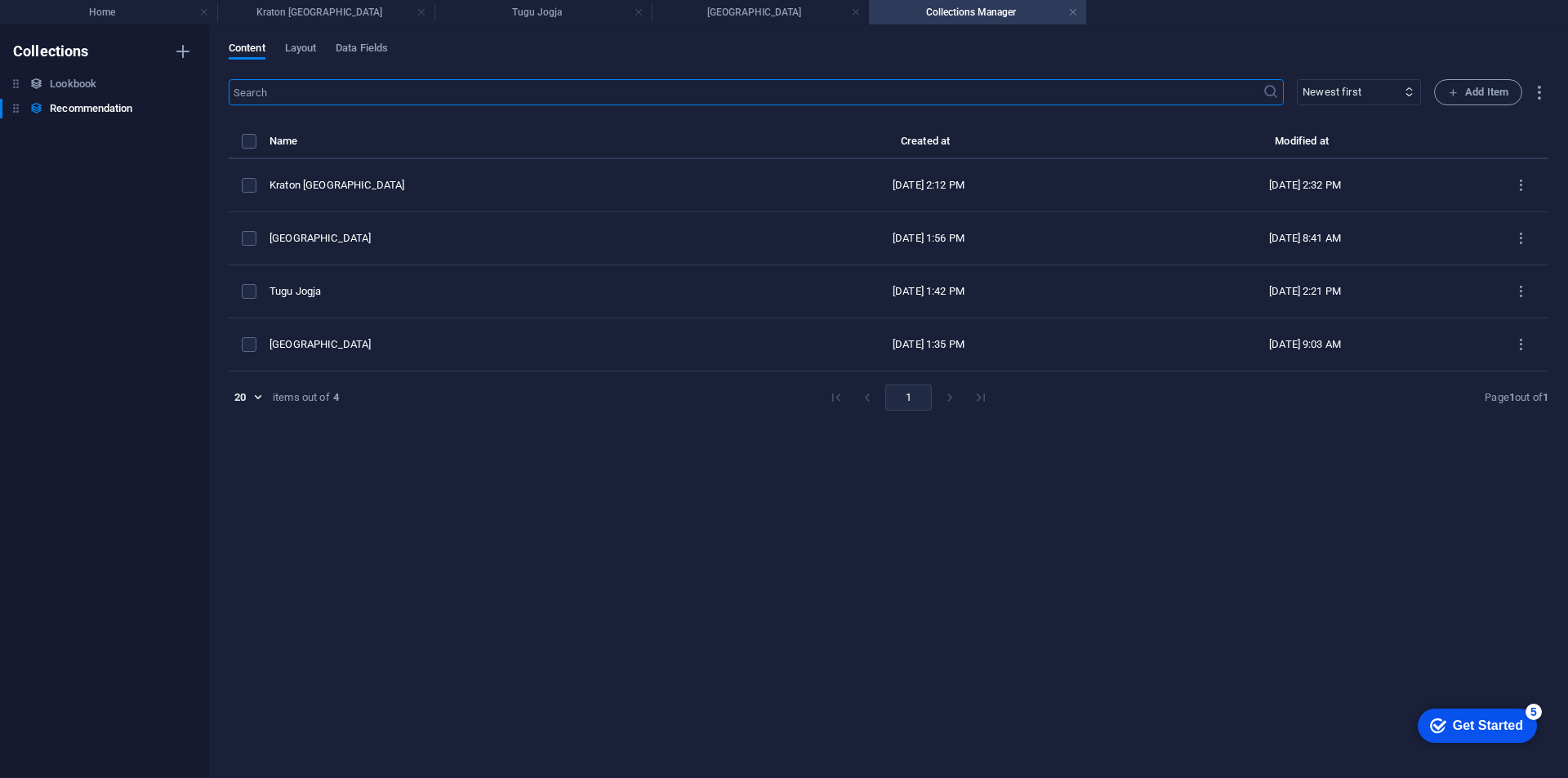
type input "malioboro-street"
click at [312, 49] on span "Layout" at bounding box center [301, 50] width 32 height 23
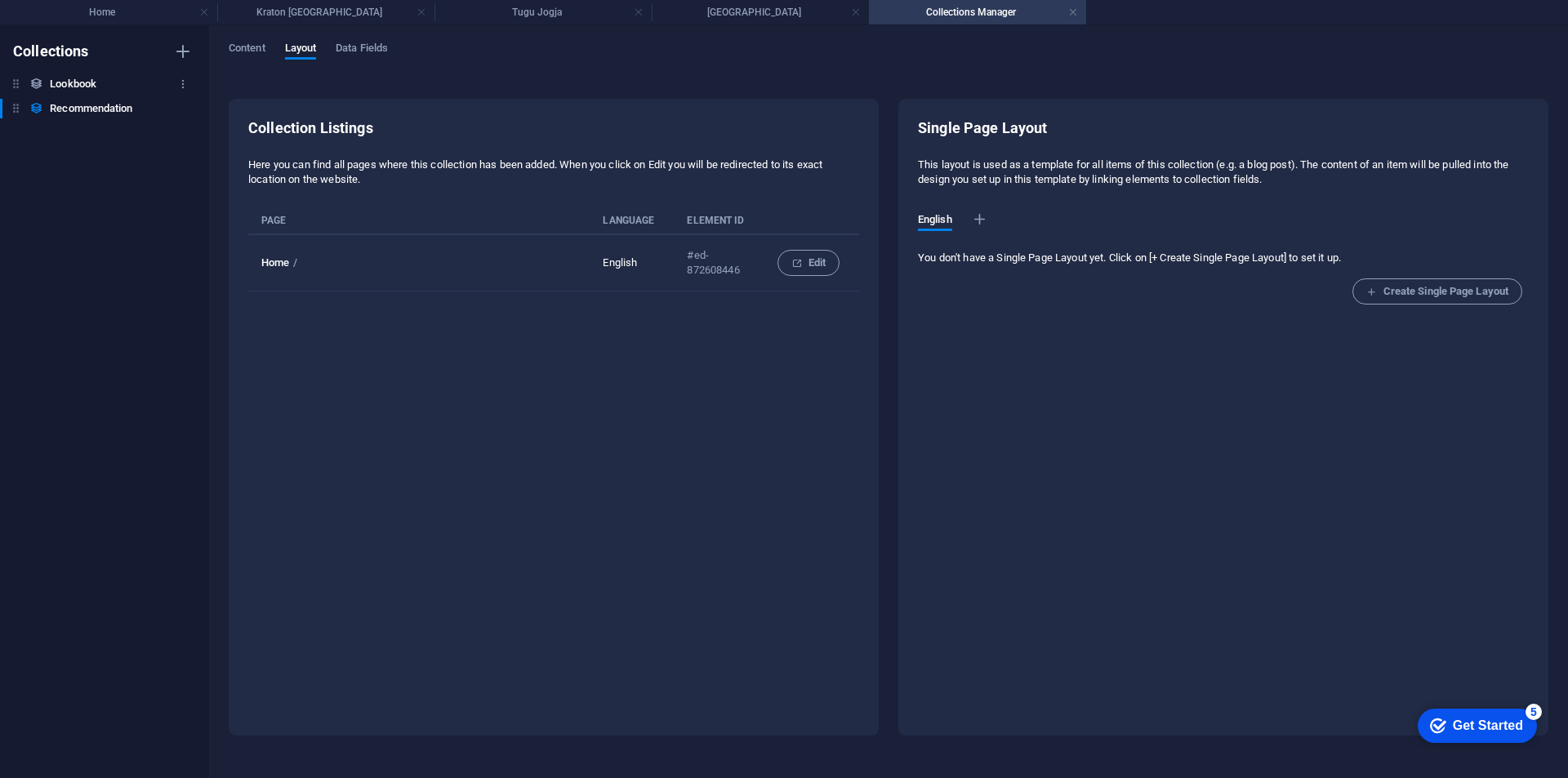
click at [135, 83] on div "Lookbook Lookbook" at bounding box center [96, 84] width 193 height 20
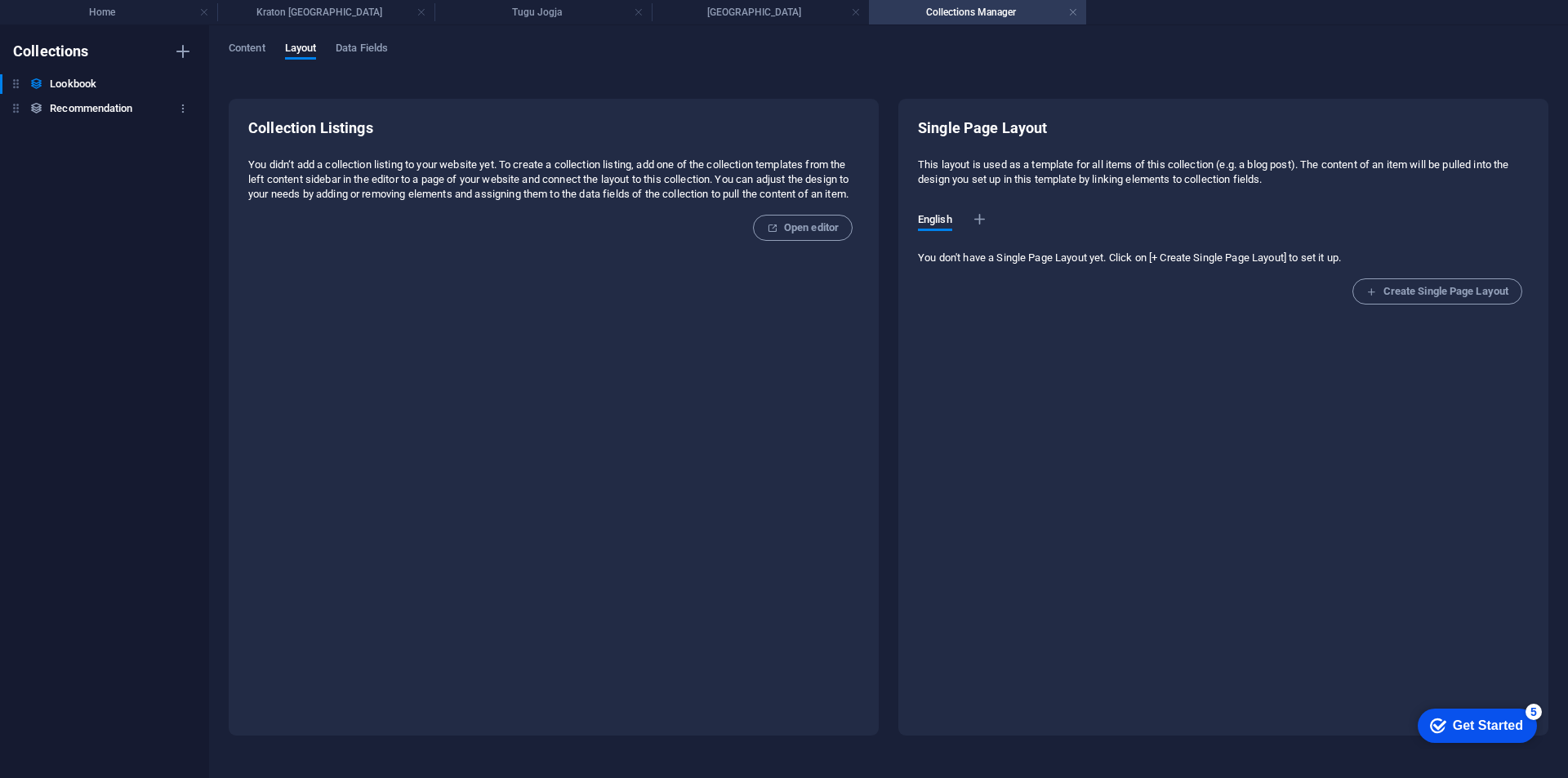
click at [136, 102] on div "Recommendation Recommendation" at bounding box center [96, 108] width 193 height 20
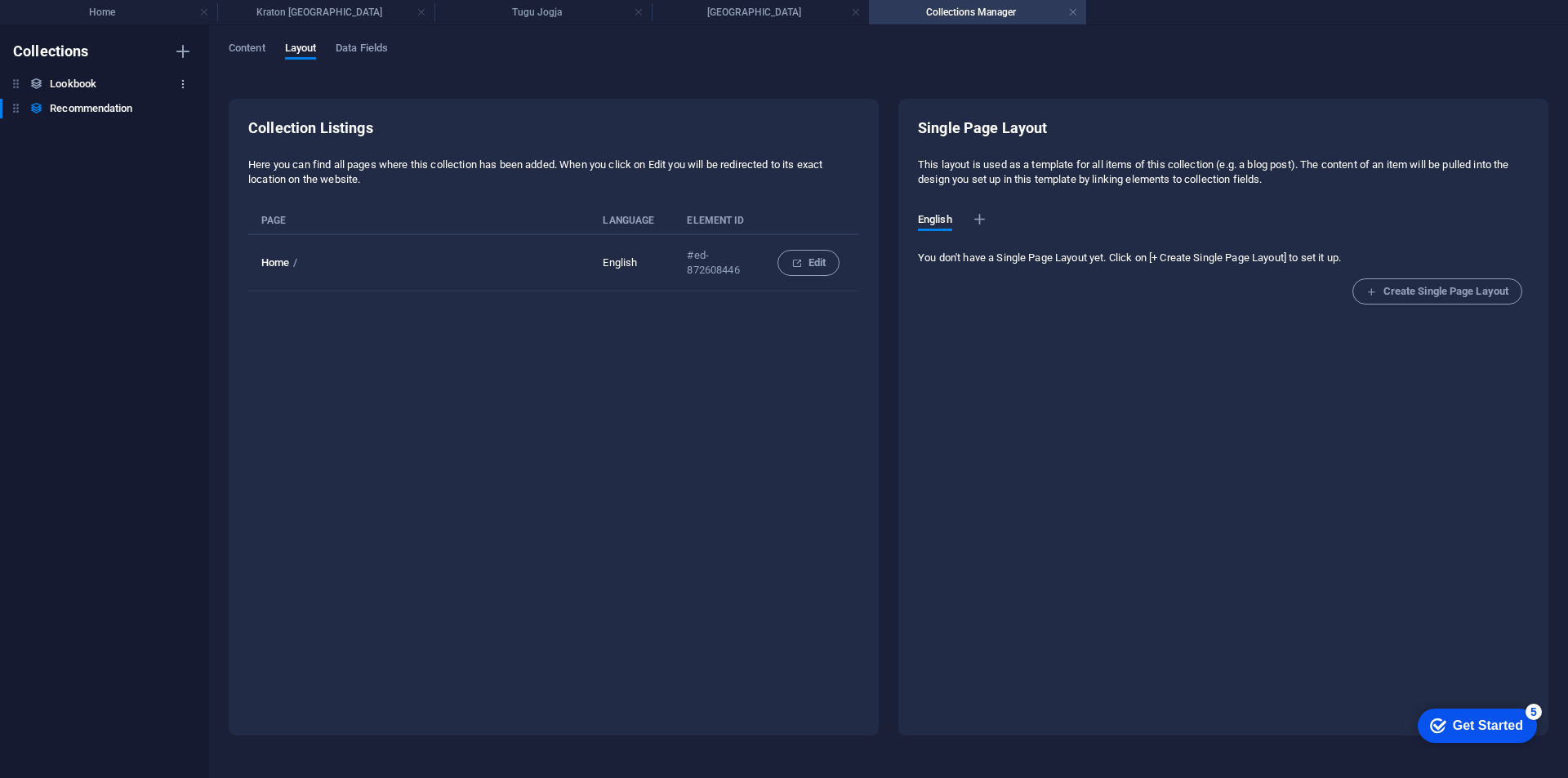
click at [177, 82] on icon "button" at bounding box center [183, 83] width 12 height 12
click at [81, 186] on div at bounding box center [784, 389] width 1568 height 778
click at [83, 85] on h6 "Lookbook" at bounding box center [73, 84] width 46 height 20
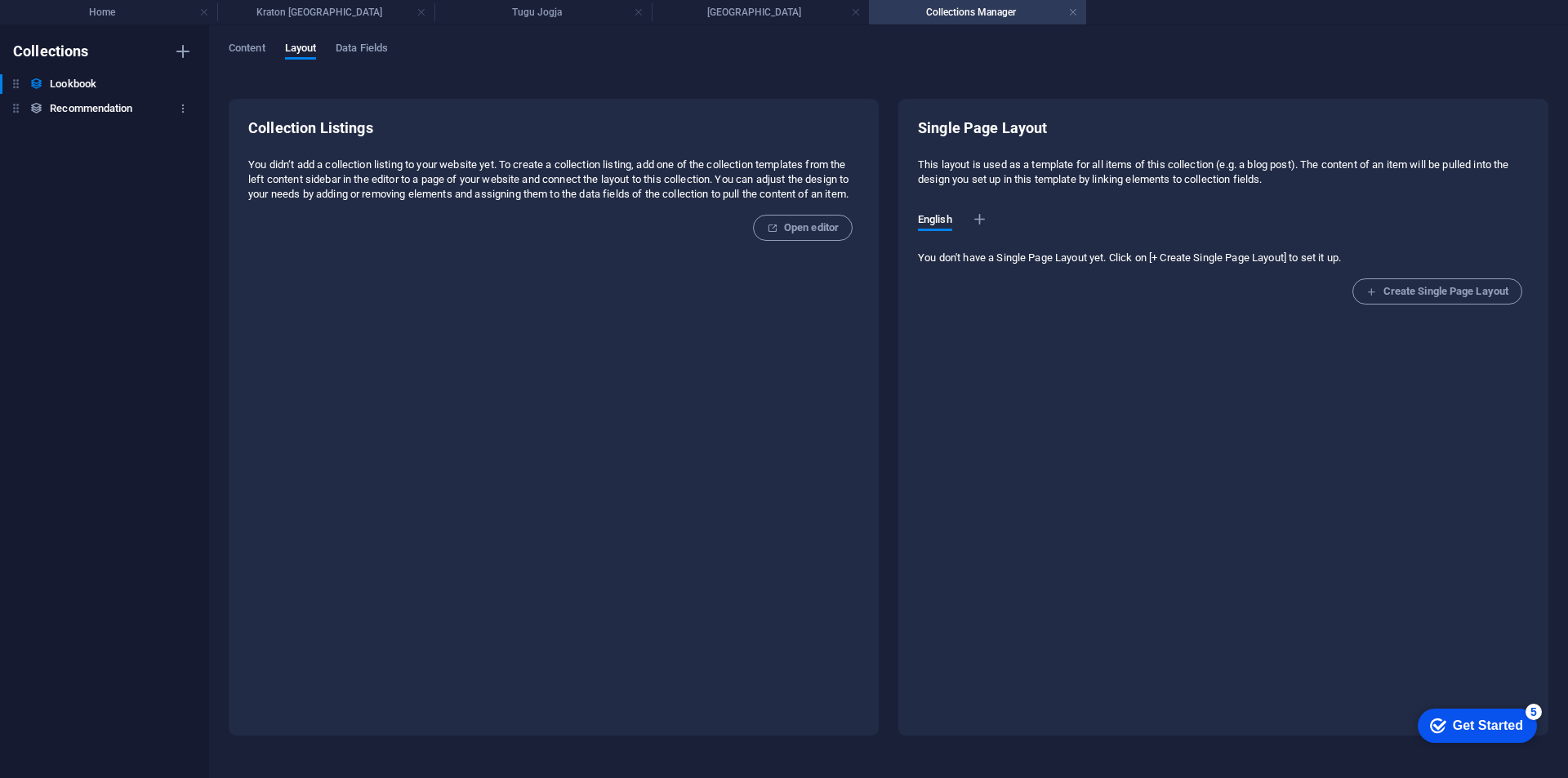
click at [89, 102] on h6 "Recommendation" at bounding box center [91, 108] width 83 height 20
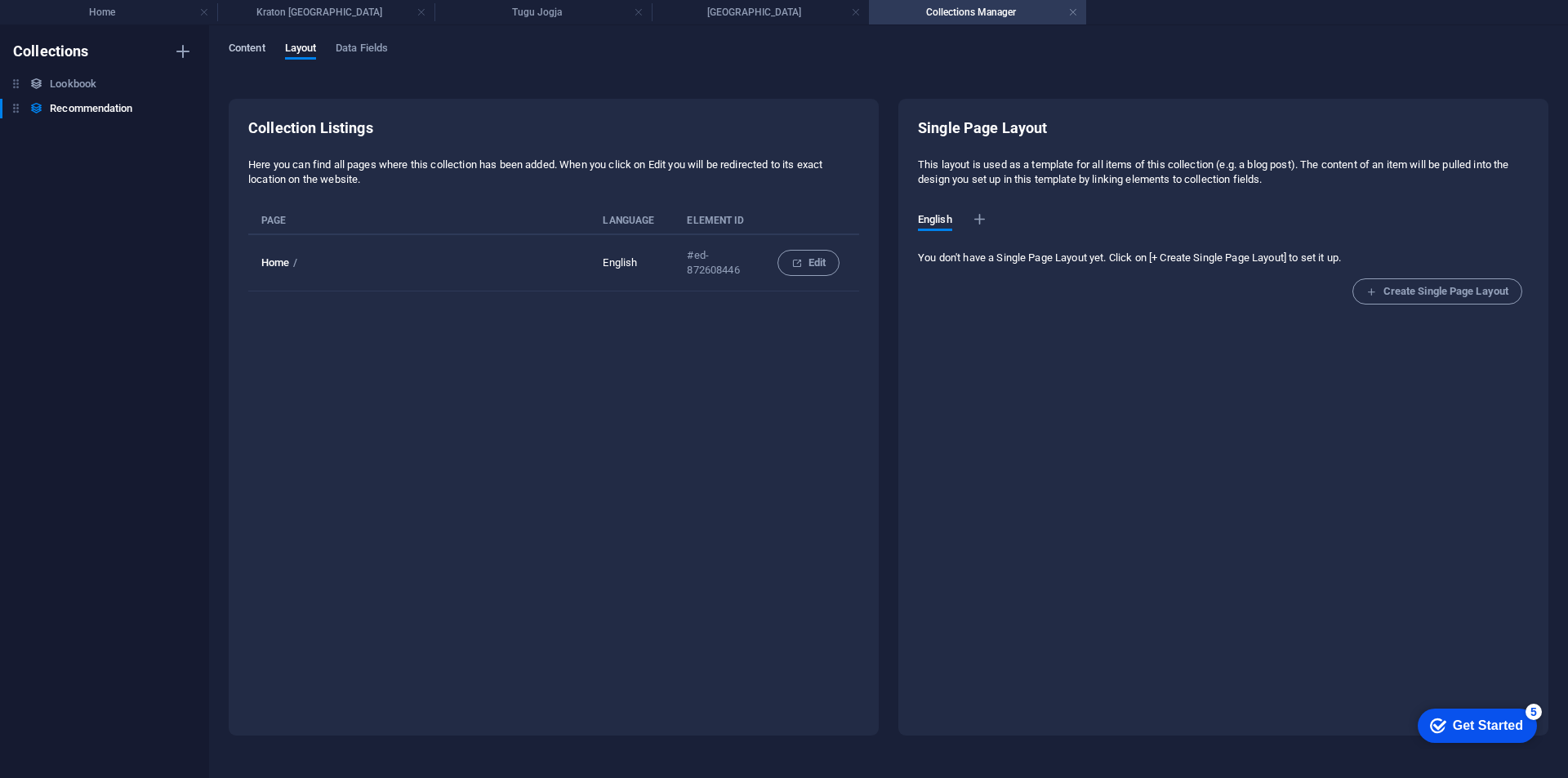
click at [251, 51] on span "Content" at bounding box center [247, 50] width 36 height 23
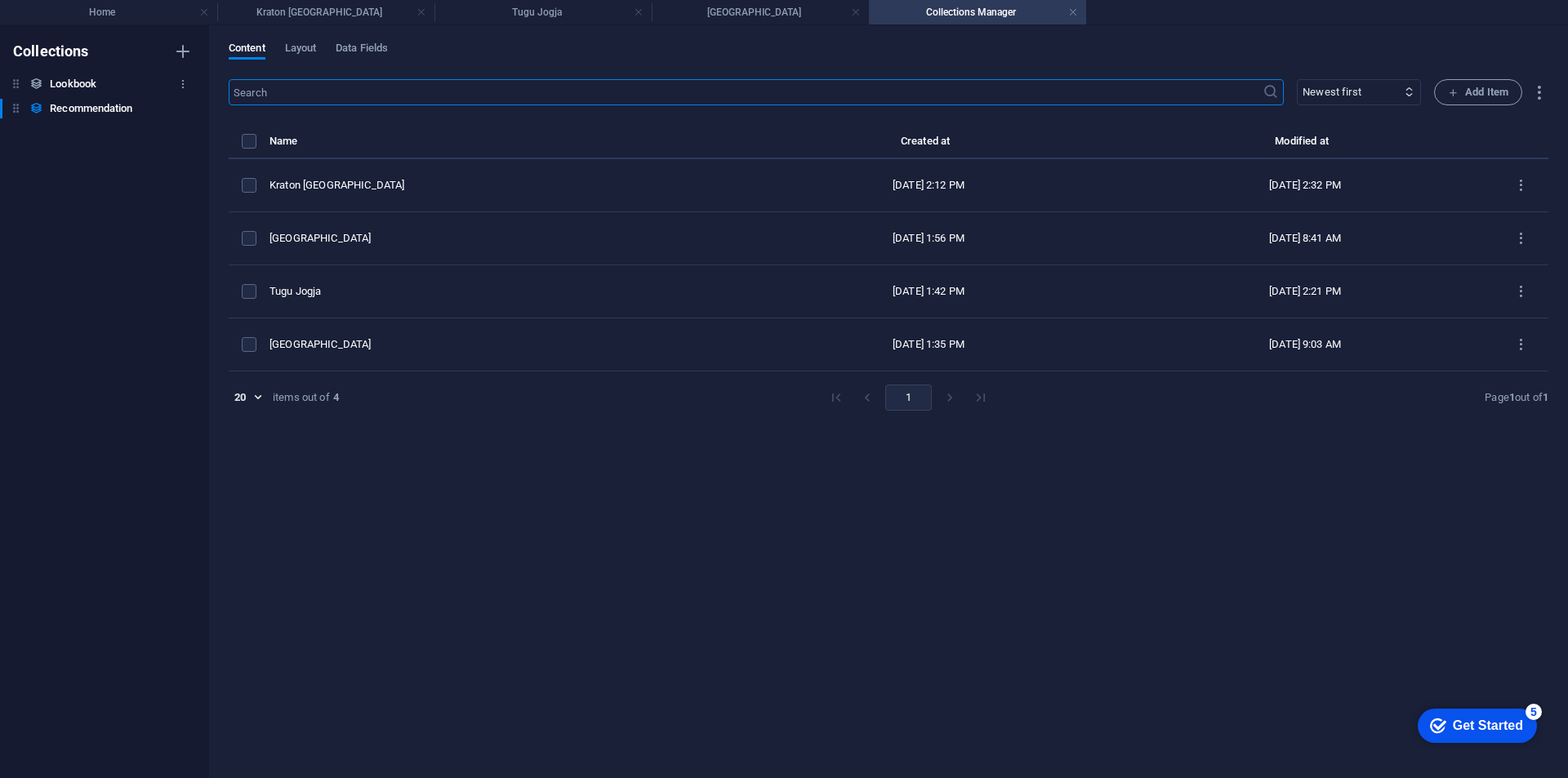
click at [79, 77] on h6 "Lookbook" at bounding box center [73, 84] width 46 height 20
click at [111, 118] on h6 "Recommendation" at bounding box center [91, 108] width 83 height 20
click at [1329, 87] on select "Newest first Oldest first Last modified Judul (ascending) Judul (descending) Sl…" at bounding box center [1359, 91] width 124 height 26
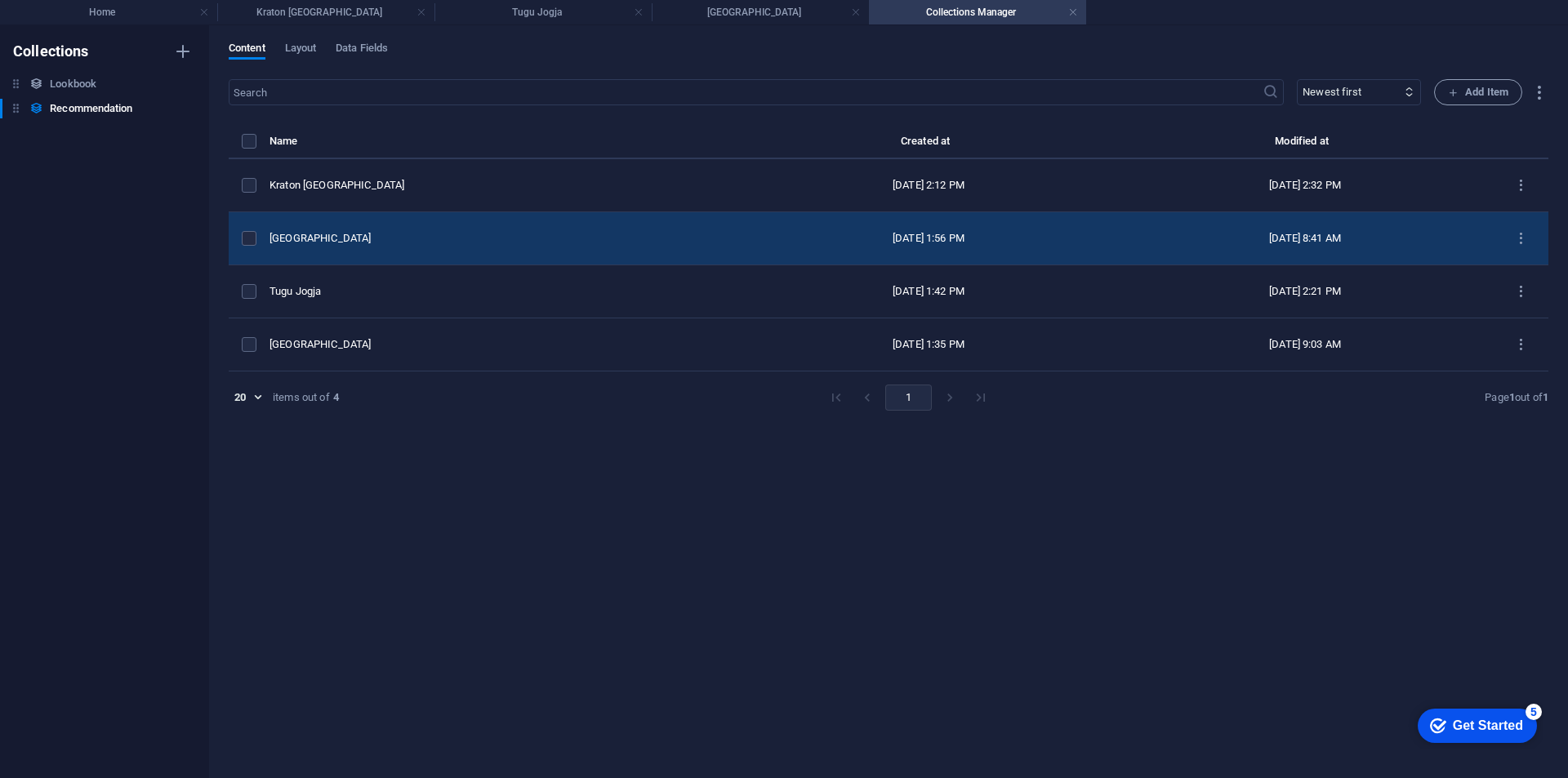
drag, startPoint x: 1405, startPoint y: 295, endPoint x: 1397, endPoint y: 218, distance: 77.4
click at [1397, 218] on tbody "[GEOGRAPHIC_DATA] [DATE] 2:12 PM [DATE] 2:32 PM [GEOGRAPHIC_DATA] [DATE] 1:56 P…" at bounding box center [889, 264] width 1320 height 212
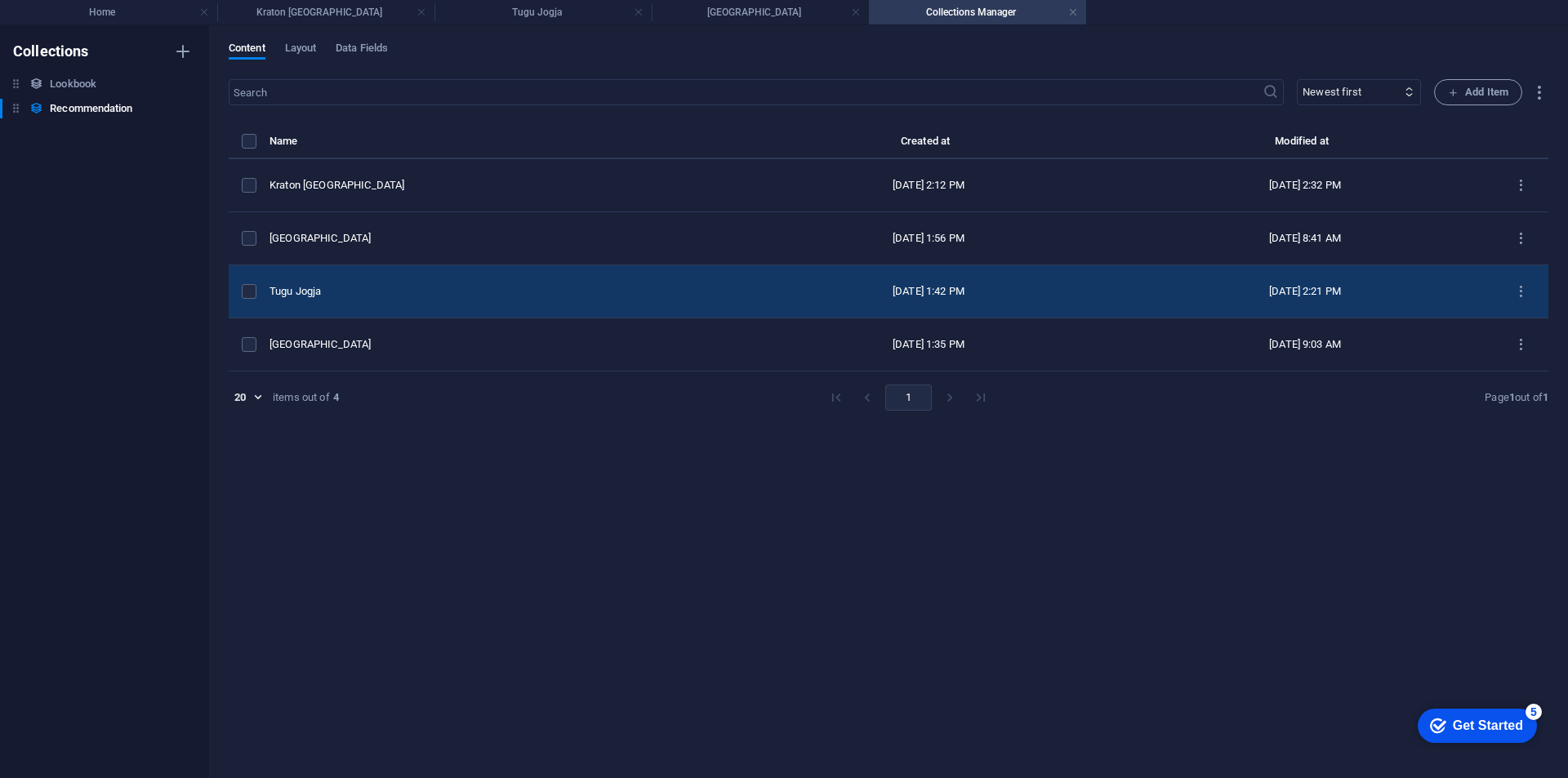
click at [1382, 283] on td "[DATE] 2:21 PM" at bounding box center [1305, 292] width 376 height 53
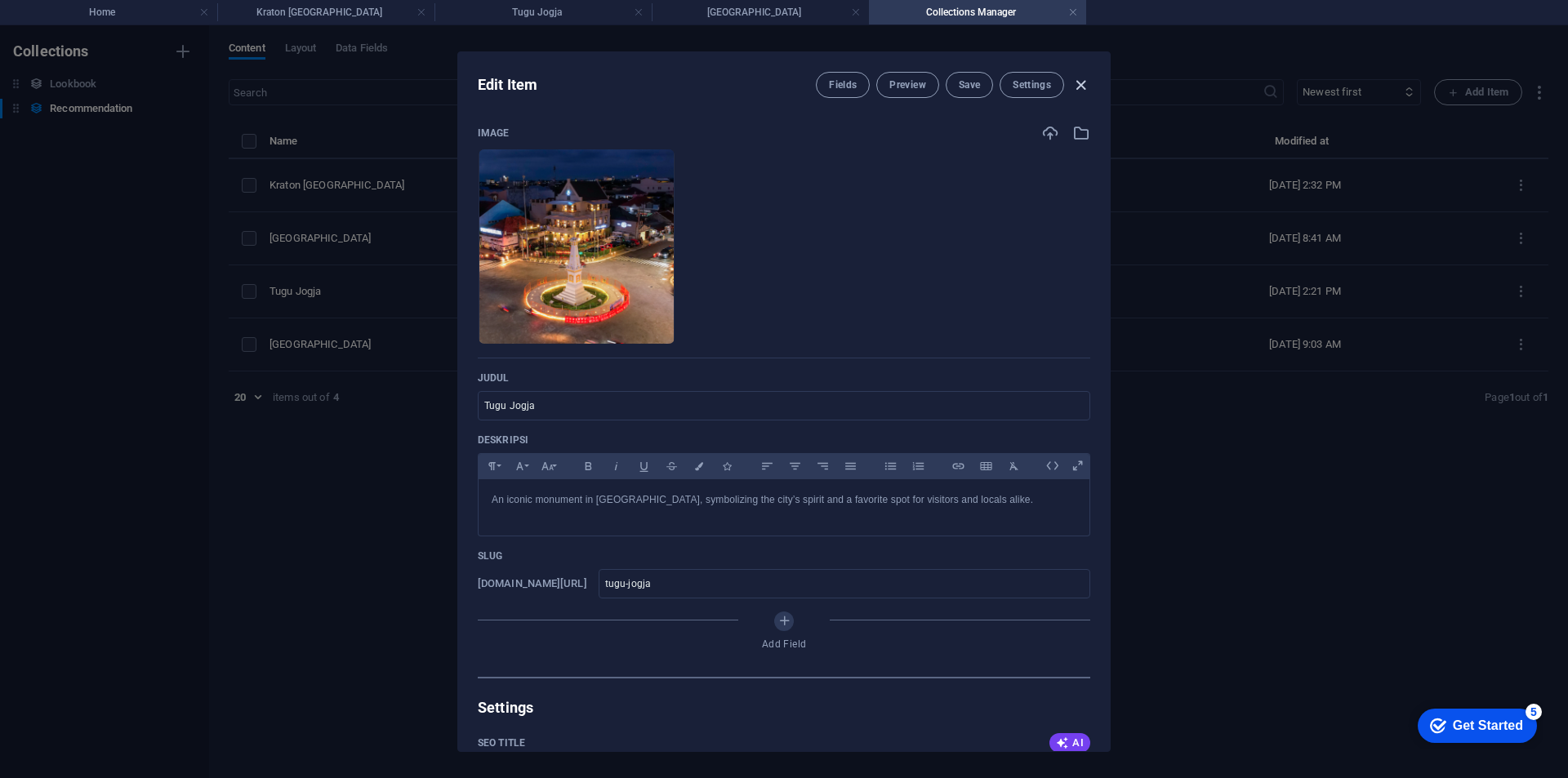
click at [1083, 83] on icon "button" at bounding box center [1081, 85] width 19 height 19
type input "tugu-jogja"
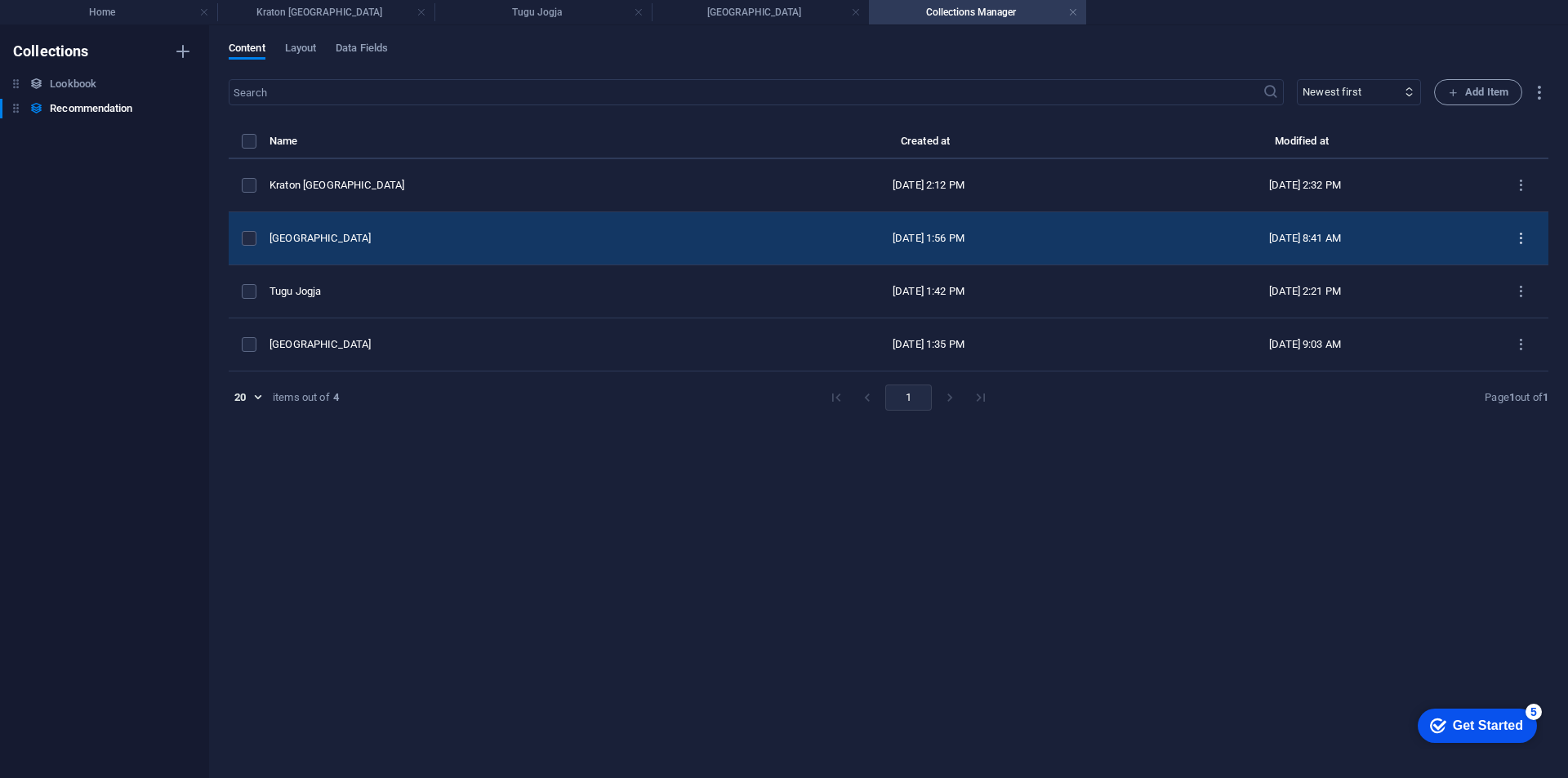
click at [1524, 242] on icon "items list" at bounding box center [1521, 238] width 15 height 15
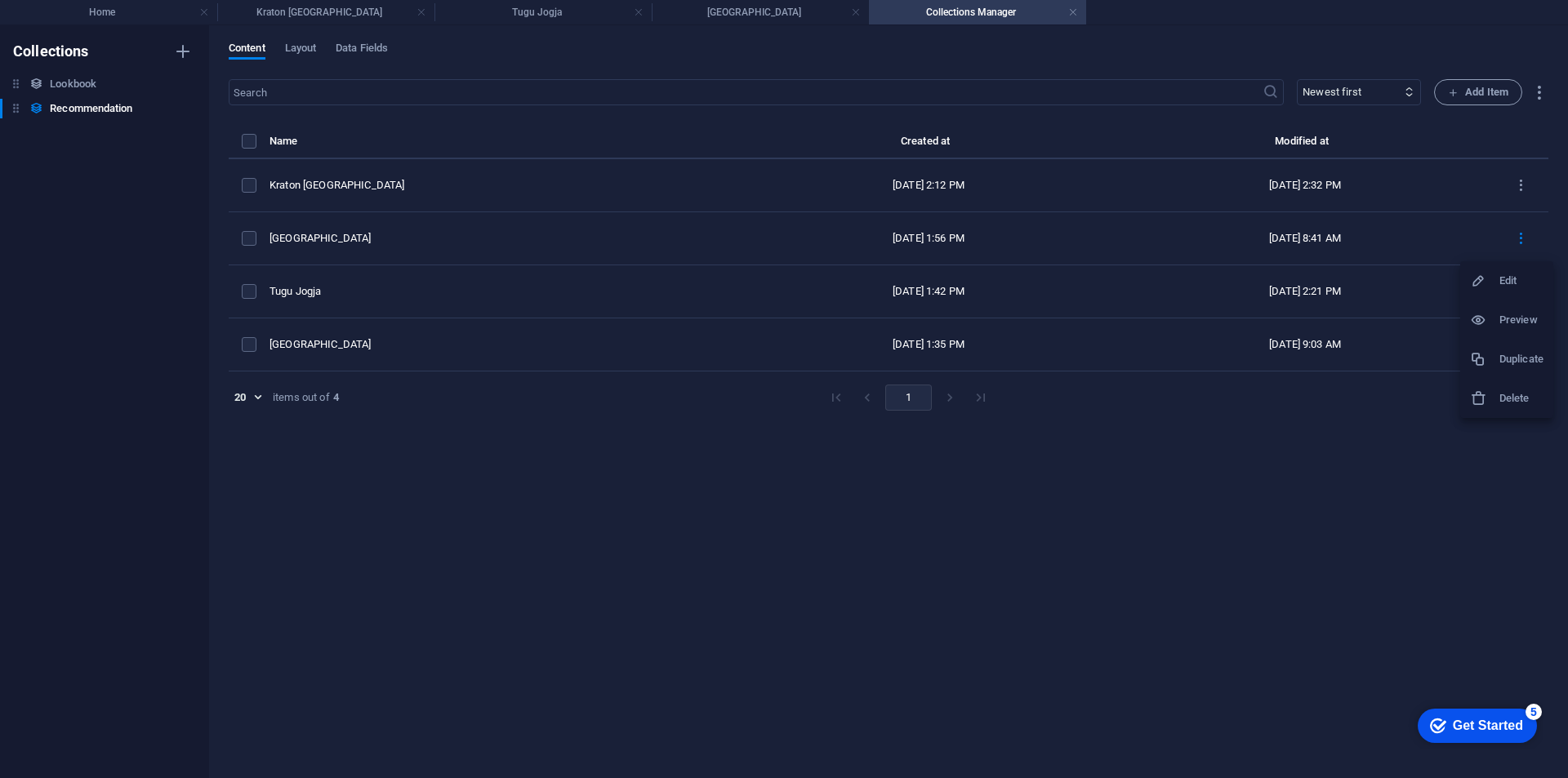
click at [1346, 467] on div at bounding box center [784, 389] width 1568 height 778
drag, startPoint x: 390, startPoint y: 514, endPoint x: 383, endPoint y: 459, distance: 55.4
click at [390, 514] on div "​ Newest first Oldest first Last modified Judul (ascending) Judul (descending) …" at bounding box center [889, 420] width 1320 height 683
click at [350, 49] on span "Data Fields" at bounding box center [361, 50] width 52 height 23
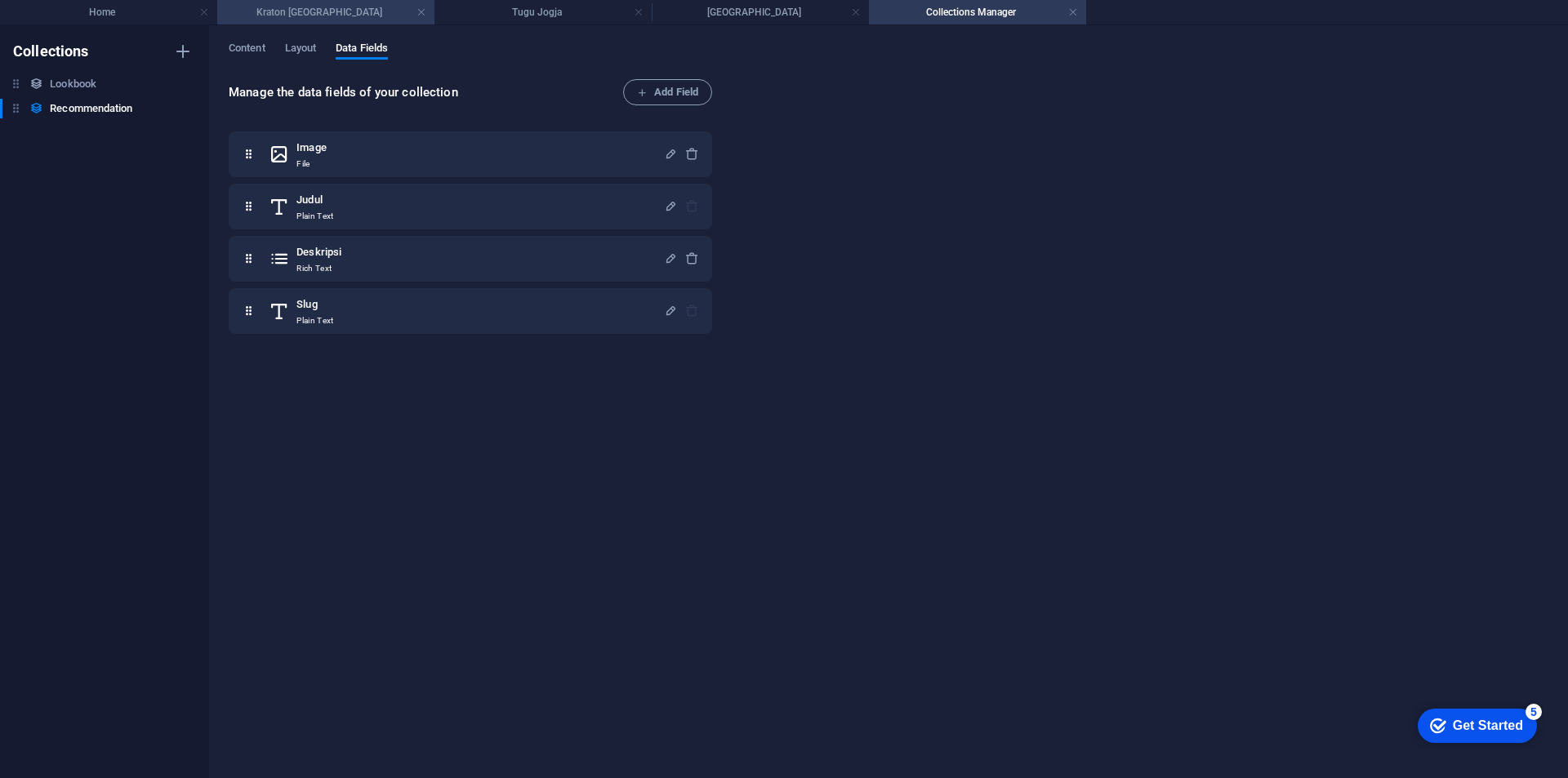
click at [295, 15] on h4 "Kraton [GEOGRAPHIC_DATA]" at bounding box center [326, 12] width 217 height 18
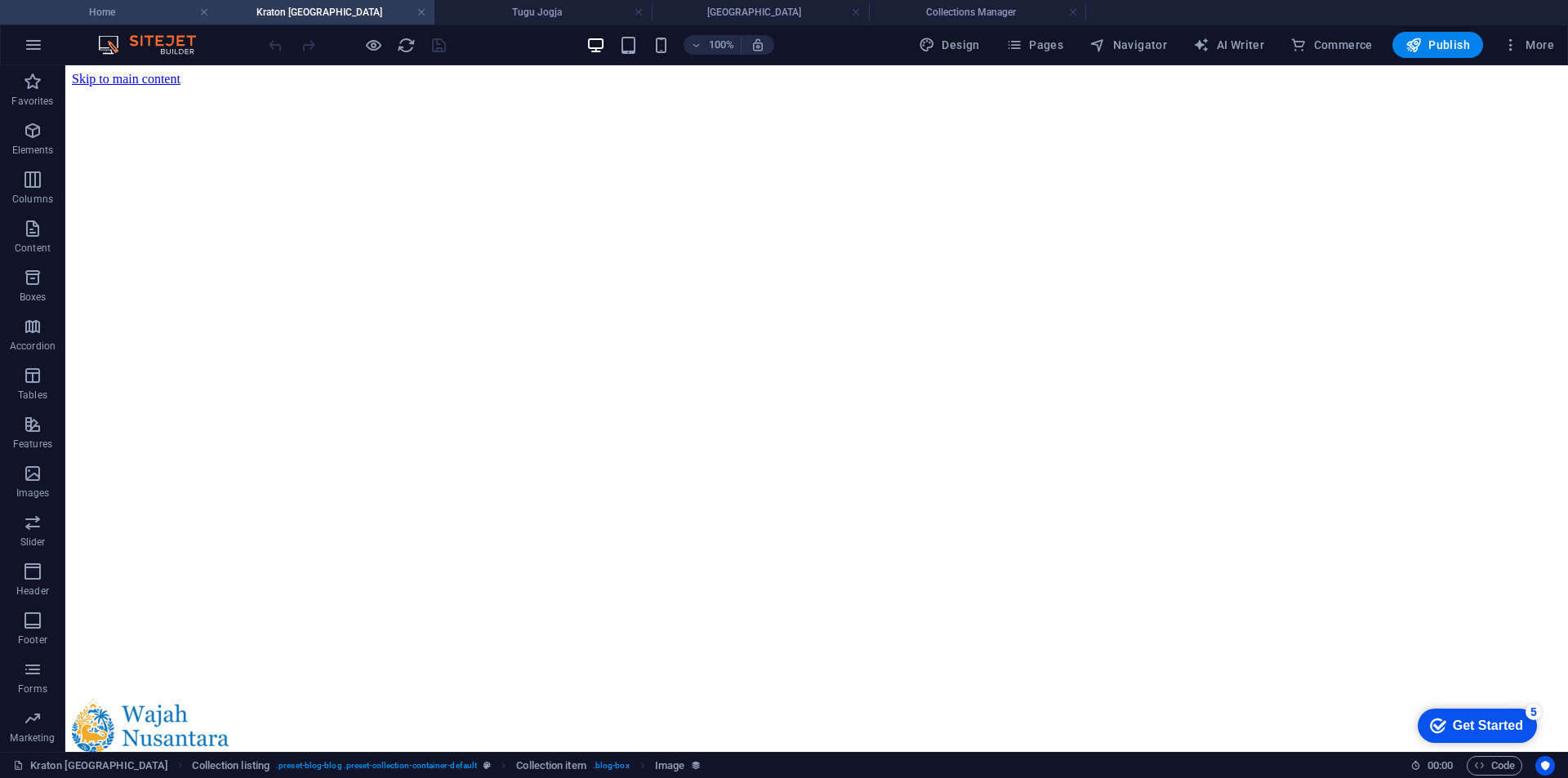
click at [135, 12] on h4 "Home" at bounding box center [108, 12] width 217 height 18
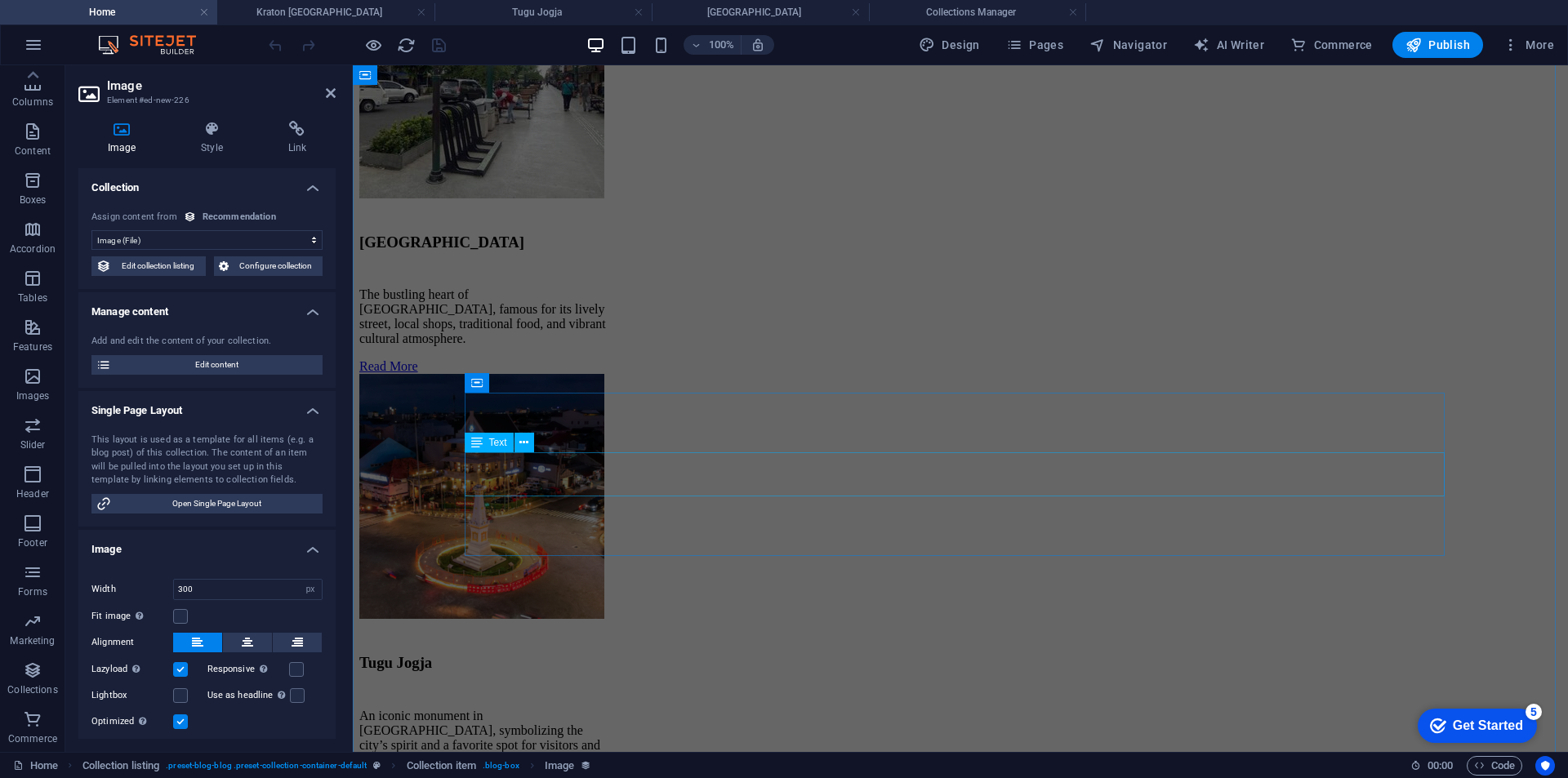
scroll to position [2235, 0]
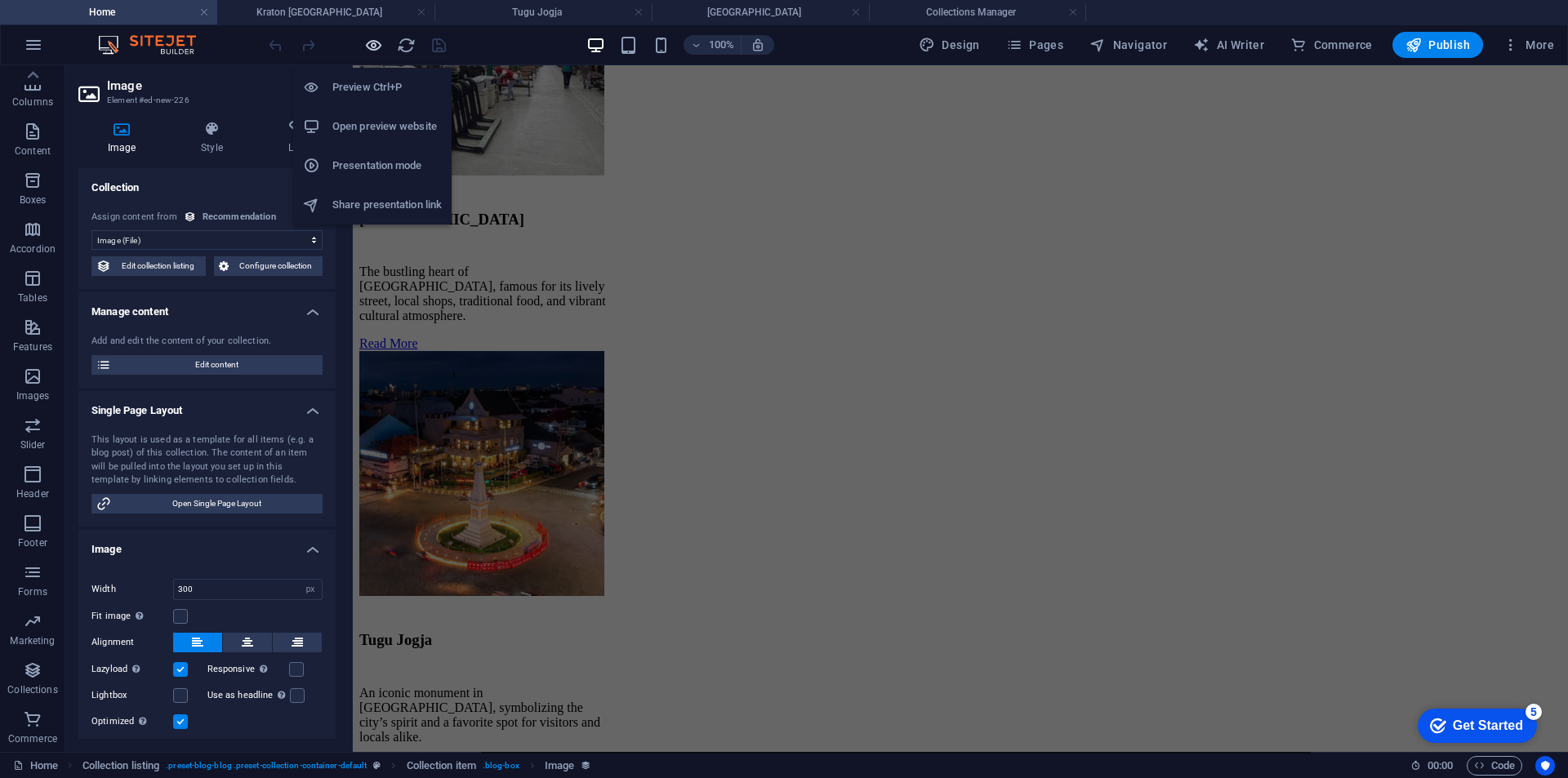
click at [375, 42] on icon "button" at bounding box center [374, 45] width 19 height 19
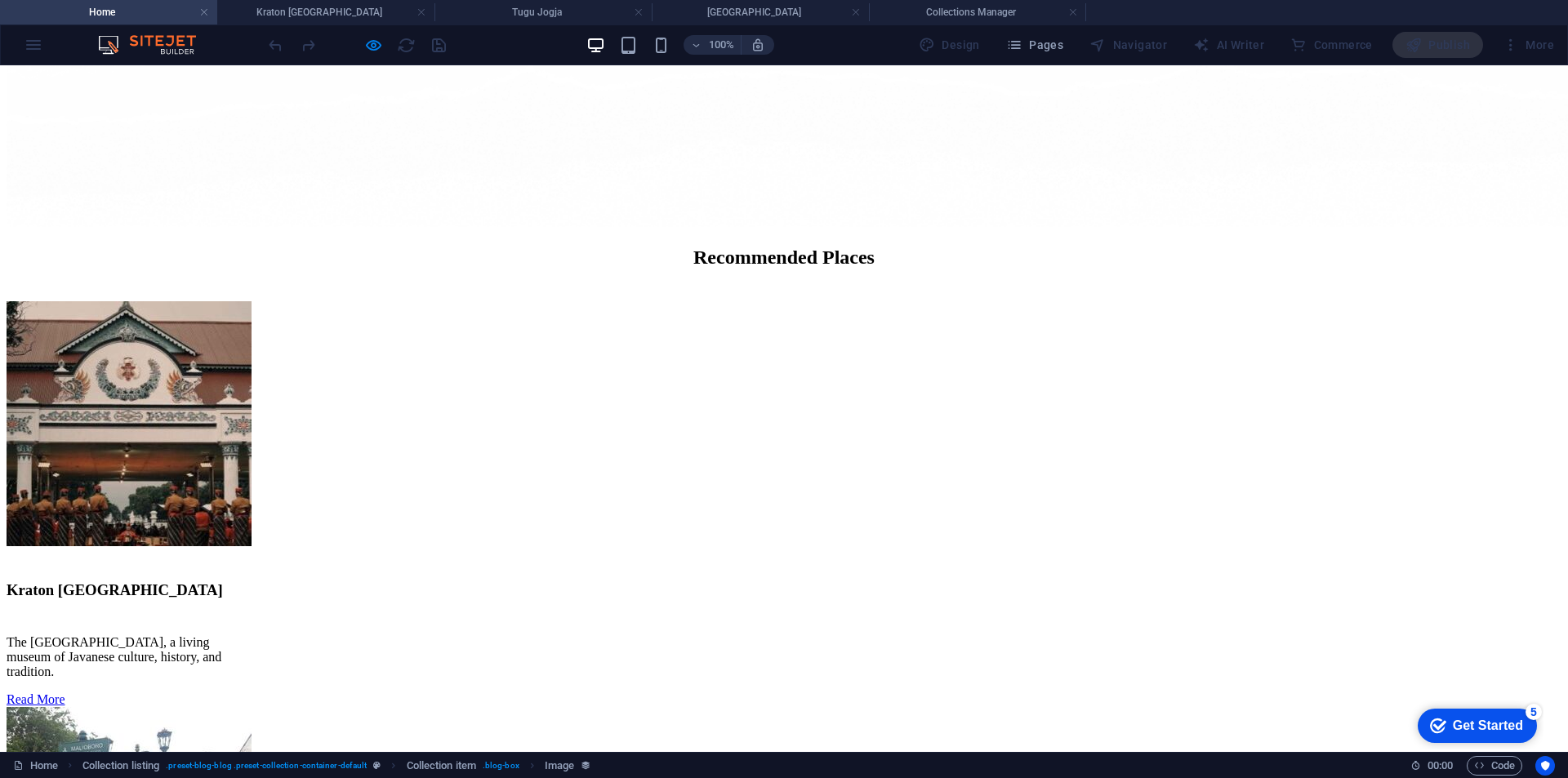
scroll to position [2069, 0]
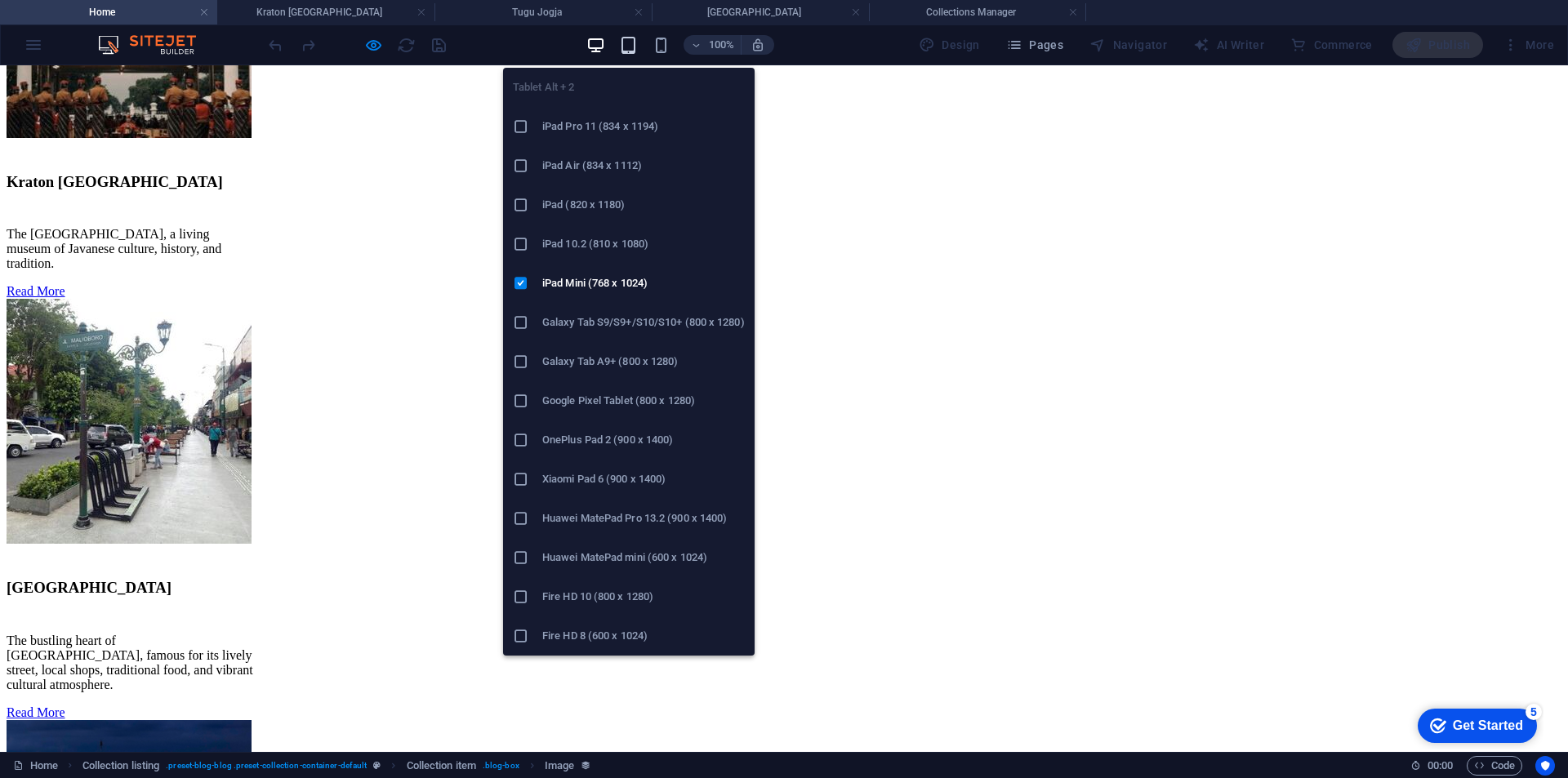
drag, startPoint x: 632, startPoint y: 46, endPoint x: 374, endPoint y: 285, distance: 351.7
click at [632, 46] on icon "button" at bounding box center [628, 45] width 19 height 19
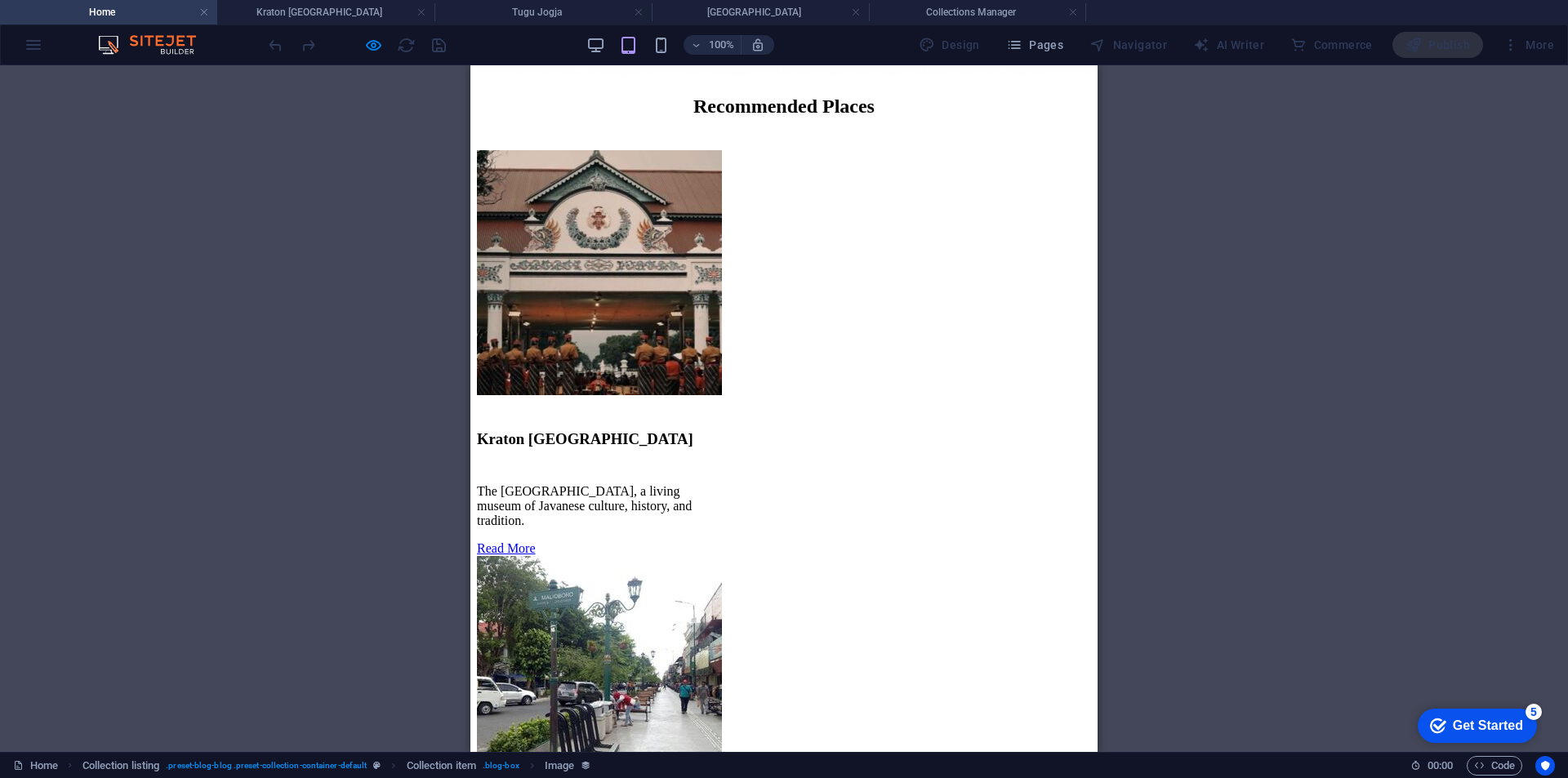
scroll to position [1427, 0]
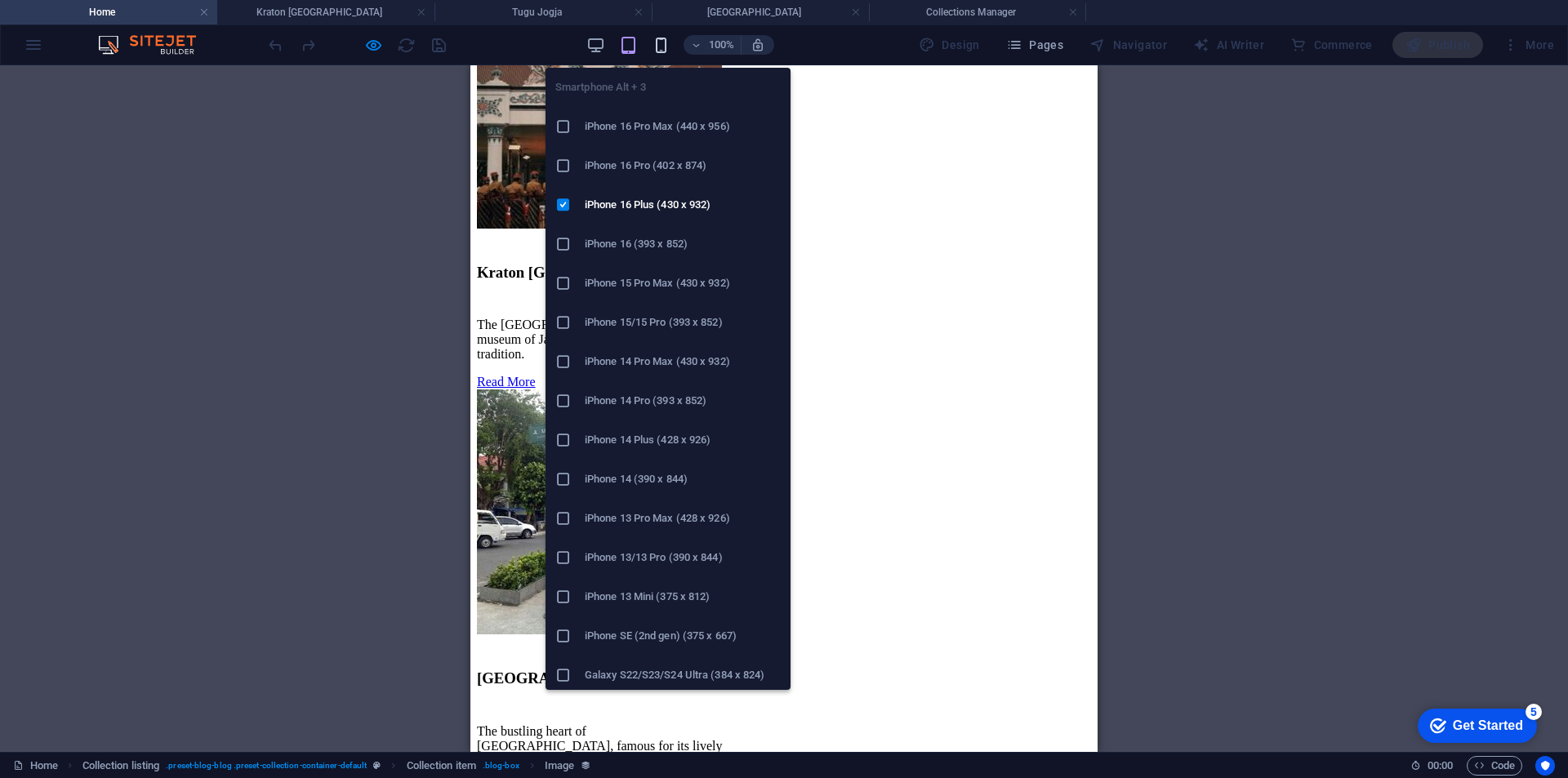
click at [666, 44] on icon "button" at bounding box center [661, 45] width 19 height 19
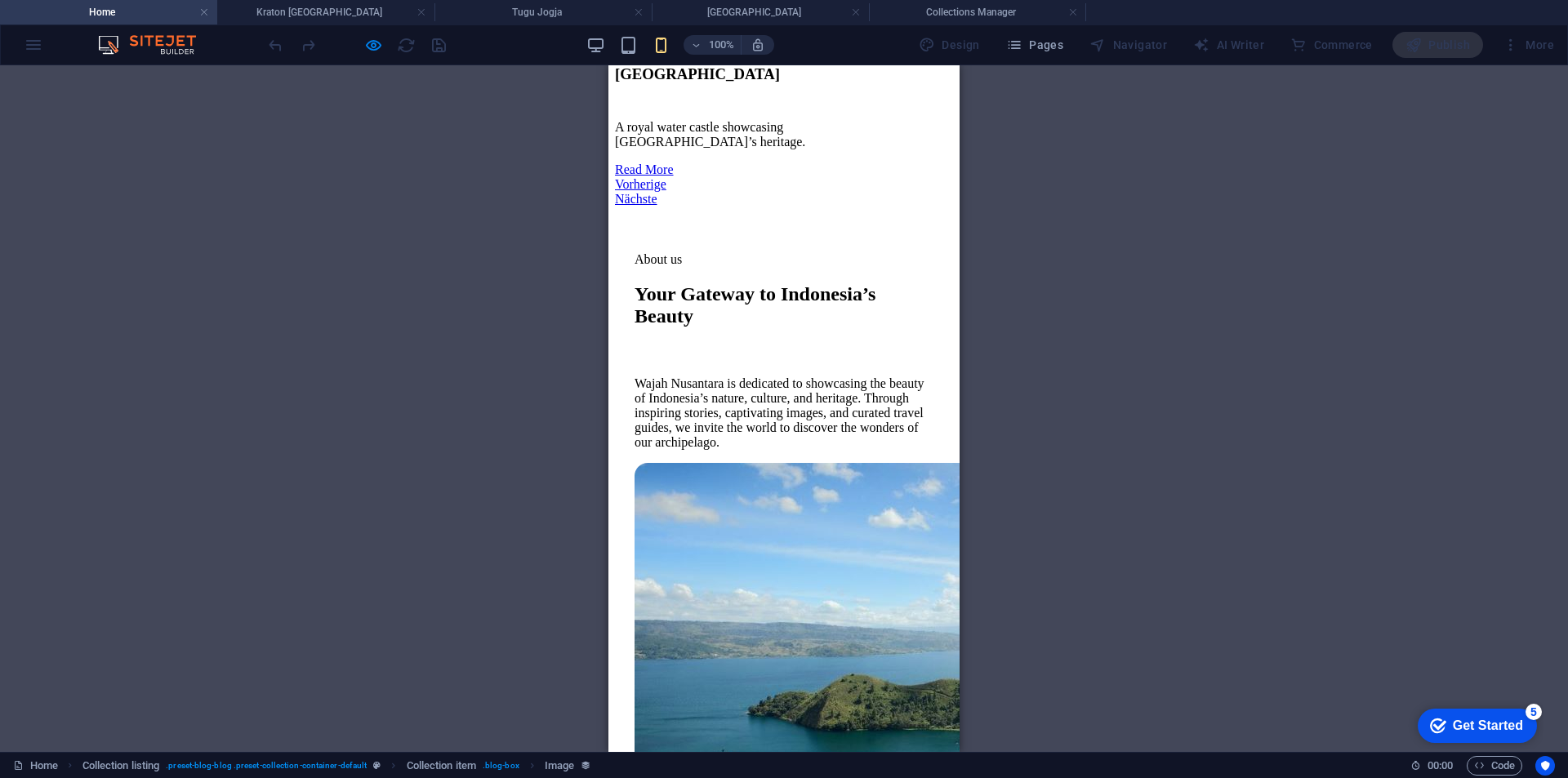
scroll to position [2809, 0]
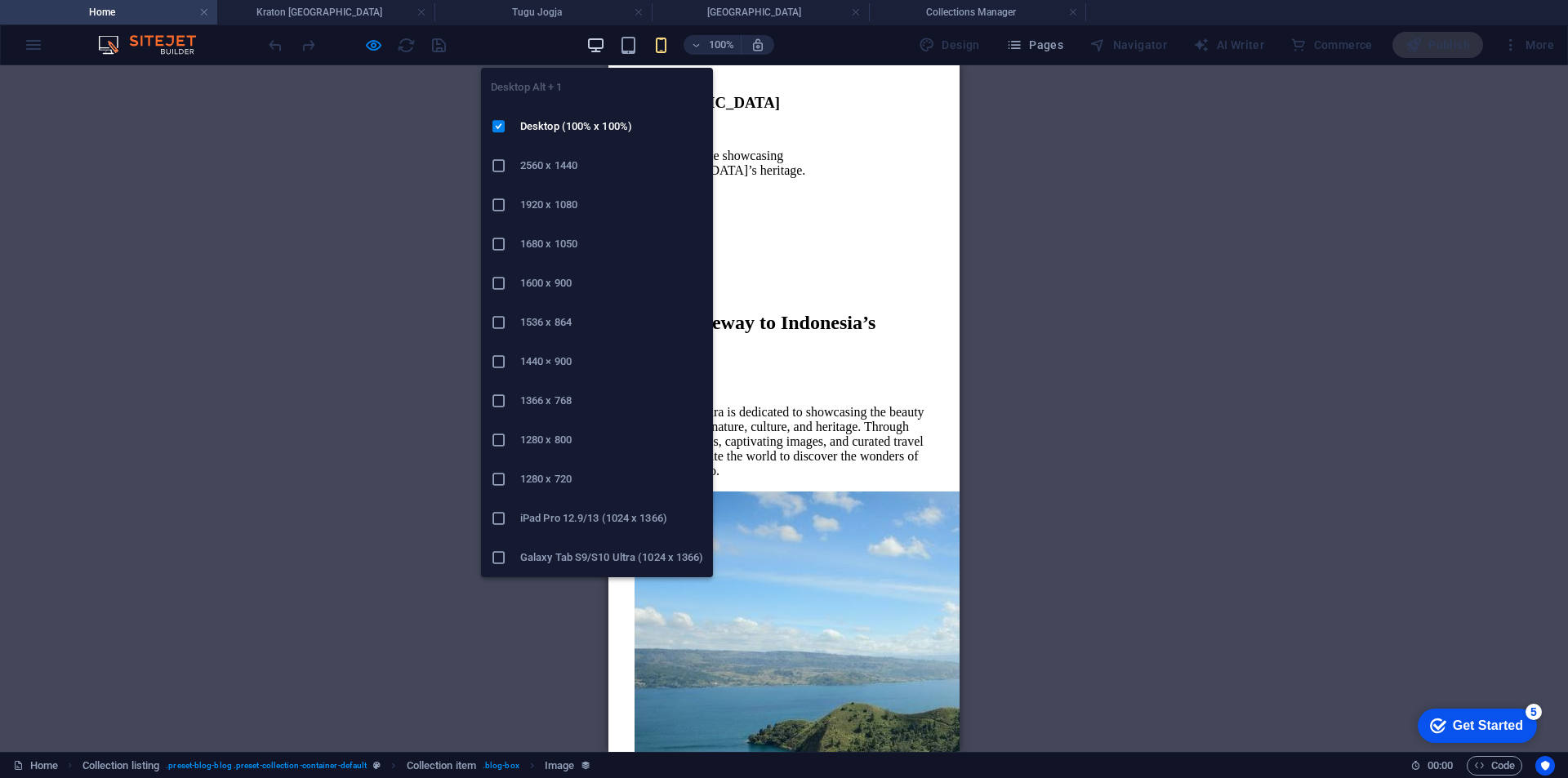
click at [601, 46] on icon "button" at bounding box center [595, 45] width 19 height 19
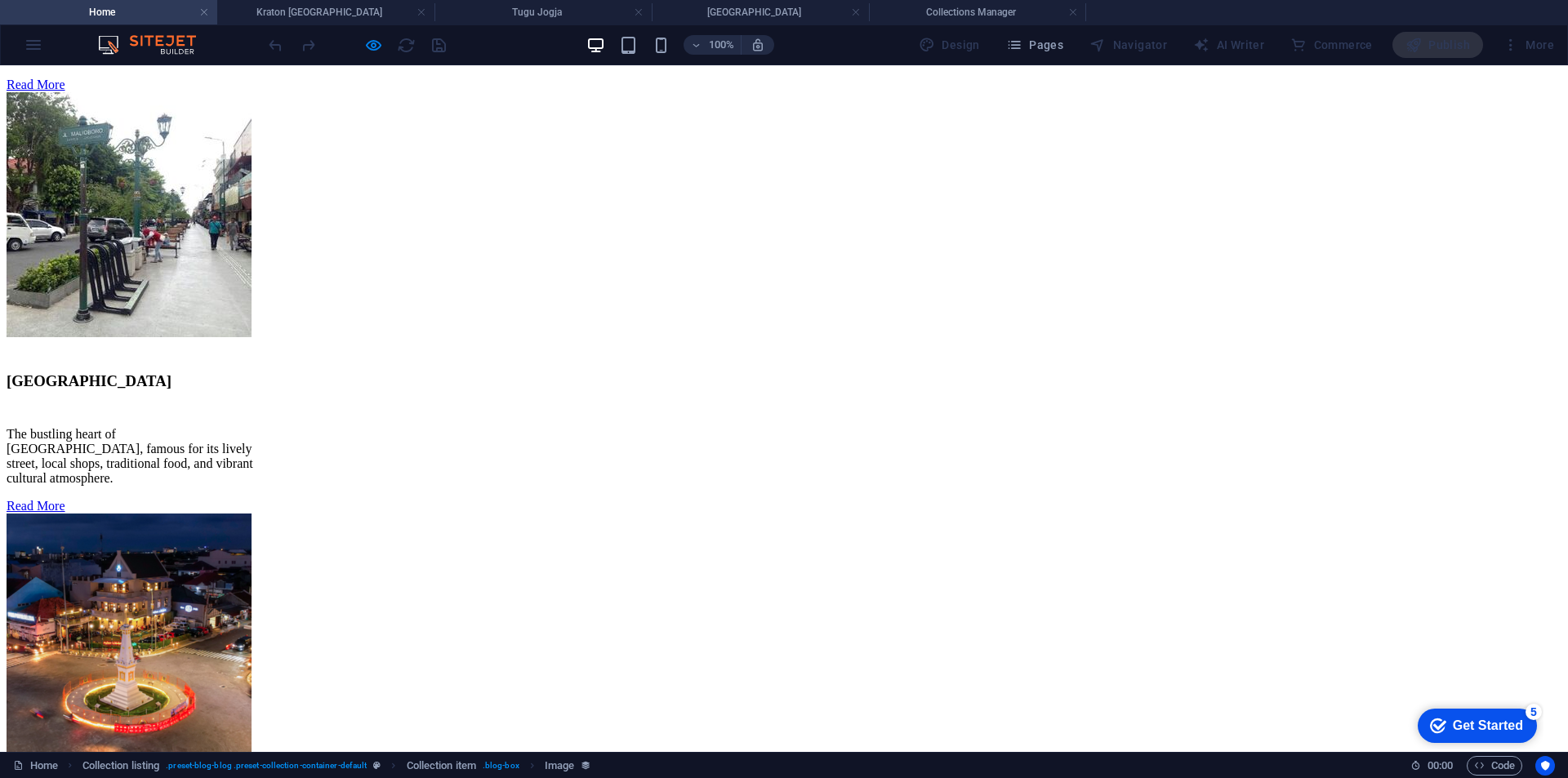
scroll to position [2274, 0]
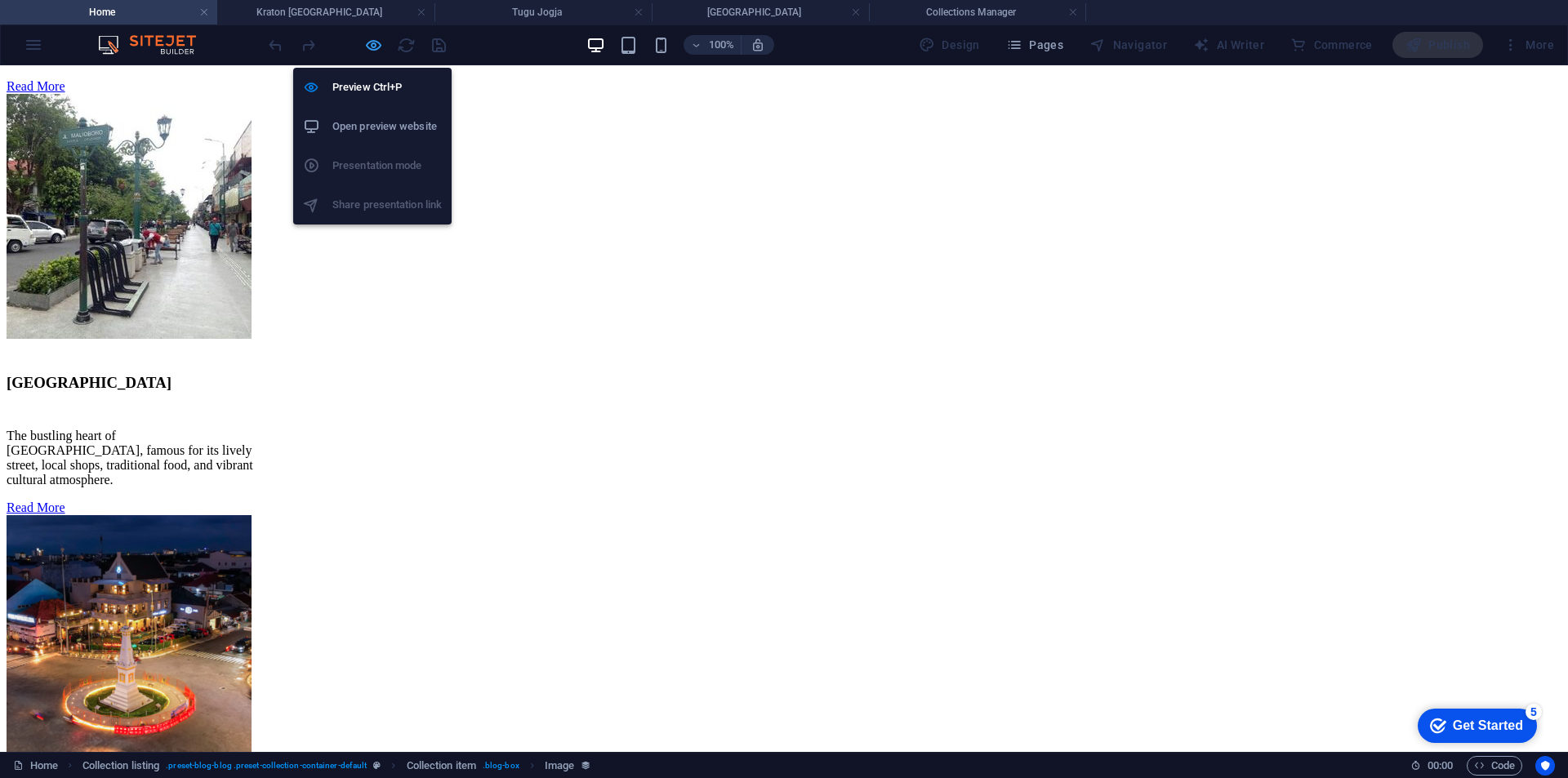
click at [376, 43] on icon "button" at bounding box center [374, 45] width 19 height 19
select select "image"
select select "px"
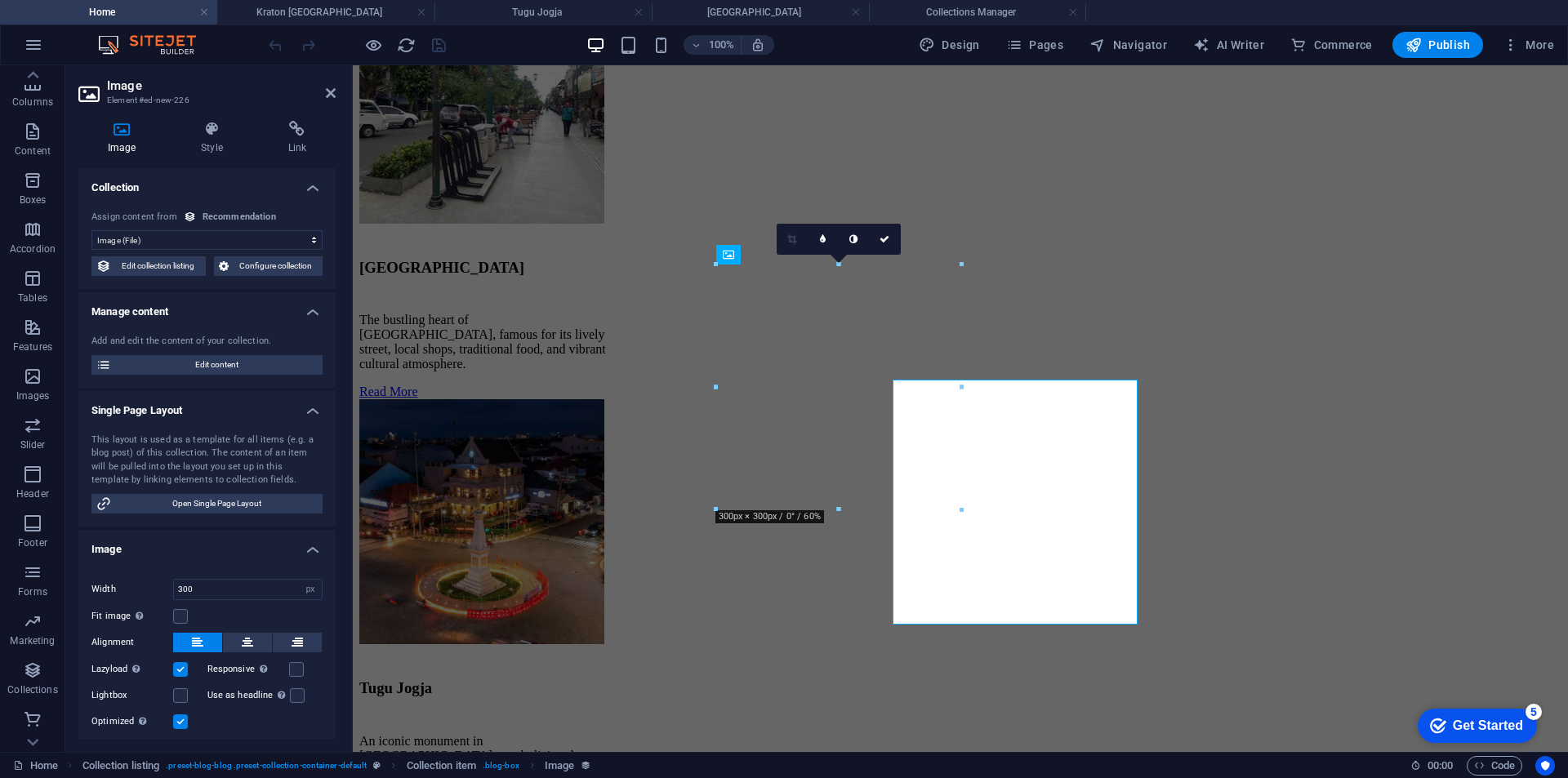
scroll to position [780, 0]
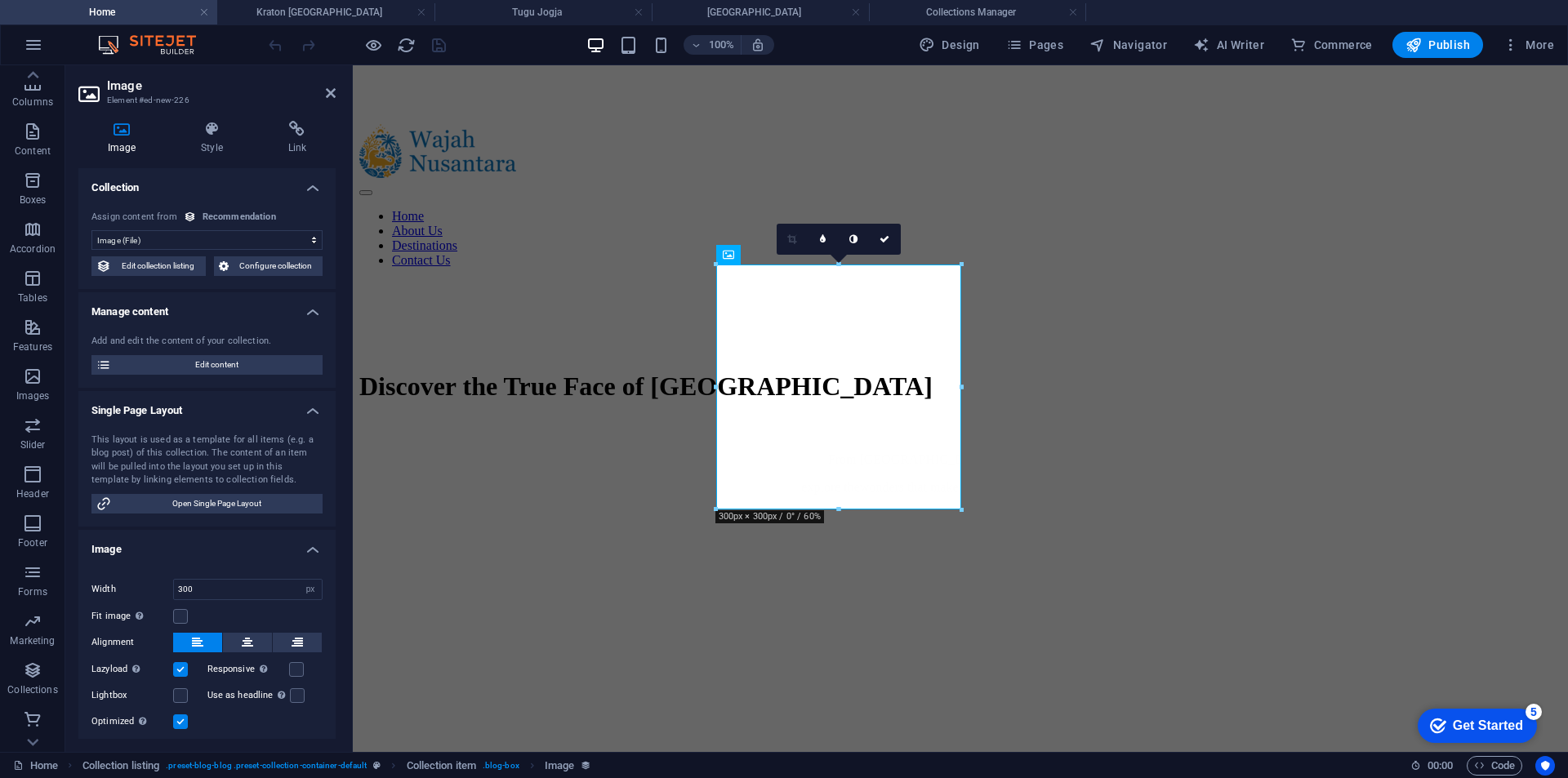
click at [443, 49] on div at bounding box center [357, 44] width 183 height 26
click at [443, 508] on figure at bounding box center [960, 709] width 1202 height 401
